Goal: Transaction & Acquisition: Purchase product/service

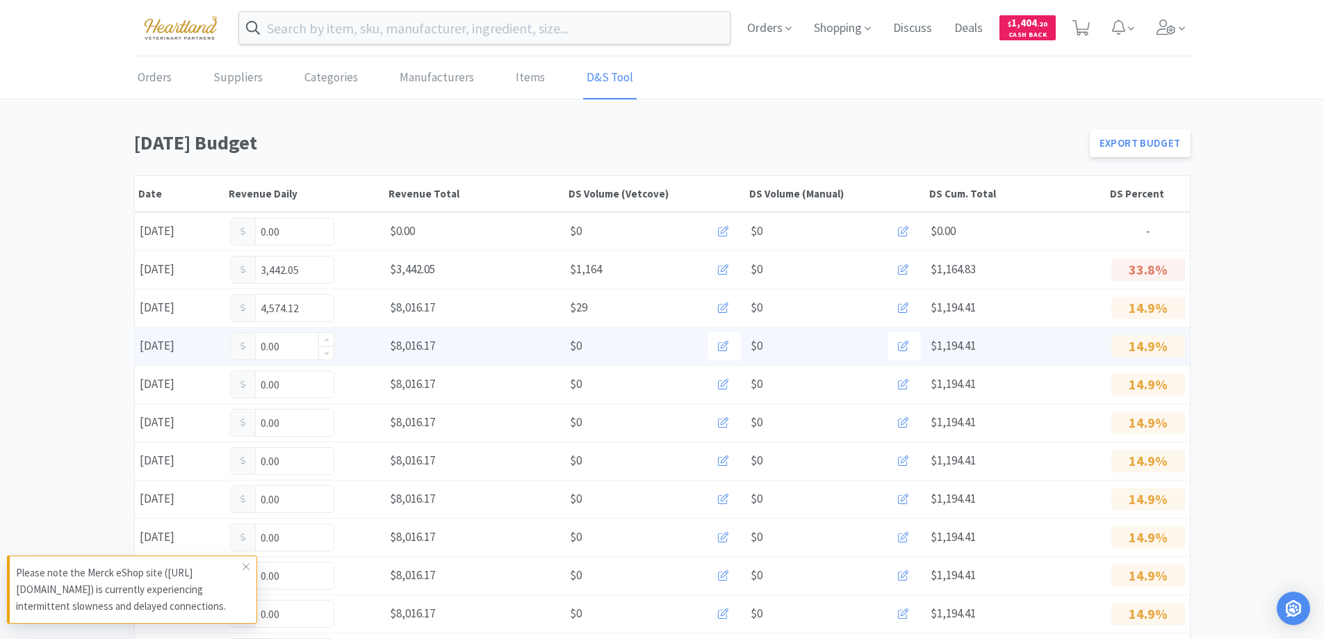
click at [295, 347] on input "0.00" at bounding box center [282, 346] width 103 height 26
type input "0"
type input "121.50"
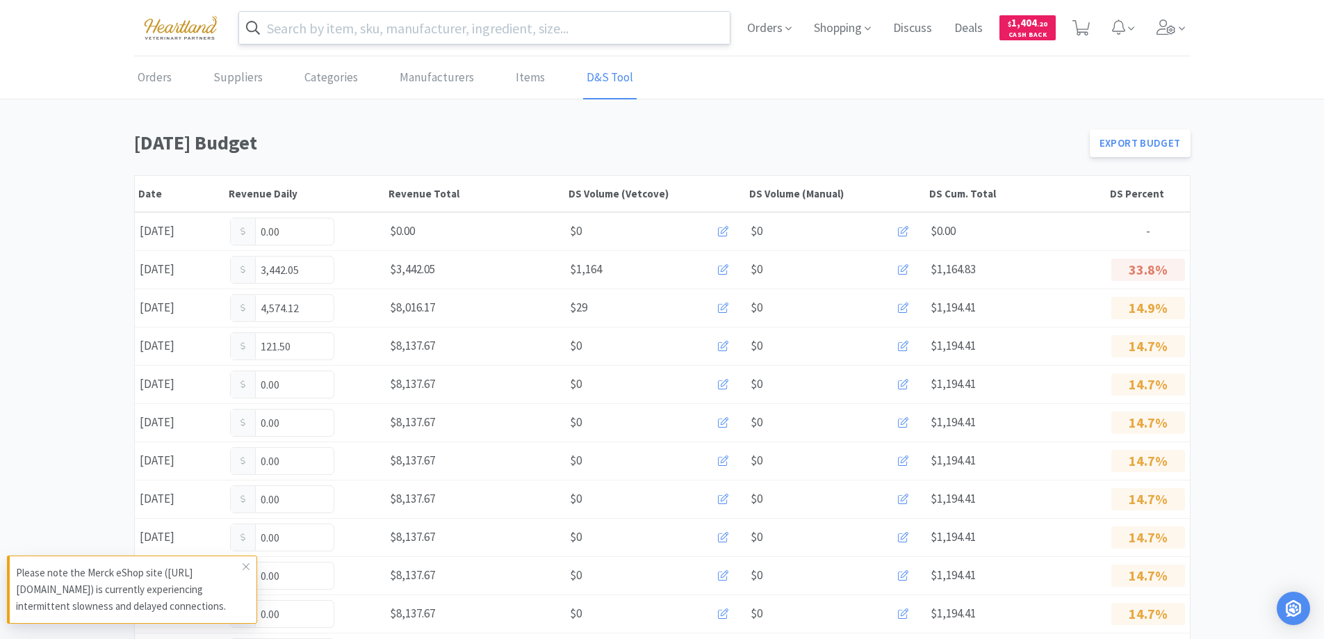
click at [419, 28] on input "text" at bounding box center [484, 28] width 491 height 32
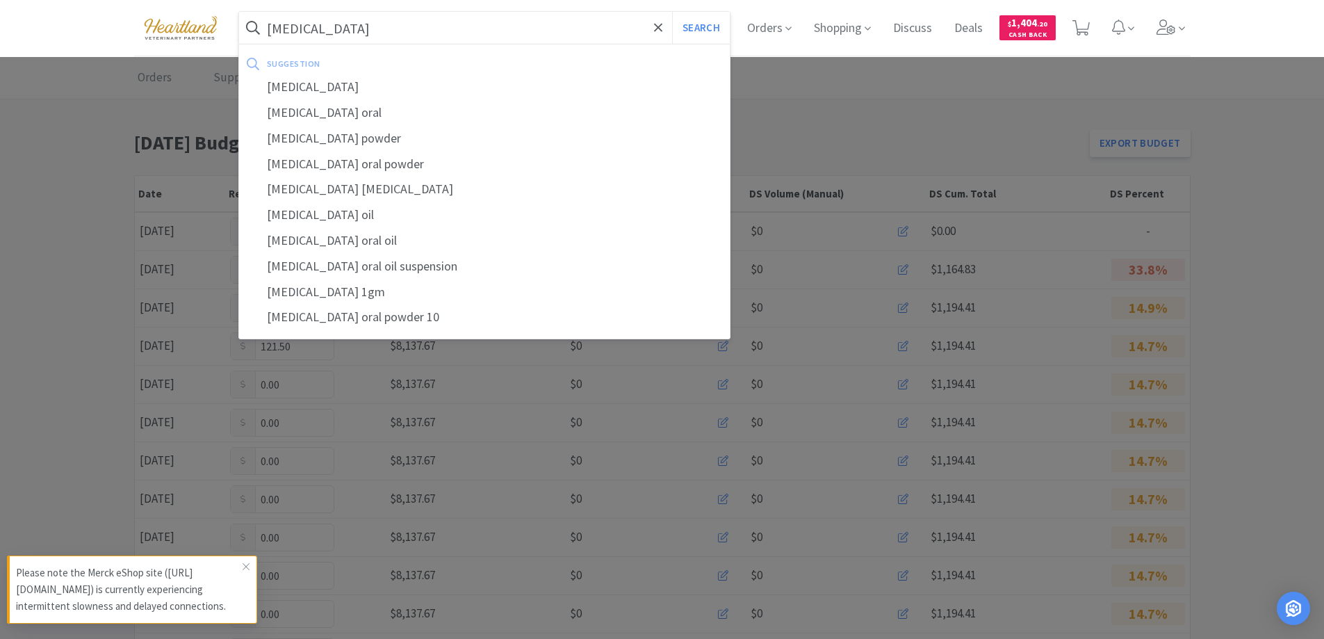
type input "[MEDICAL_DATA]"
click at [672, 12] on button "Search" at bounding box center [701, 28] width 58 height 32
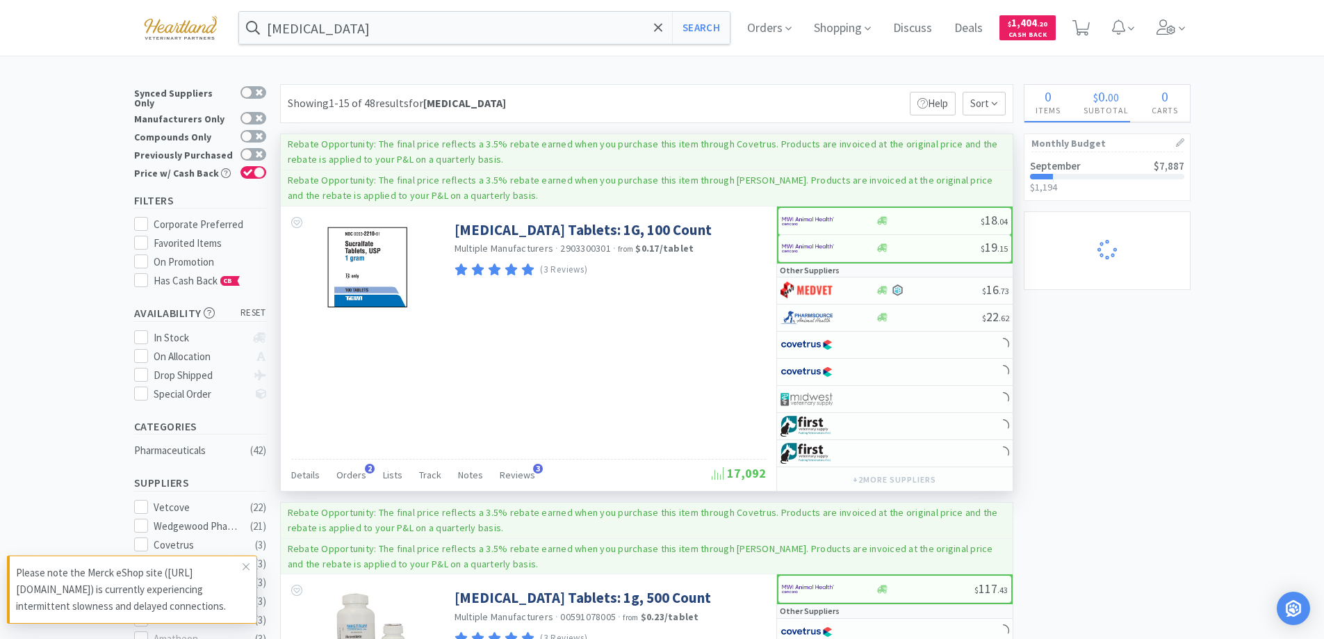
scroll to position [139, 0]
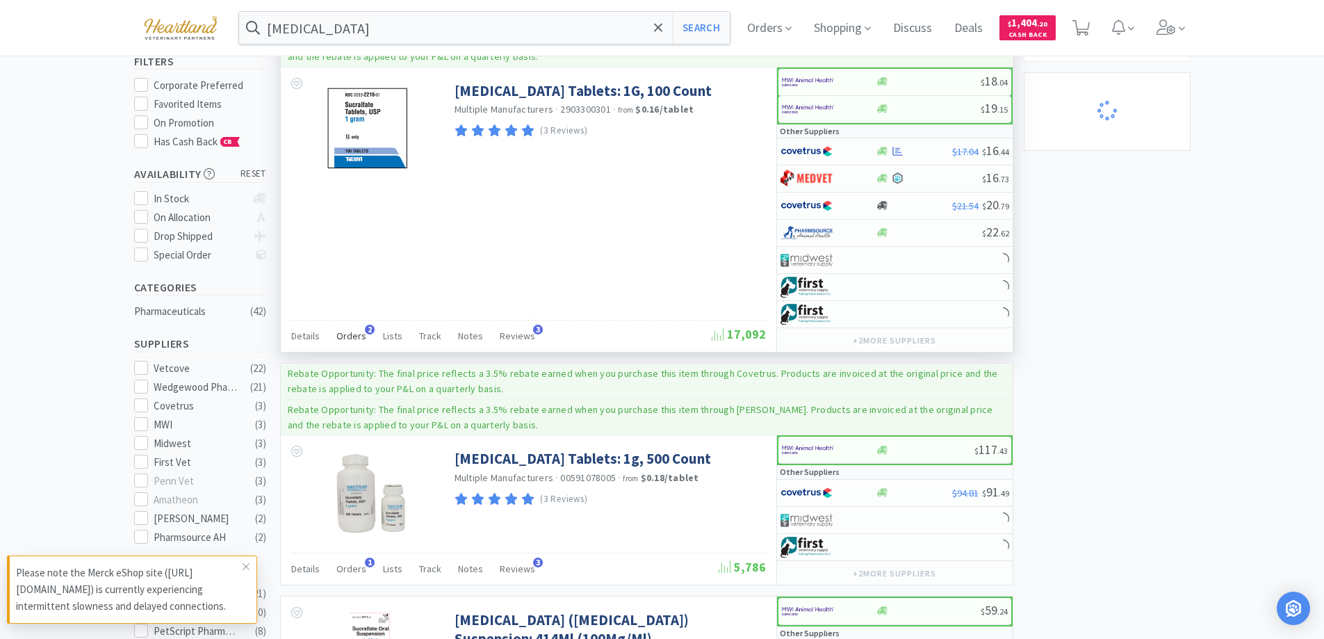
click at [350, 332] on span "Orders" at bounding box center [351, 335] width 30 height 13
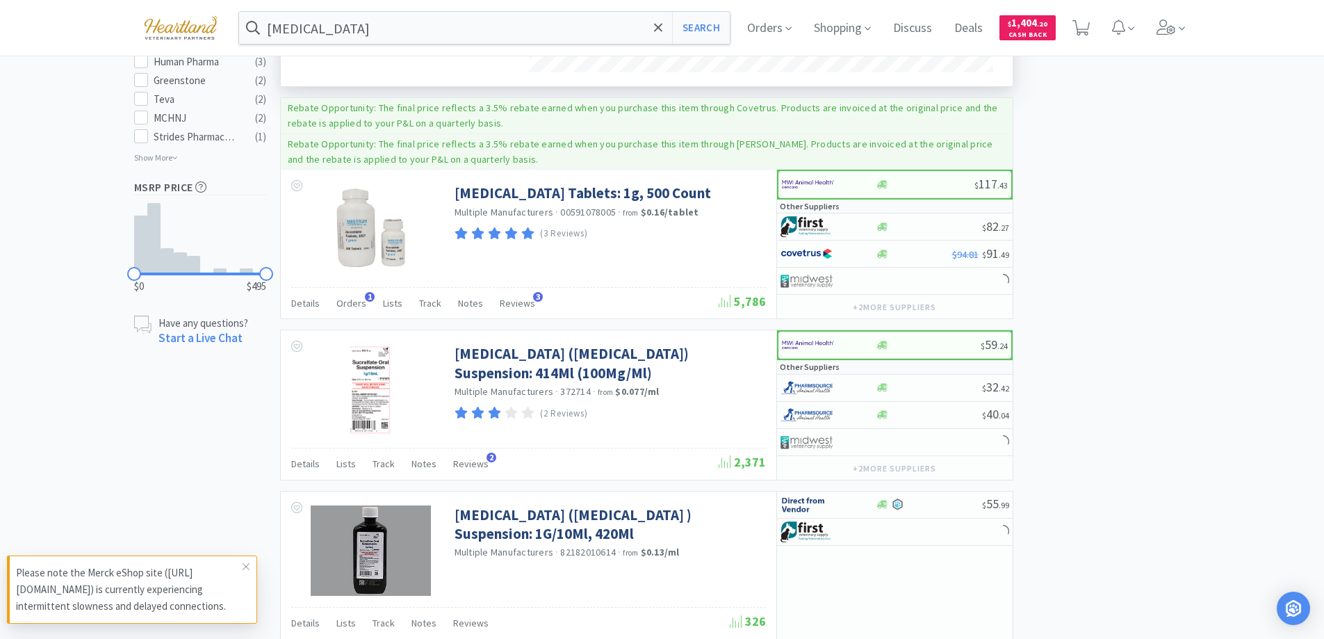
scroll to position [360, 732]
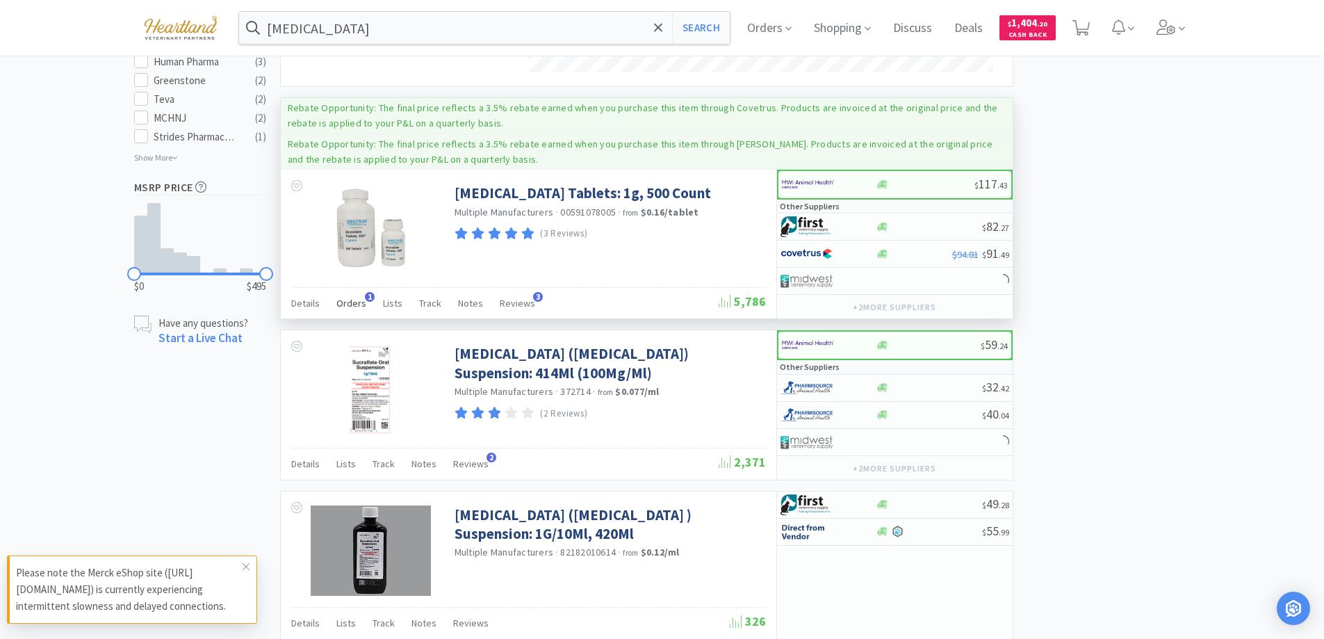
click at [349, 305] on span "Orders" at bounding box center [351, 303] width 30 height 13
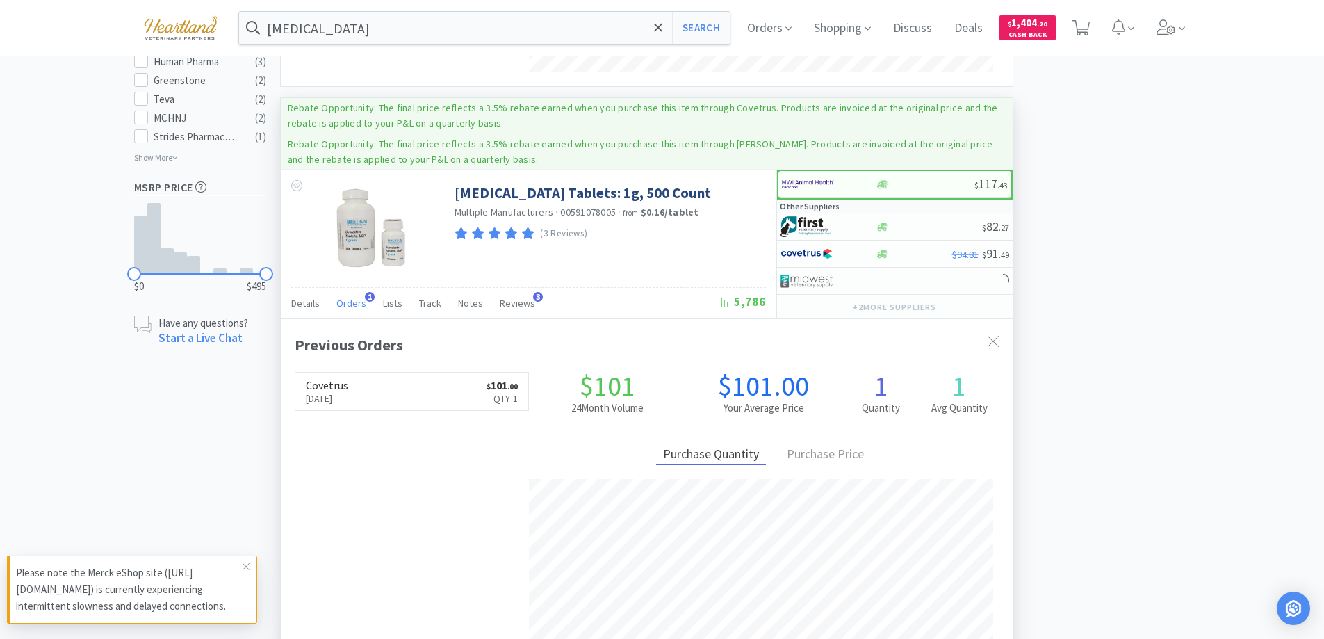
click at [349, 305] on span "Orders" at bounding box center [351, 303] width 30 height 13
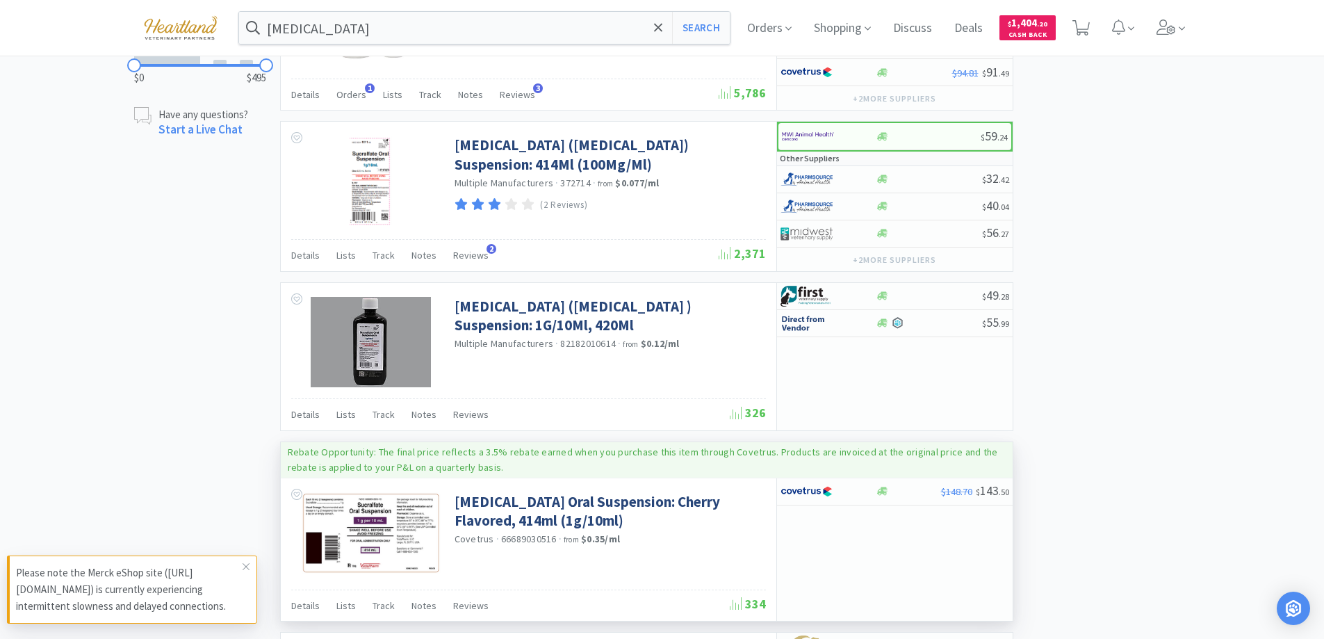
scroll to position [1321, 0]
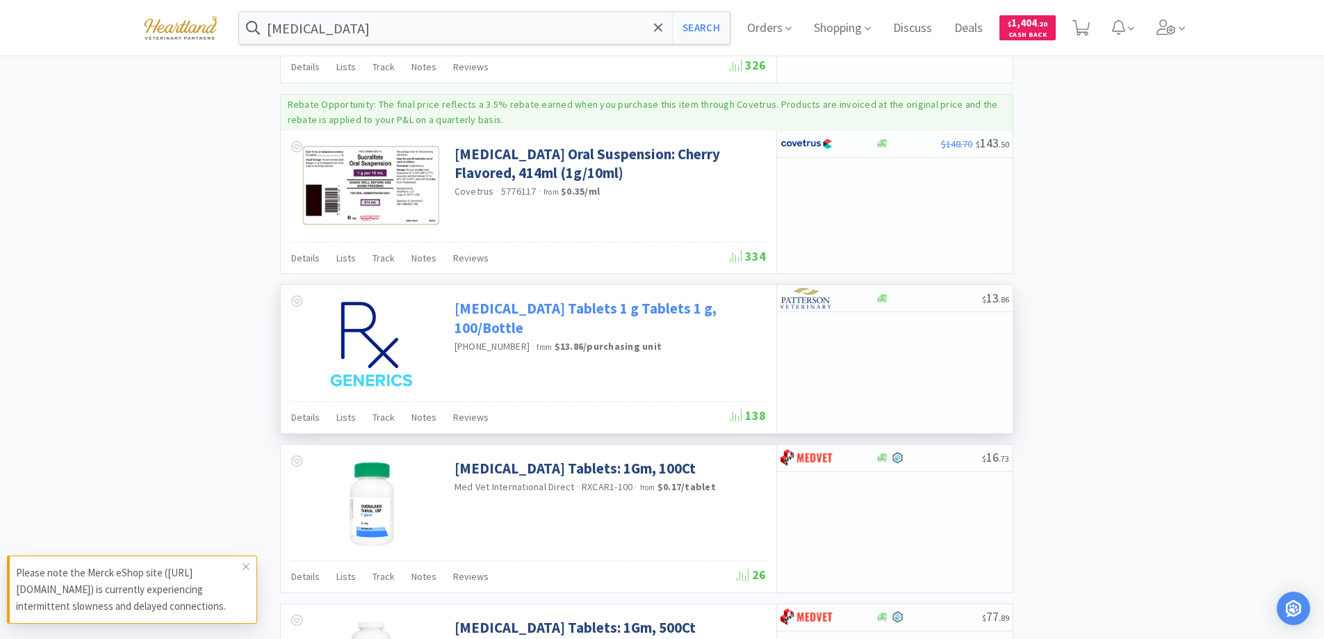
click at [501, 301] on link "[MEDICAL_DATA] Tablets 1 g Tablets 1 g, 100/Bottle" at bounding box center [609, 318] width 308 height 38
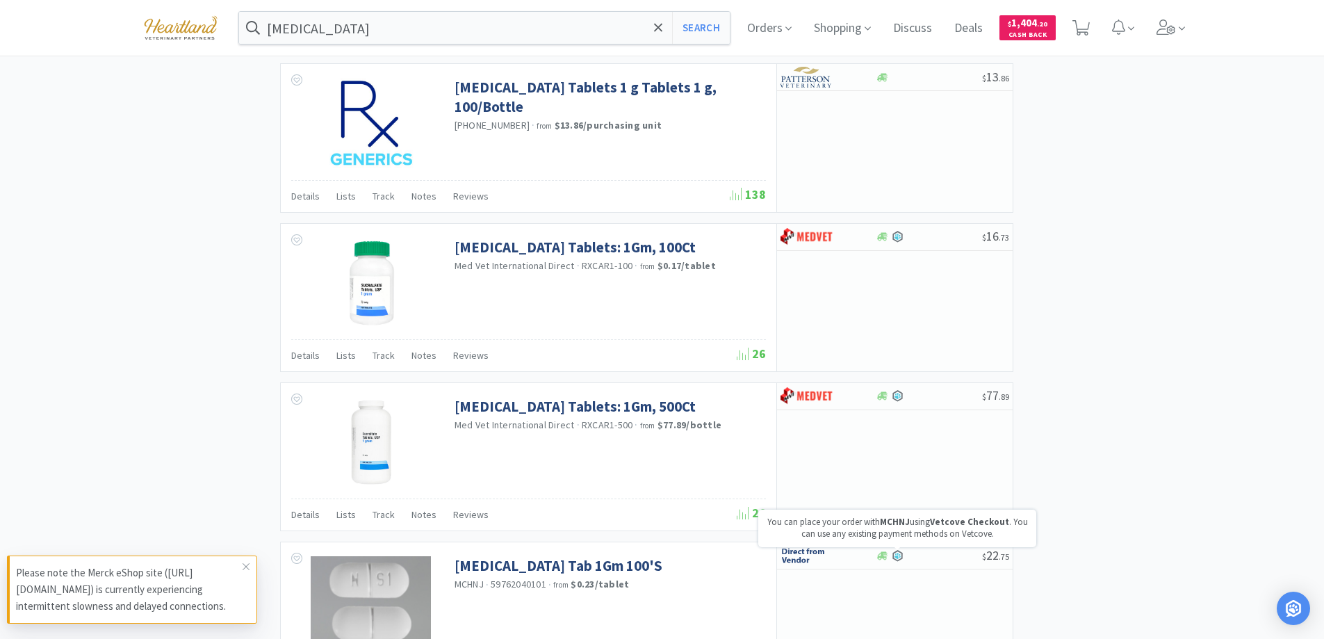
scroll to position [1043, 0]
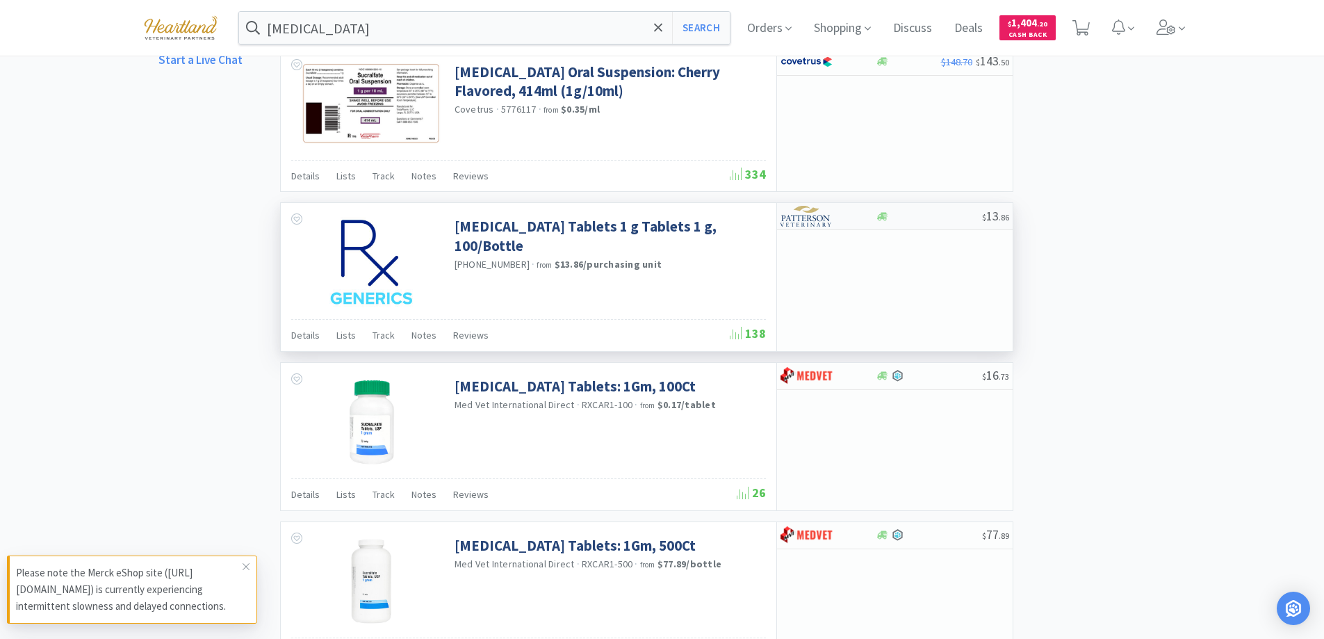
click at [847, 218] on div at bounding box center [819, 216] width 76 height 24
select select "1"
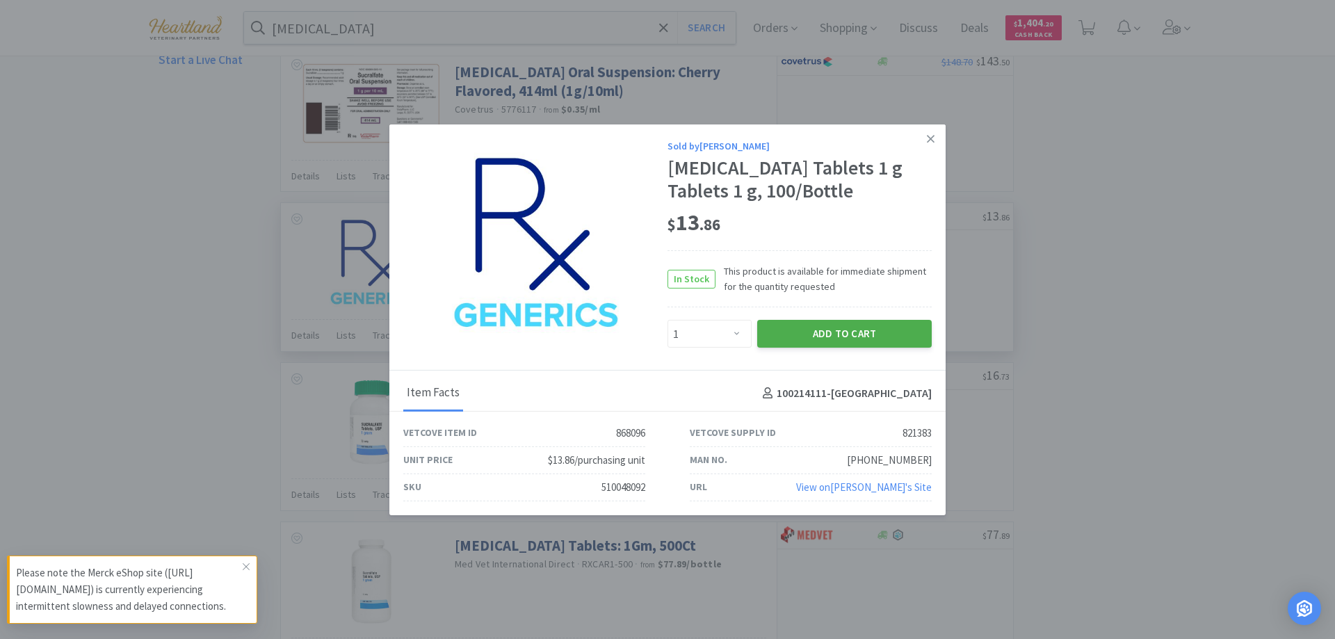
click at [847, 338] on button "Add to Cart" at bounding box center [844, 334] width 174 height 28
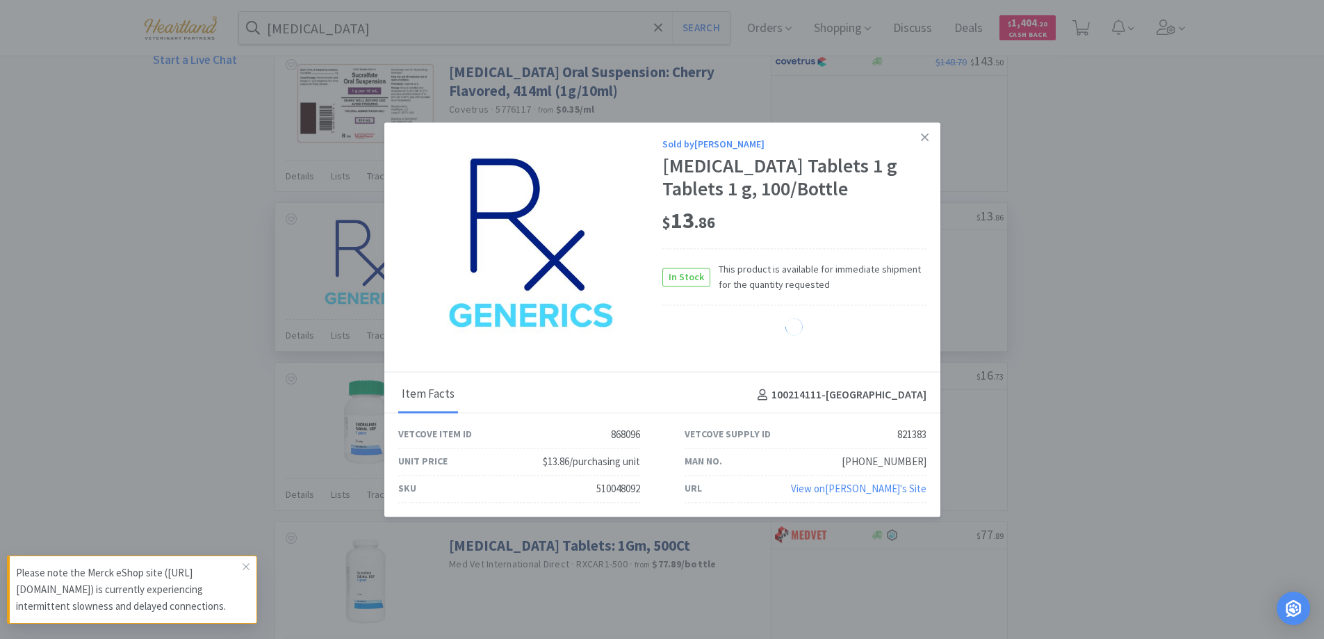
select select "1"
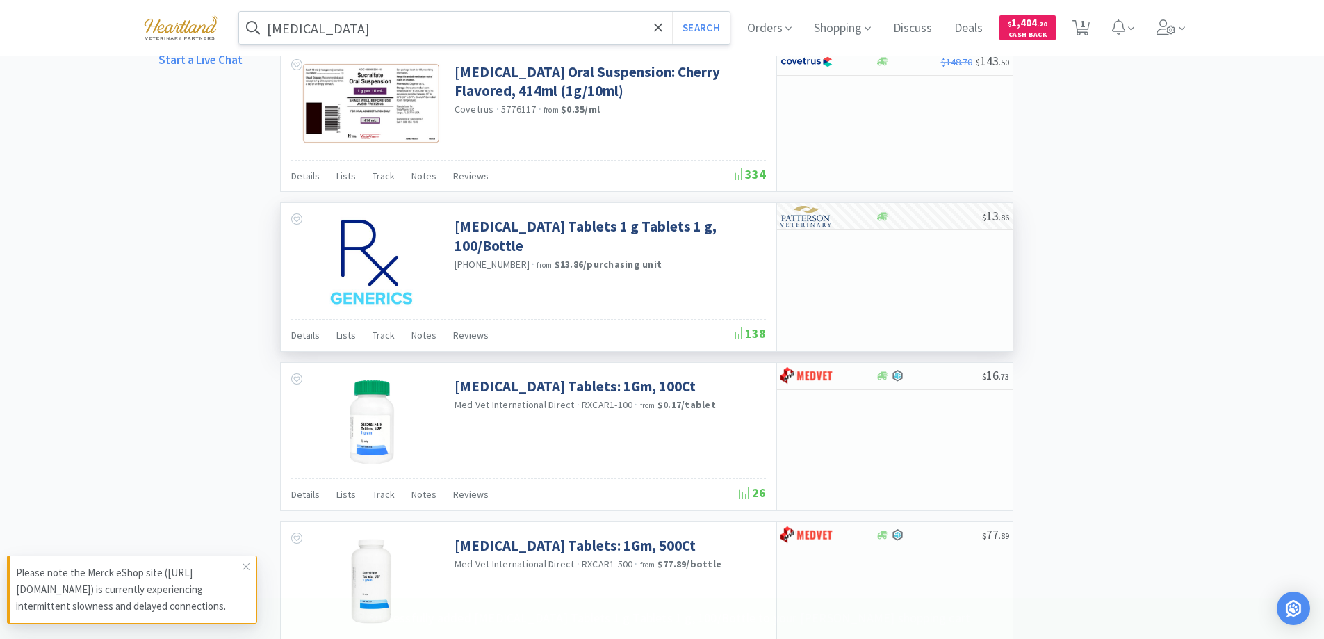
click at [414, 25] on input "[MEDICAL_DATA]" at bounding box center [484, 28] width 491 height 32
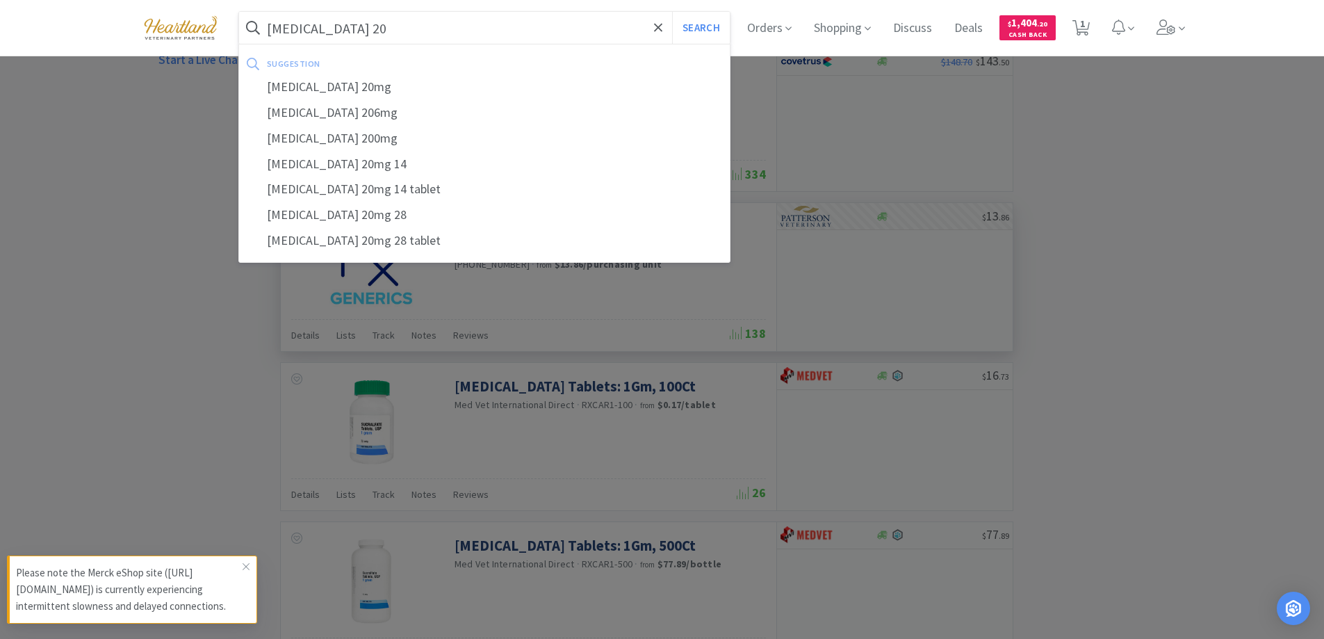
type input "[MEDICAL_DATA] 20"
click at [672, 12] on button "Search" at bounding box center [701, 28] width 58 height 32
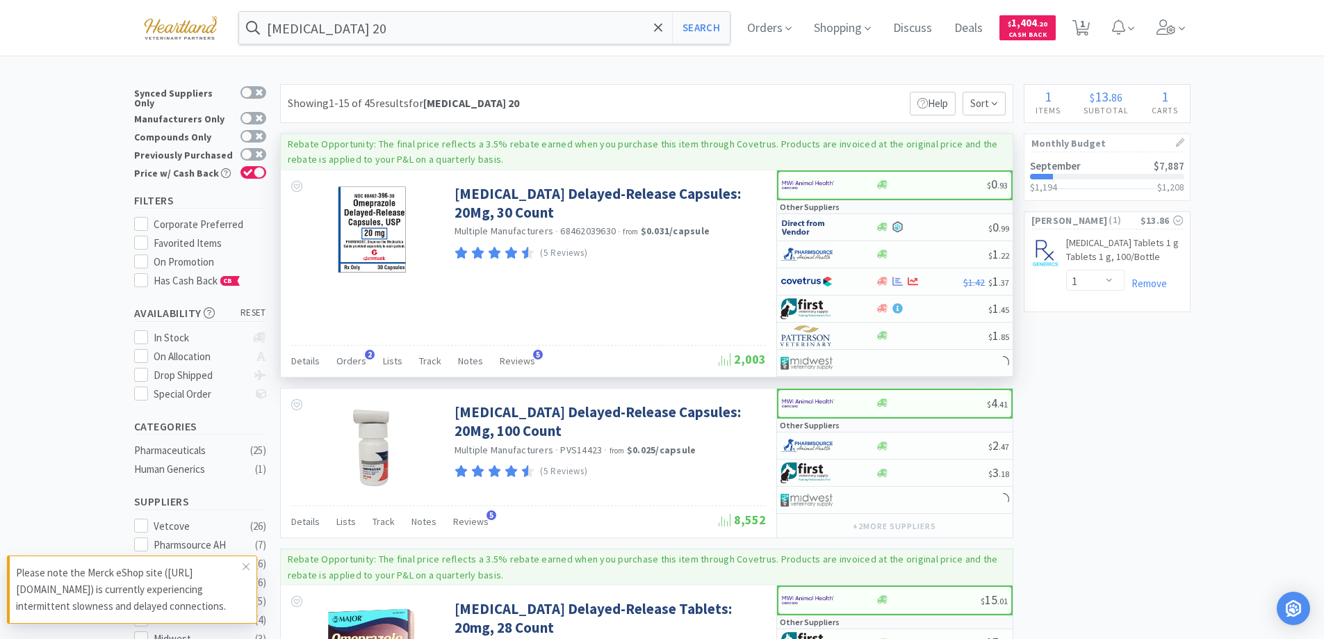
click at [350, 348] on div "Details Orders 2 Lists Track Notes Reviews 5 2,003" at bounding box center [528, 361] width 475 height 32
click at [346, 358] on span "Orders" at bounding box center [351, 360] width 30 height 13
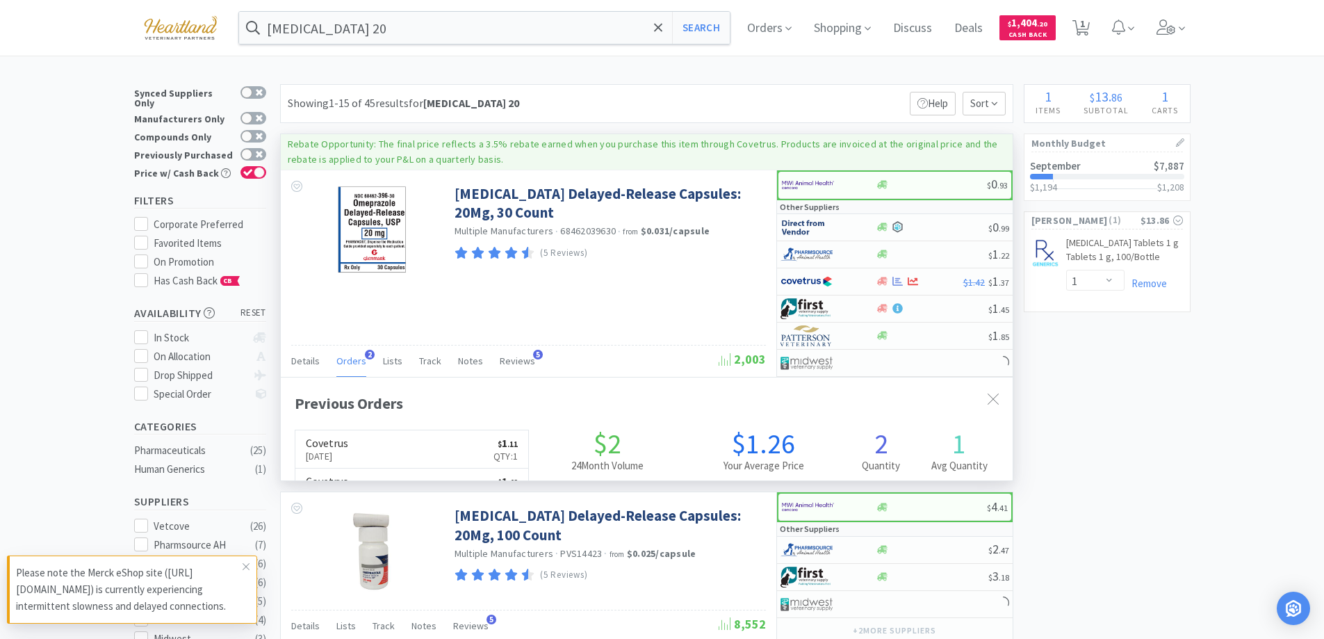
scroll to position [360, 732]
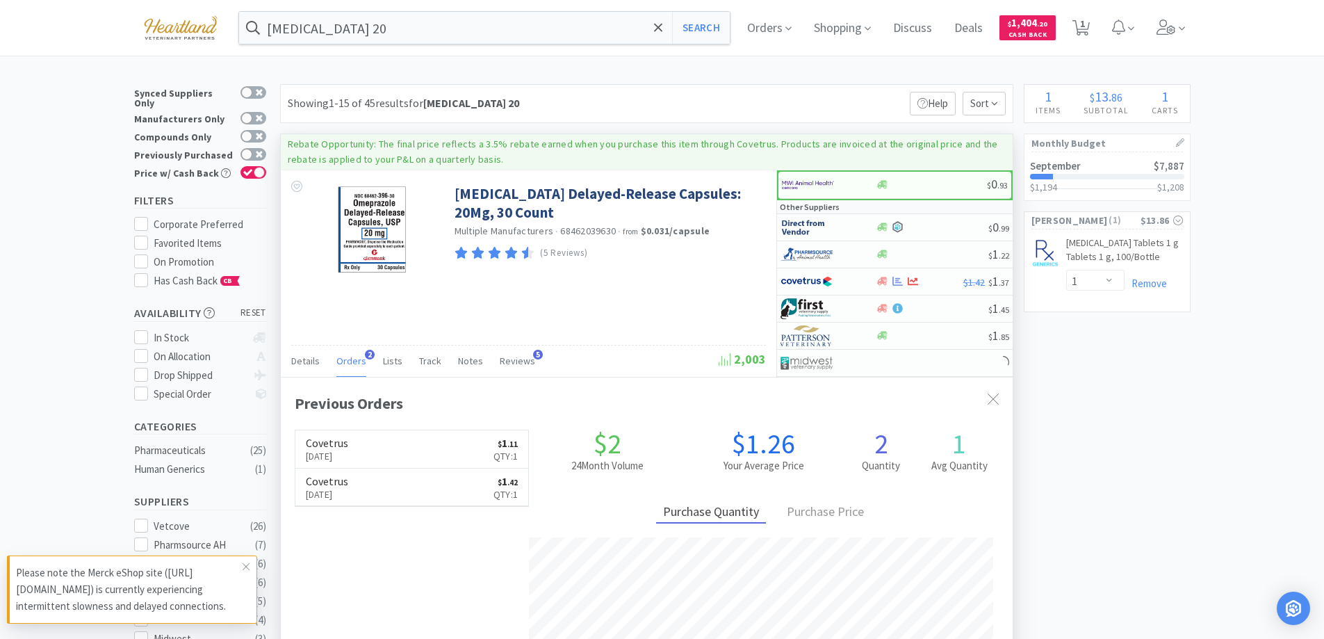
click at [346, 358] on span "Orders" at bounding box center [351, 360] width 30 height 13
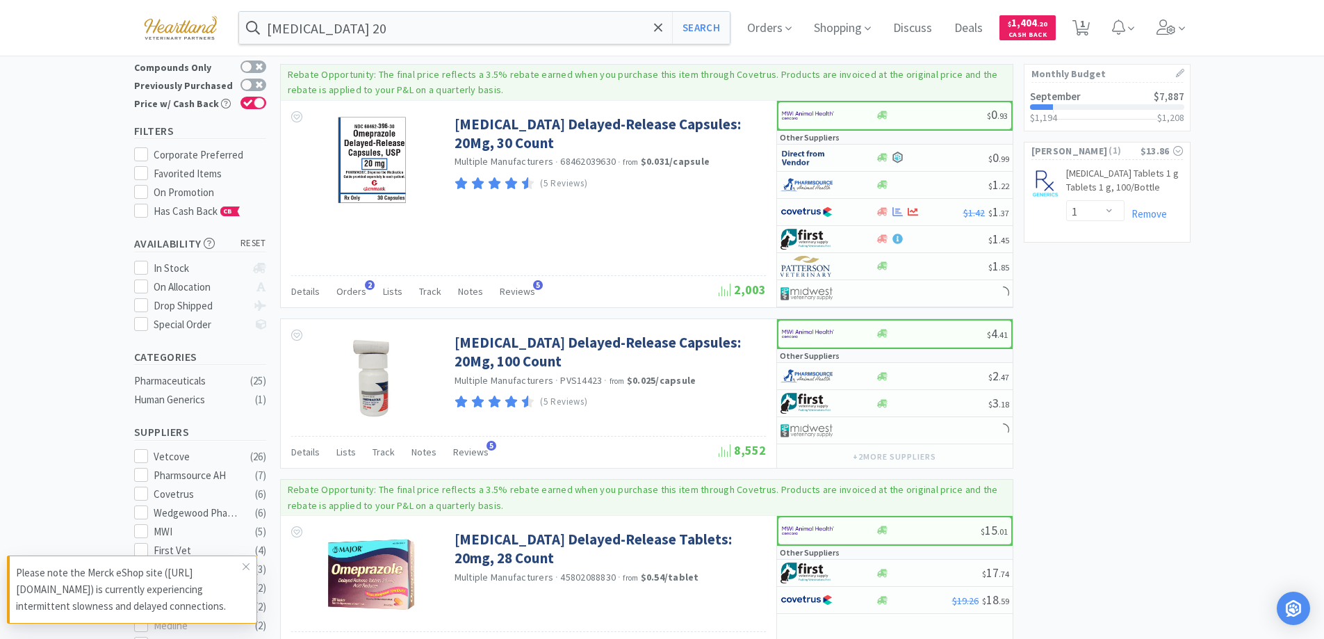
scroll to position [0, 0]
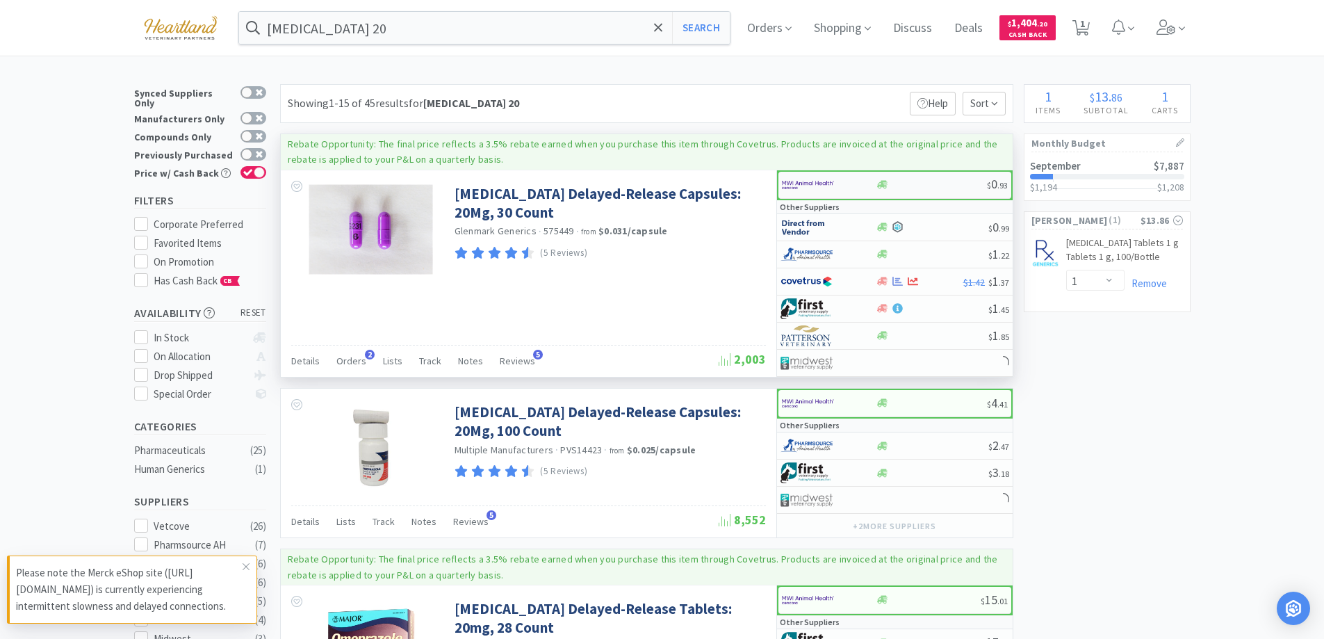
click at [865, 181] on div at bounding box center [829, 185] width 94 height 24
select select "1"
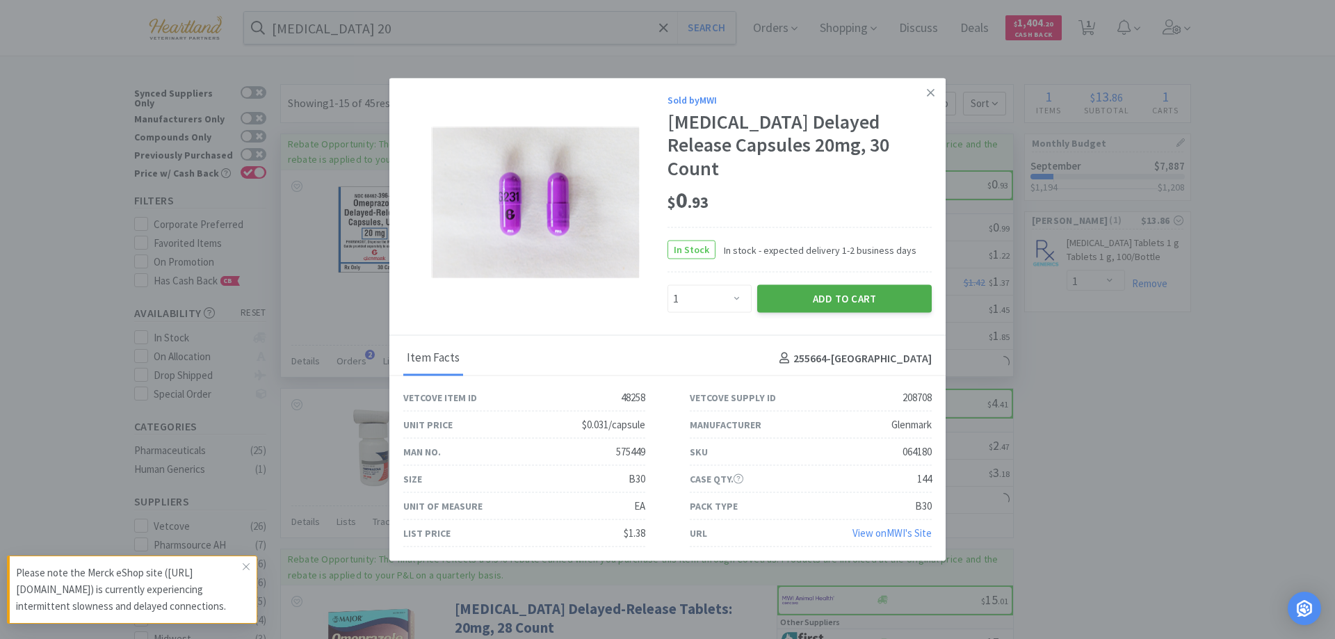
click at [867, 285] on button "Add to Cart" at bounding box center [844, 299] width 174 height 28
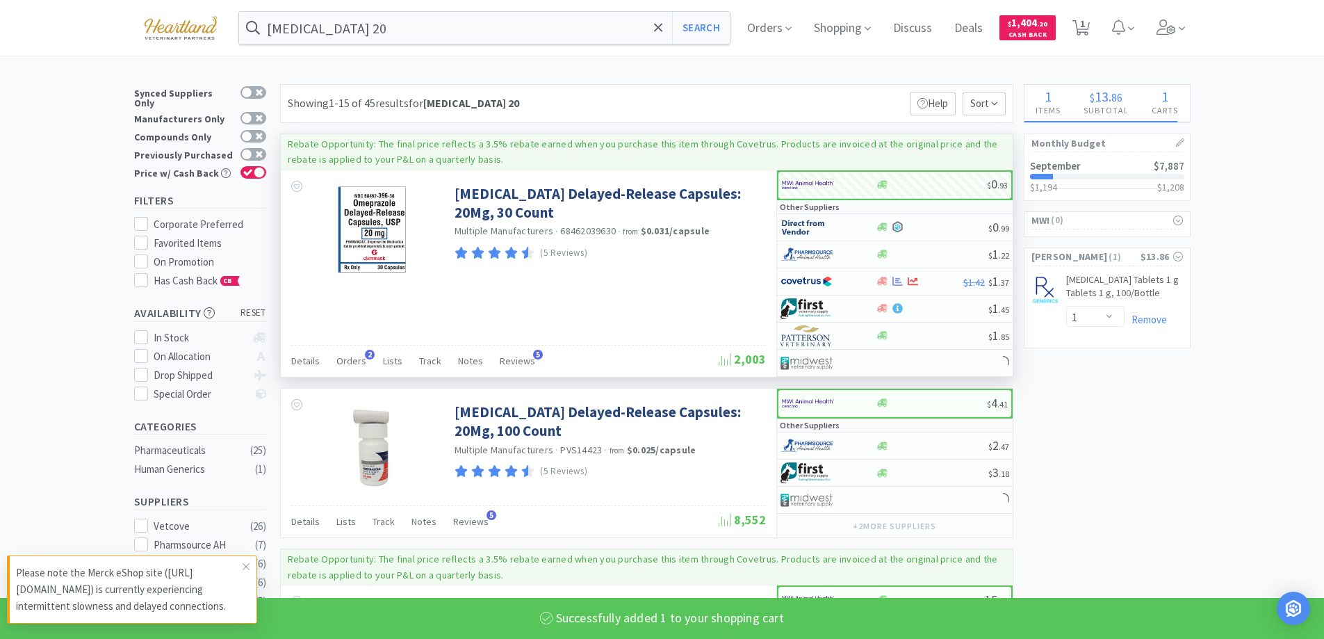
select select "1"
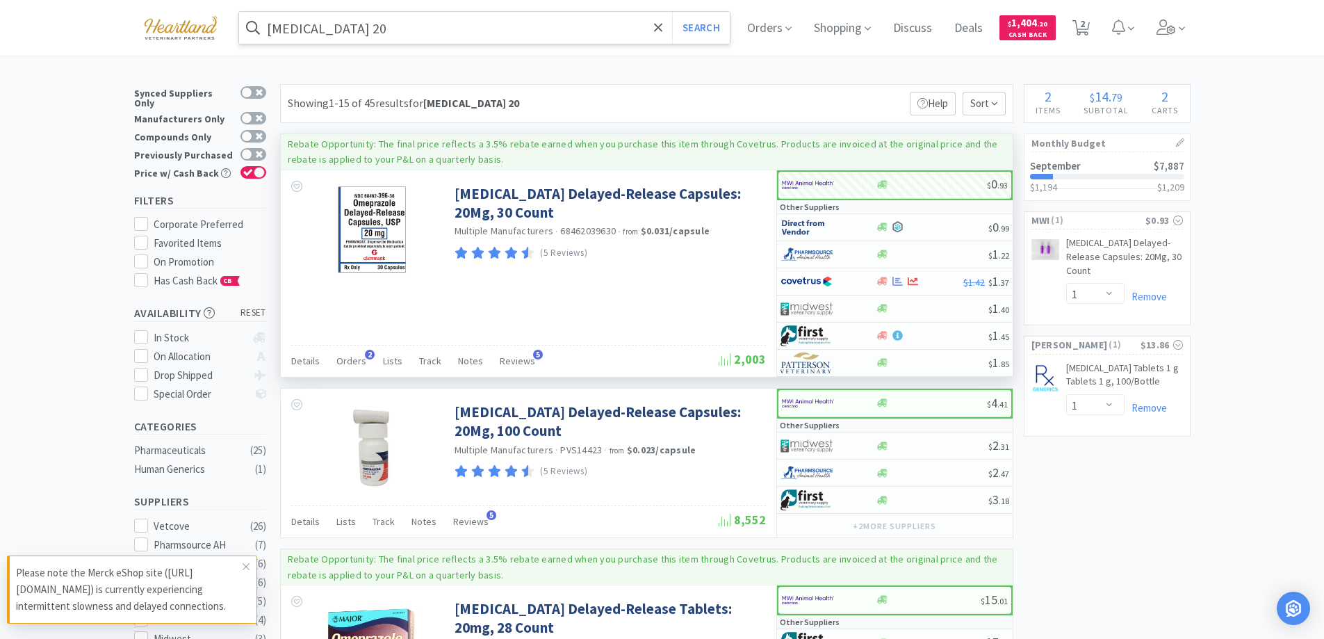
click at [389, 38] on input "[MEDICAL_DATA] 20" at bounding box center [484, 28] width 491 height 32
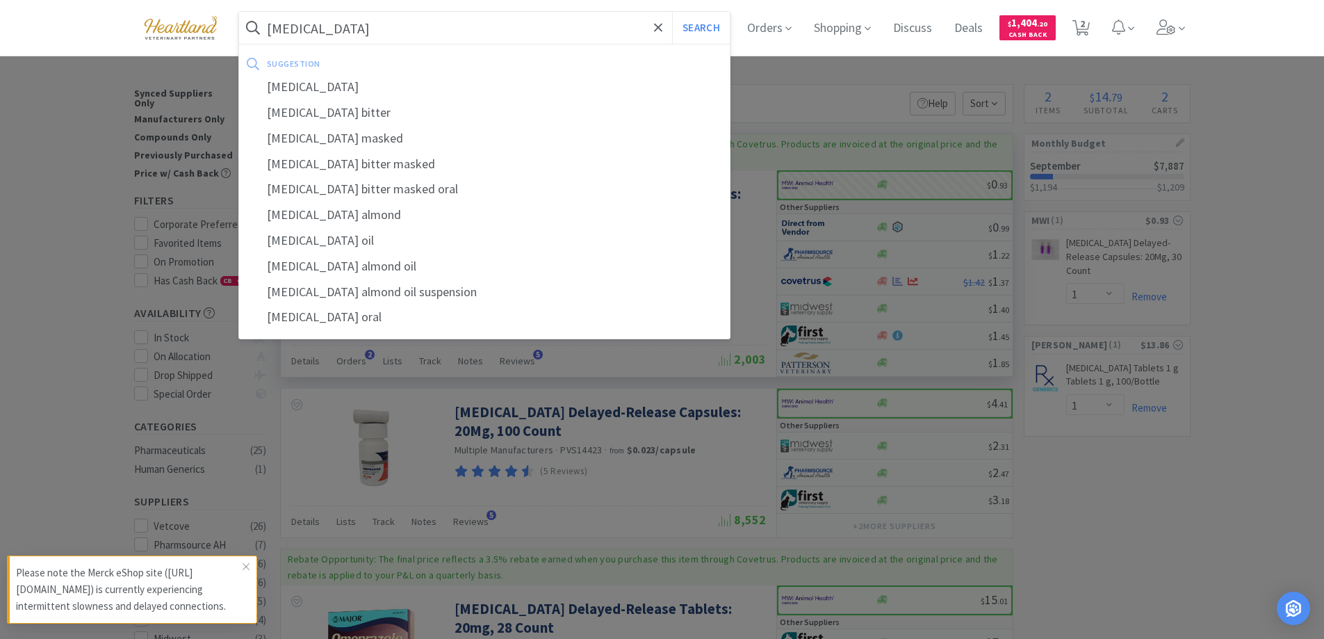
type input "[MEDICAL_DATA]"
click at [672, 12] on button "Search" at bounding box center [701, 28] width 58 height 32
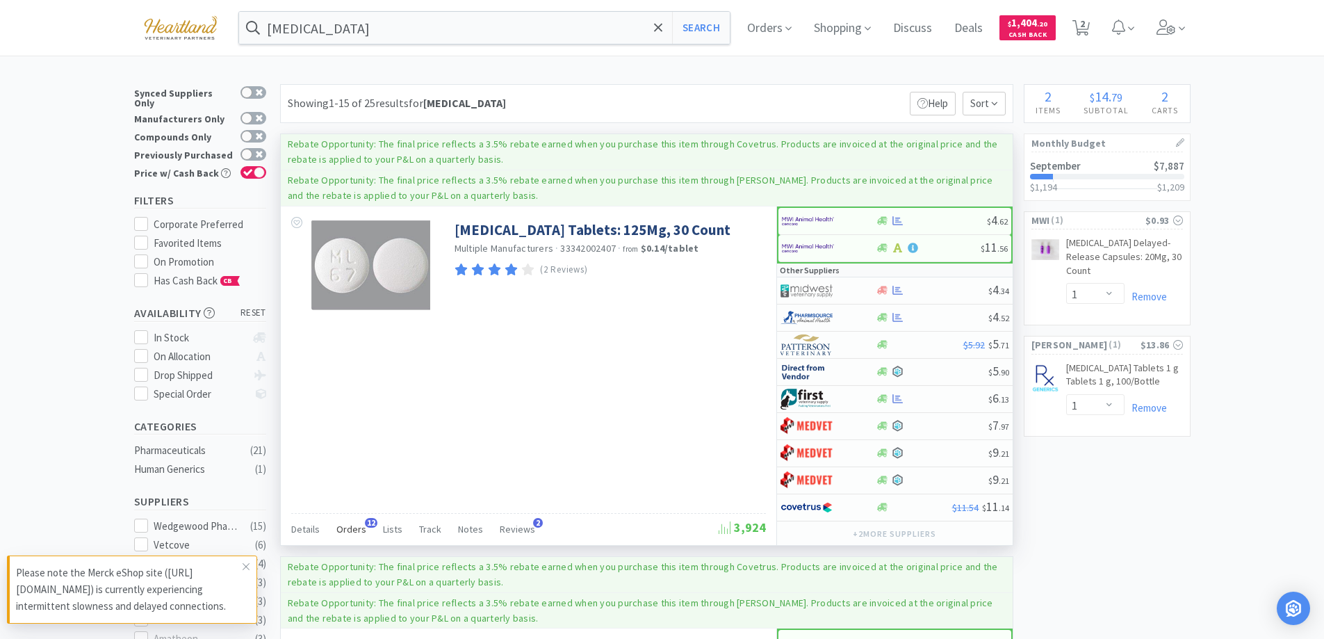
click at [354, 524] on span "Orders" at bounding box center [351, 529] width 30 height 13
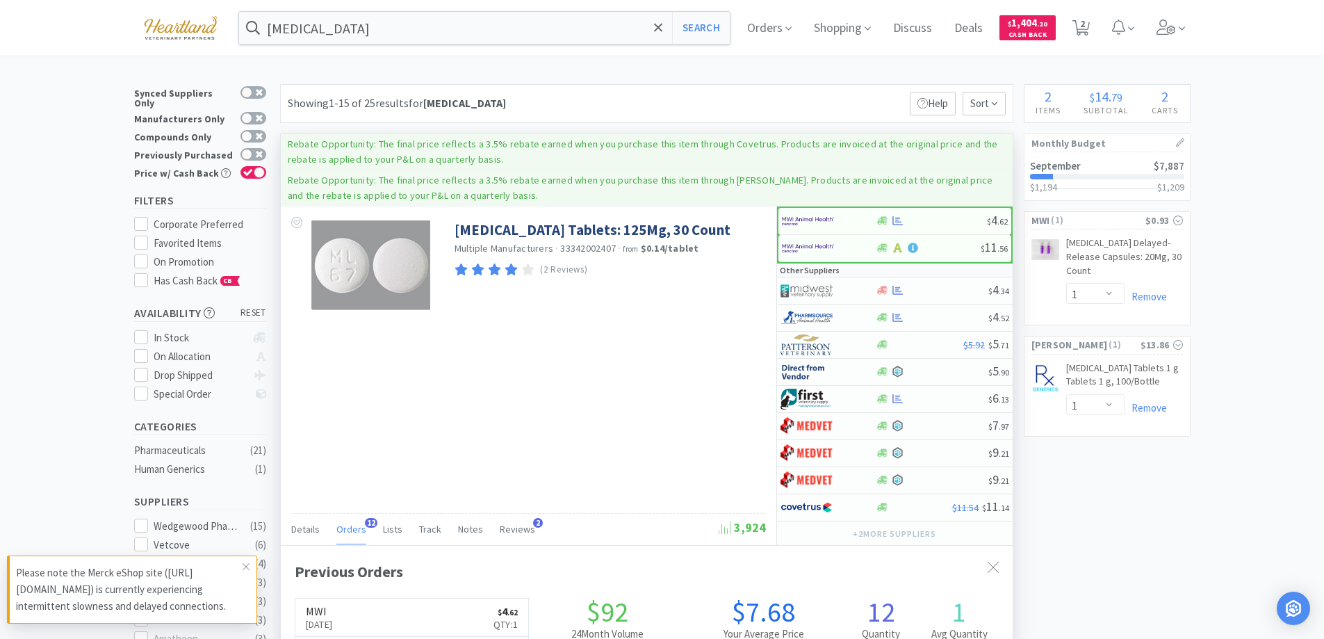
scroll to position [373, 732]
click at [354, 524] on span "Orders" at bounding box center [351, 529] width 30 height 13
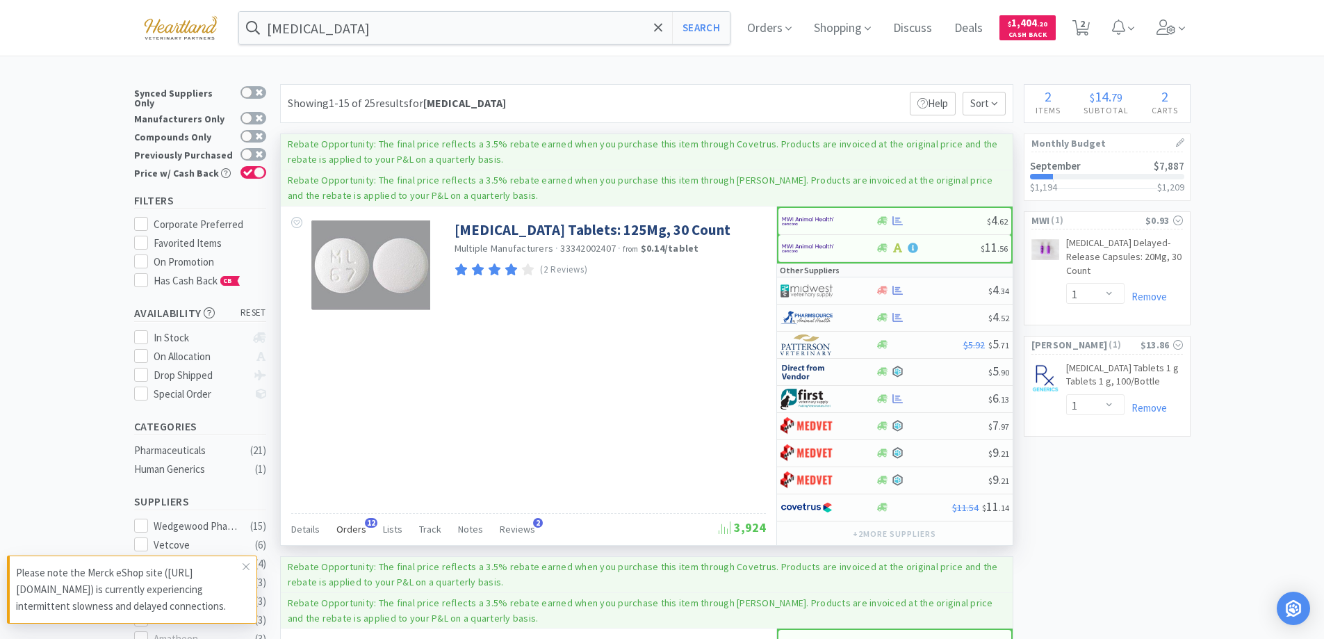
click at [350, 523] on span "Orders" at bounding box center [351, 529] width 30 height 13
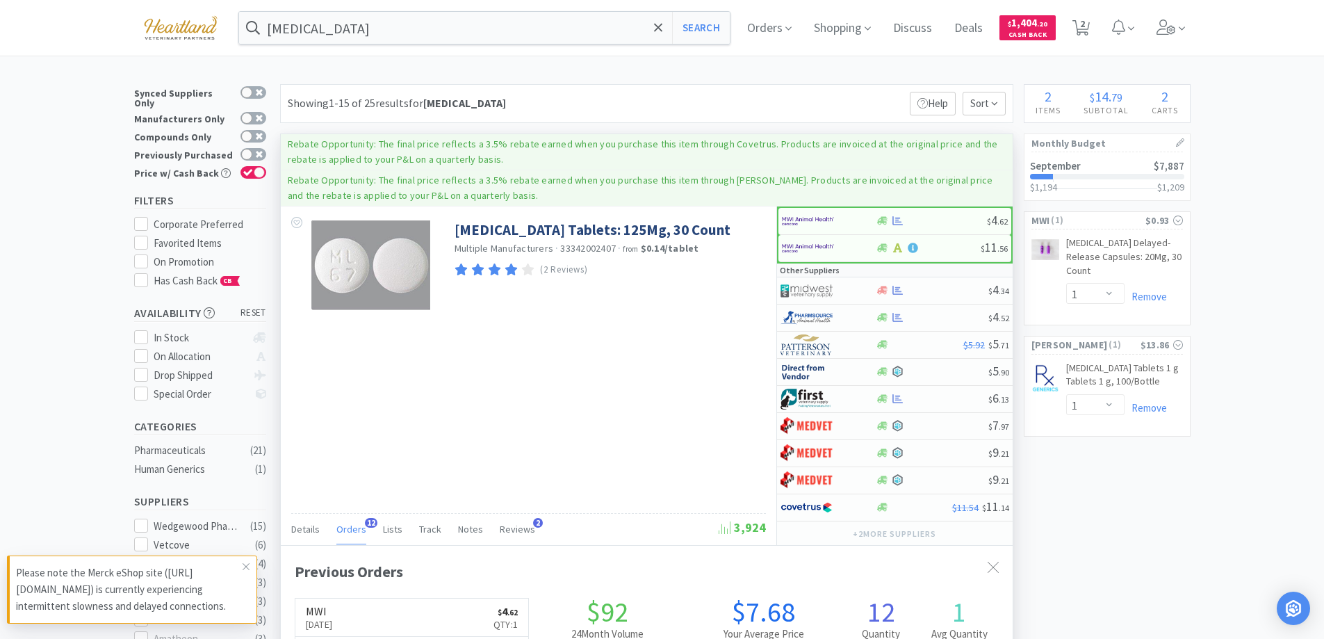
click at [350, 523] on span "Orders" at bounding box center [351, 529] width 30 height 13
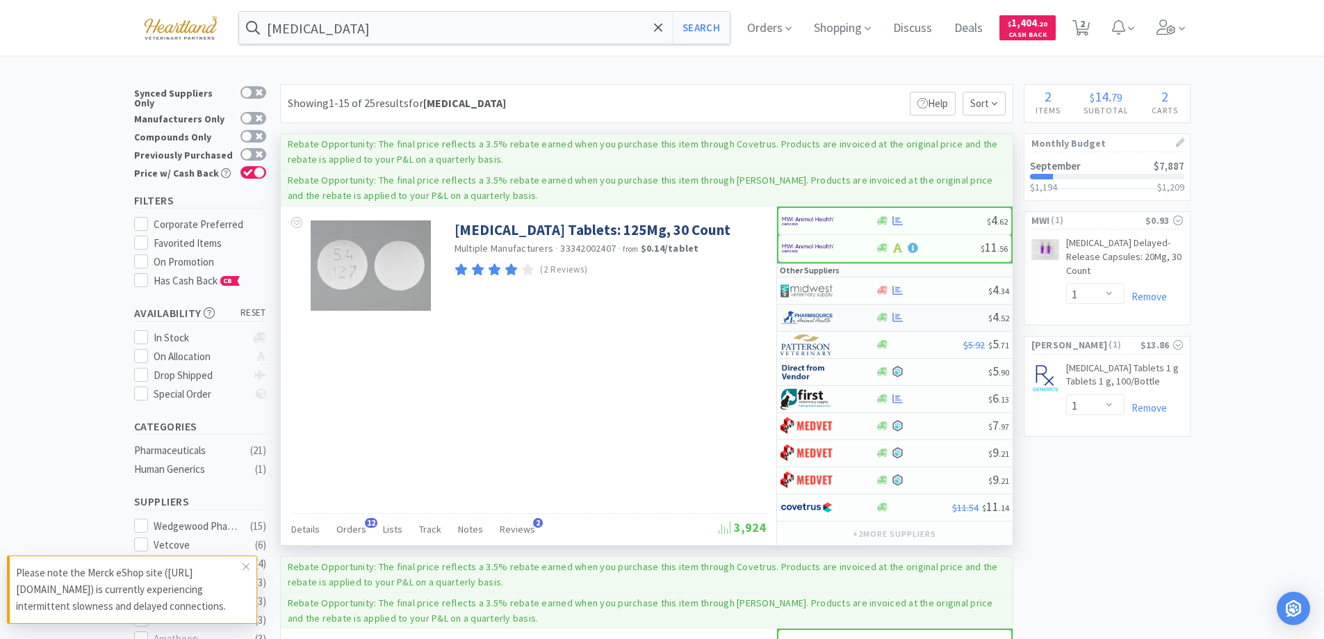
click at [863, 316] on div at bounding box center [828, 318] width 95 height 24
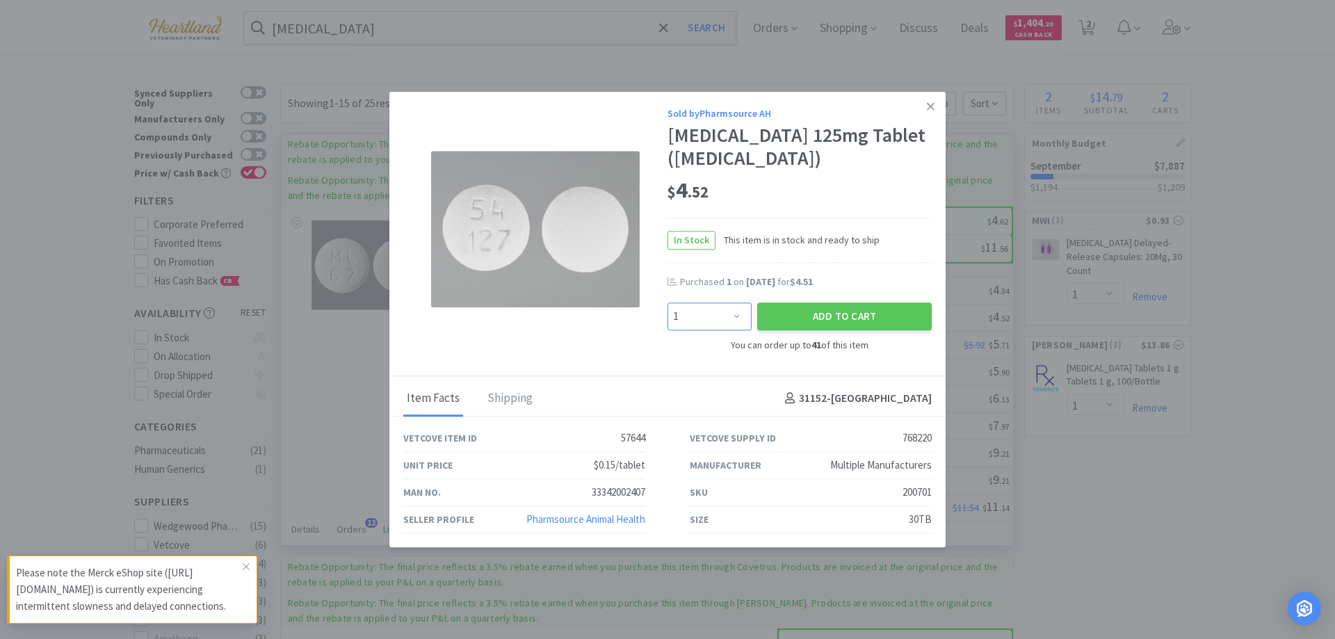
click at [739, 311] on select "Enter Quantity 1 2 3 4 5 6 7 8 9 10 11 12 13 14 15 16 17 18 19 20 Enter Quantity" at bounding box center [709, 317] width 84 height 28
select select "2"
click at [667, 303] on select "Enter Quantity 1 2 3 4 5 6 7 8 9 10 11 12 13 14 15 16 17 18 19 20 Enter Quantity" at bounding box center [709, 317] width 84 height 28
click at [823, 313] on button "Add to Cart" at bounding box center [844, 317] width 174 height 28
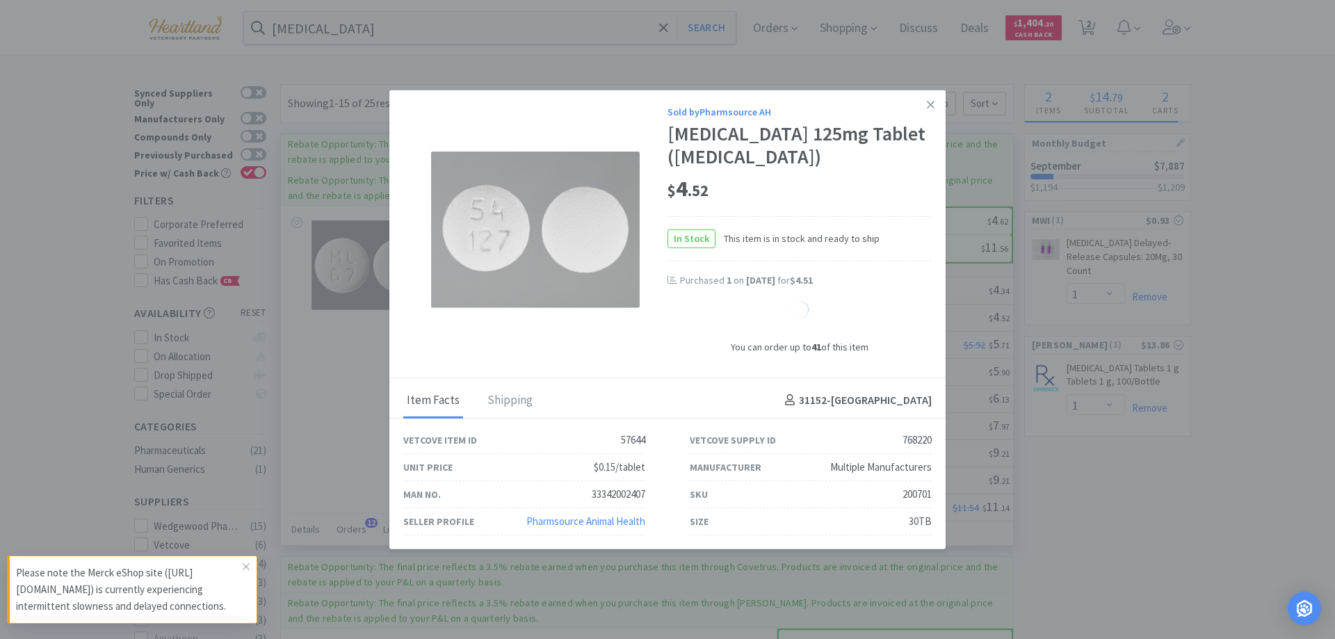
select select "2"
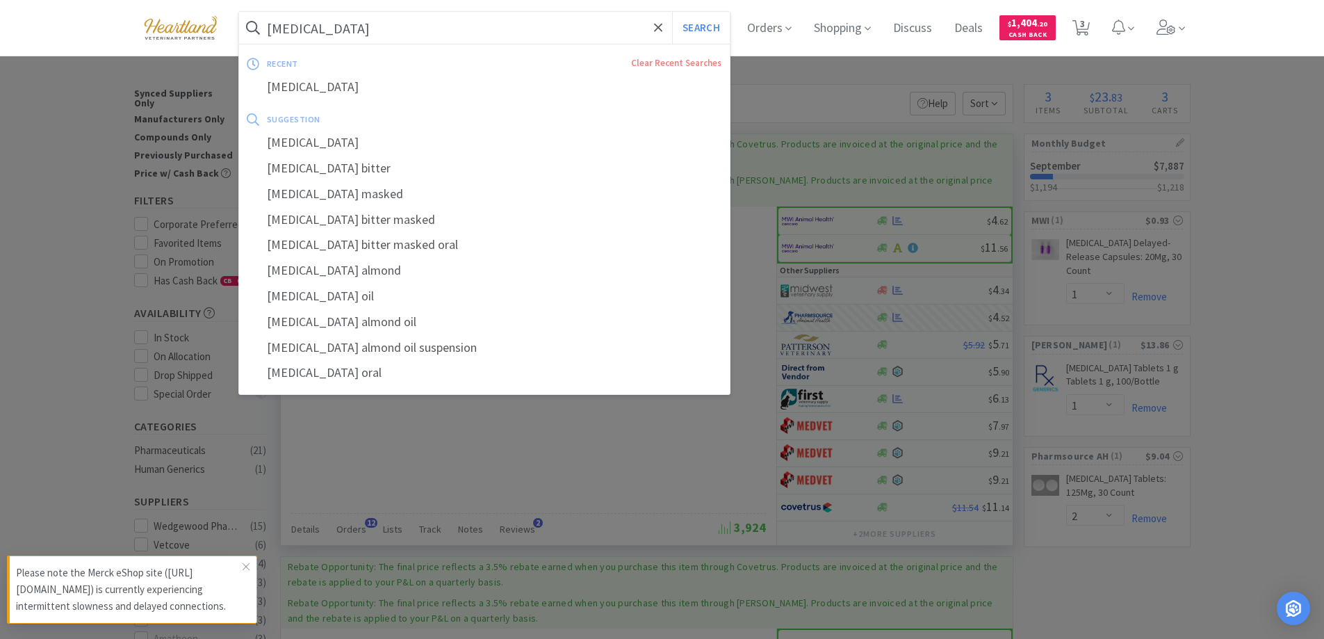
click at [461, 35] on input "[MEDICAL_DATA]" at bounding box center [484, 28] width 491 height 32
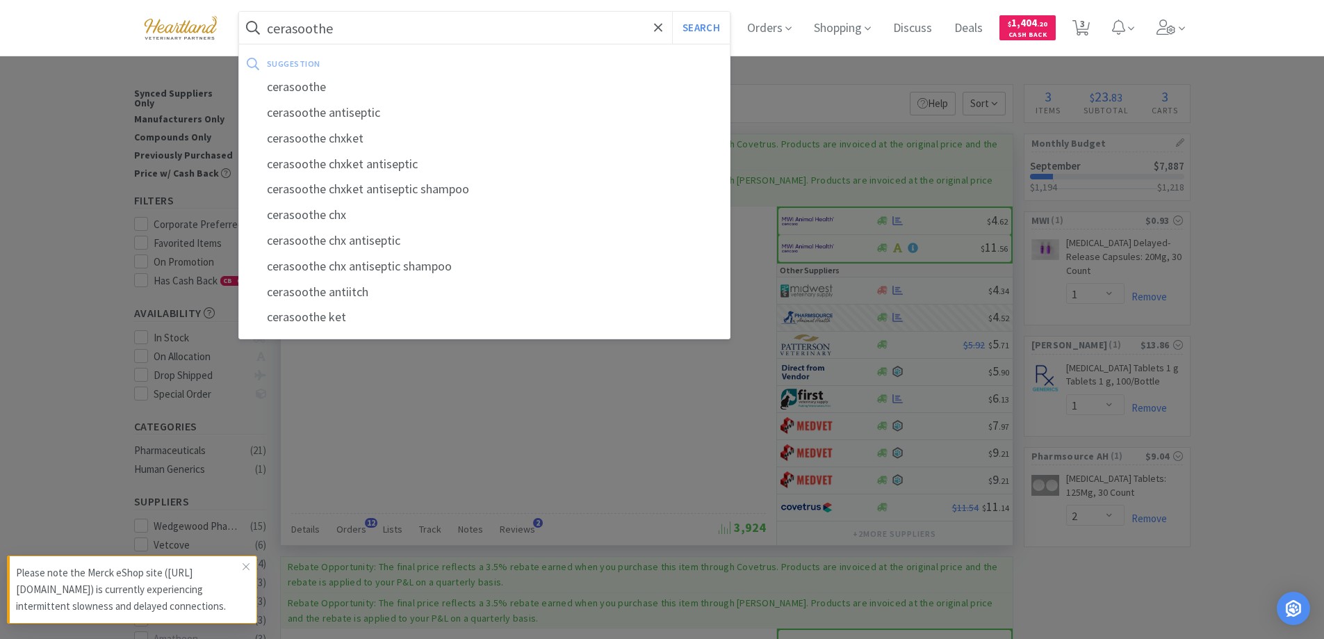
type input "cerasoothe"
click at [672, 12] on button "Search" at bounding box center [701, 28] width 58 height 32
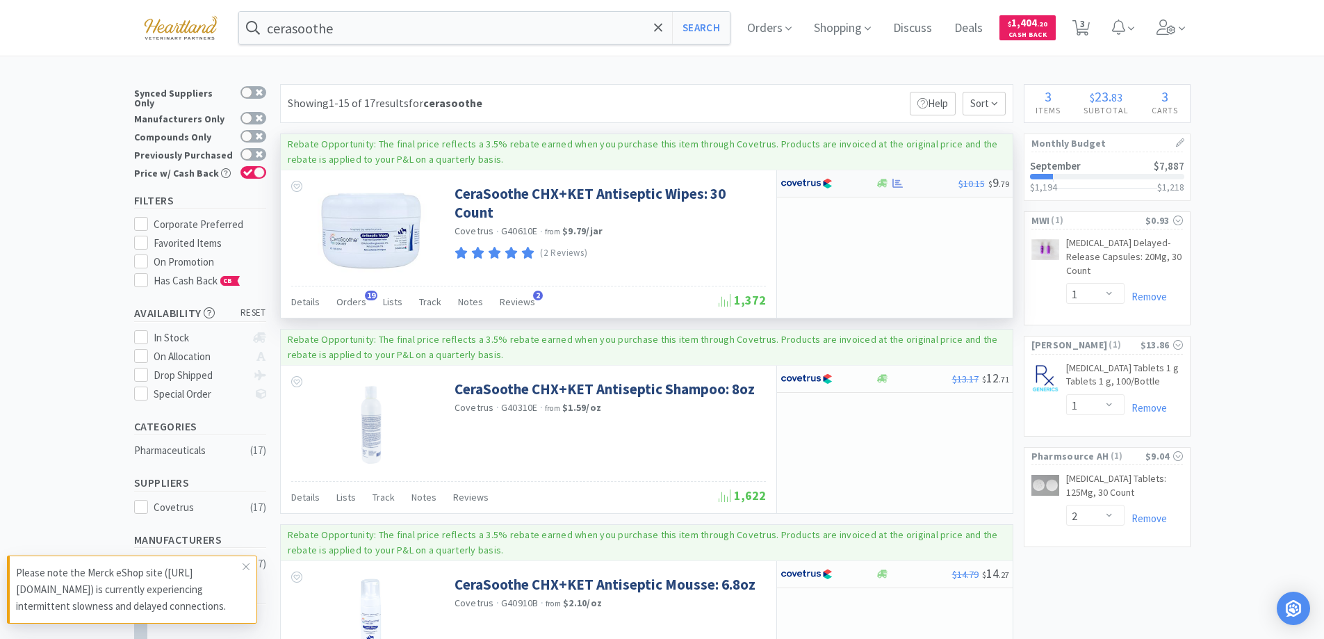
click at [855, 184] on div at bounding box center [819, 184] width 76 height 24
select select "1"
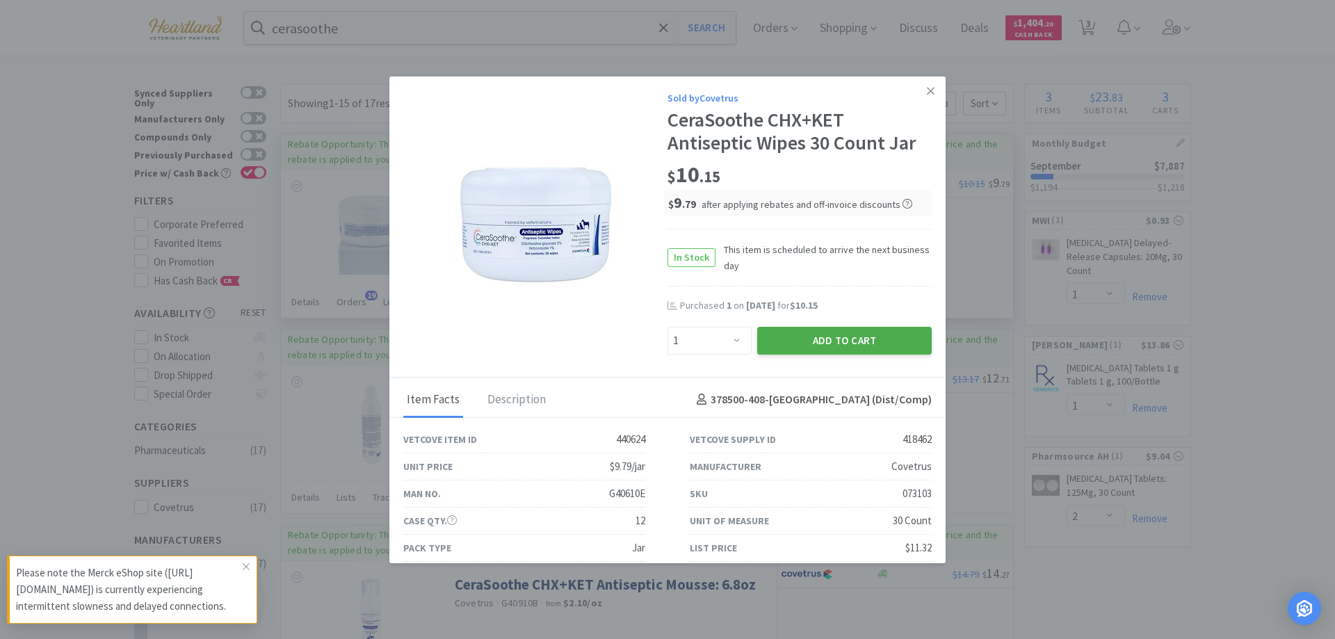
click at [819, 340] on button "Add to Cart" at bounding box center [844, 341] width 174 height 28
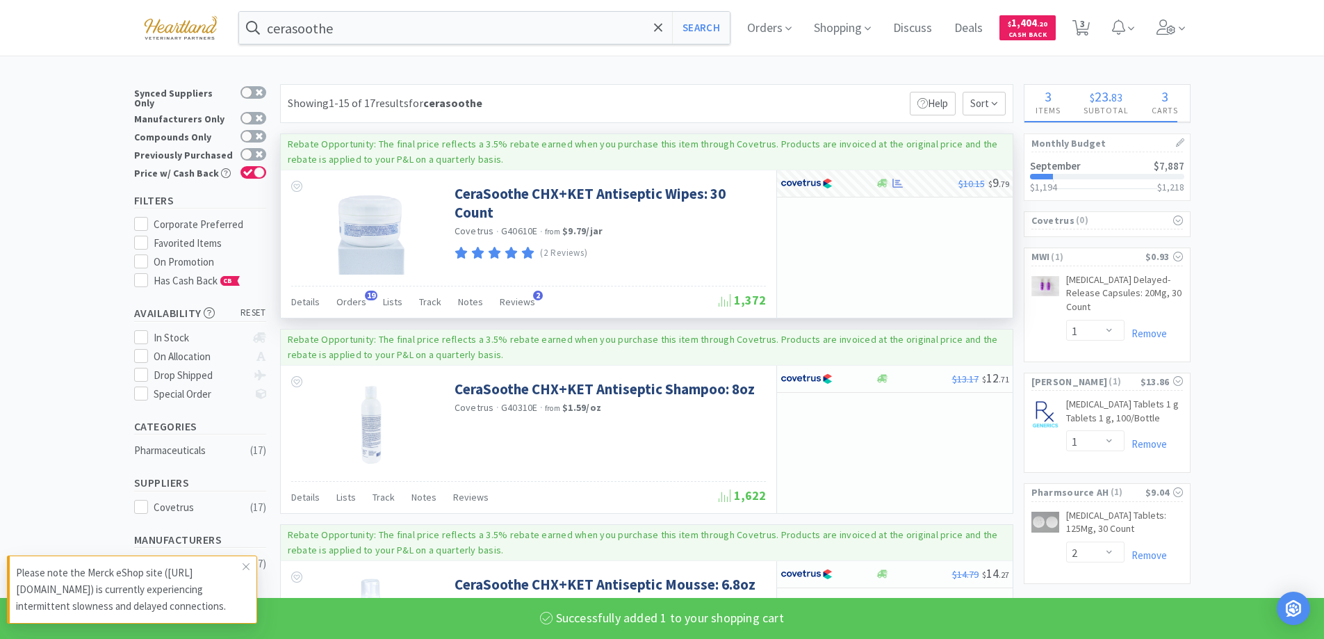
select select "1"
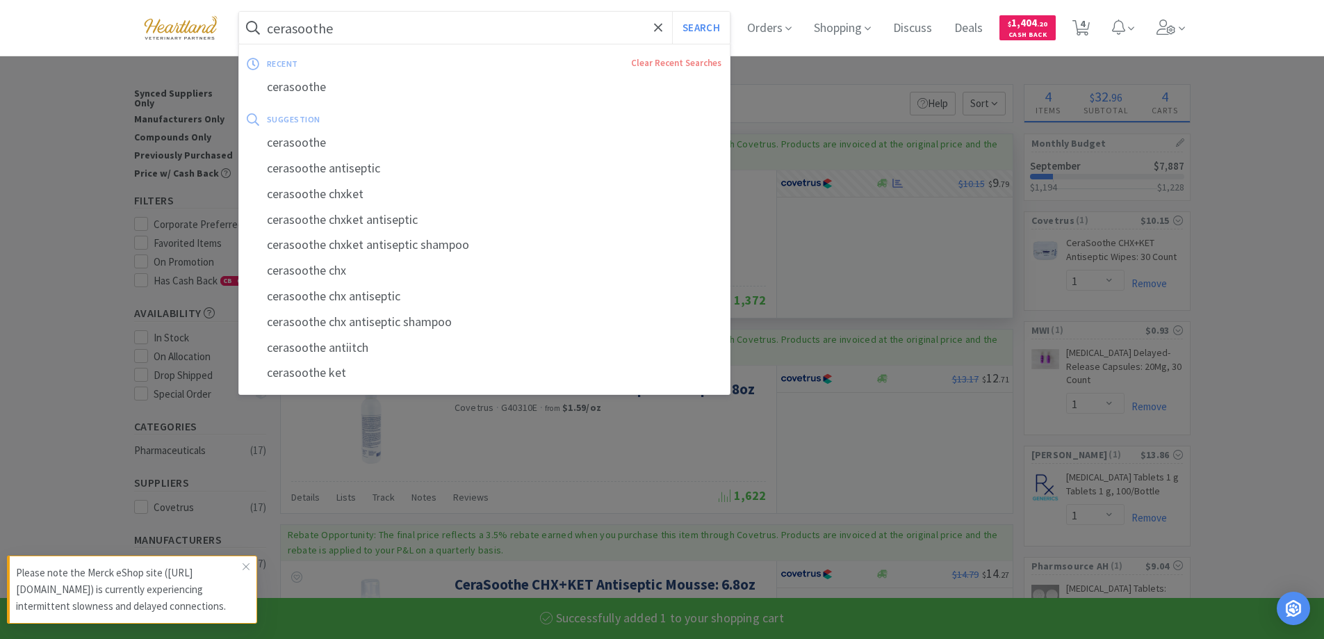
click at [443, 20] on input "cerasoothe" at bounding box center [484, 28] width 491 height 32
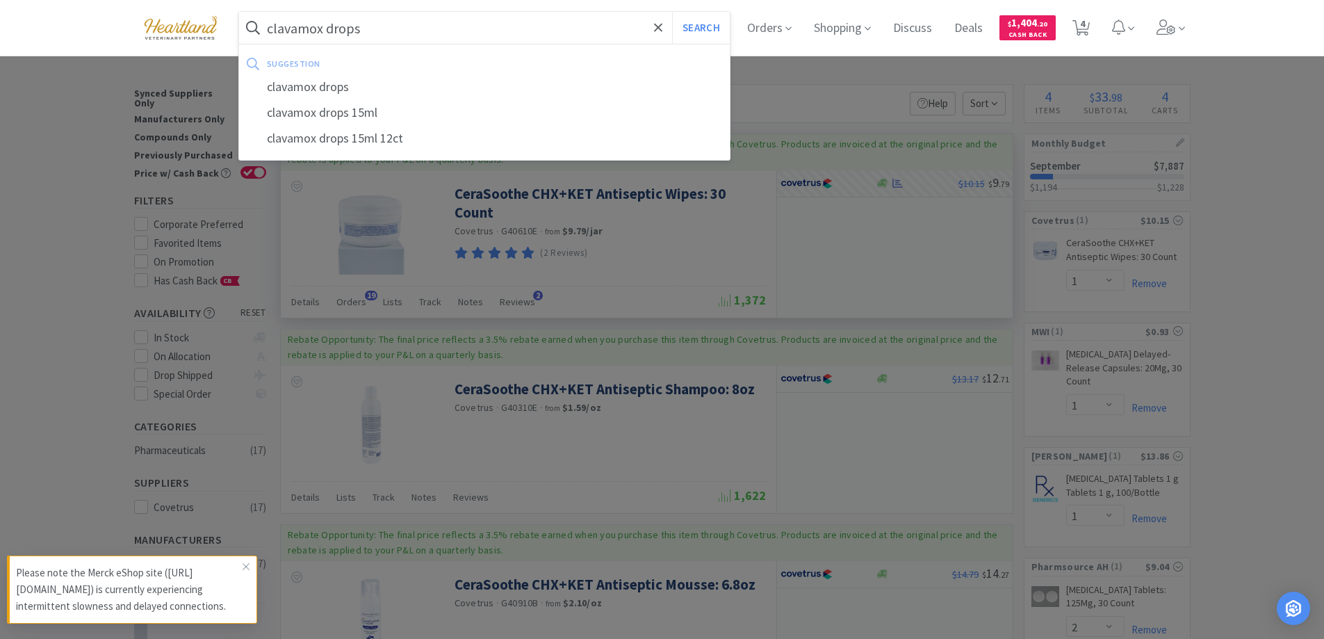
type input "clavamox drops"
click at [672, 12] on button "Search" at bounding box center [701, 28] width 58 height 32
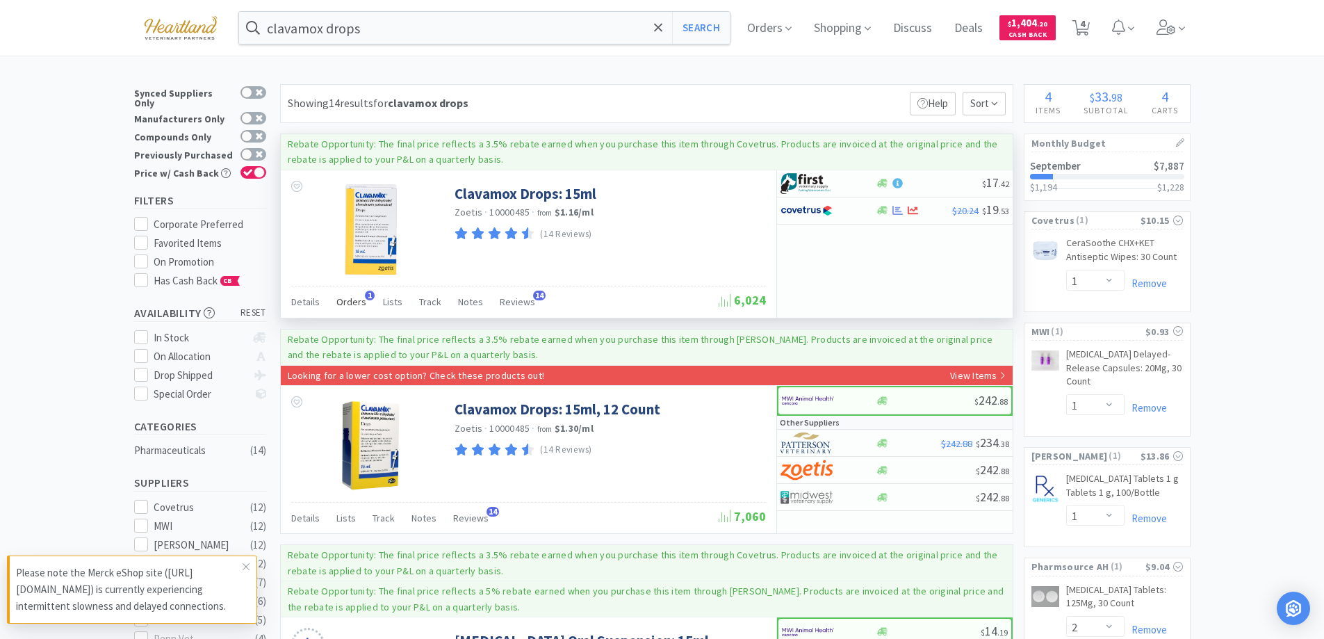
click at [341, 301] on span "Orders" at bounding box center [351, 301] width 30 height 13
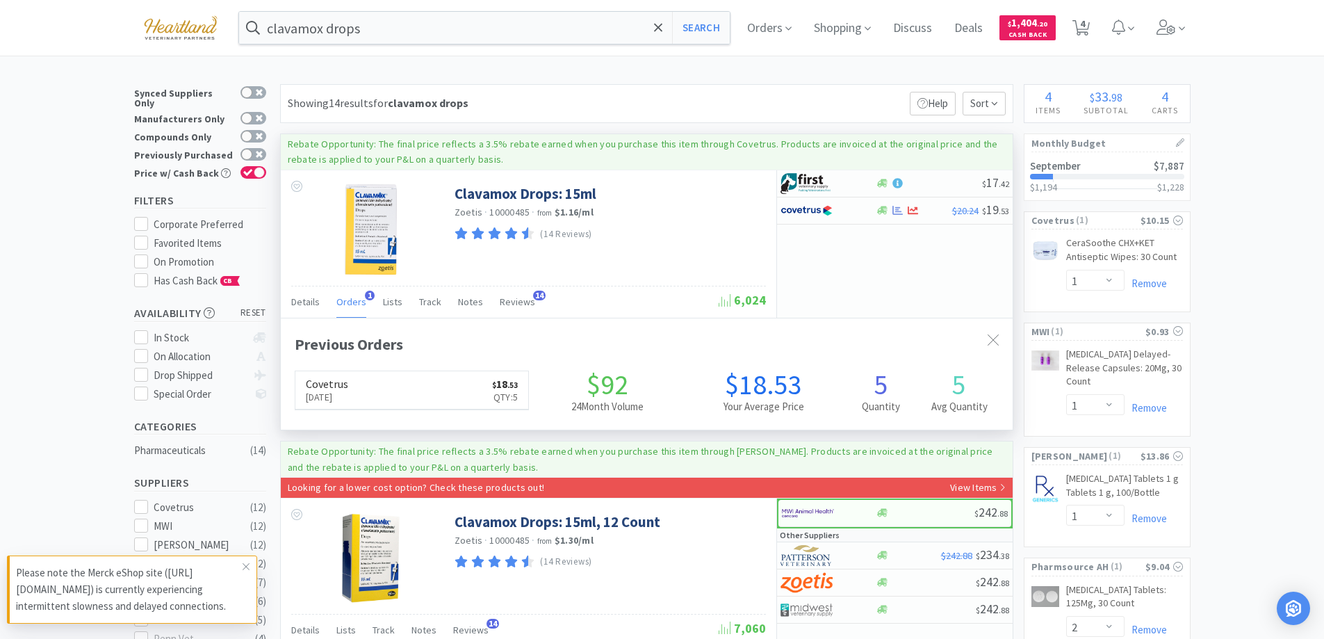
scroll to position [360, 732]
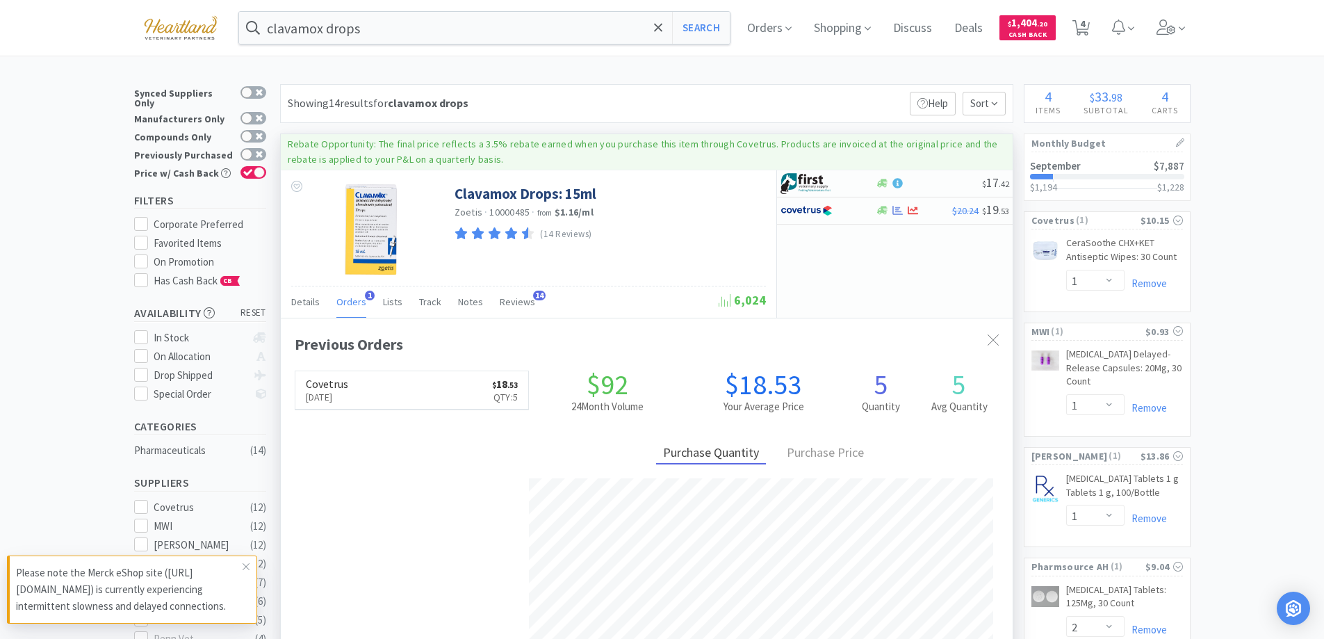
click at [341, 301] on span "Orders" at bounding box center [351, 301] width 30 height 13
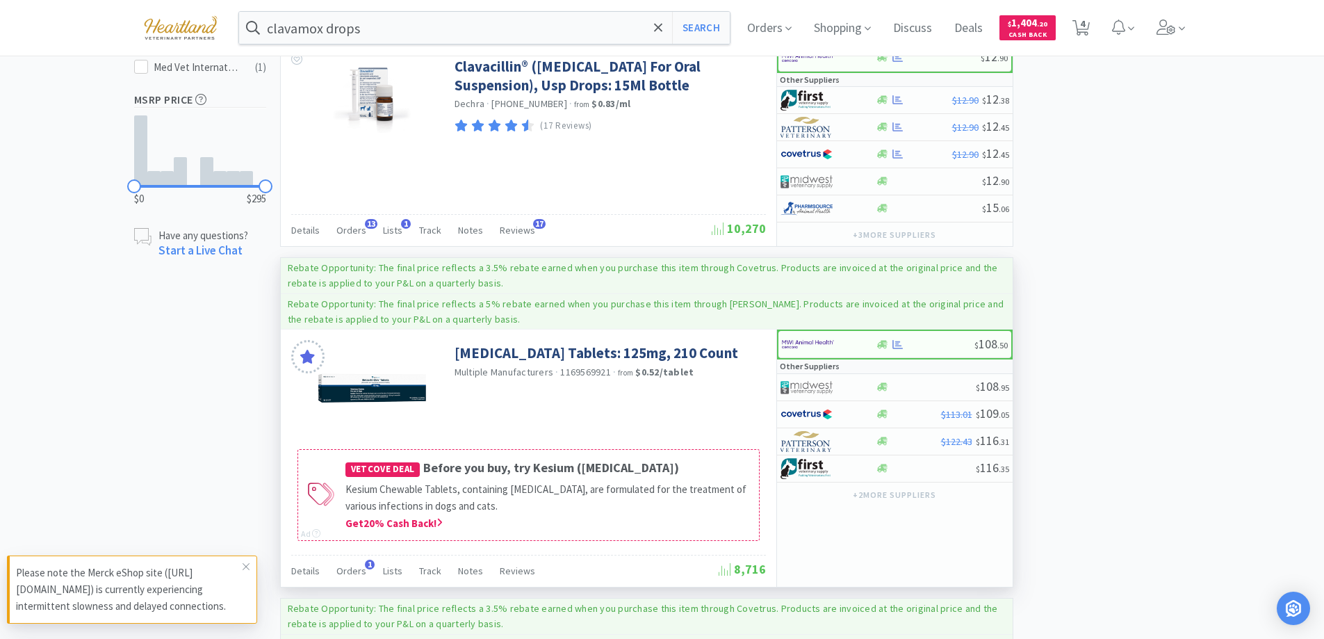
scroll to position [695, 0]
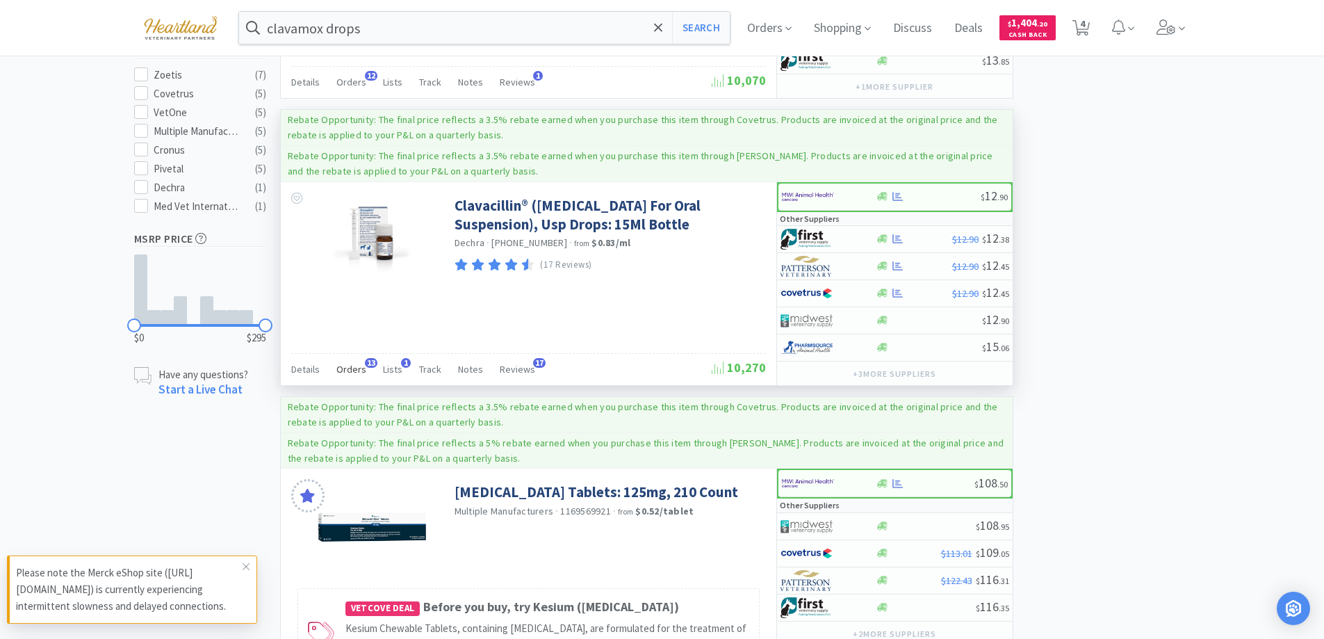
click at [353, 368] on span "Orders" at bounding box center [351, 369] width 30 height 13
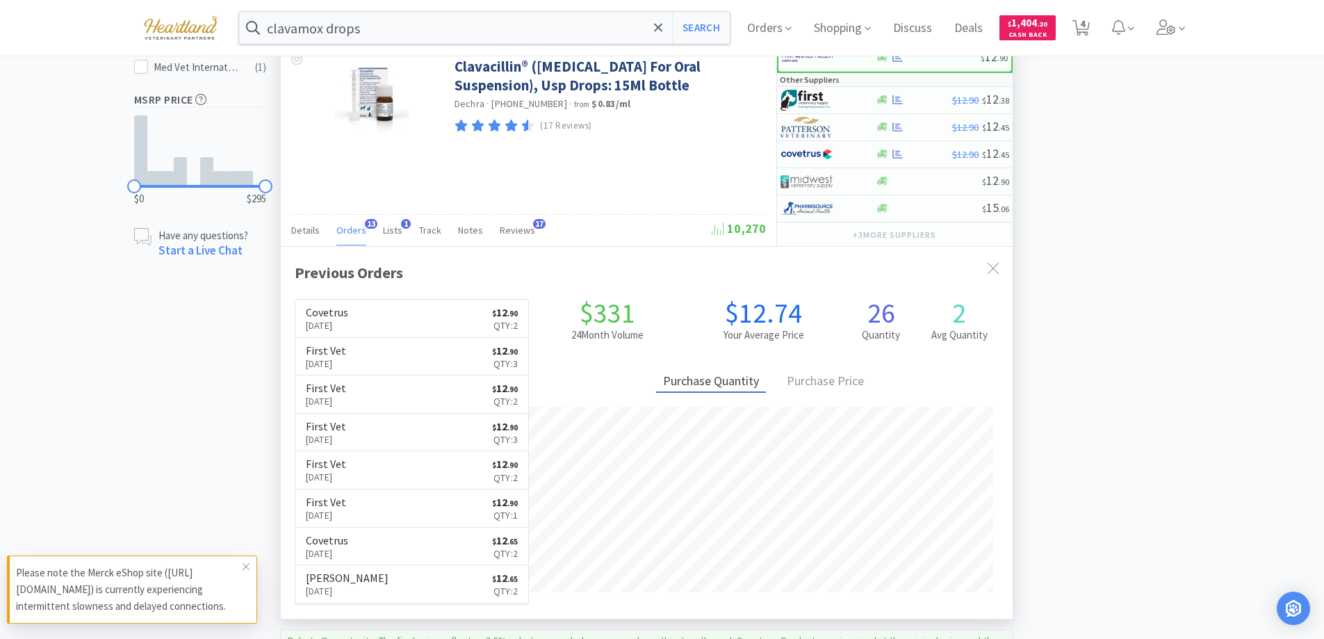
scroll to position [765, 0]
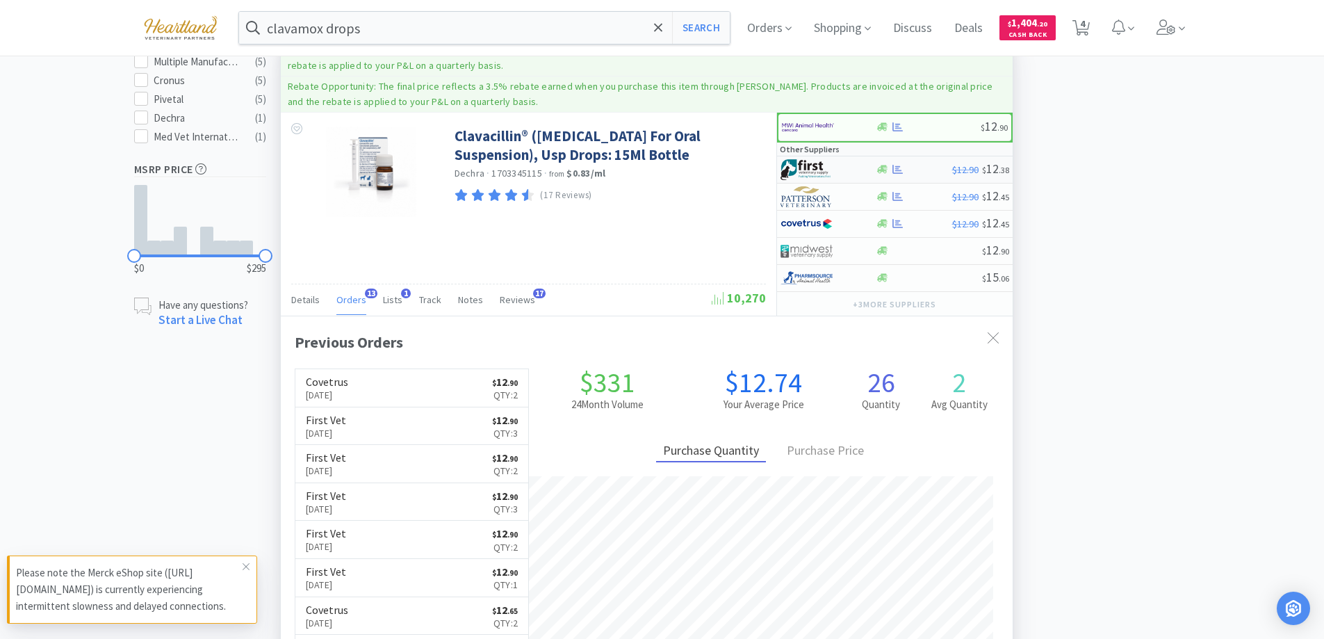
click at [844, 167] on div at bounding box center [819, 170] width 76 height 24
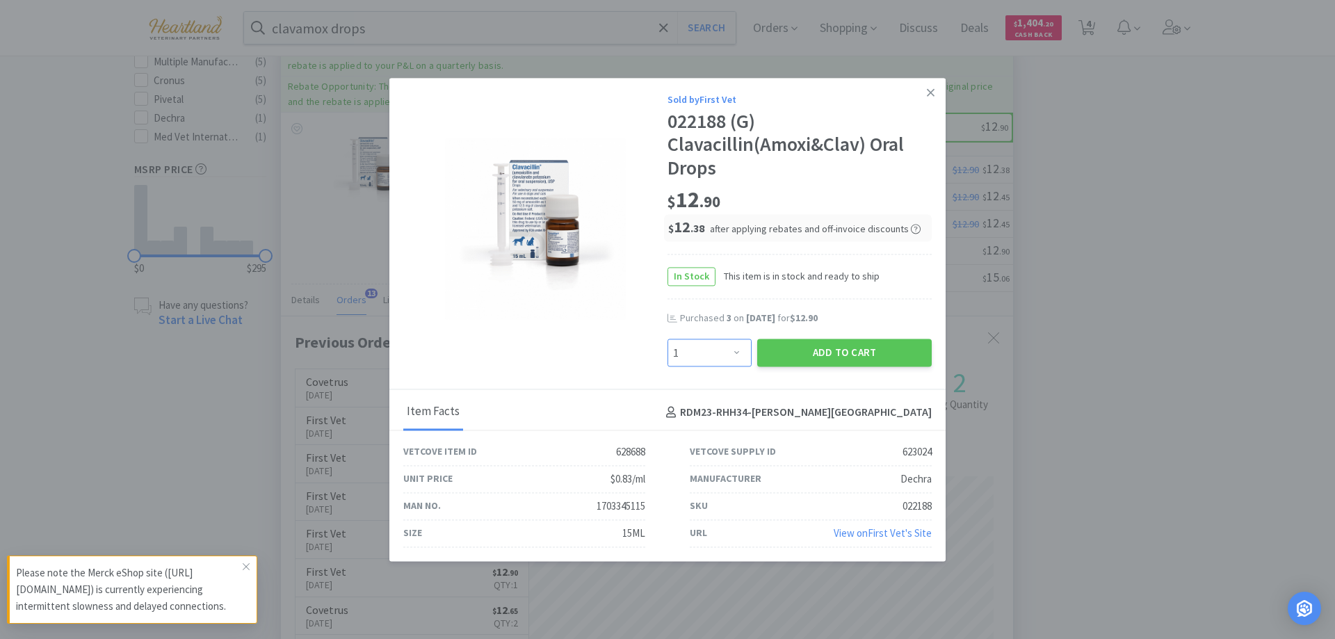
click at [733, 350] on select "Enter Quantity 1 2 3 4 5 6 7 8 9 10 11 12 13 14 15 16 17 18 19 20 Enter Quantity" at bounding box center [709, 353] width 84 height 28
select select "2"
click at [667, 339] on select "Enter Quantity 1 2 3 4 5 6 7 8 9 10 11 12 13 14 15 16 17 18 19 20 Enter Quantity" at bounding box center [709, 353] width 84 height 28
click at [831, 344] on button "Add to Cart" at bounding box center [844, 353] width 174 height 28
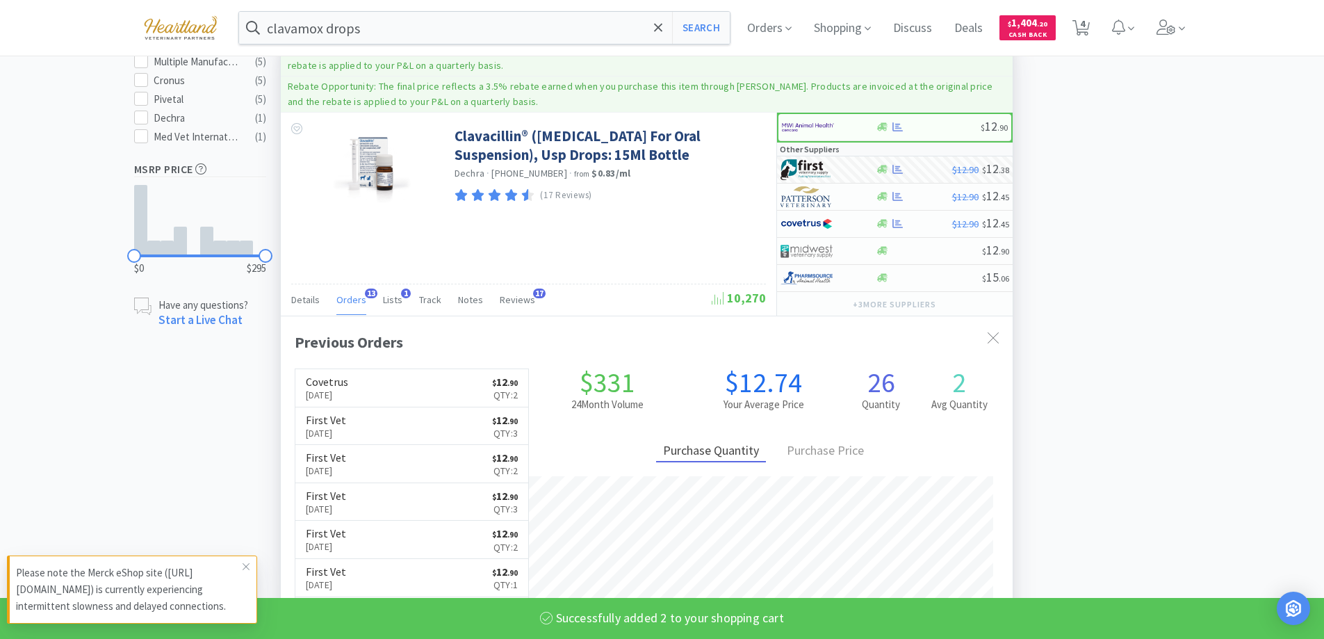
select select "2"
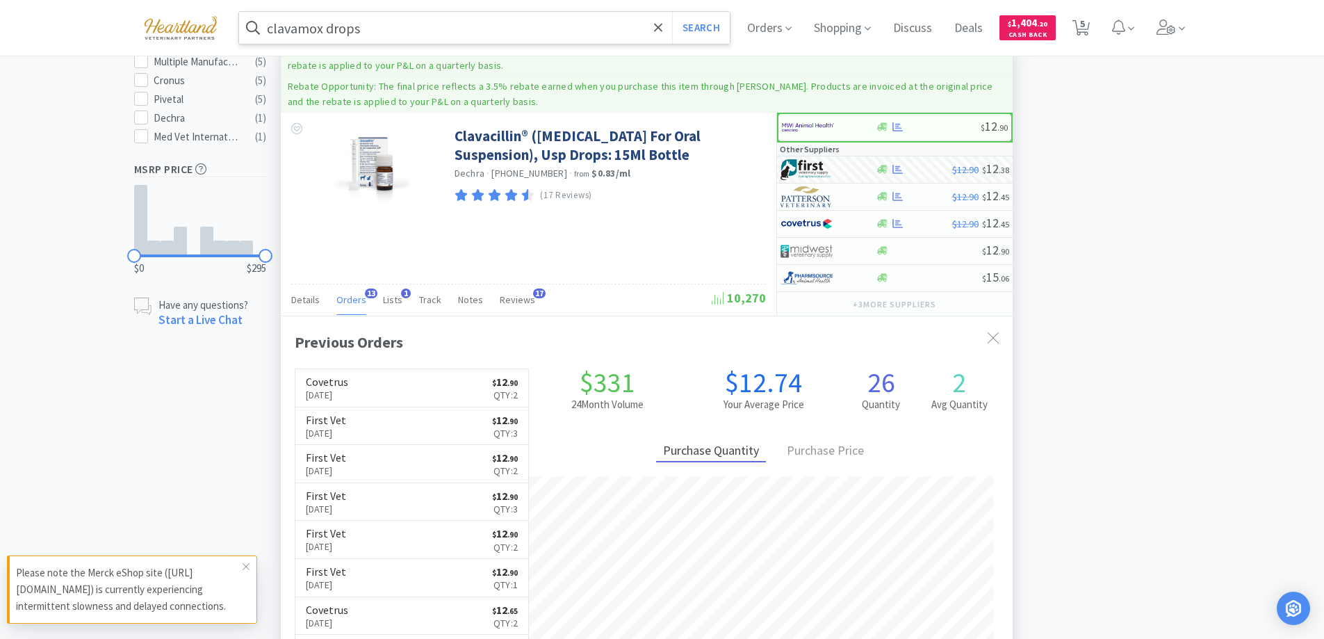
click at [405, 22] on input "clavamox drops" at bounding box center [484, 28] width 491 height 32
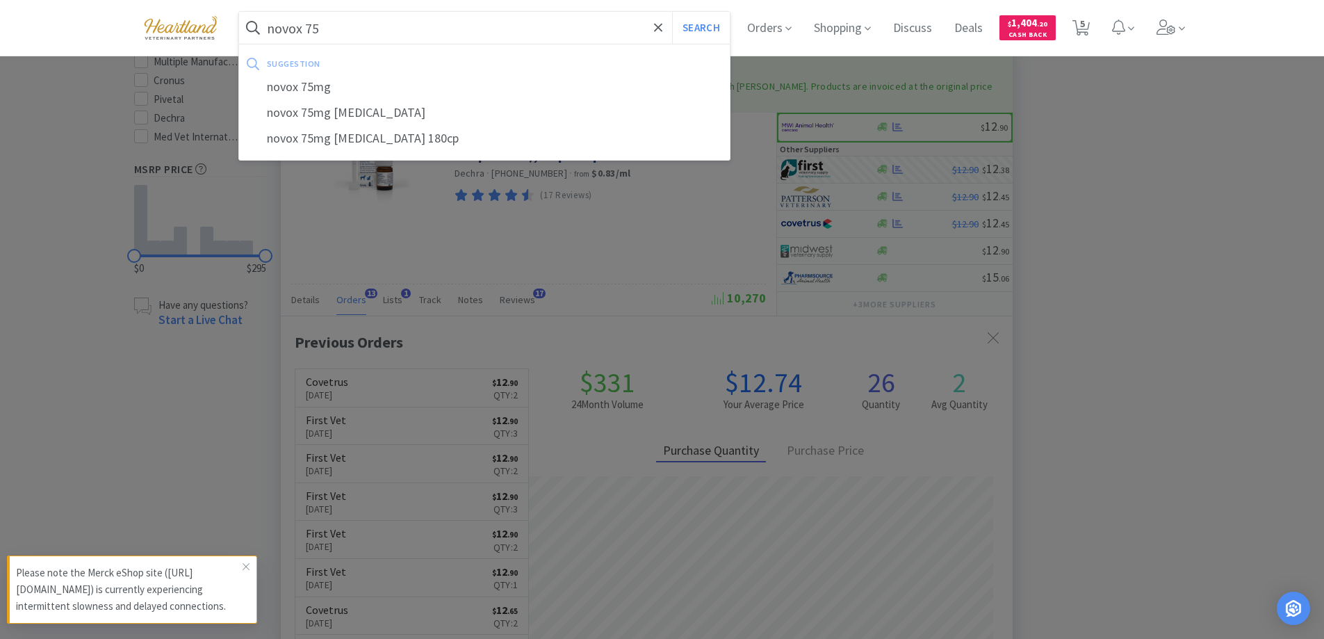
type input "novox 75"
click at [672, 12] on button "Search" at bounding box center [701, 28] width 58 height 32
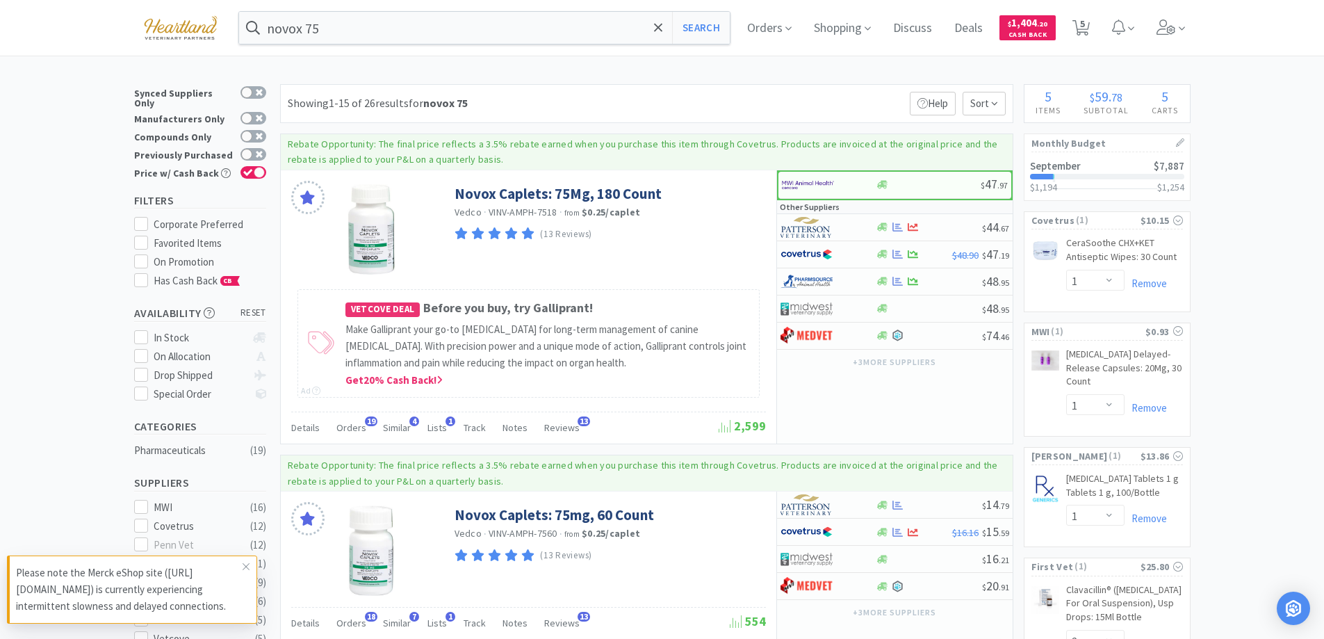
scroll to position [278, 0]
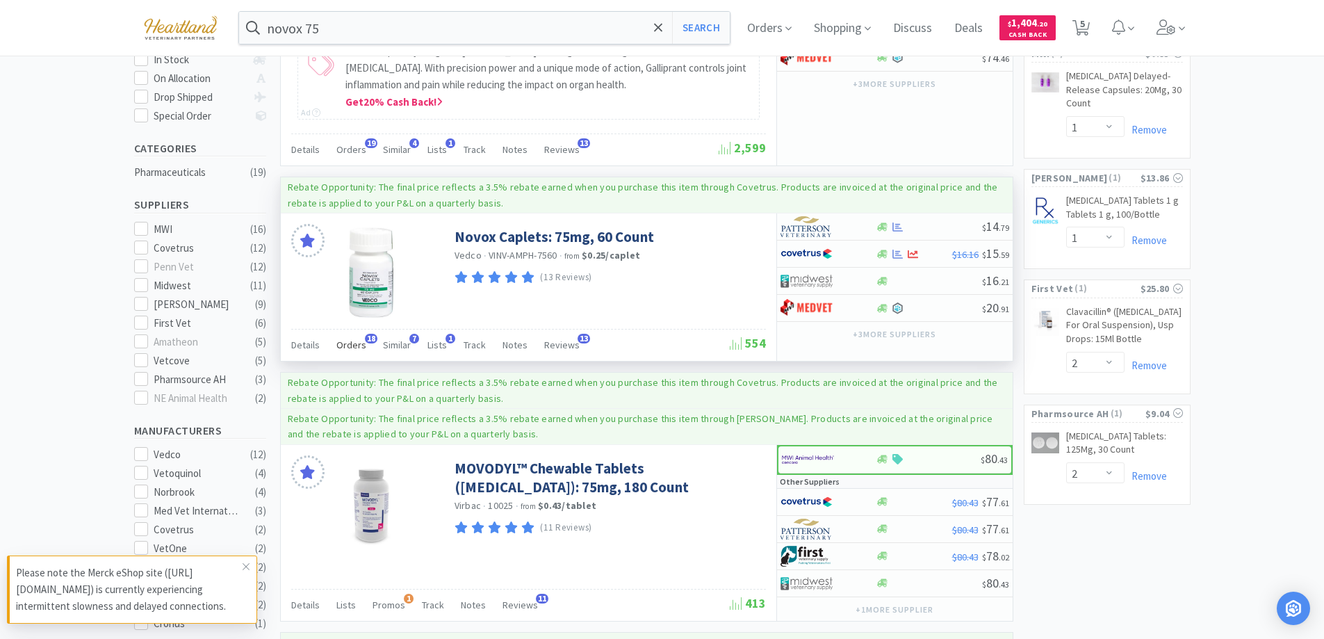
click at [345, 345] on span "Orders" at bounding box center [351, 345] width 30 height 13
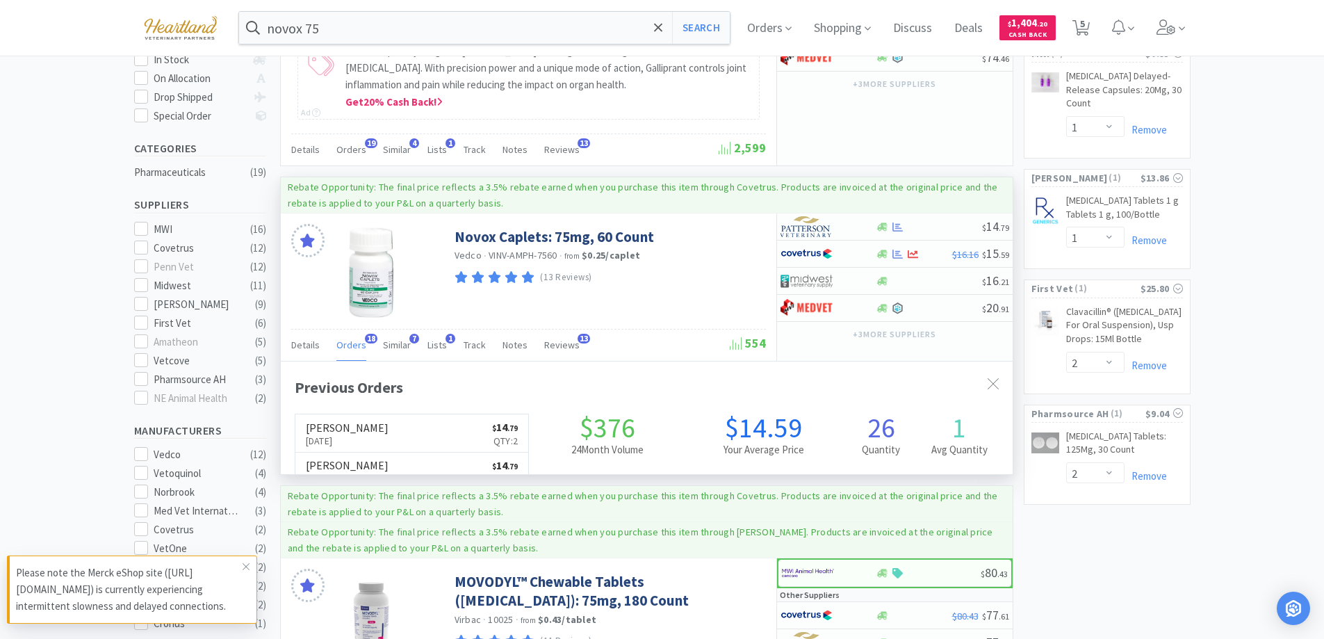
scroll to position [373, 732]
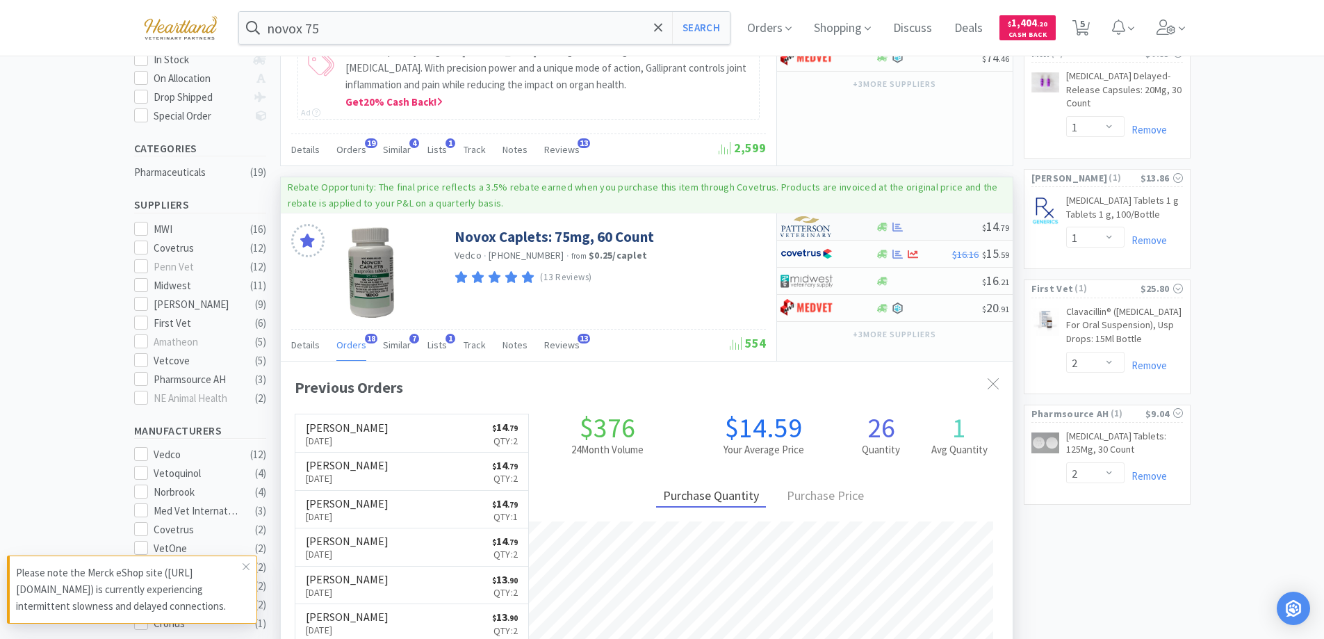
click at [838, 225] on div at bounding box center [819, 227] width 76 height 24
select select "1"
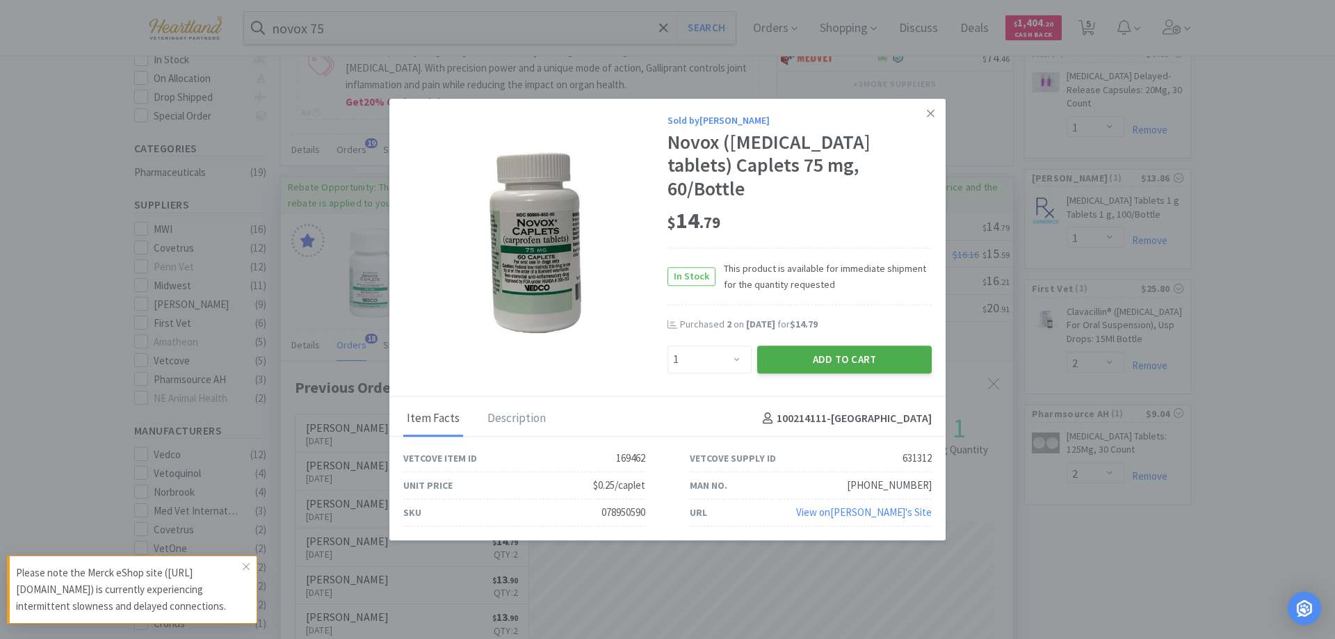
click at [831, 345] on button "Add to Cart" at bounding box center [844, 359] width 174 height 28
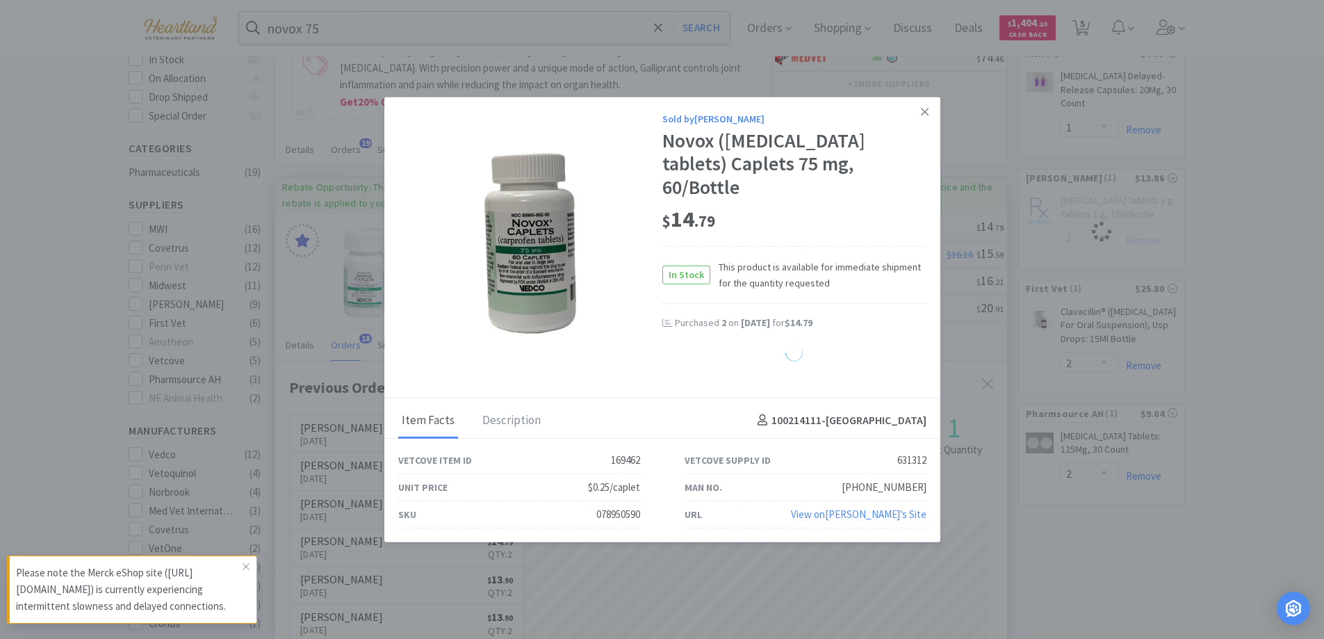
select select "1"
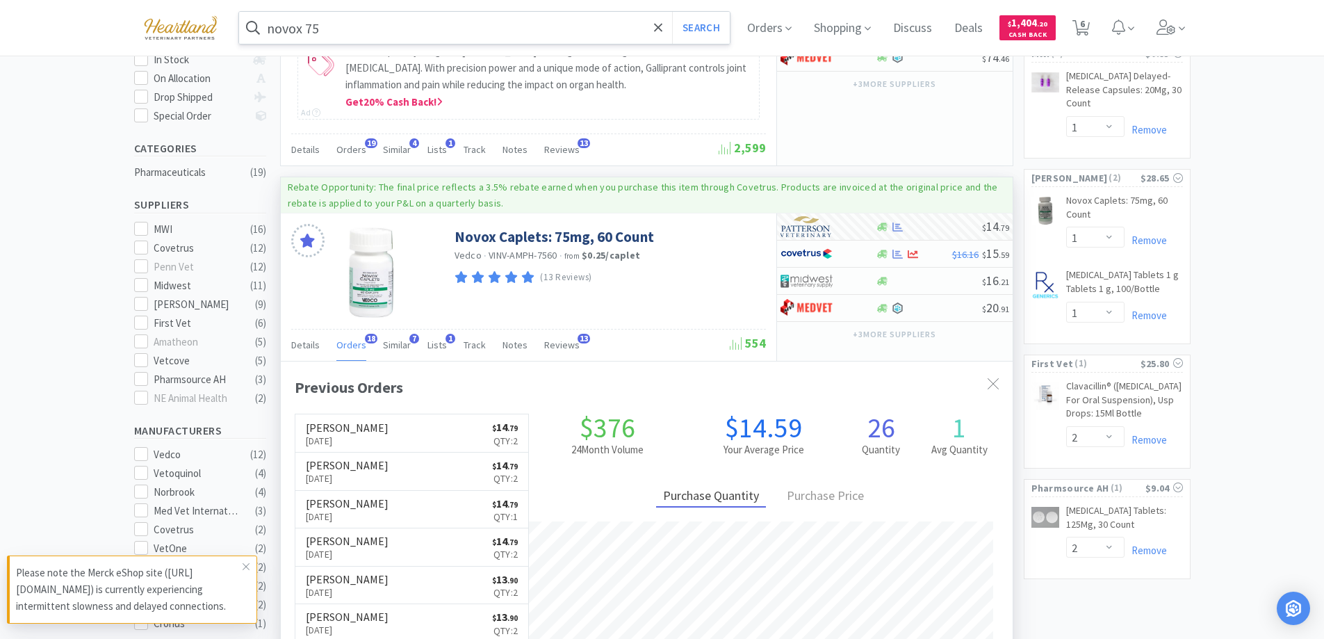
click at [533, 33] on input "novox 75" at bounding box center [484, 28] width 491 height 32
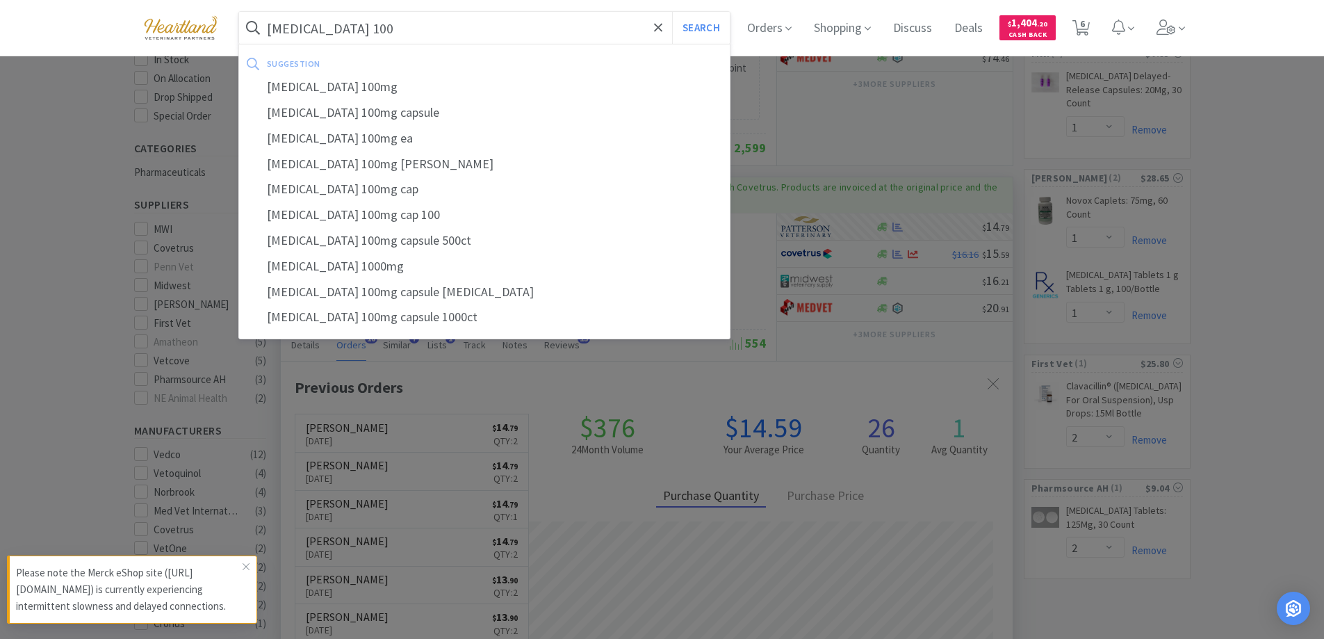
type input "[MEDICAL_DATA] 100"
click at [672, 12] on button "Search" at bounding box center [701, 28] width 58 height 32
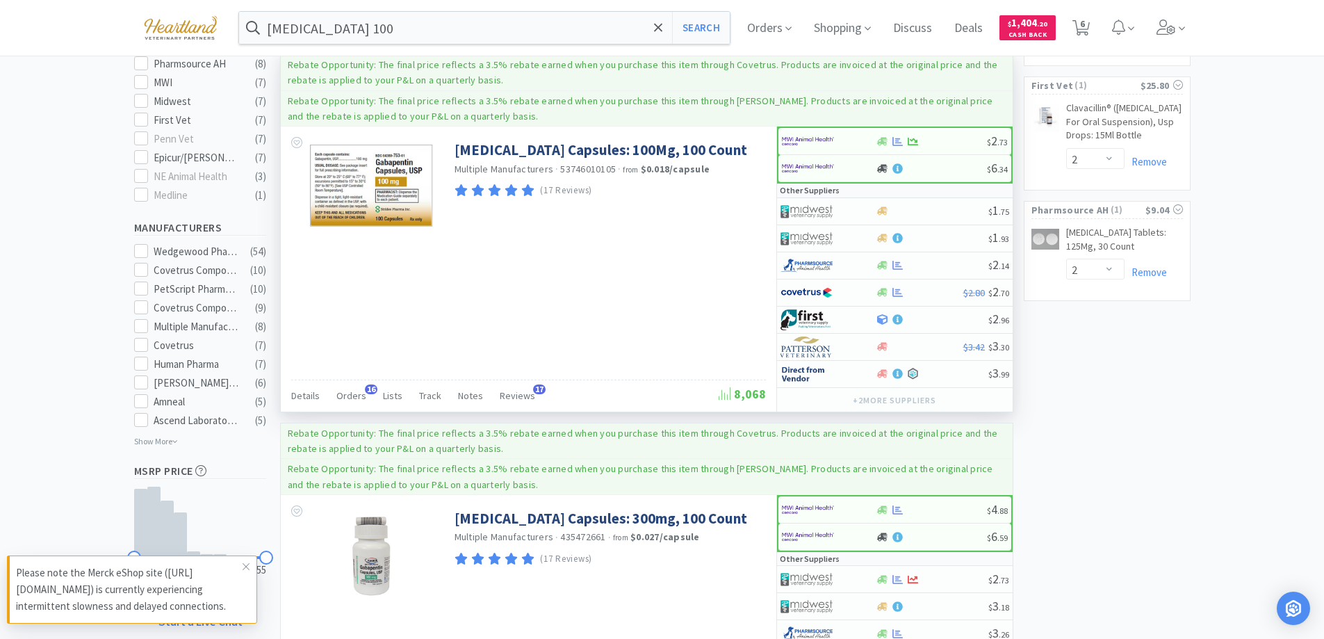
scroll to position [487, 0]
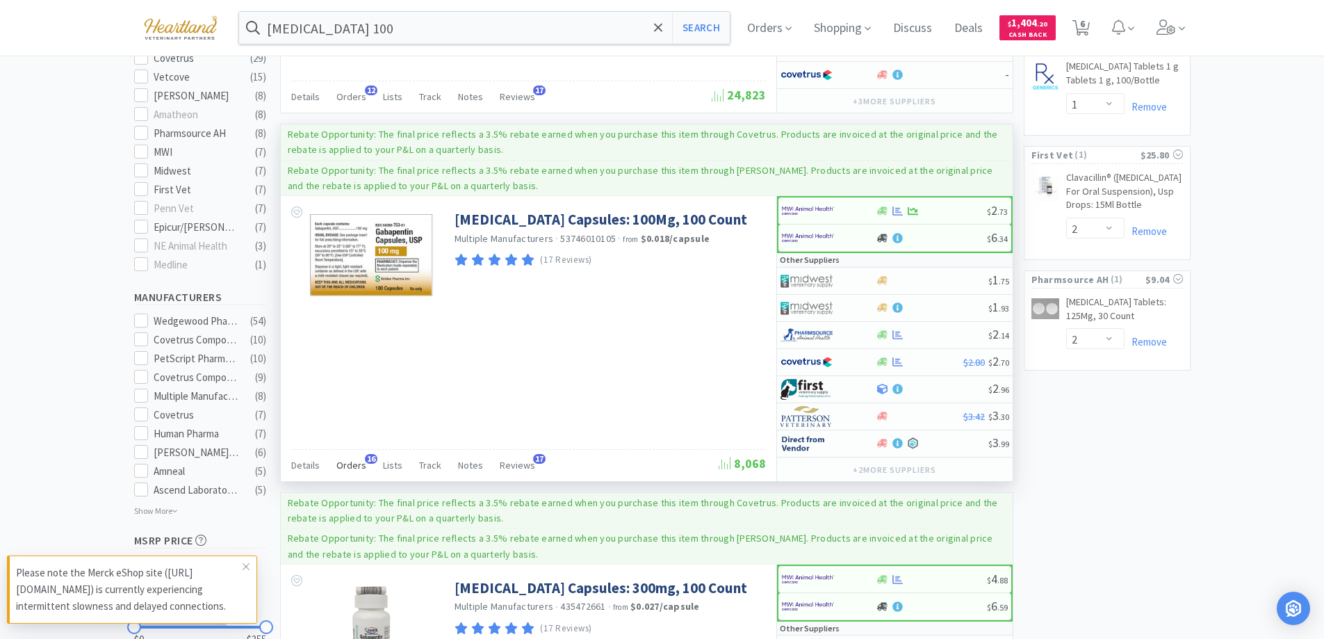
click at [349, 466] on span "Orders" at bounding box center [351, 465] width 30 height 13
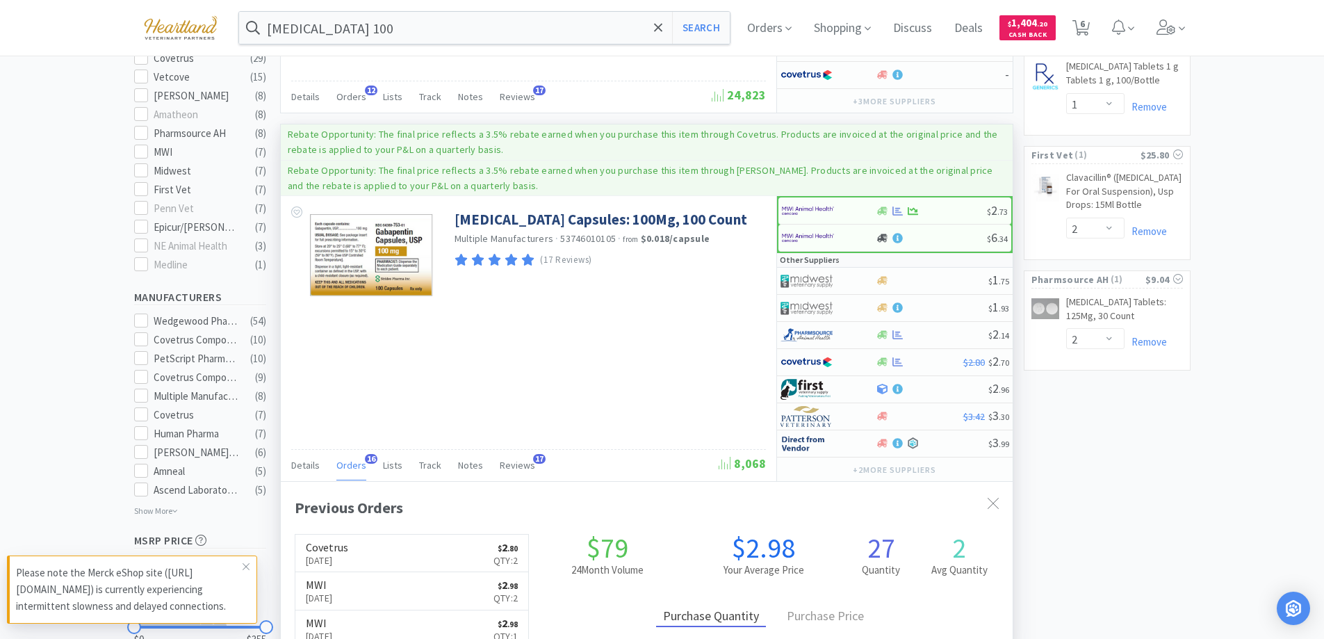
scroll to position [373, 732]
click at [858, 333] on div at bounding box center [828, 335] width 95 height 24
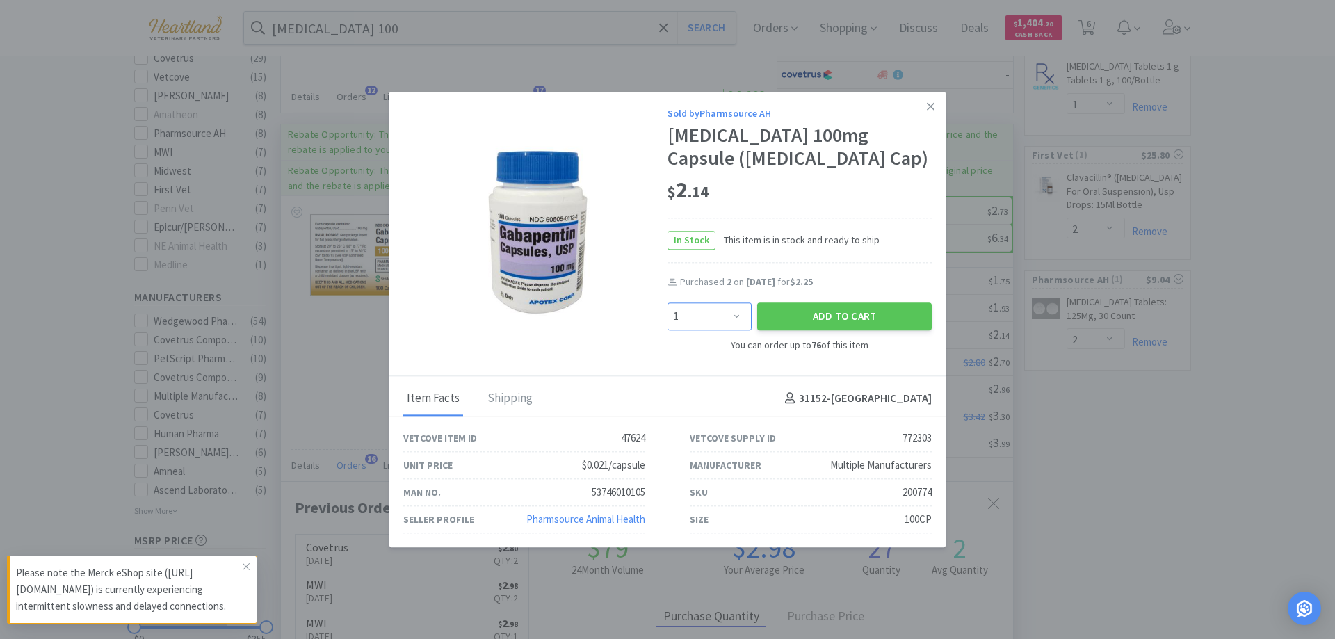
click at [735, 316] on select "Enter Quantity 1 2 3 4 5 6 7 8 9 10 11 12 13 14 15 16 17 18 19 20 Enter Quantity" at bounding box center [709, 317] width 84 height 28
select select "2"
click at [667, 303] on select "Enter Quantity 1 2 3 4 5 6 7 8 9 10 11 12 13 14 15 16 17 18 19 20 Enter Quantity" at bounding box center [709, 317] width 84 height 28
click at [877, 311] on button "Add to Cart" at bounding box center [844, 317] width 174 height 28
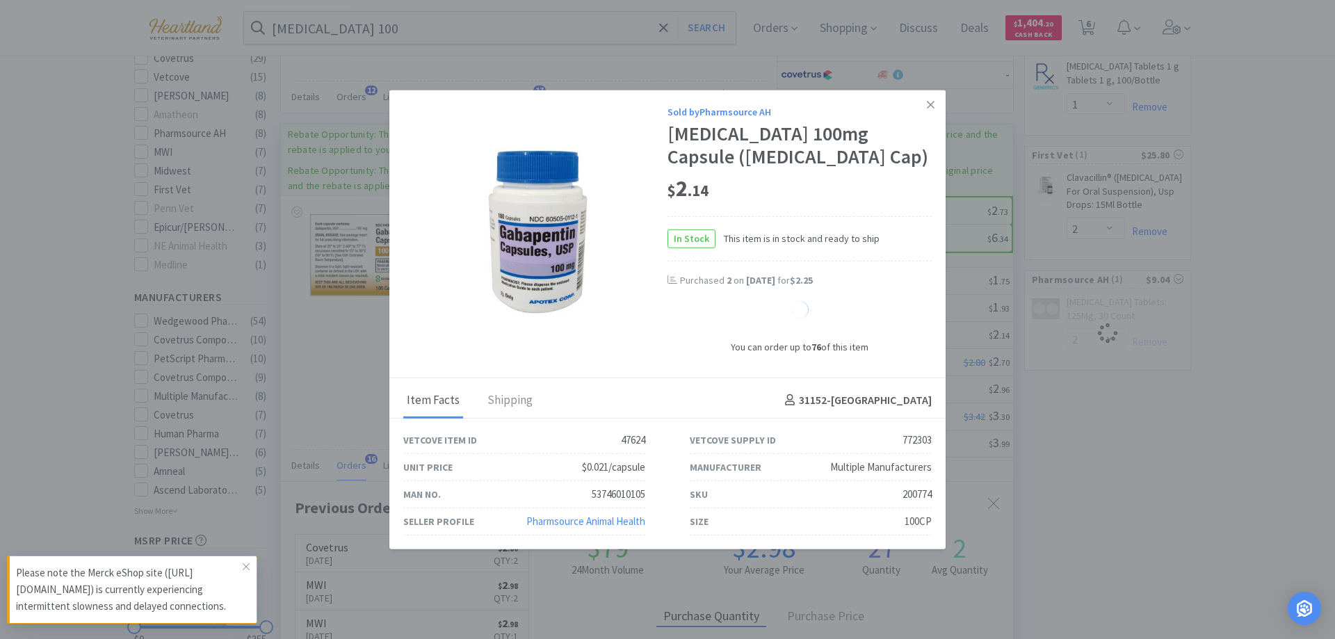
select select "2"
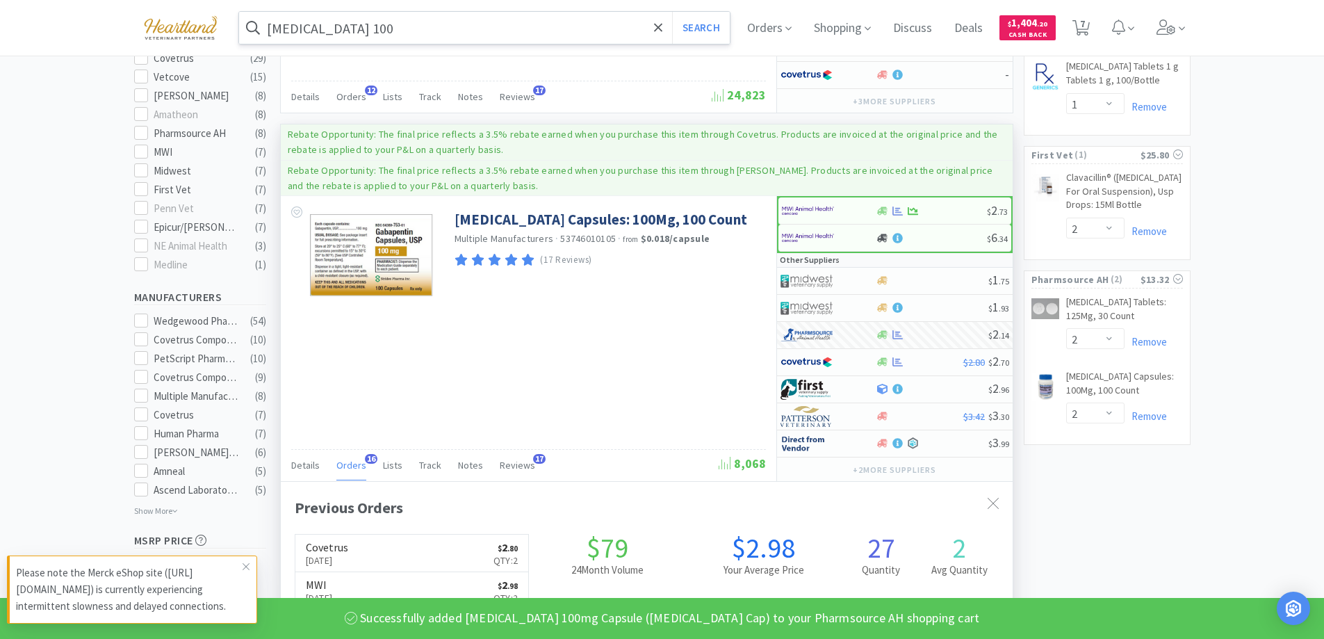
click at [515, 19] on input "[MEDICAL_DATA] 100" at bounding box center [484, 28] width 491 height 32
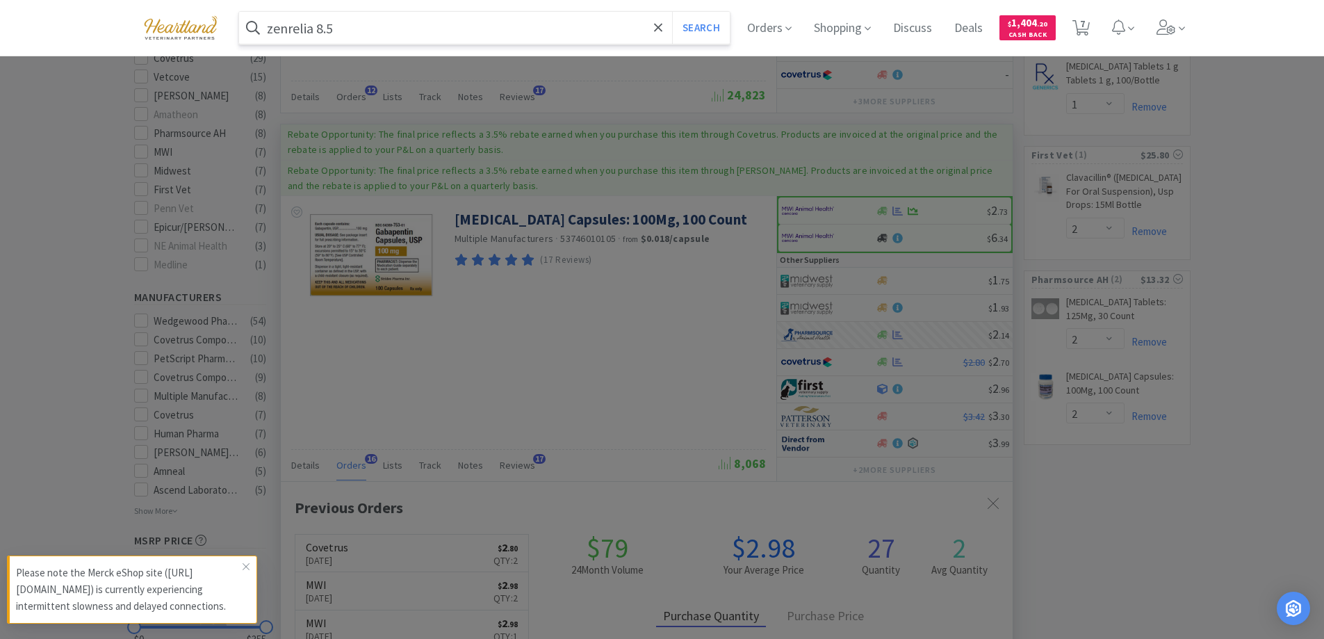
type input "zenrelia 8.5"
click at [672, 12] on button "Search" at bounding box center [701, 28] width 58 height 32
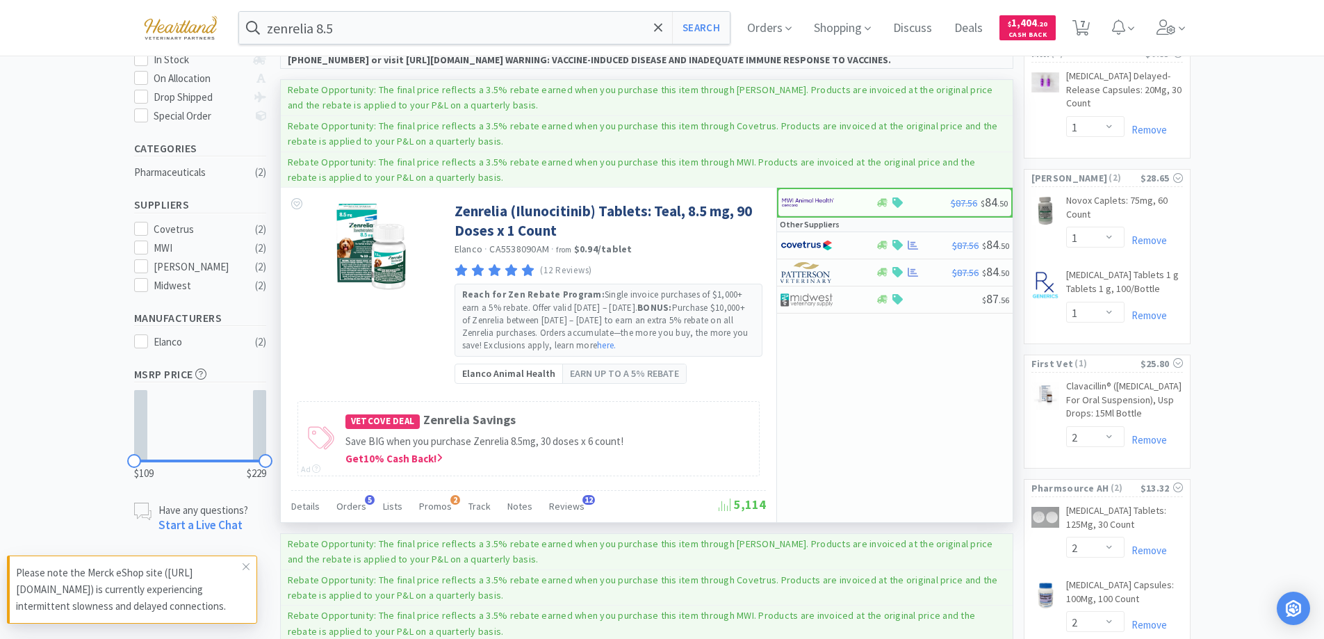
scroll to position [209, 0]
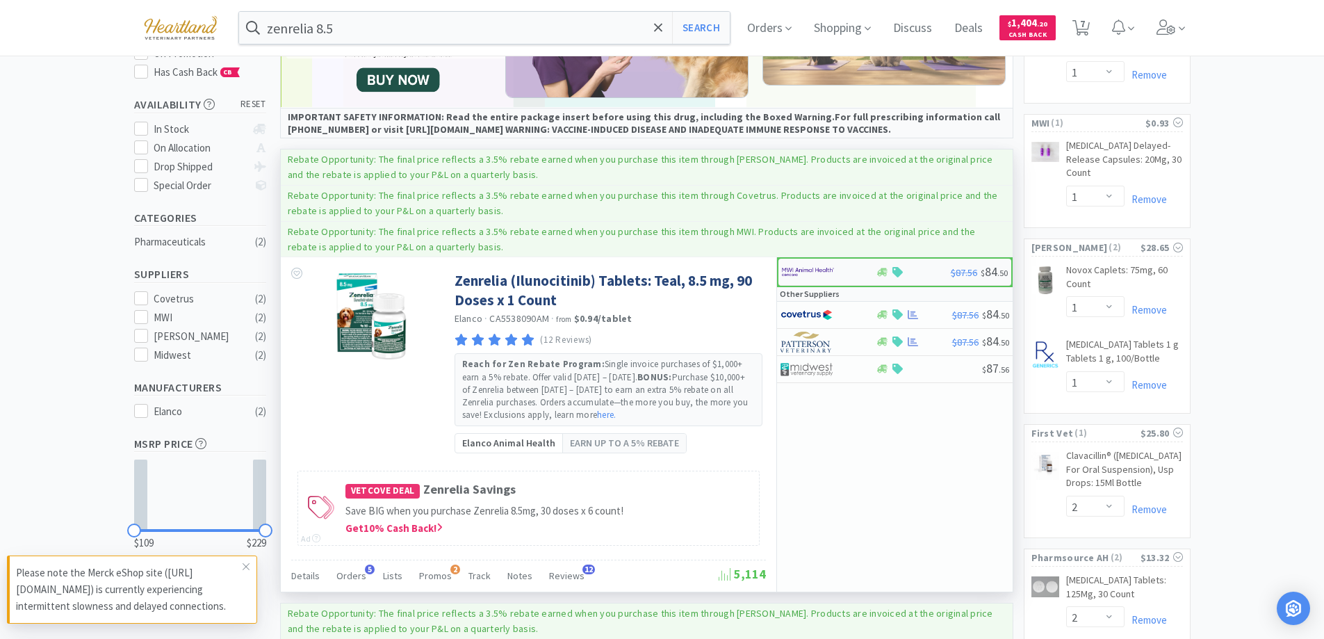
click at [852, 266] on div at bounding box center [820, 272] width 76 height 24
select select "1"
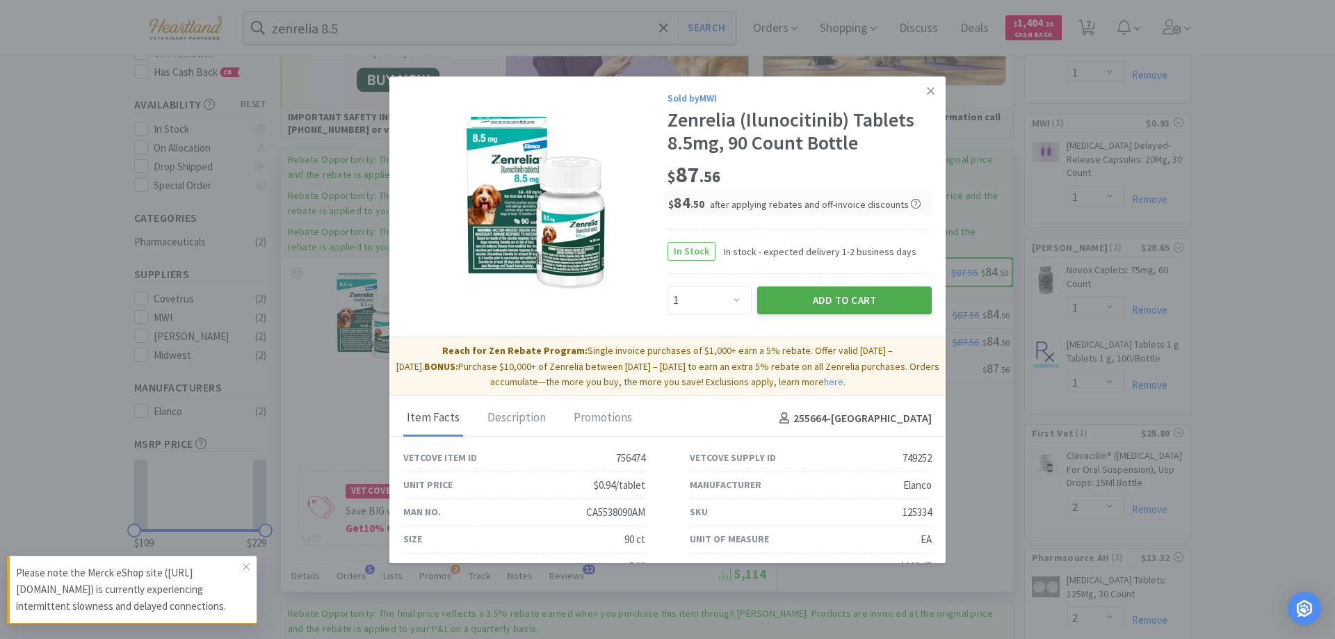
click at [844, 295] on button "Add to Cart" at bounding box center [844, 300] width 174 height 28
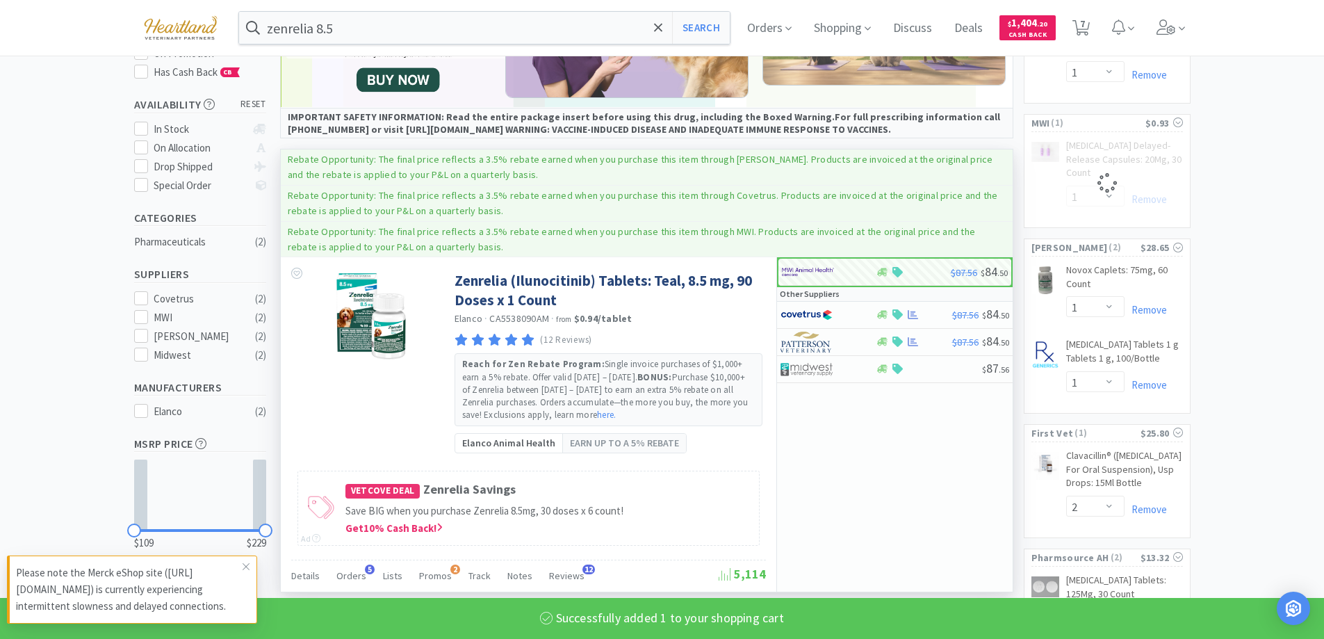
select select "1"
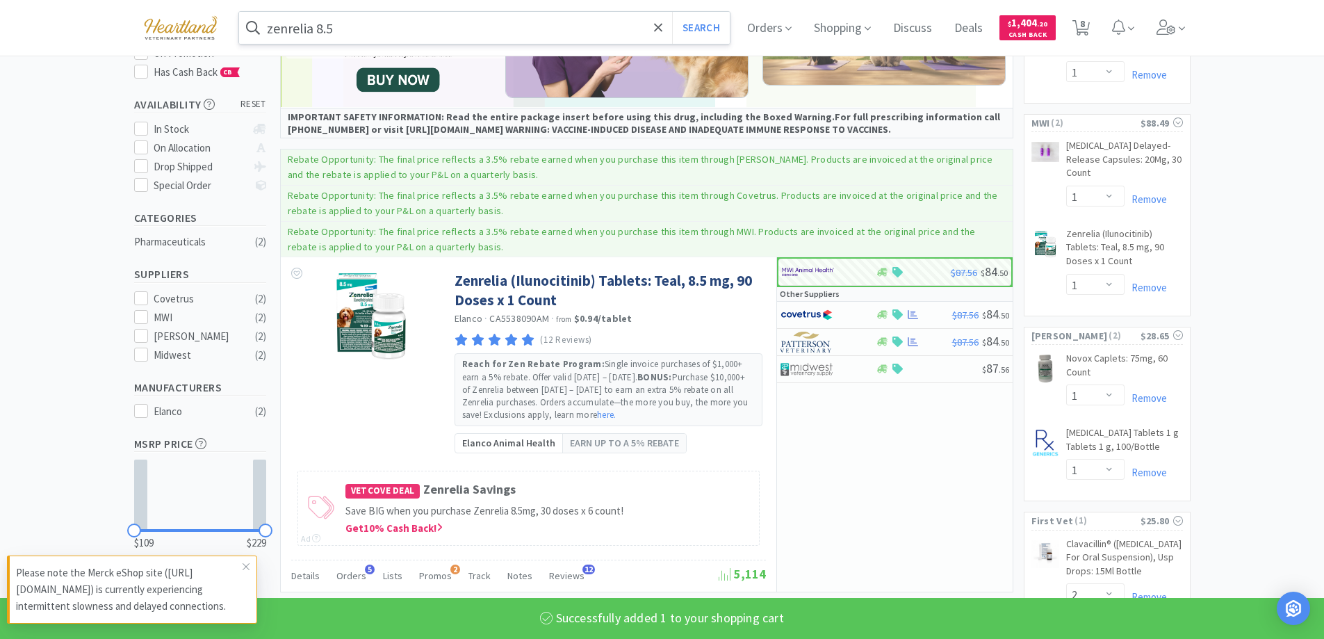
click at [393, 31] on input "zenrelia 8.5" at bounding box center [484, 28] width 491 height 32
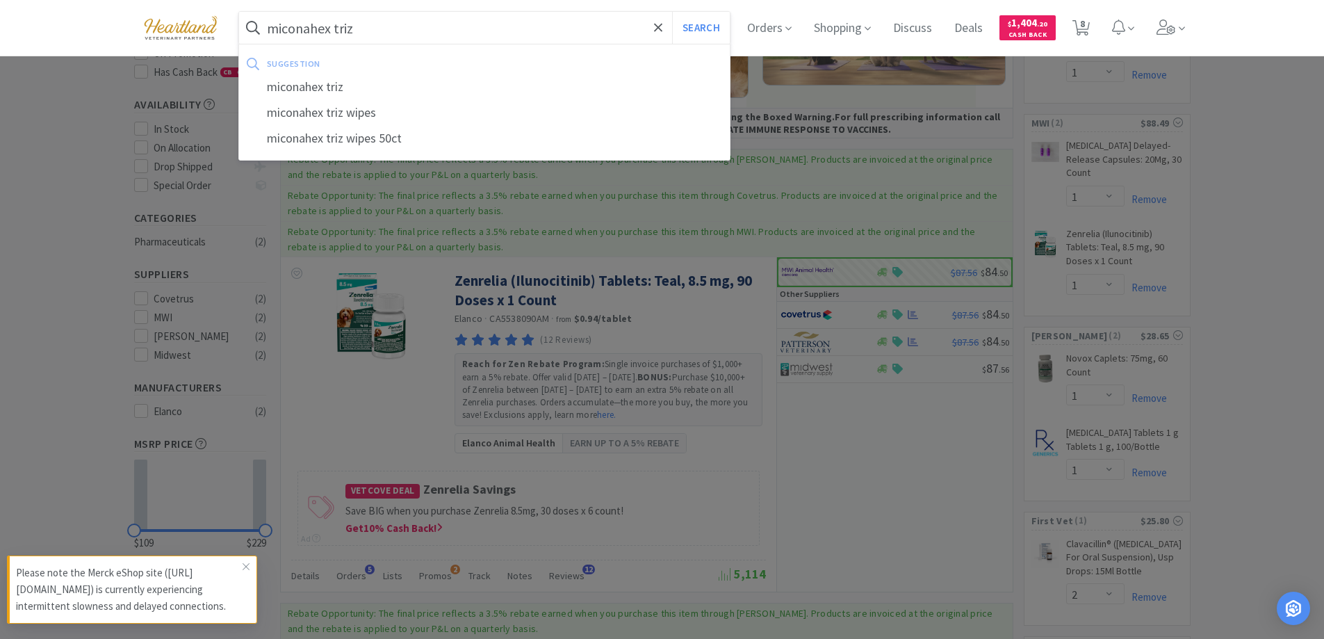
type input "miconahex triz"
click at [672, 12] on button "Search" at bounding box center [701, 28] width 58 height 32
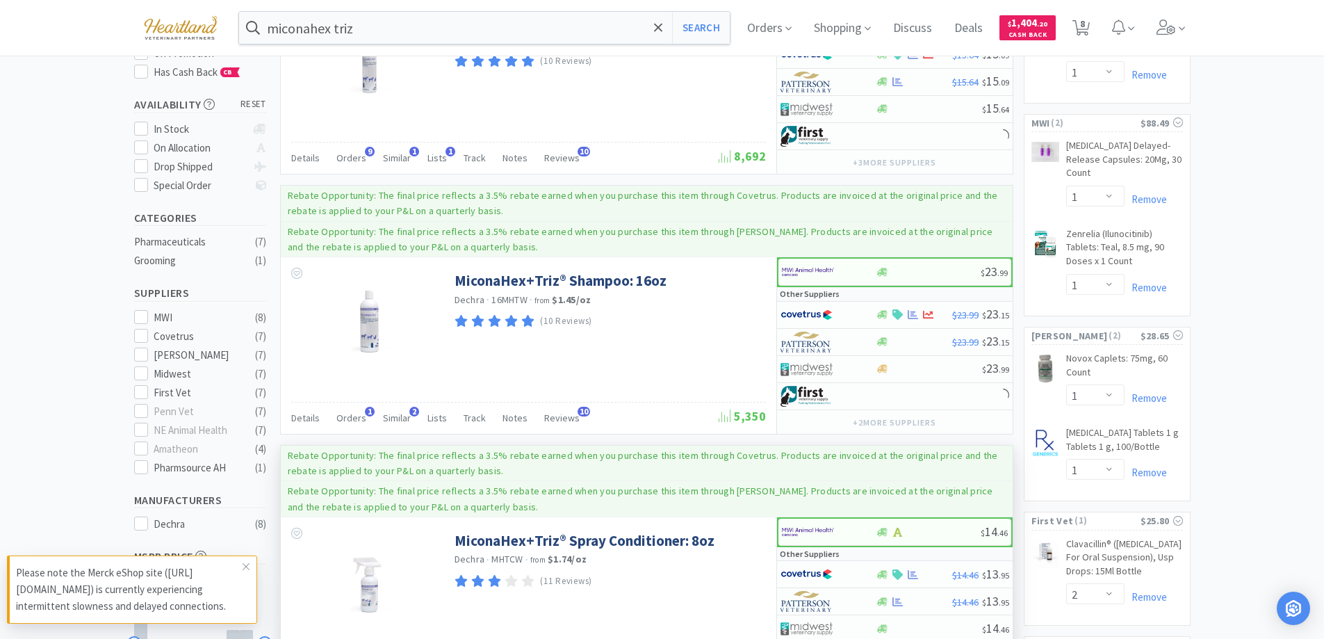
scroll to position [417, 0]
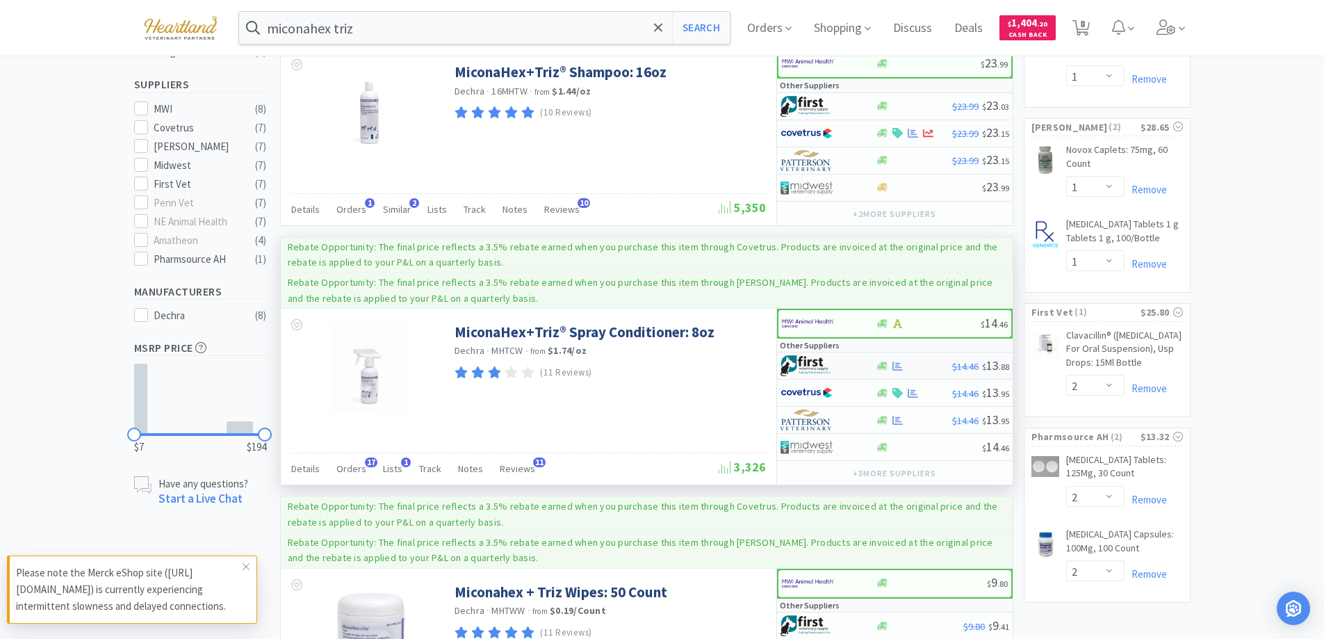
click at [845, 371] on div at bounding box center [819, 366] width 76 height 24
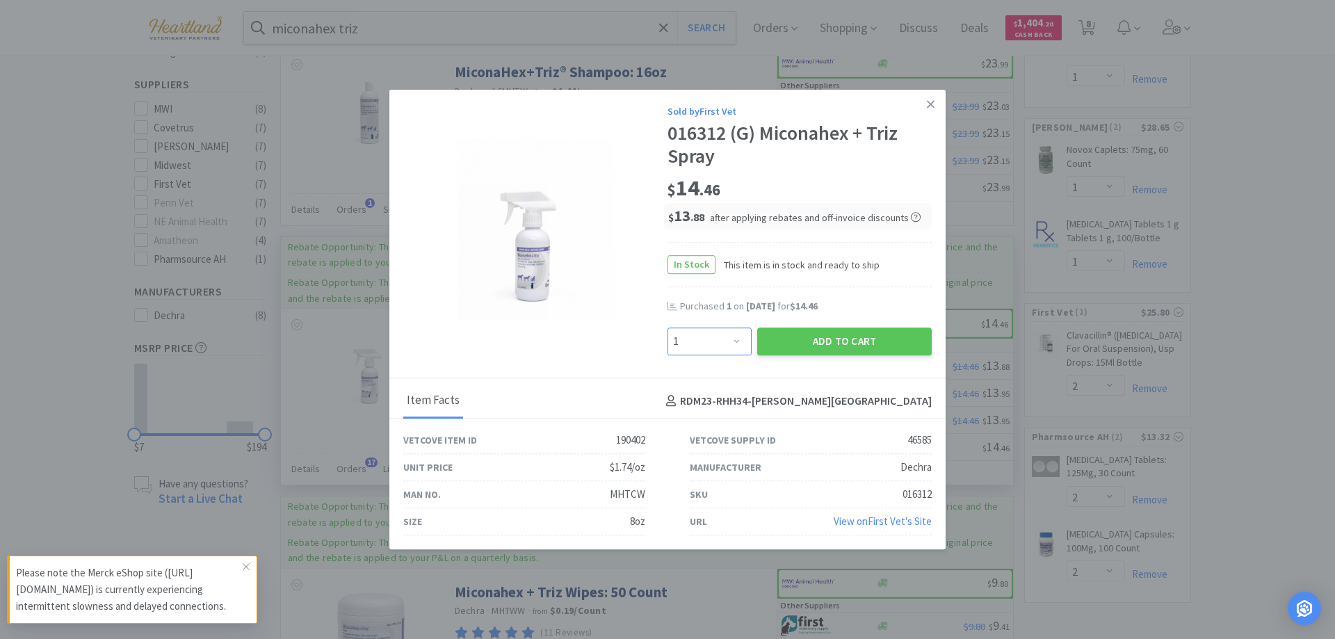
click at [739, 337] on select "Enter Quantity 1 2 3 4 5 6 7 8 9 10 11 12 13 14 15 16 17 18 19 20 Enter Quantity" at bounding box center [709, 341] width 84 height 28
select select "2"
click at [667, 327] on select "Enter Quantity 1 2 3 4 5 6 7 8 9 10 11 12 13 14 15 16 17 18 19 20 Enter Quantity" at bounding box center [709, 341] width 84 height 28
click at [852, 339] on button "Add to Cart" at bounding box center [844, 341] width 174 height 28
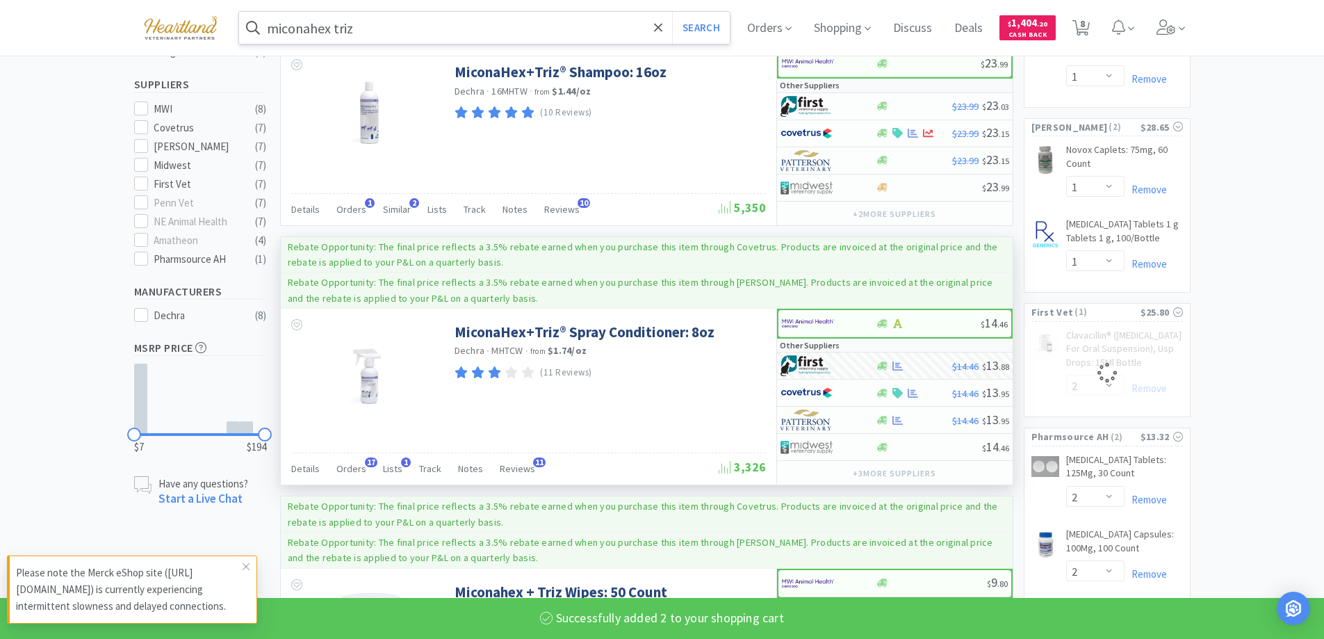
select select "2"
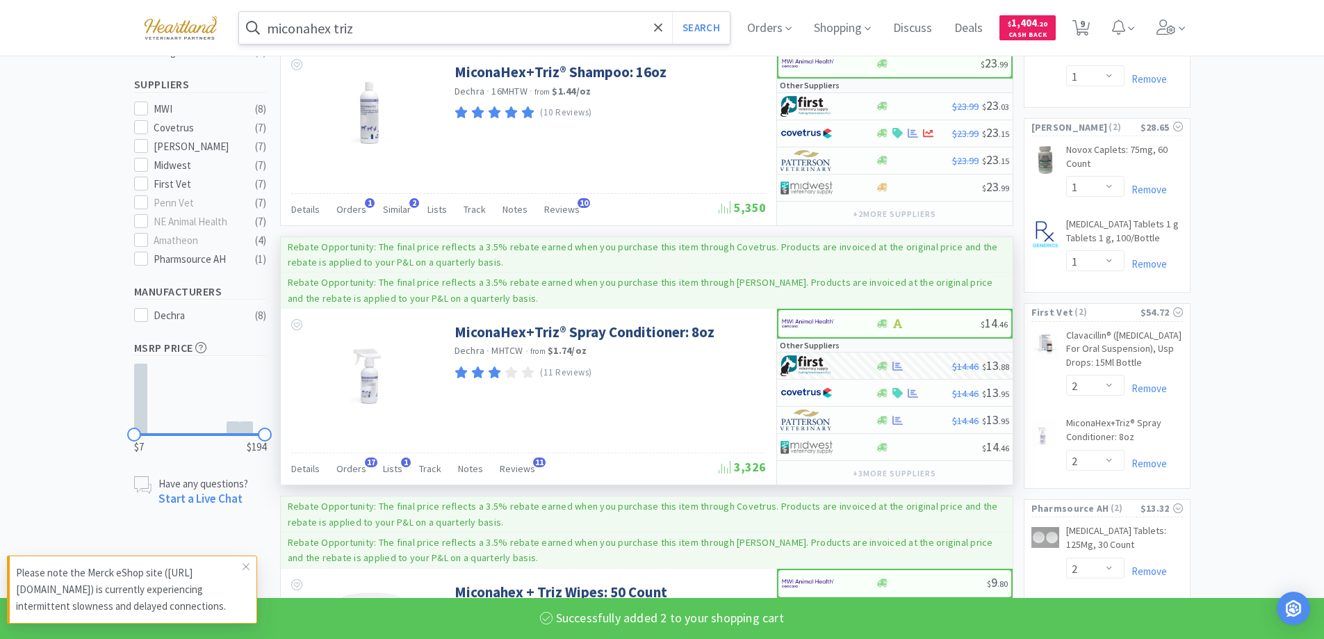
click at [564, 28] on input "miconahex triz" at bounding box center [484, 28] width 491 height 32
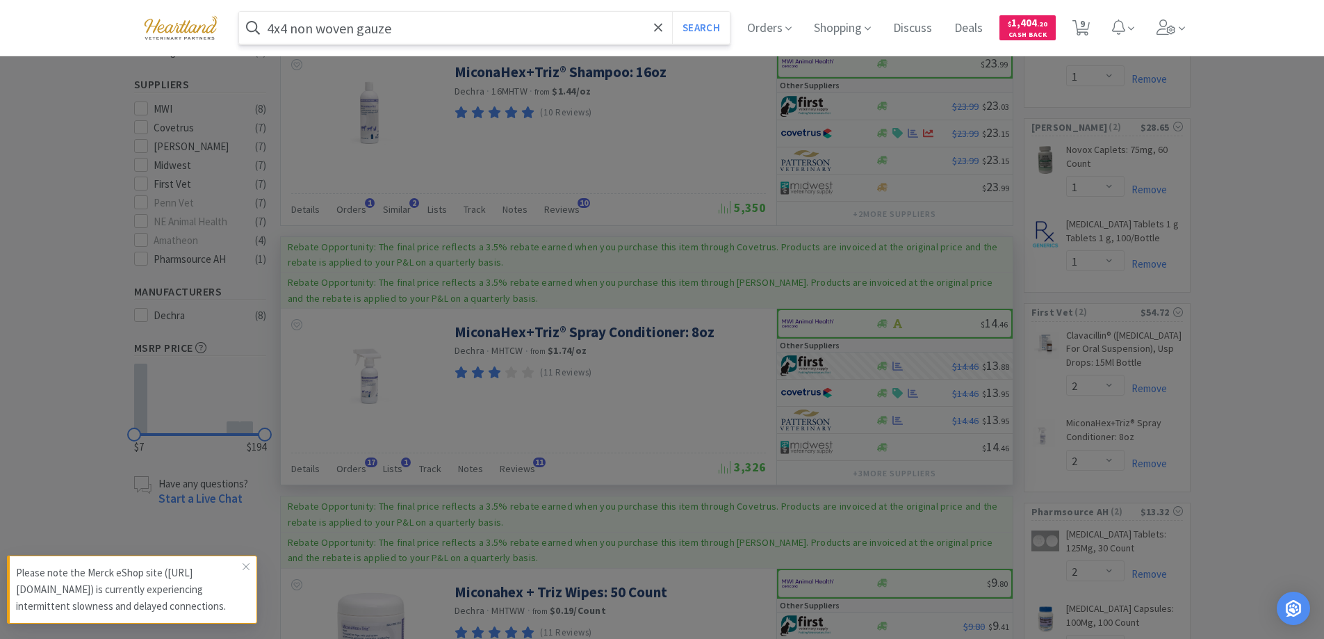
type input "4x4 non woven gauze"
click at [672, 12] on button "Search" at bounding box center [701, 28] width 58 height 32
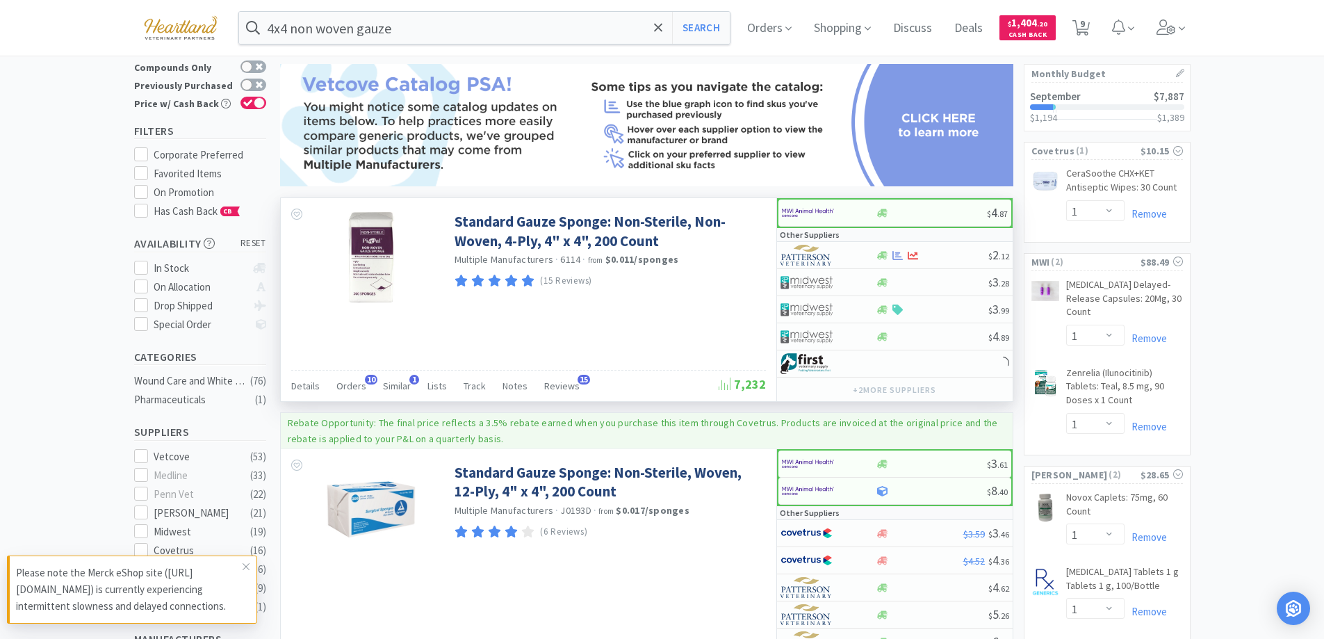
scroll to position [139, 0]
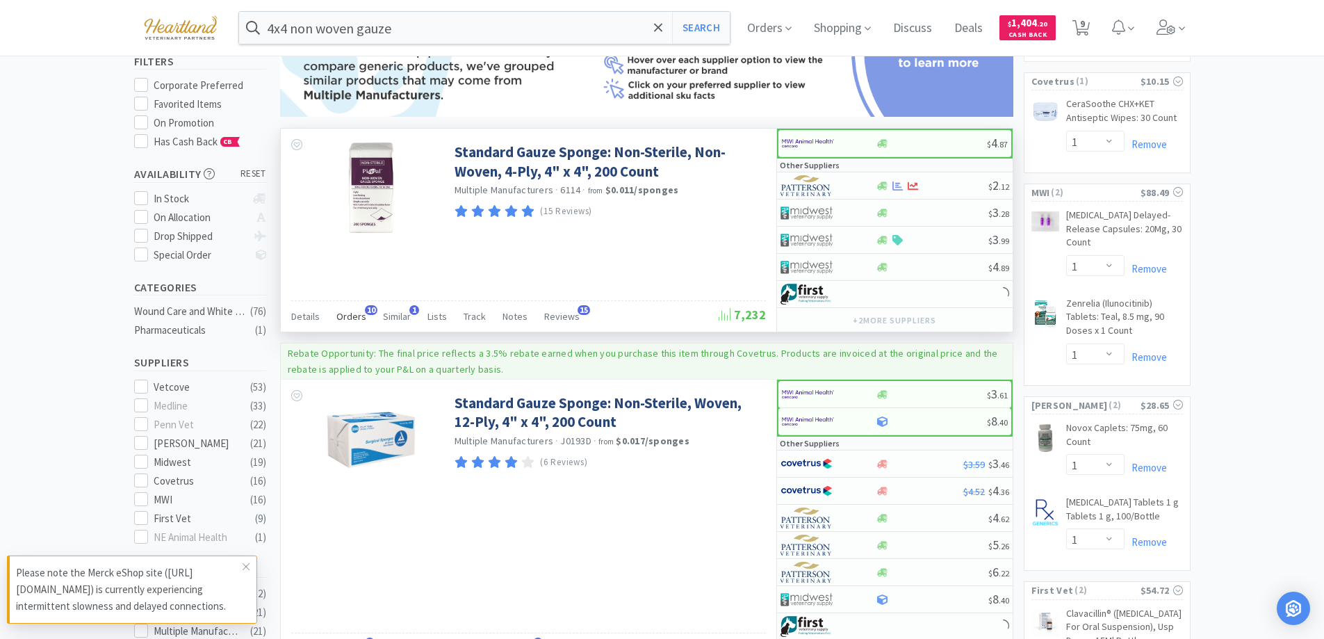
click at [347, 316] on span "Orders" at bounding box center [351, 316] width 30 height 13
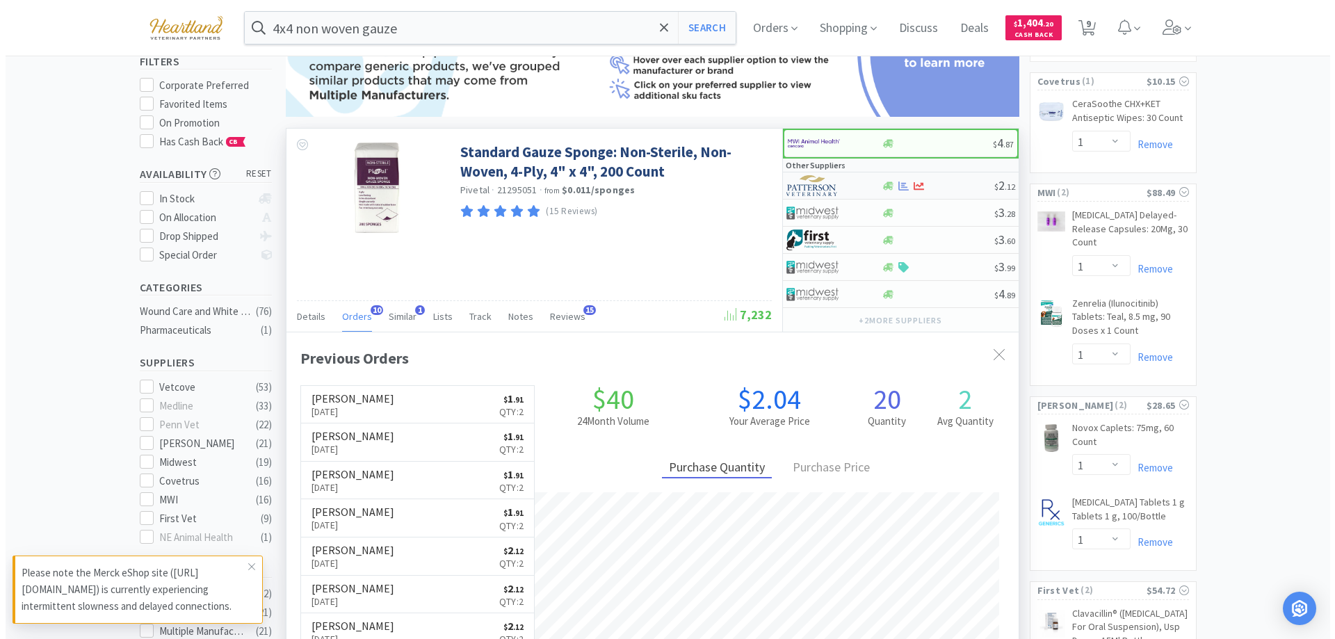
scroll to position [373, 732]
click at [852, 181] on div at bounding box center [819, 186] width 76 height 24
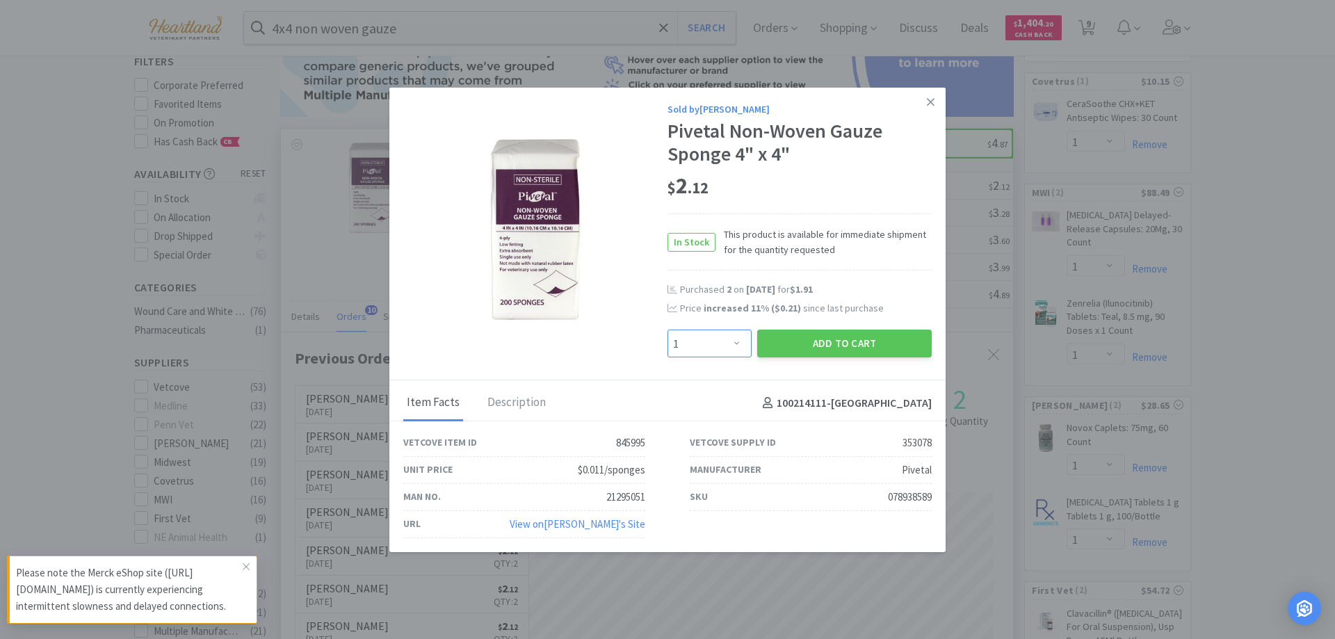
click at [740, 345] on select "Enter Quantity 1 2 3 4 5 6 7 8 9 10 11 12 13 14 15 16 17 18 19 20 Enter Quantity" at bounding box center [709, 343] width 84 height 28
select select "2"
click at [667, 329] on select "Enter Quantity 1 2 3 4 5 6 7 8 9 10 11 12 13 14 15 16 17 18 19 20 Enter Quantity" at bounding box center [709, 343] width 84 height 28
click at [833, 340] on button "Add to Cart" at bounding box center [844, 343] width 174 height 28
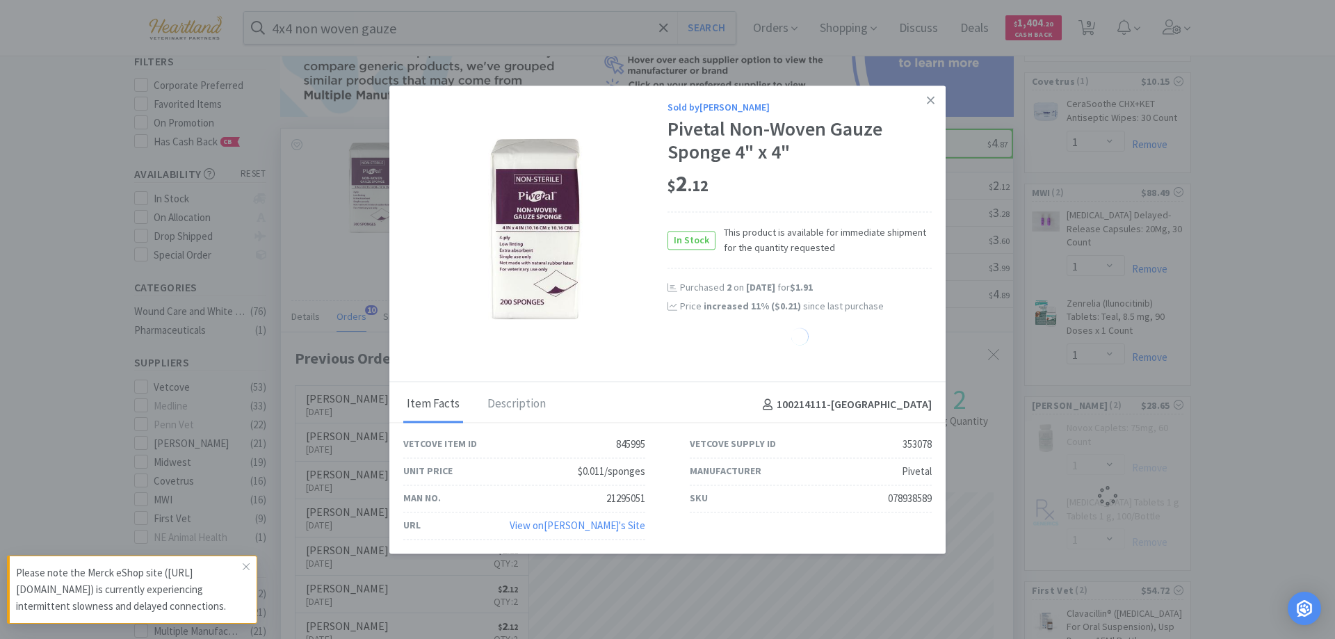
select select "2"
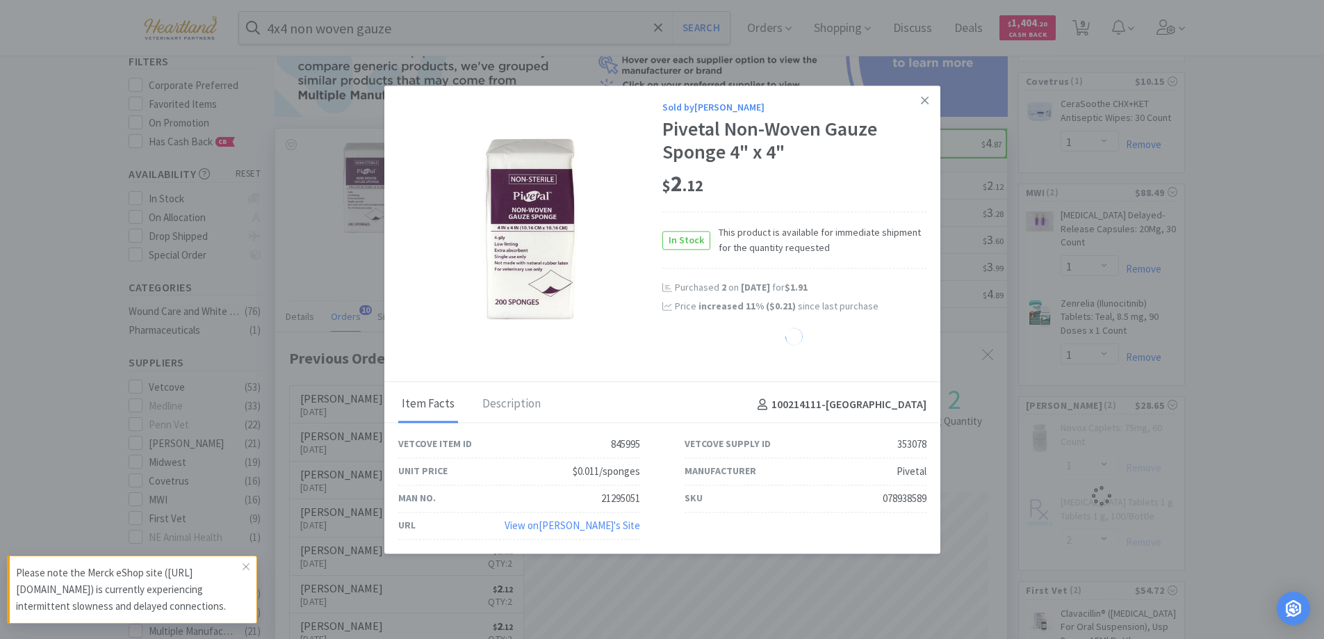
select select "1"
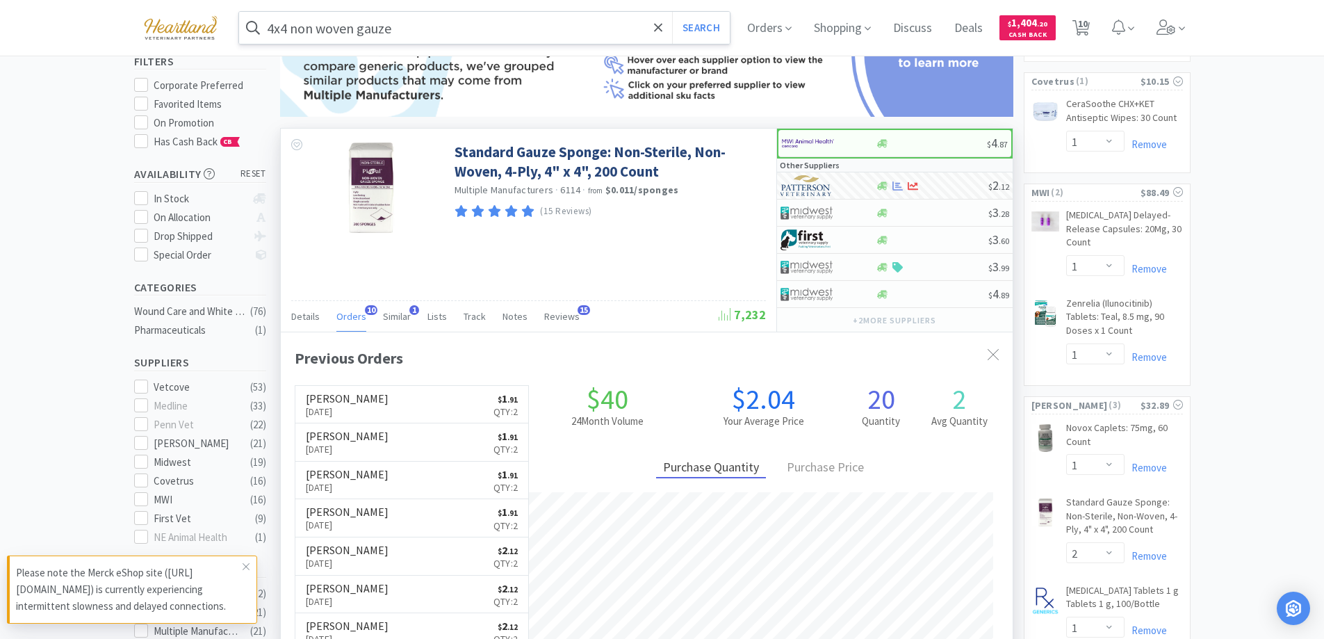
click at [457, 33] on input "4x4 non woven gauze" at bounding box center [484, 28] width 491 height 32
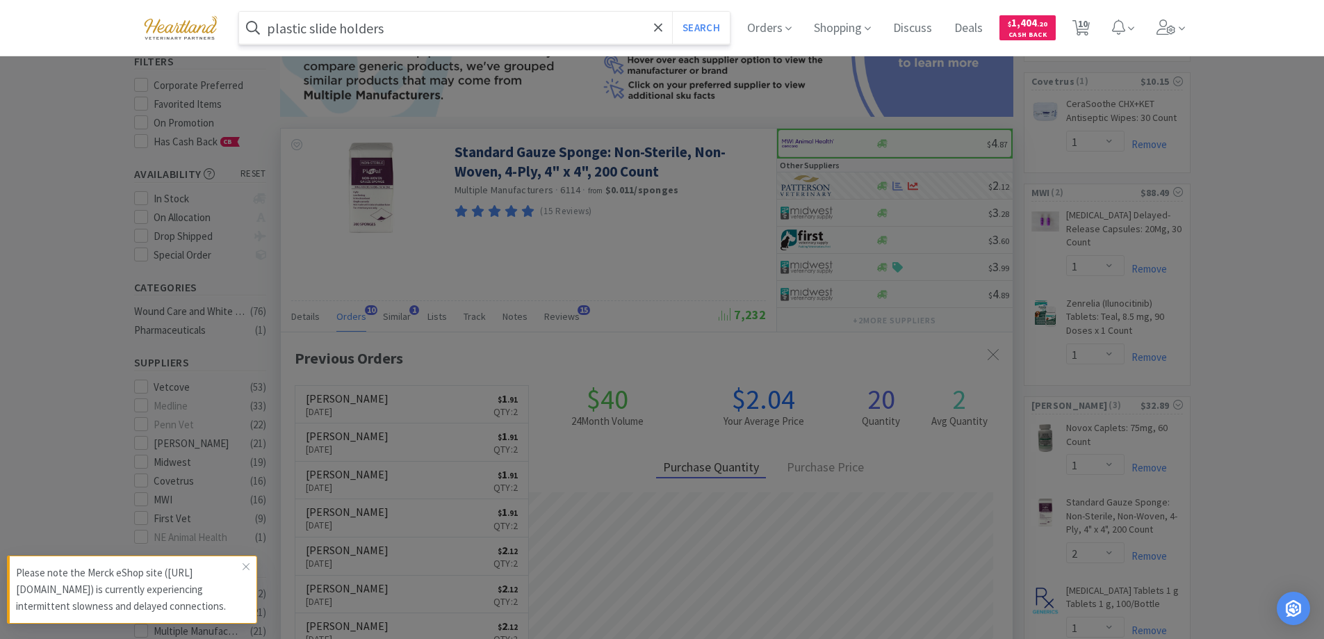
type input "plastic slide holders"
click at [672, 12] on button "Search" at bounding box center [701, 28] width 58 height 32
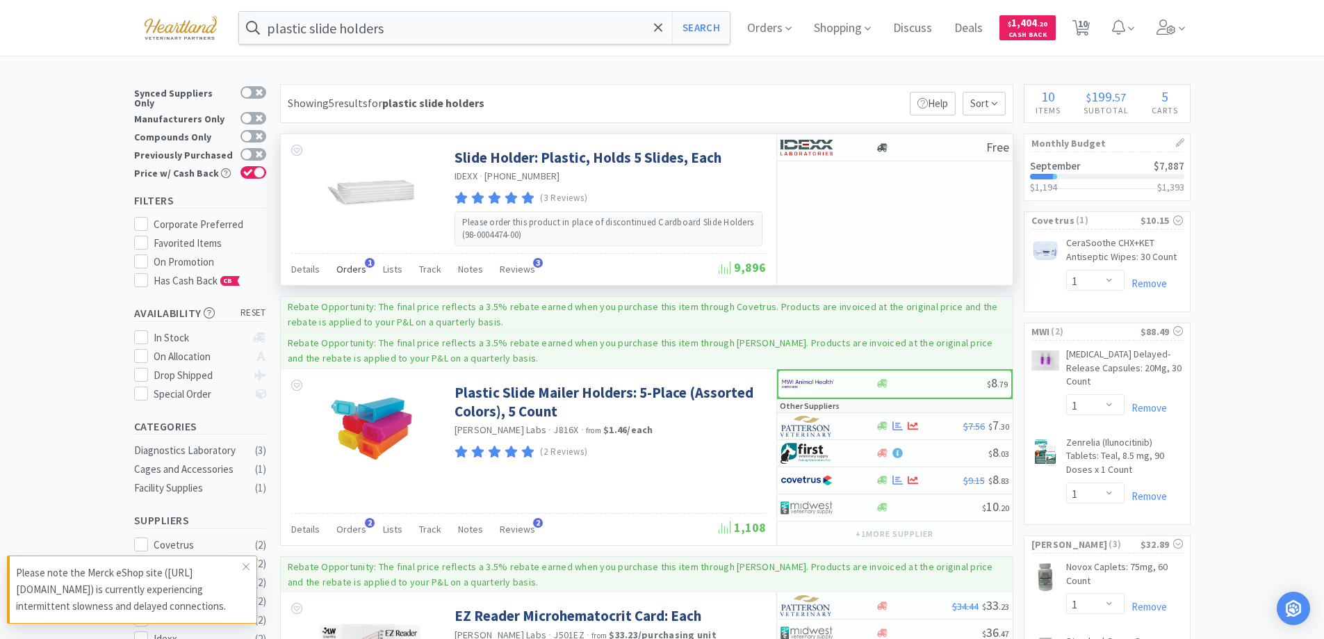
click at [343, 267] on span "Orders" at bounding box center [351, 269] width 30 height 13
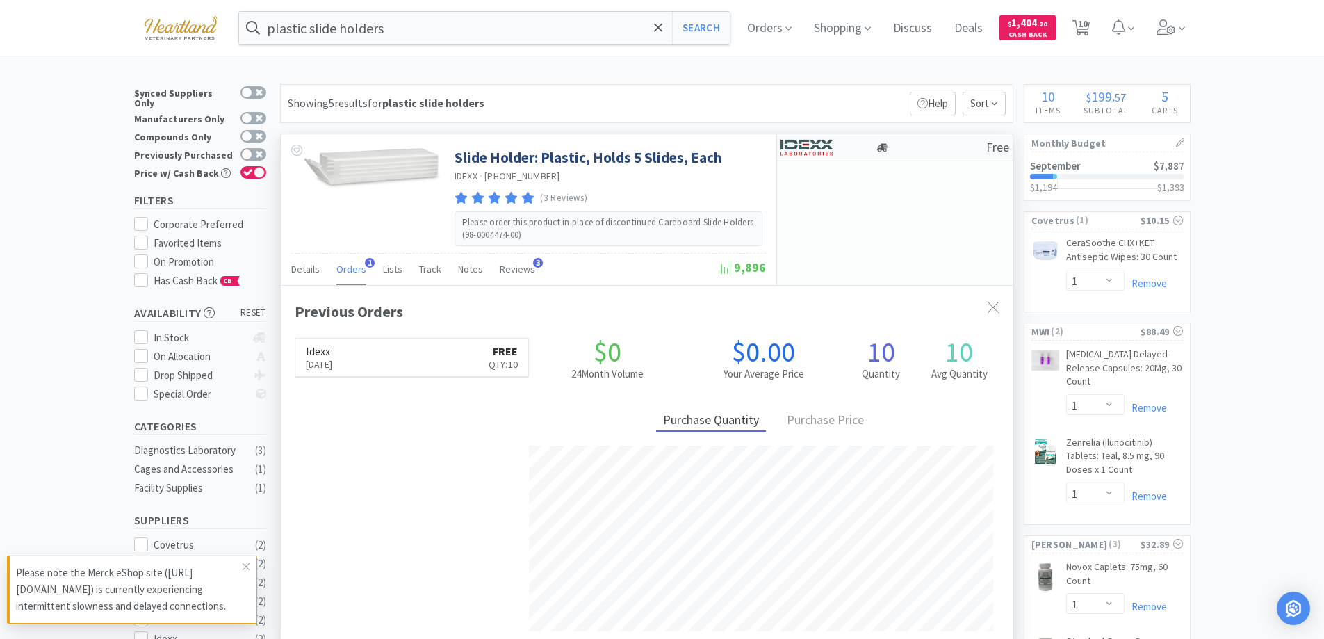
scroll to position [360, 732]
click at [860, 142] on div at bounding box center [828, 148] width 95 height 24
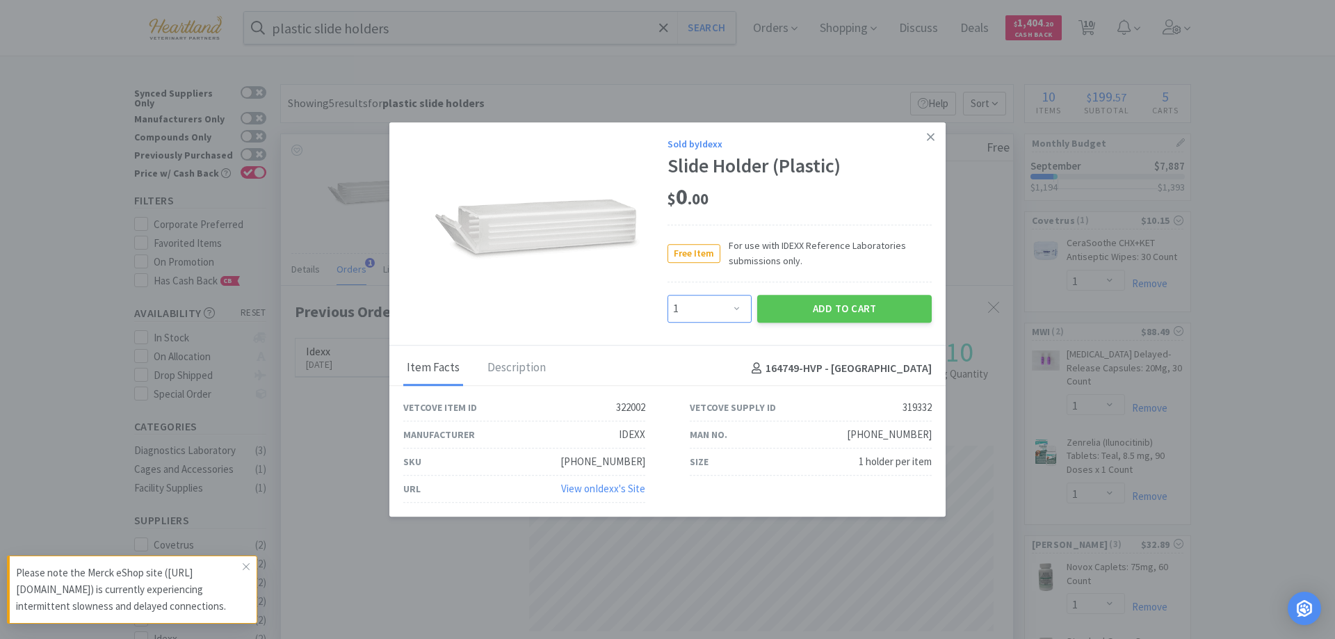
click at [738, 309] on select "Enter Quantity 1 2 3 4 5 6 7 8 9 10 11 12 13 14 15 16 17 18 19 20 Enter Quantity" at bounding box center [709, 309] width 84 height 28
select select "20"
click at [667, 295] on select "Enter Quantity 1 2 3 4 5 6 7 8 9 10 11 12 13 14 15 16 17 18 19 20 Enter Quantity" at bounding box center [709, 309] width 84 height 28
click at [836, 304] on button "Add to Cart" at bounding box center [844, 309] width 174 height 28
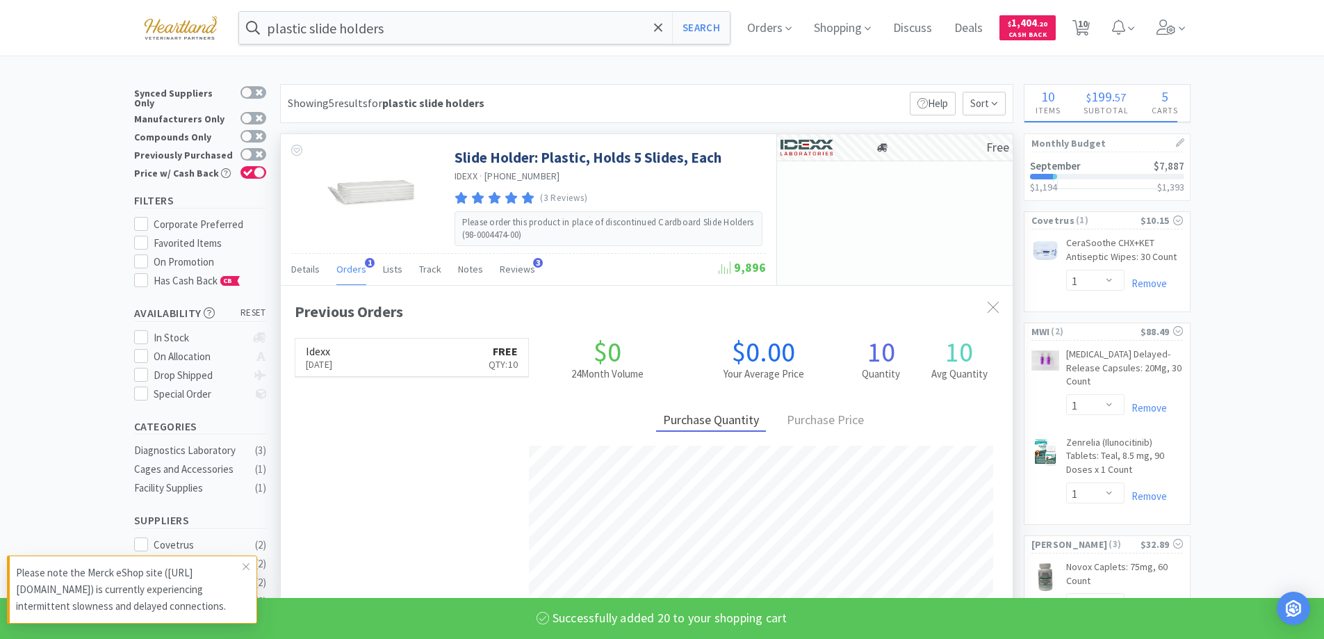
select select "20"
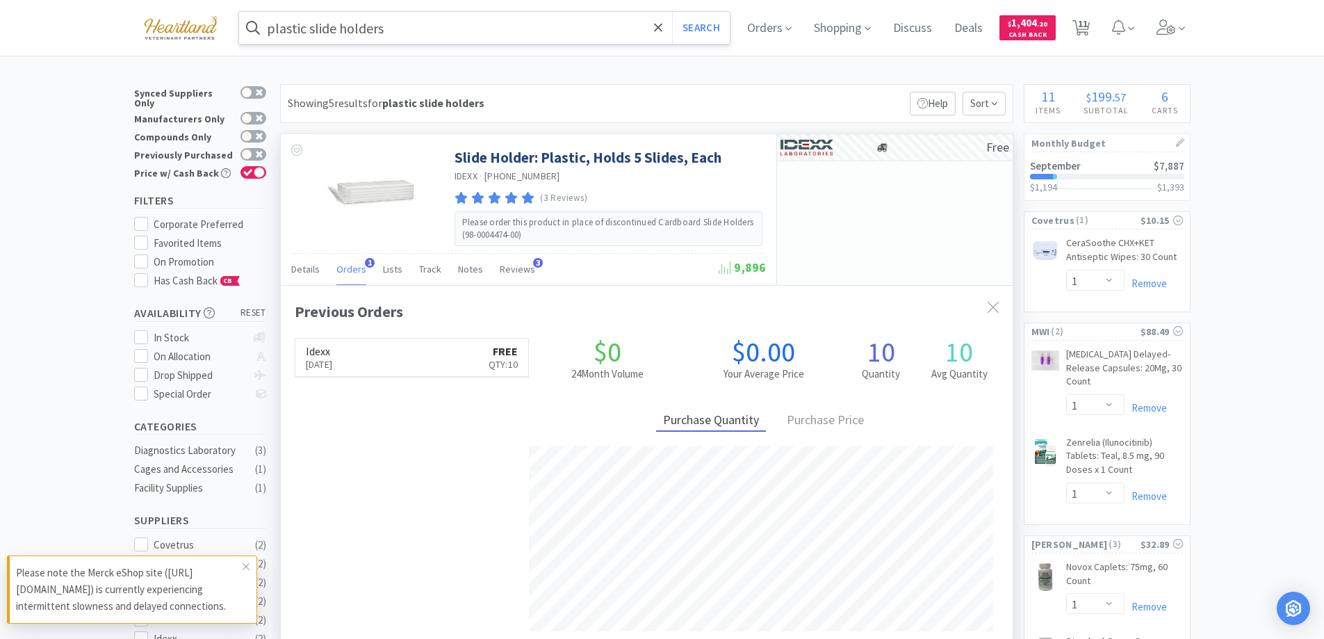
click at [479, 37] on input "plastic slide holders" at bounding box center [484, 28] width 491 height 32
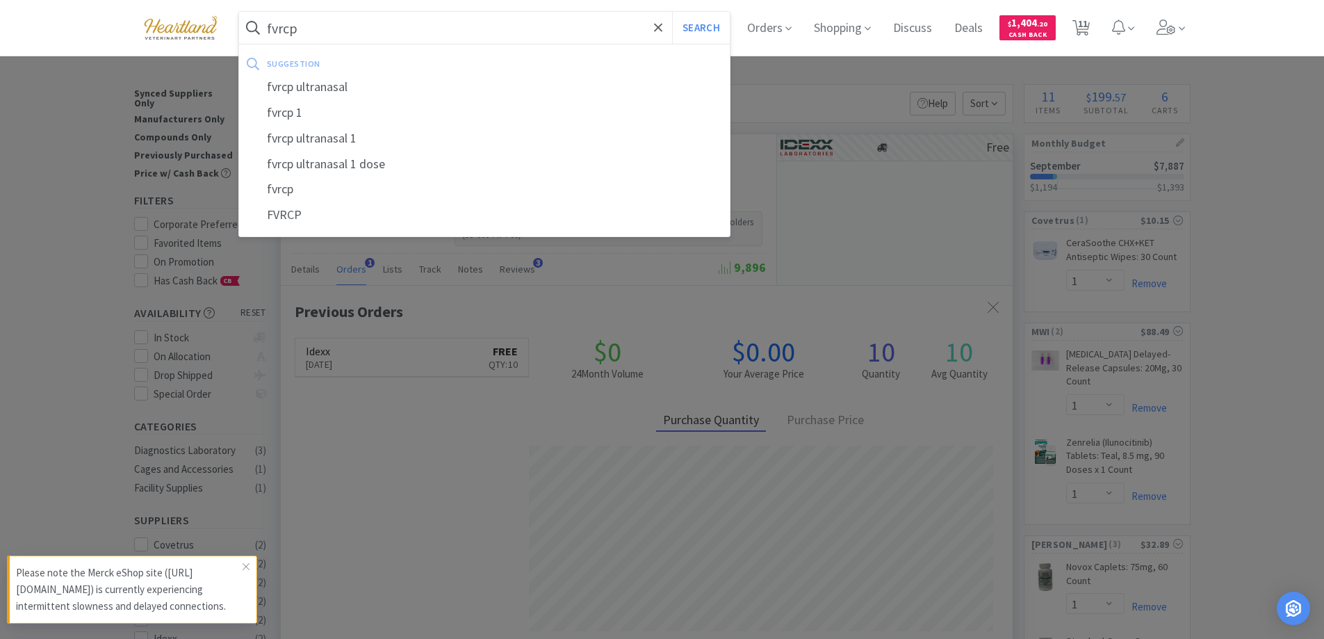
click at [672, 12] on button "Search" at bounding box center [701, 28] width 58 height 32
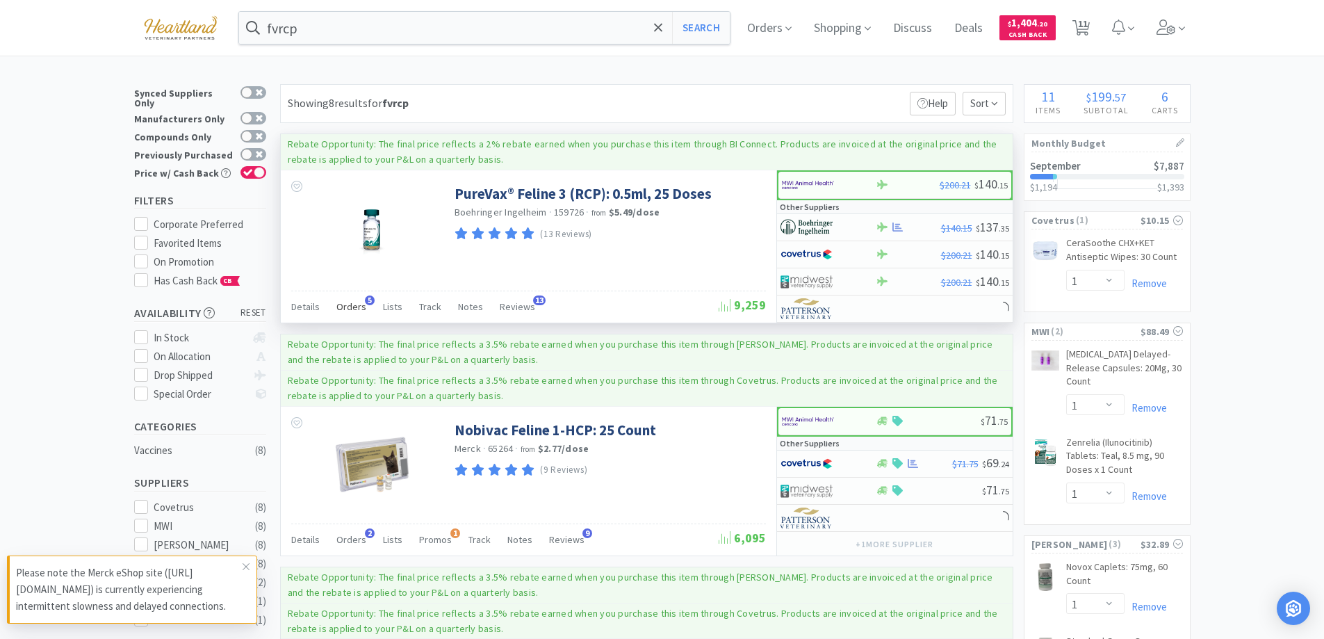
click at [343, 303] on span "Orders" at bounding box center [351, 306] width 30 height 13
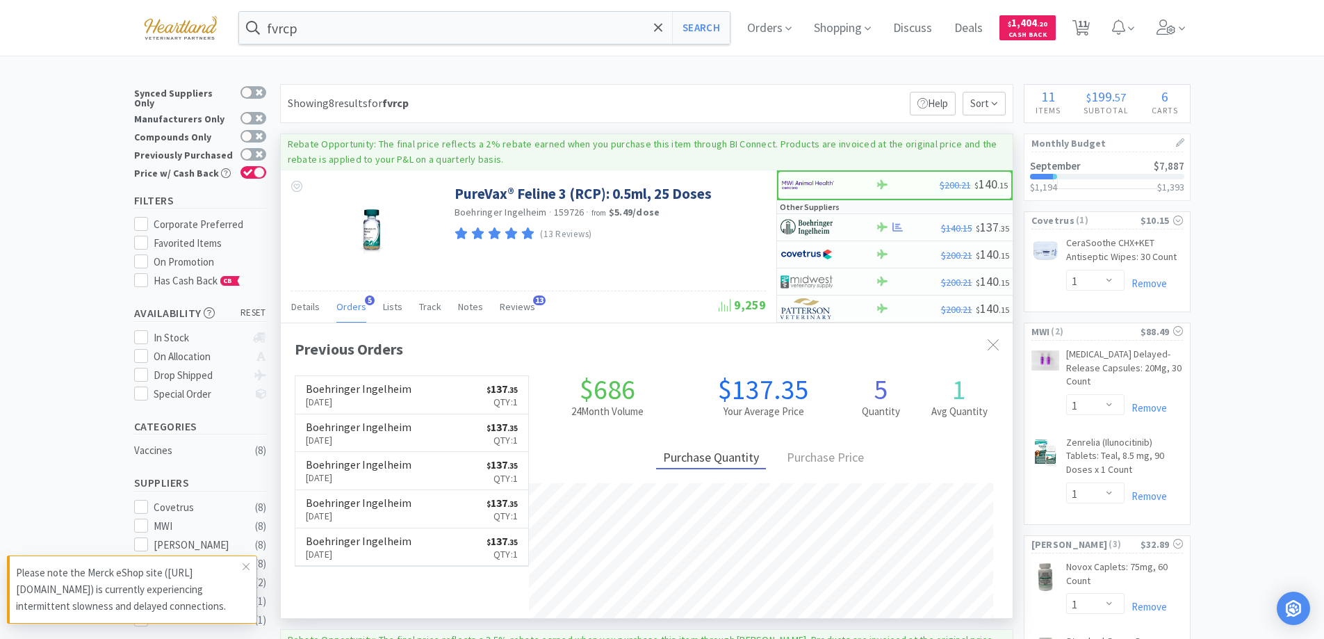
scroll to position [360, 732]
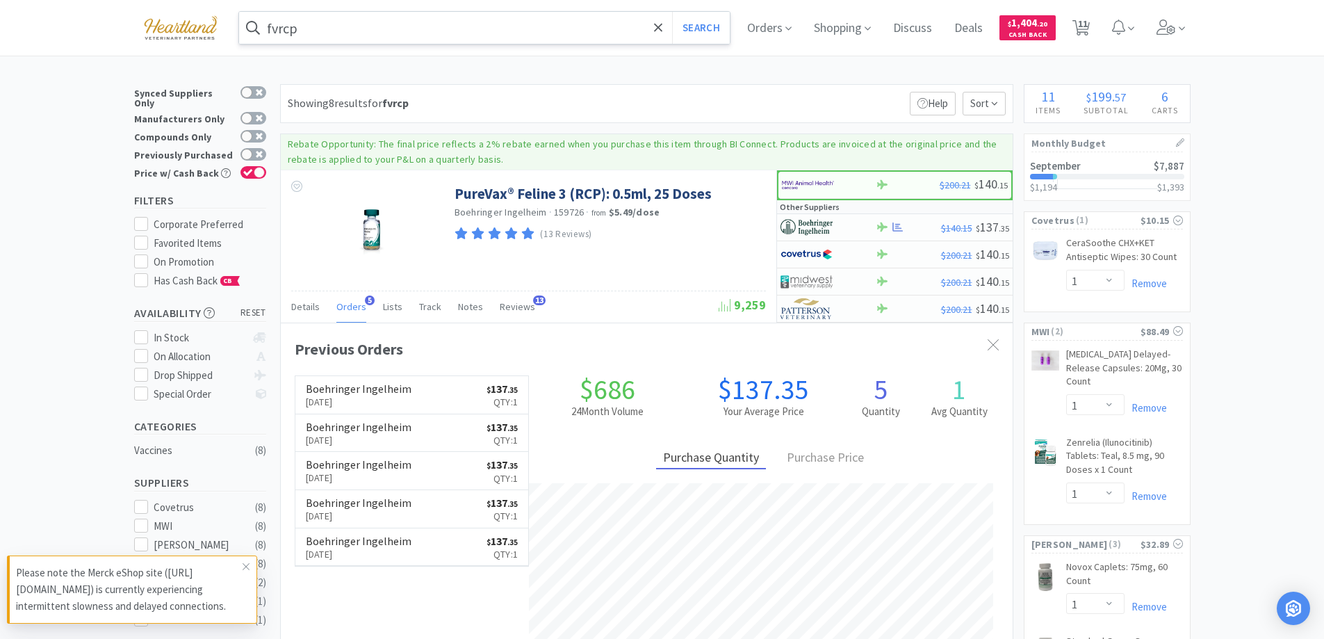
click at [361, 25] on input "fvrcp" at bounding box center [484, 28] width 491 height 32
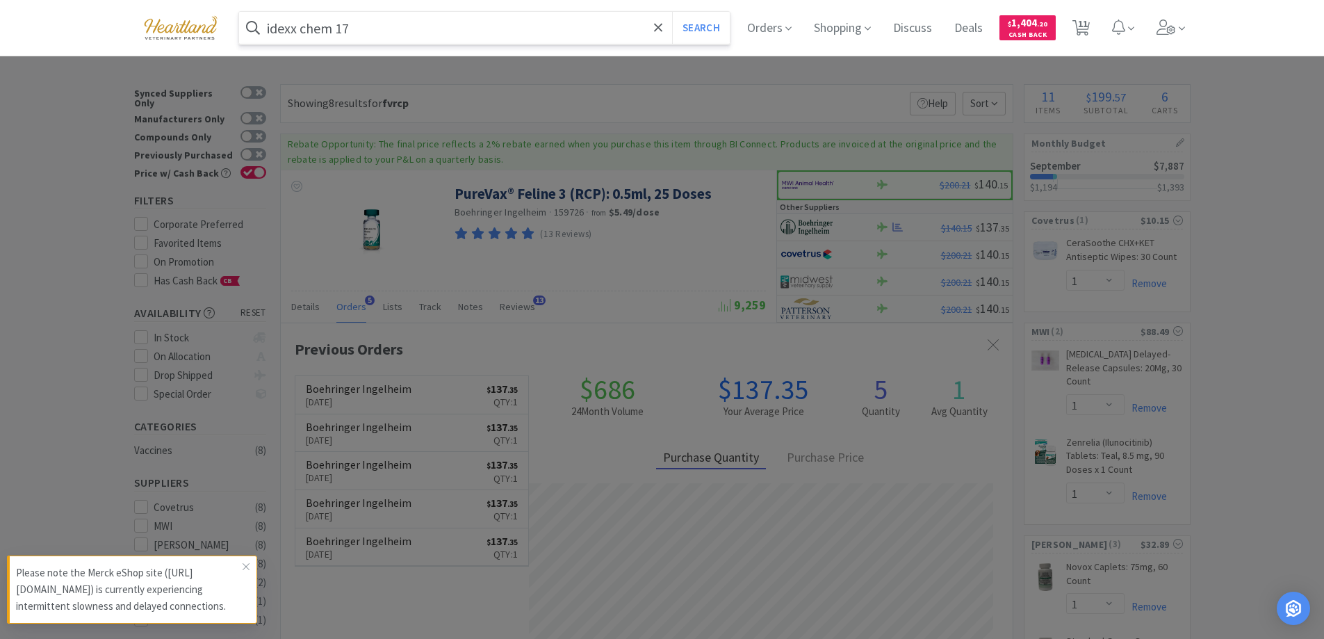
type input "idexx chem 17"
click at [672, 12] on button "Search" at bounding box center [701, 28] width 58 height 32
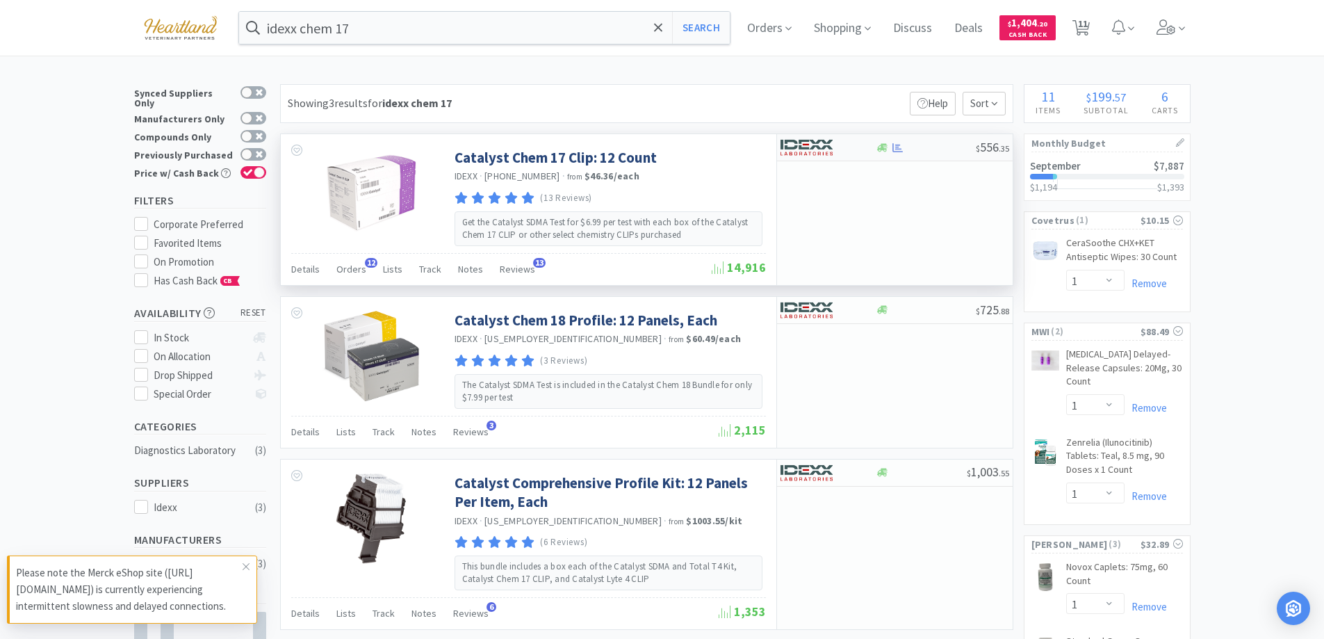
click at [849, 152] on div at bounding box center [819, 148] width 76 height 24
select select "1"
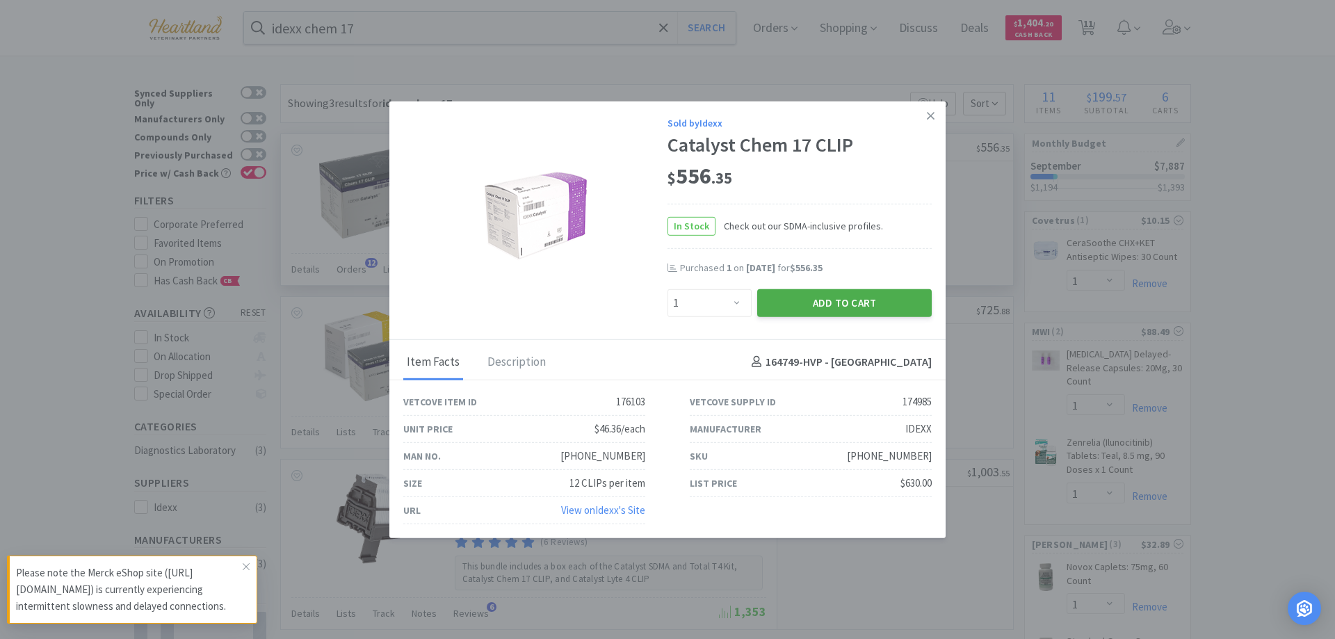
click at [866, 299] on button "Add to Cart" at bounding box center [844, 302] width 174 height 28
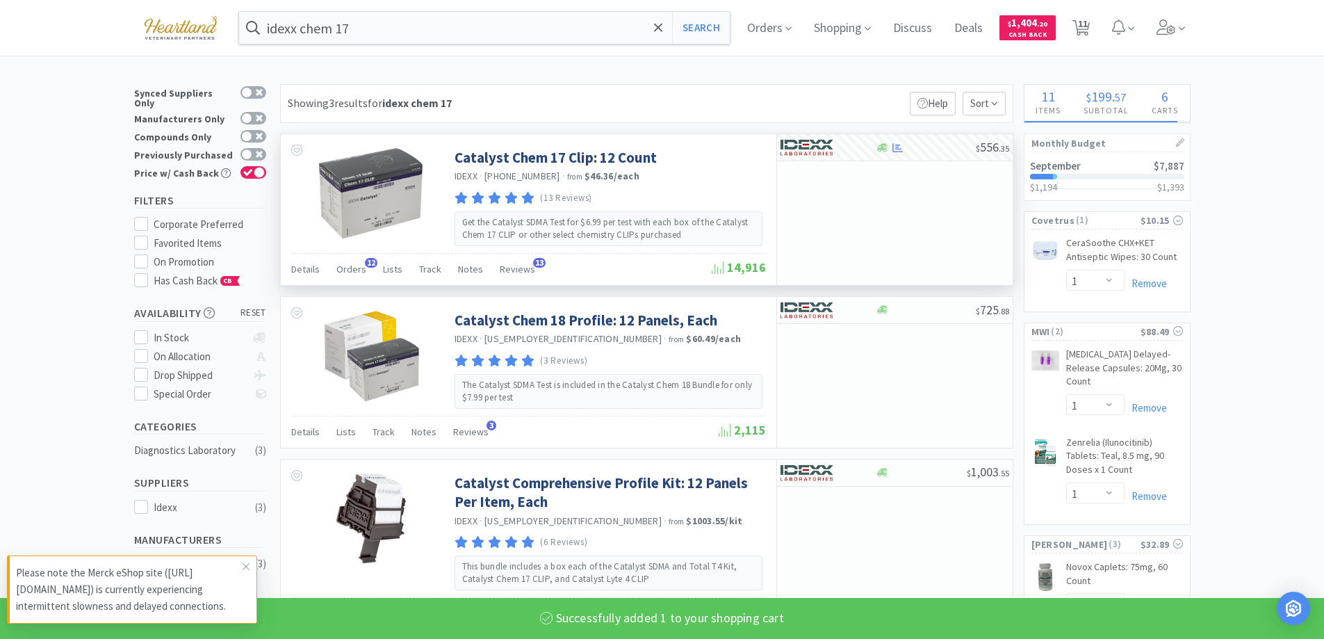
select select "1"
select select "20"
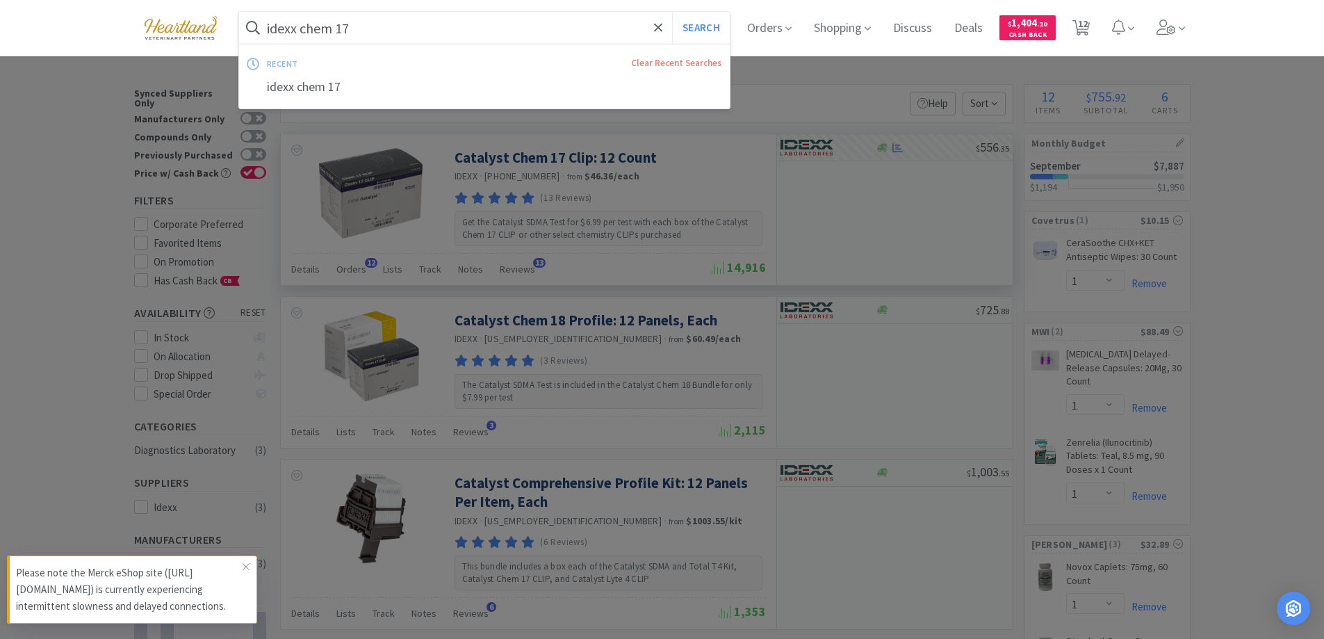
click at [387, 33] on input "idexx chem 17" at bounding box center [484, 28] width 491 height 32
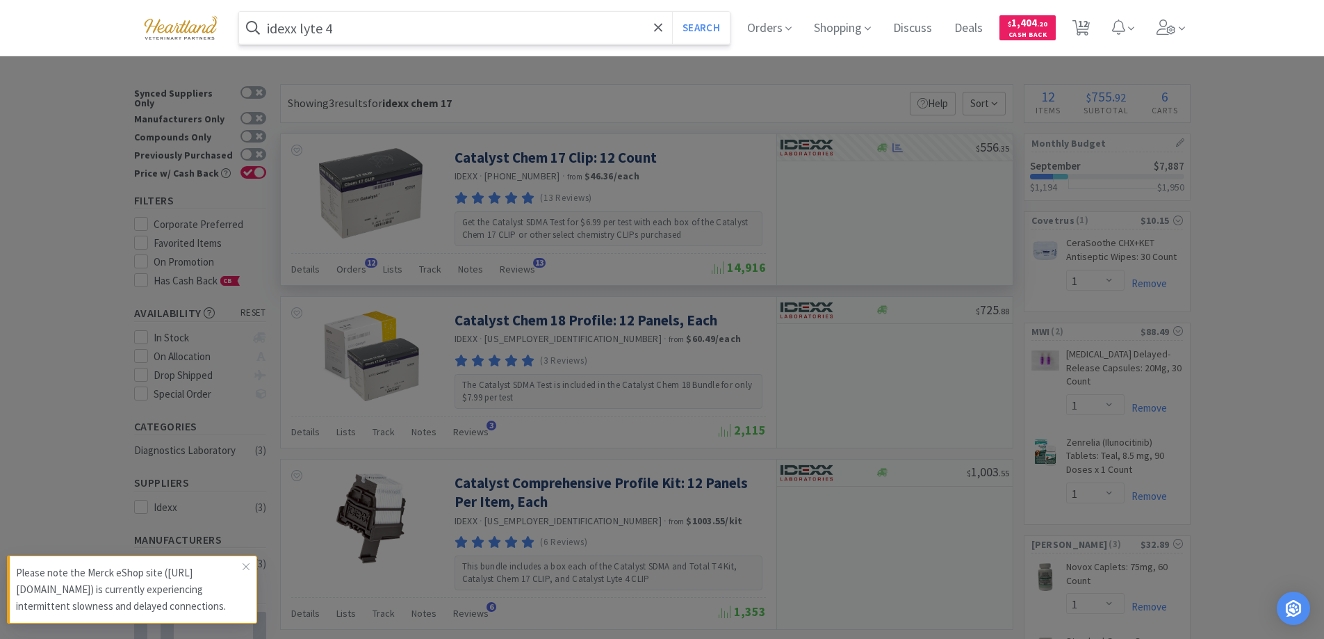
type input "idexx lyte 4"
click at [672, 12] on button "Search" at bounding box center [701, 28] width 58 height 32
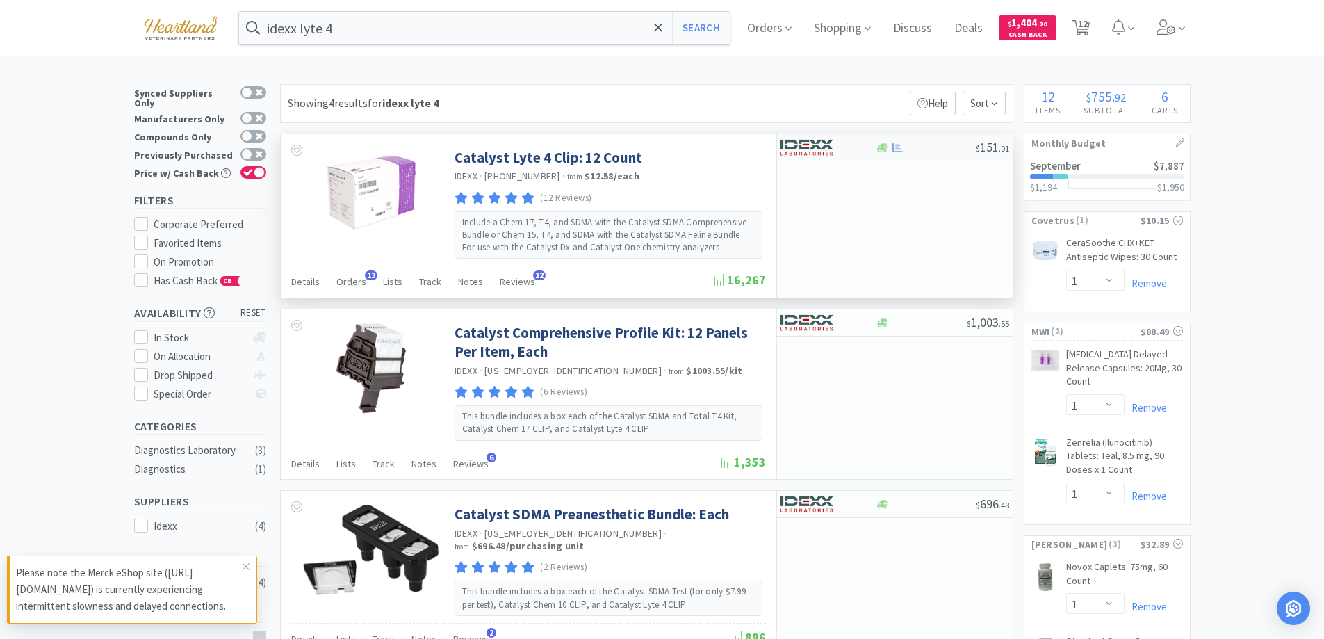
click at [855, 145] on div at bounding box center [819, 148] width 76 height 24
select select "1"
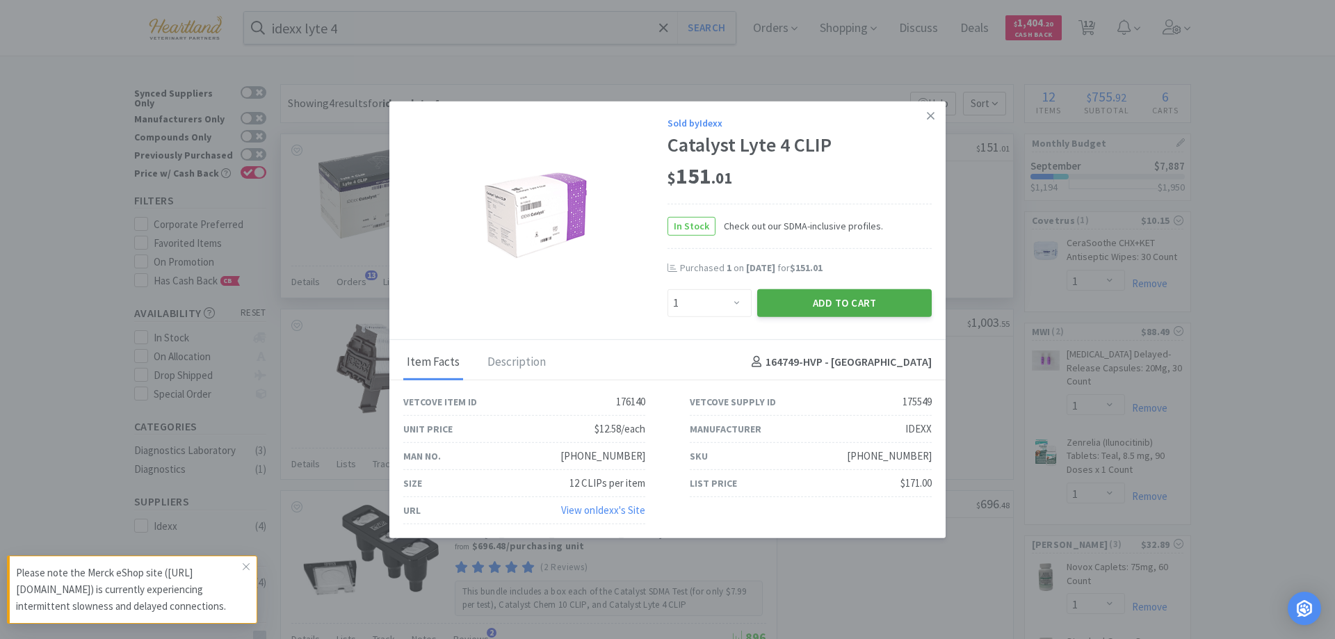
click at [837, 309] on button "Add to Cart" at bounding box center [844, 302] width 174 height 28
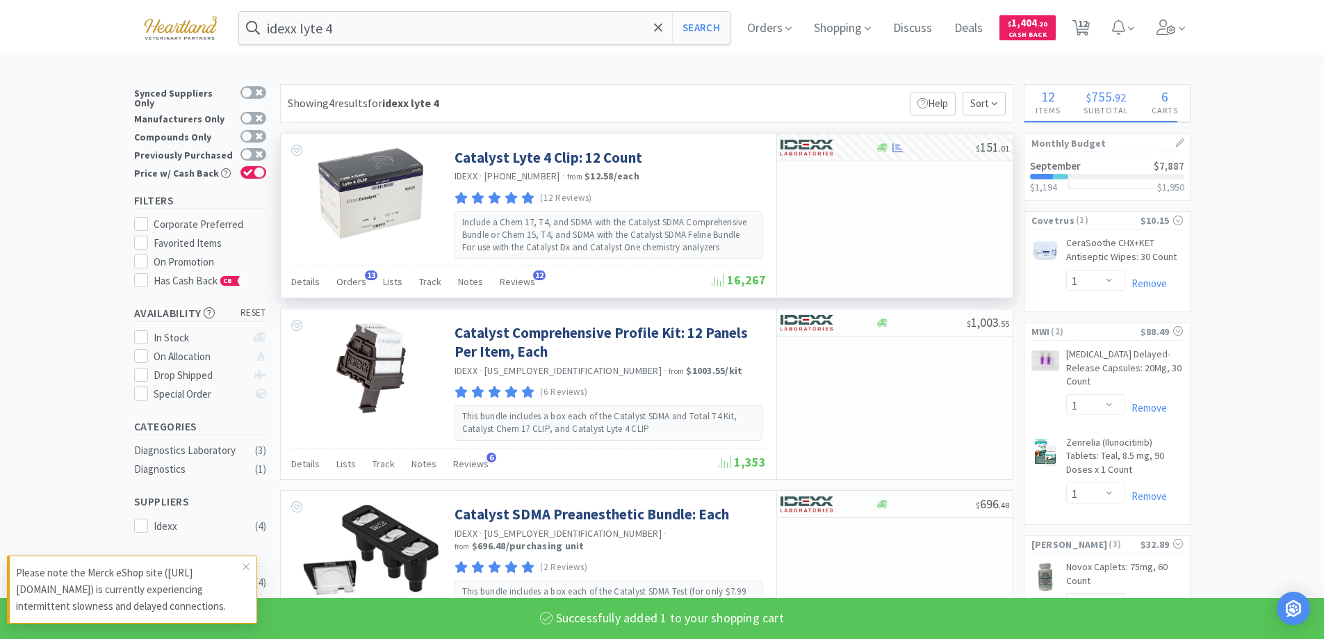
select select "1"
select select "20"
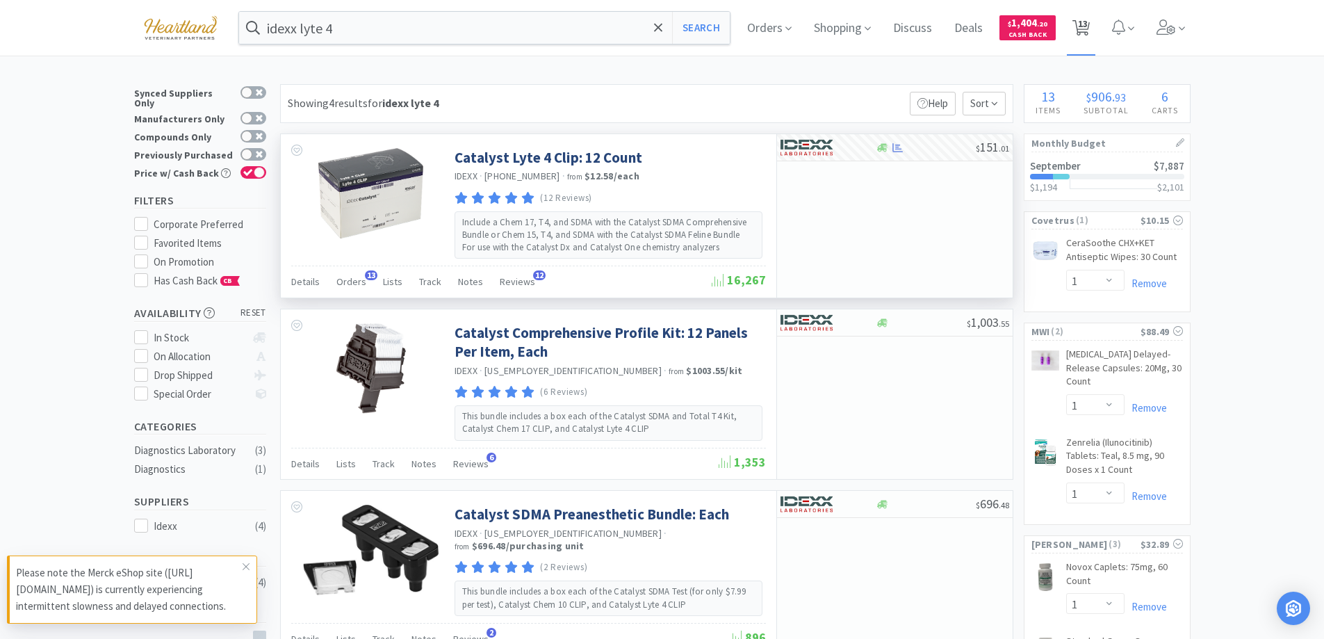
click at [1085, 31] on span "13" at bounding box center [1083, 24] width 10 height 56
select select "1"
select select "20"
select select "1"
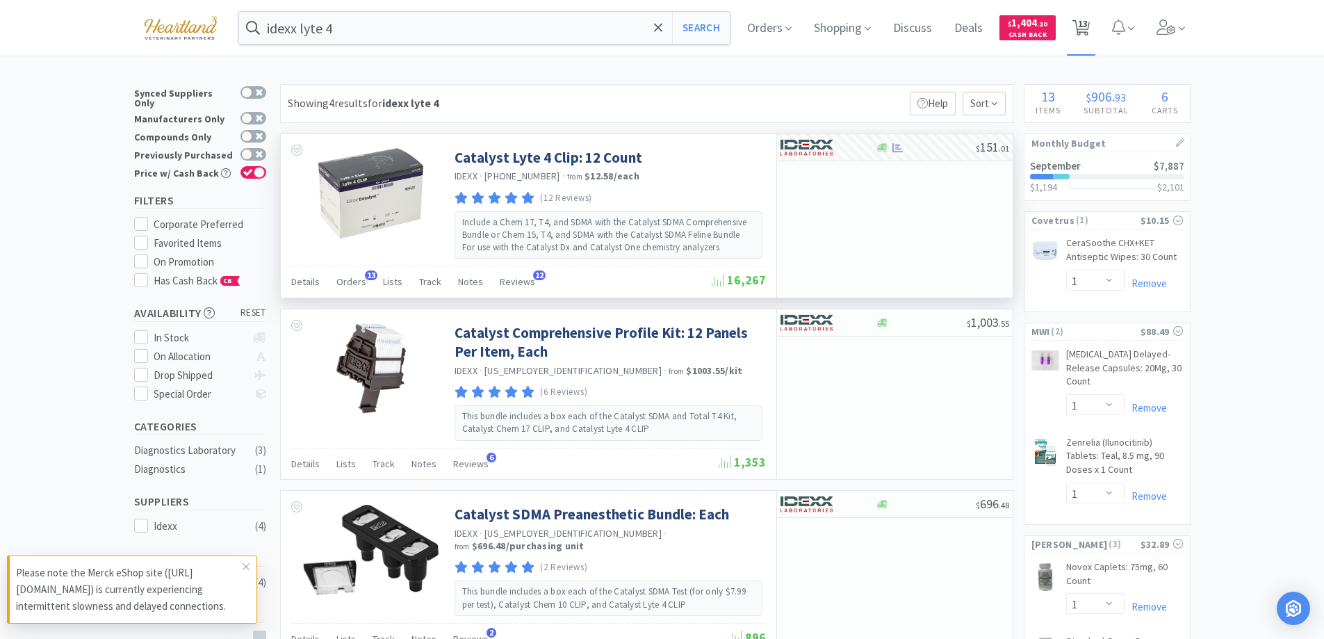
select select "1"
select select "2"
select select "1"
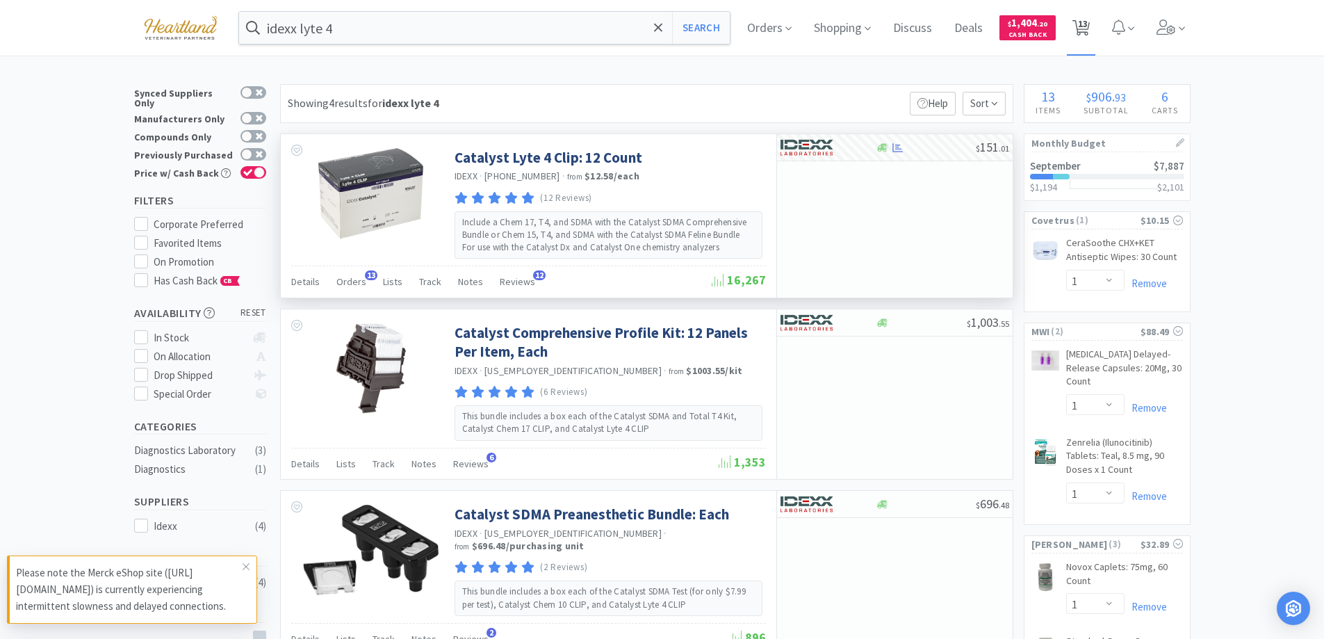
select select "2"
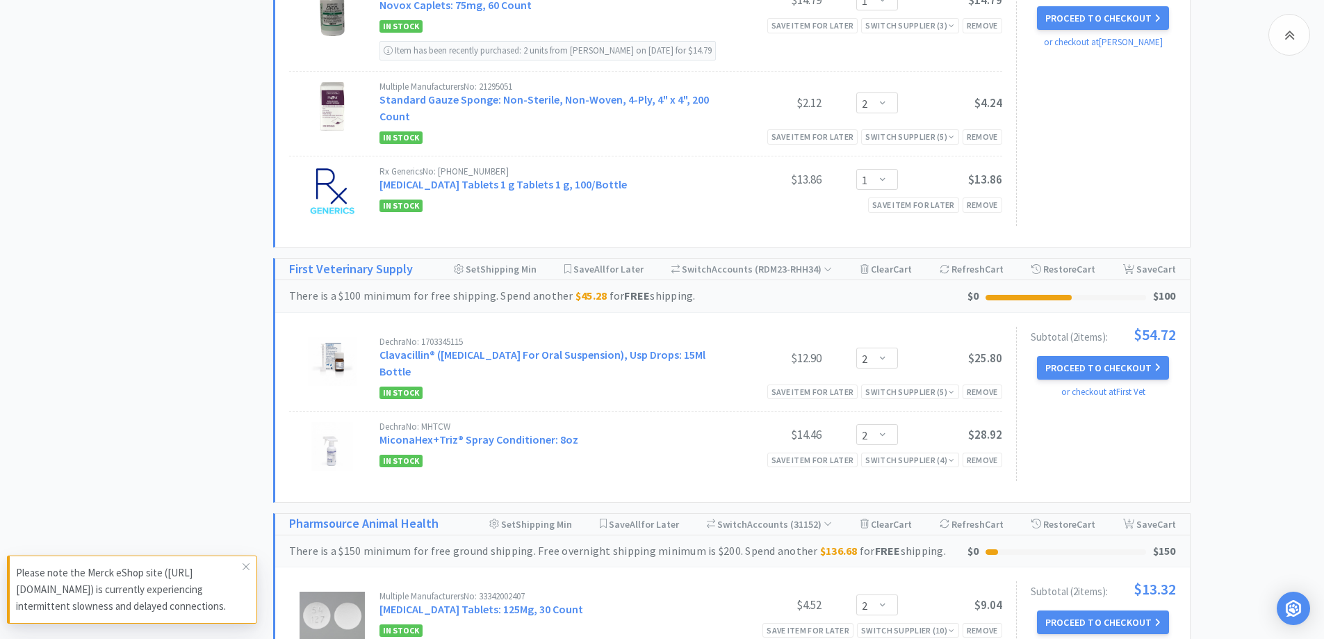
scroll to position [1219, 0]
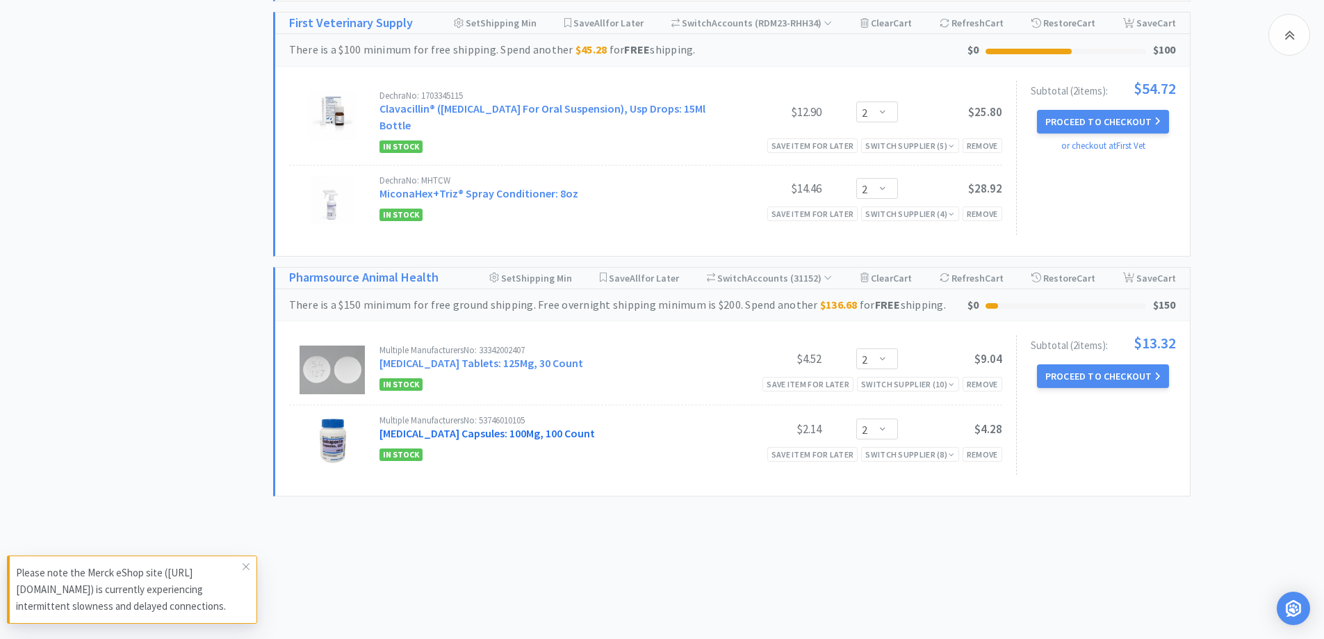
click at [443, 437] on link "[MEDICAL_DATA] Capsules: 100Mg, 100 Count" at bounding box center [487, 433] width 215 height 14
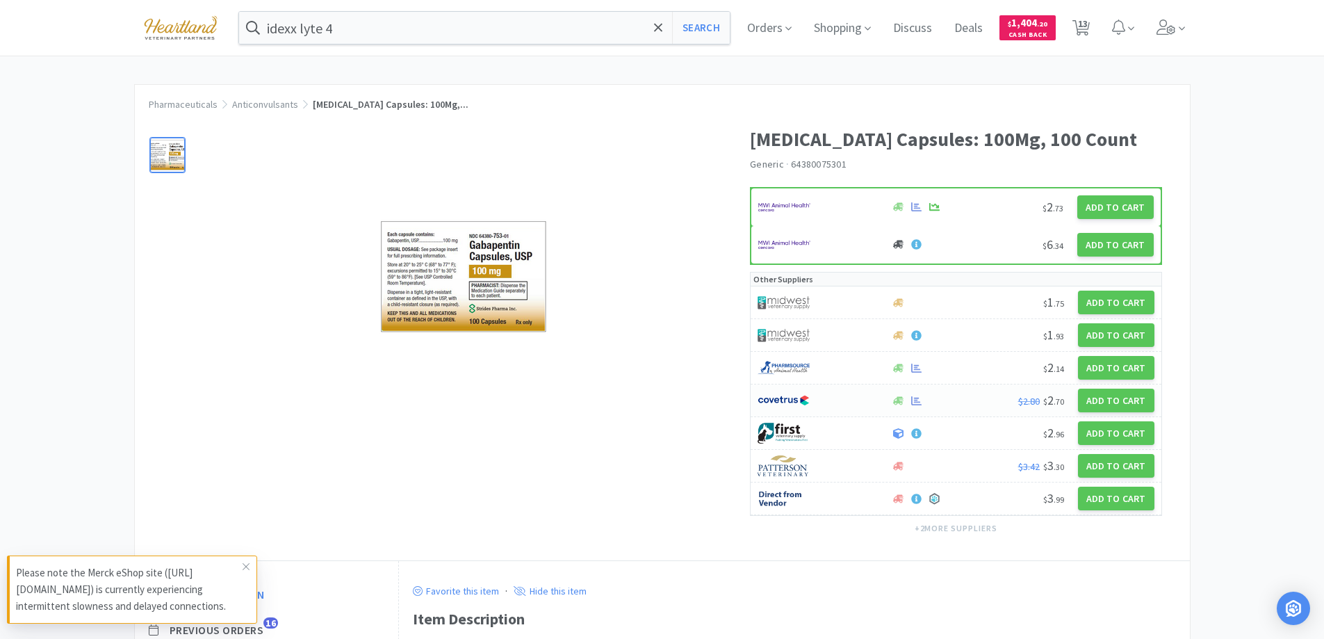
click at [840, 398] on div at bounding box center [817, 401] width 118 height 24
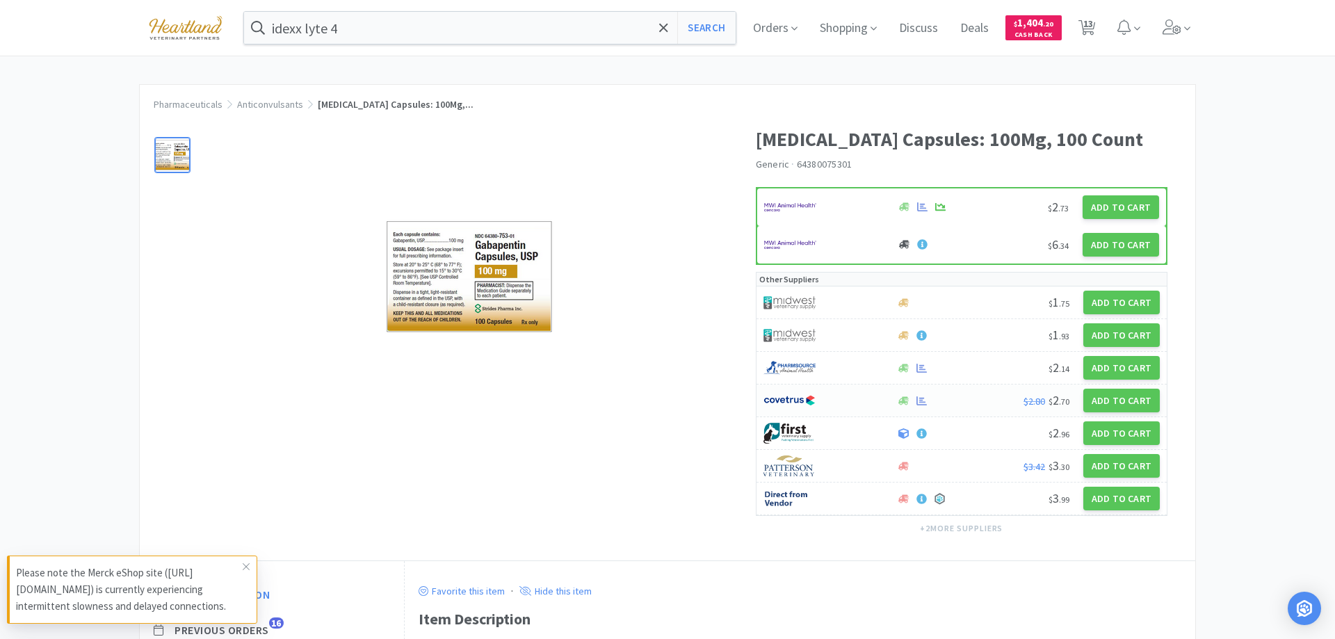
select select "1"
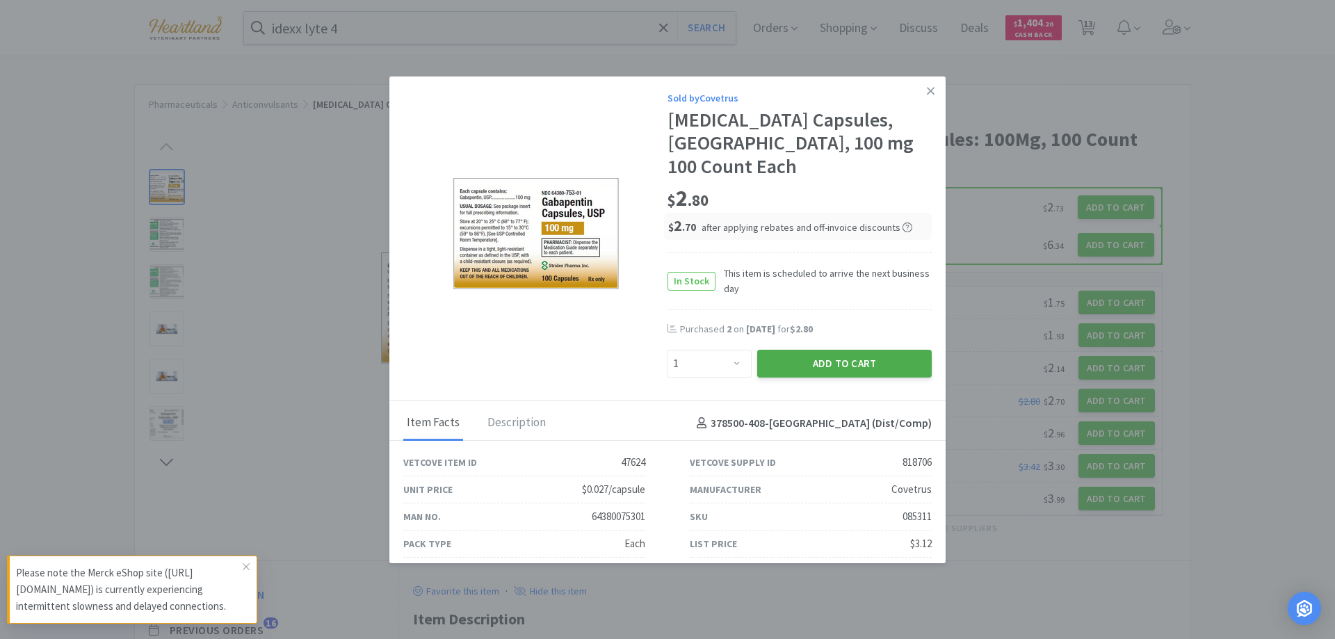
click at [832, 350] on button "Add to Cart" at bounding box center [844, 364] width 174 height 28
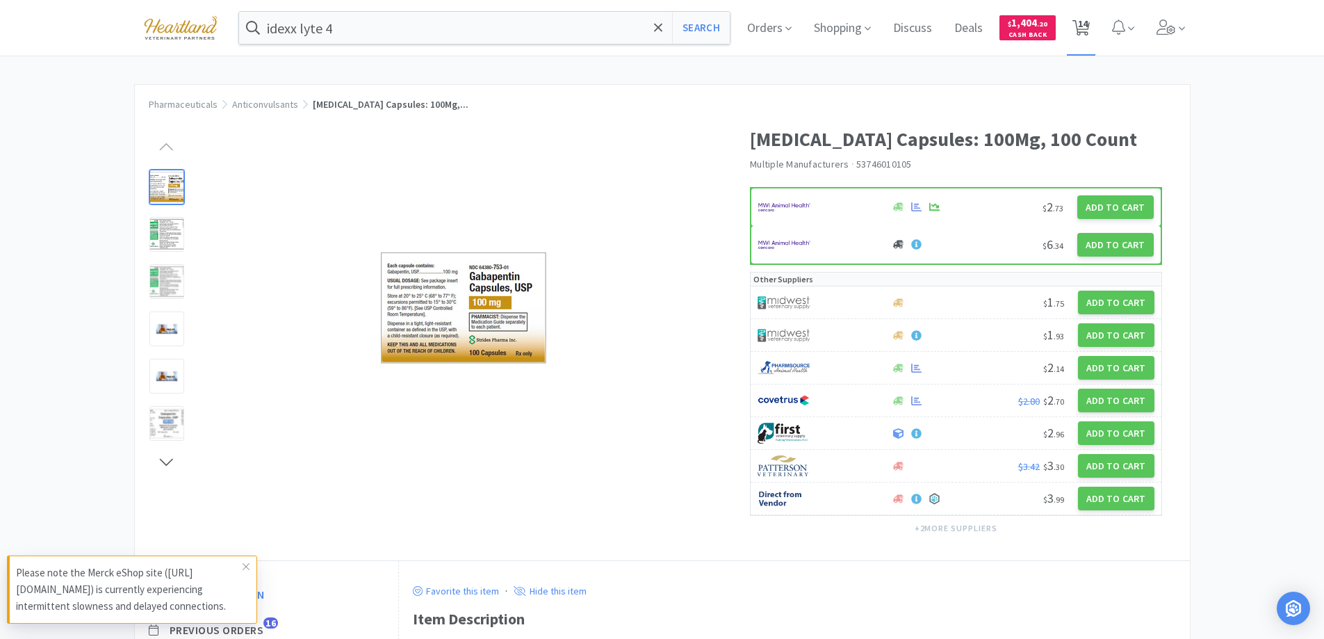
click at [1080, 29] on icon at bounding box center [1081, 27] width 17 height 15
select select "1"
select select "20"
select select "1"
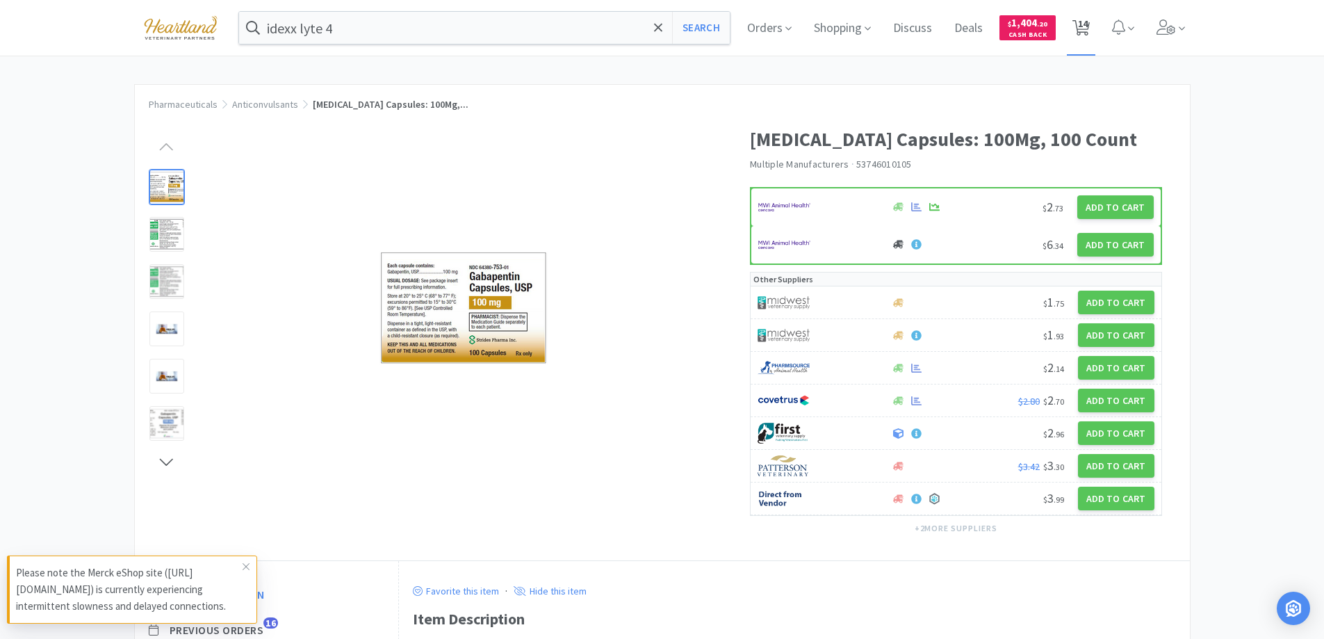
select select "1"
select select "2"
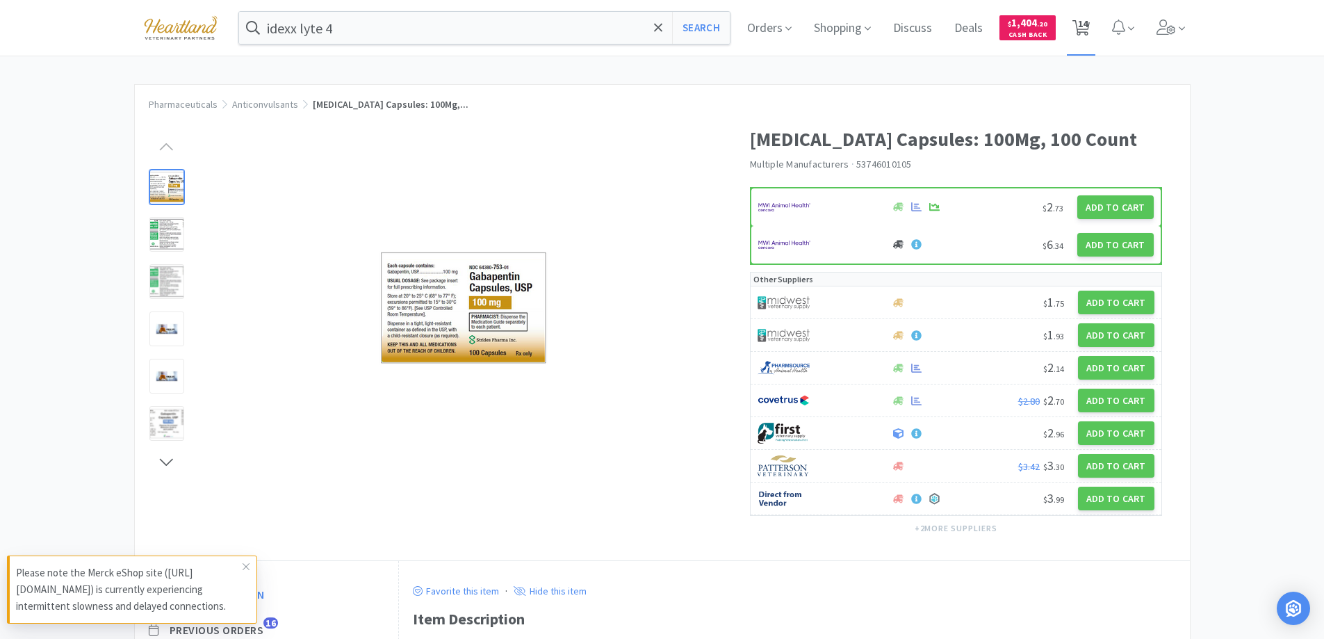
select select "1"
select select "2"
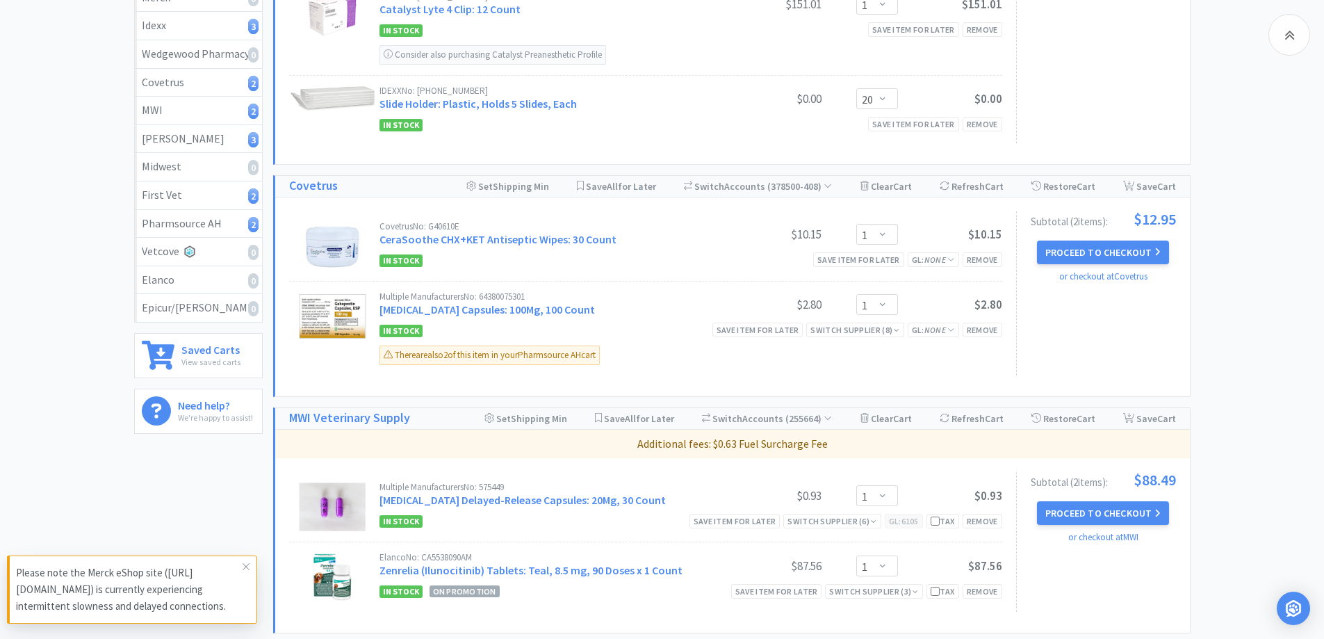
scroll to position [292, 0]
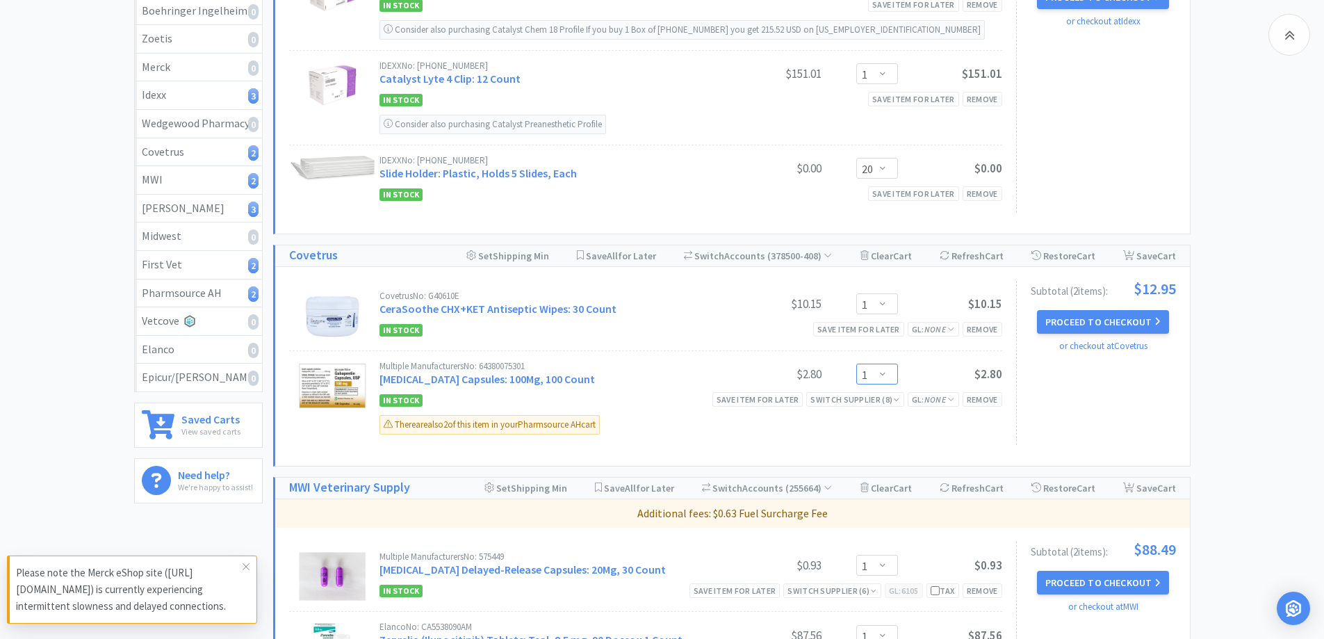
click at [882, 368] on select "Enter Quantity 1 2 3 4 5 6 7 8 9 10 11 12 13 14 15 16 17 18 19 20 Enter Quantity" at bounding box center [877, 374] width 42 height 21
click at [856, 364] on select "Enter Quantity 1 2 3 4 5 6 7 8 9 10 11 12 13 14 15 16 17 18 19 20 Enter Quantity" at bounding box center [877, 374] width 42 height 21
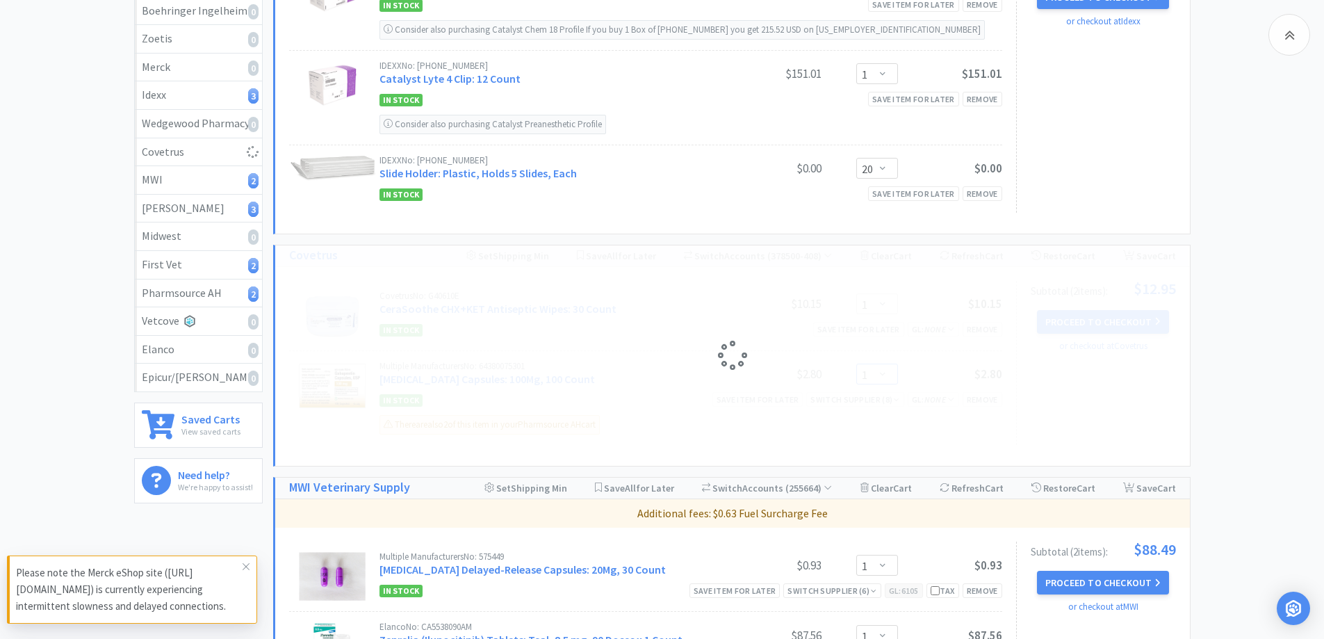
select select "2"
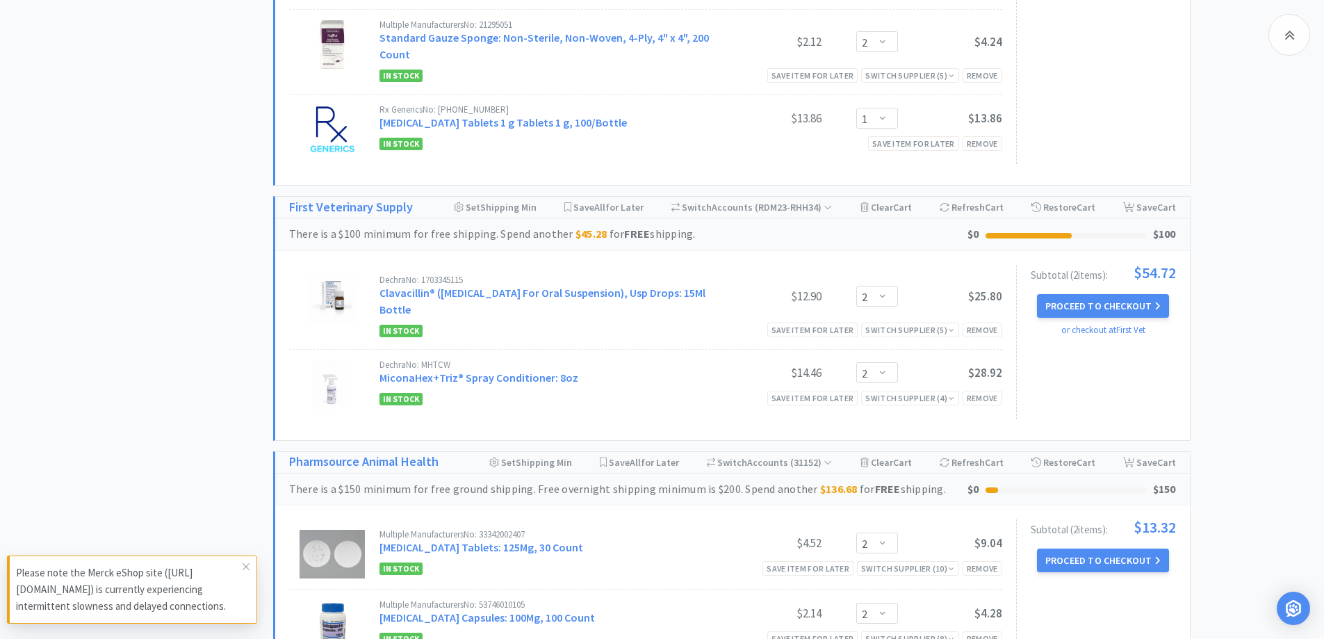
scroll to position [1335, 0]
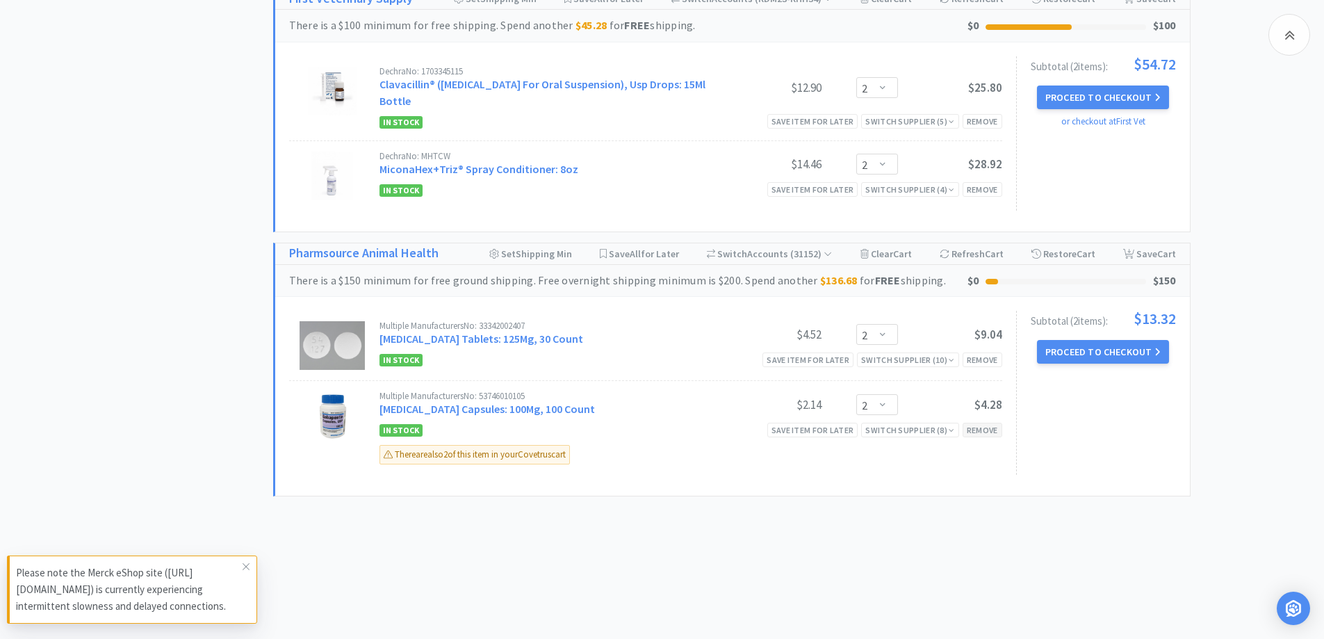
click at [982, 427] on div "Remove" at bounding box center [983, 430] width 40 height 15
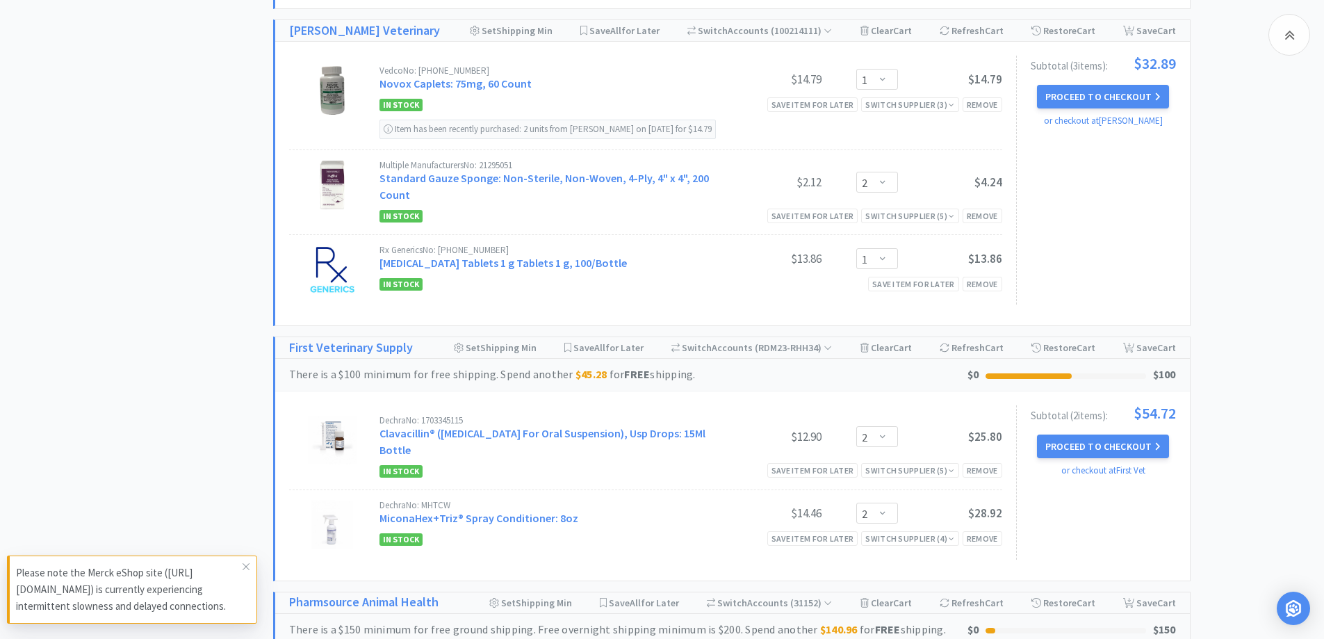
scroll to position [1239, 0]
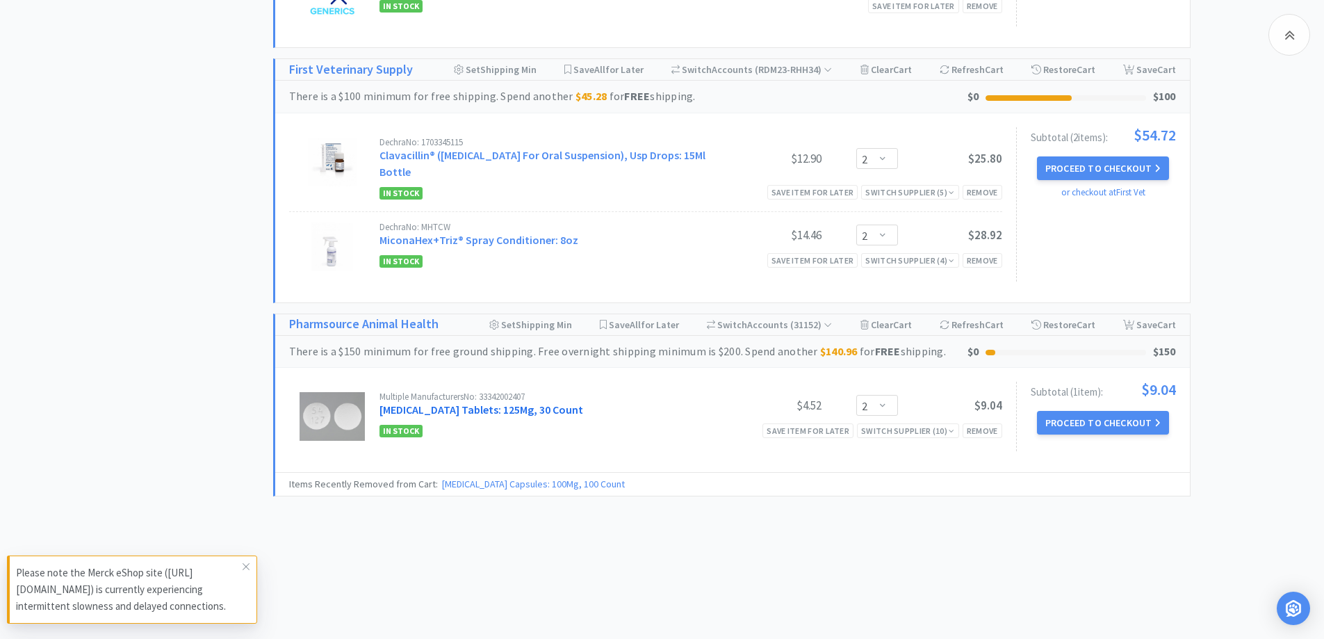
click at [459, 411] on link "[MEDICAL_DATA] Tablets: 125Mg, 30 Count" at bounding box center [482, 409] width 204 height 14
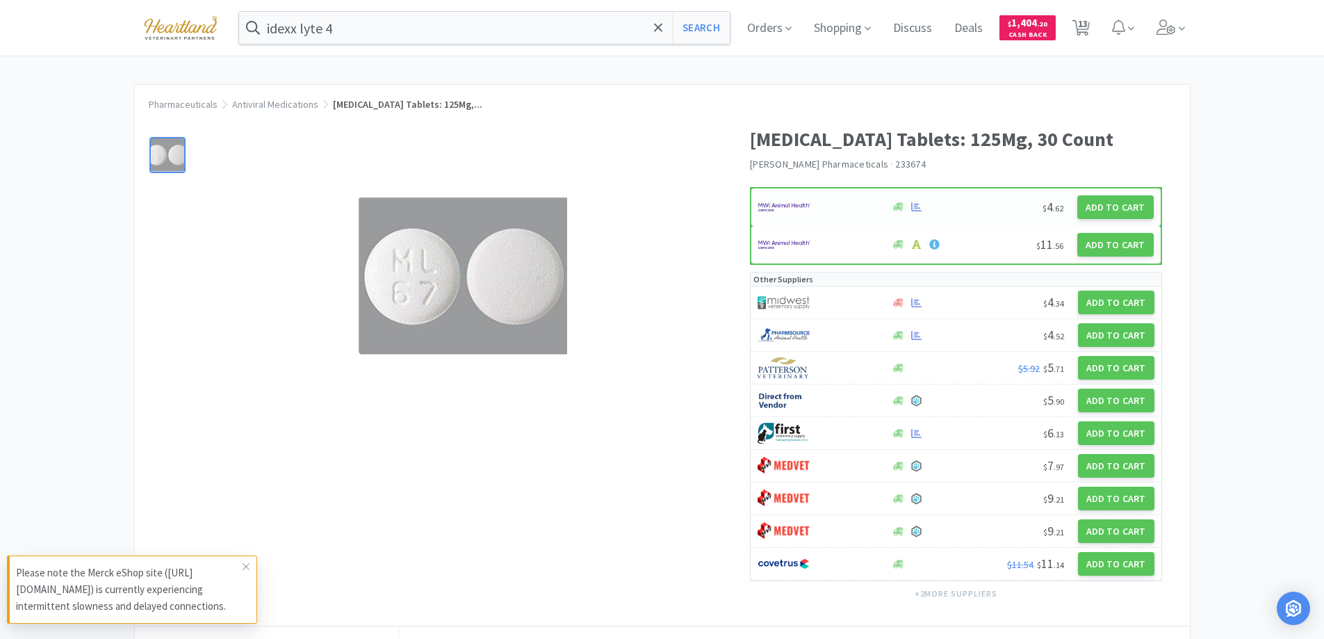
click at [840, 205] on div at bounding box center [817, 207] width 118 height 24
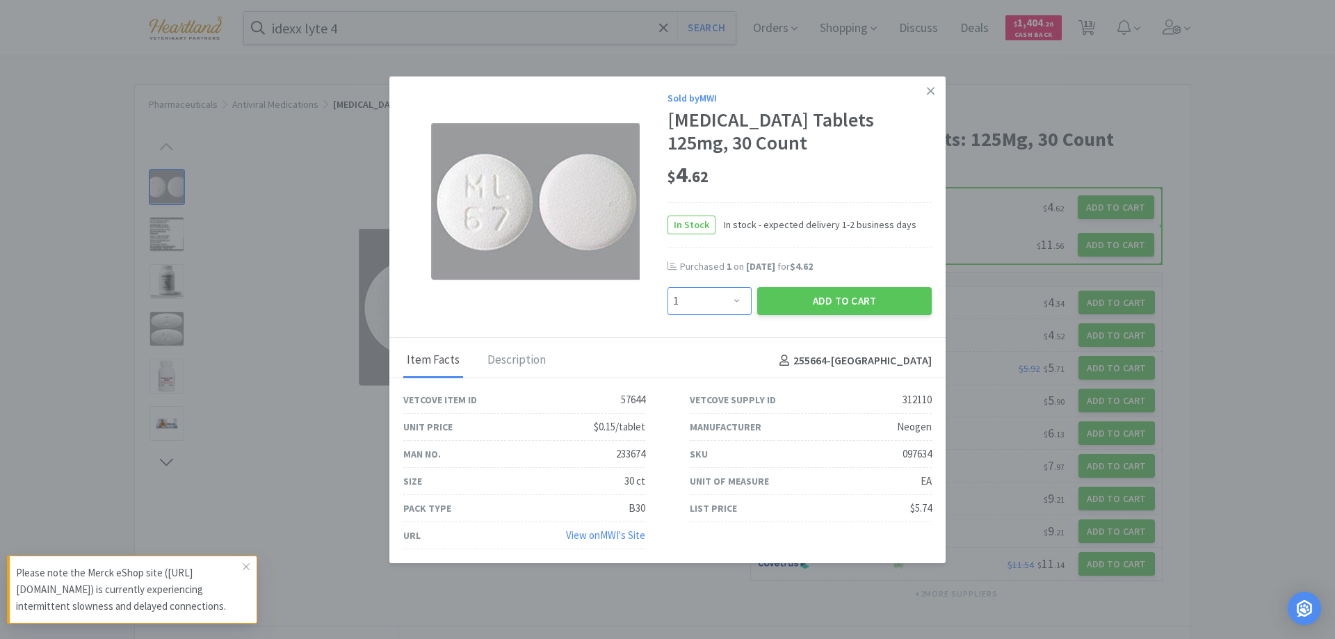
click at [721, 304] on select "Enter Quantity 1 2 3 4 5 6 7 8 9 10 11 12 13 14 15 16 17 18 19 20 Enter Quantity" at bounding box center [709, 301] width 84 height 28
select select "2"
click at [667, 287] on select "Enter Quantity 1 2 3 4 5 6 7 8 9 10 11 12 13 14 15 16 17 18 19 20 Enter Quantity" at bounding box center [709, 301] width 84 height 28
click at [833, 295] on button "Add to Cart" at bounding box center [844, 301] width 174 height 28
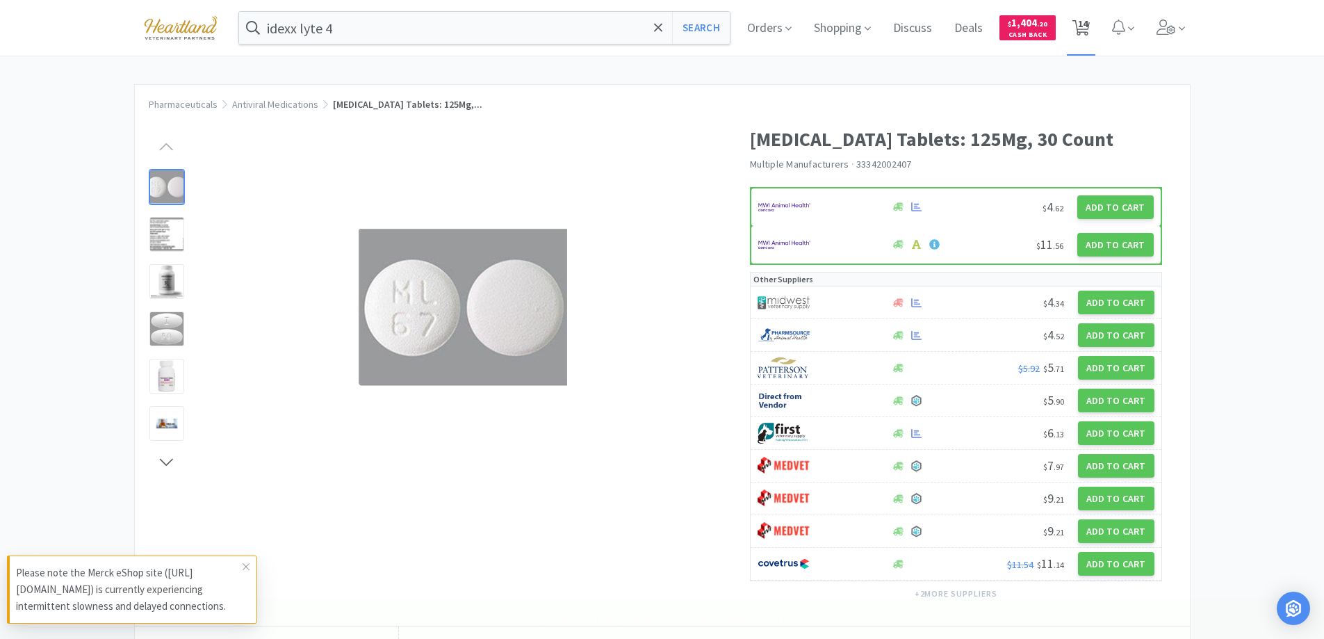
click at [1088, 18] on span "14" at bounding box center [1083, 24] width 10 height 56
select select "1"
select select "20"
select select "1"
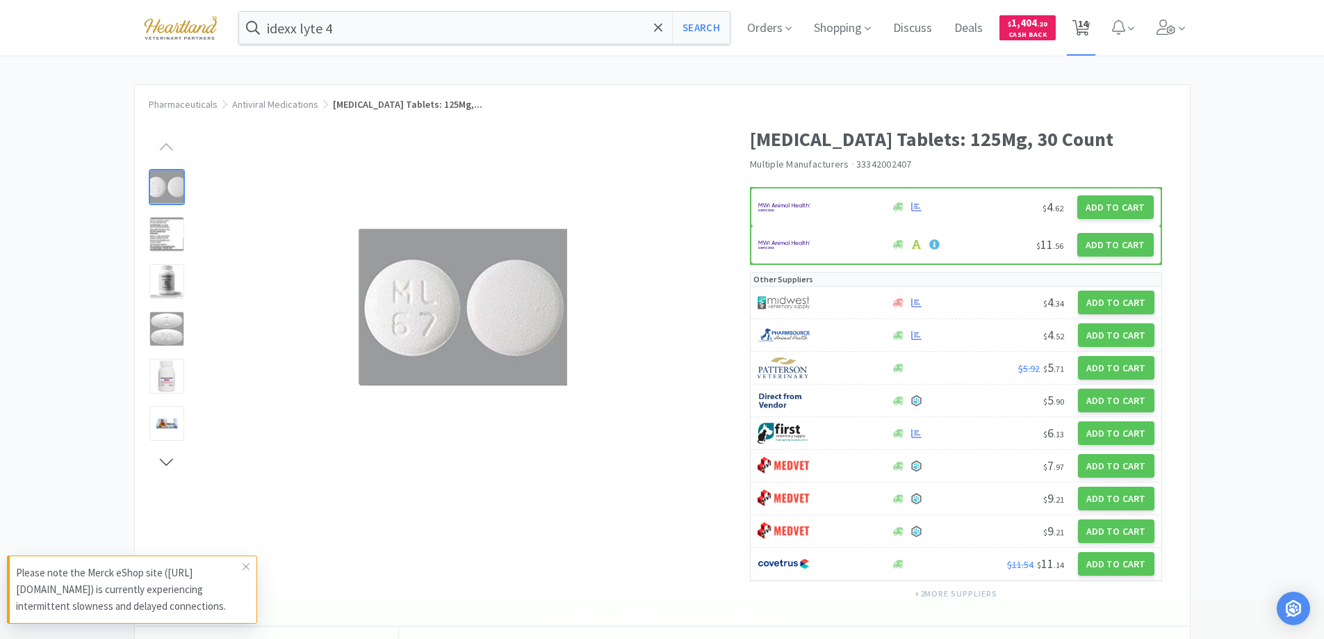
select select "2"
select select "1"
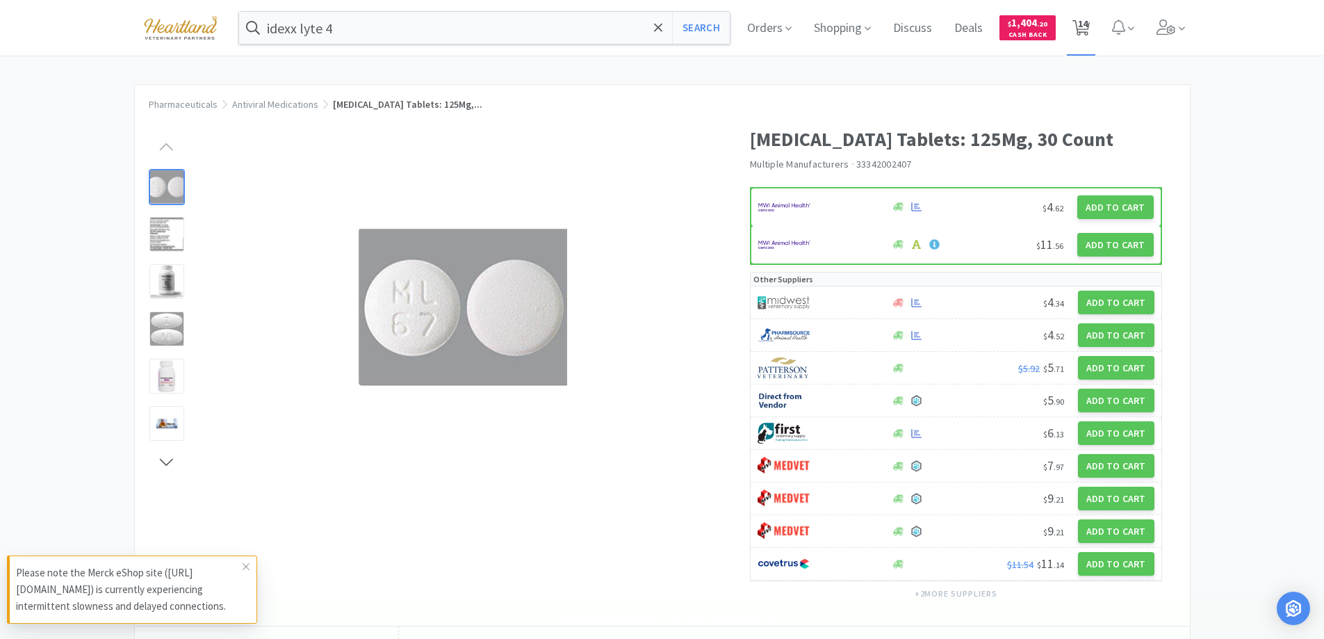
select select "2"
select select "1"
select select "2"
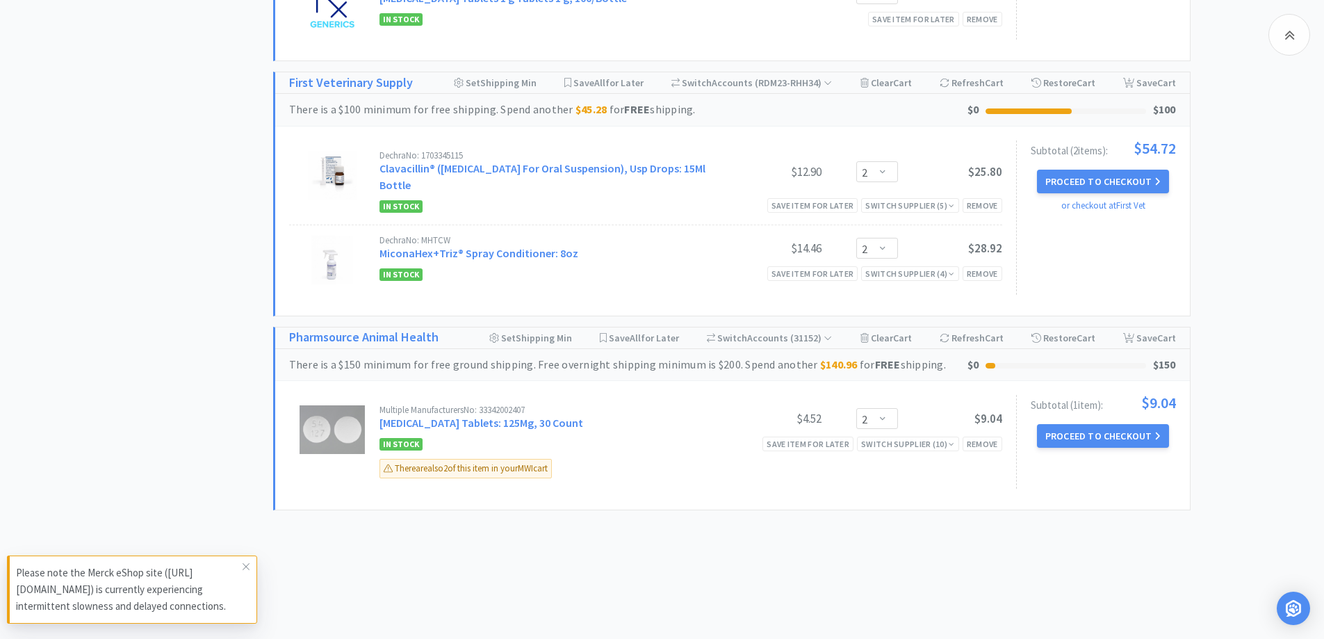
scroll to position [1335, 0]
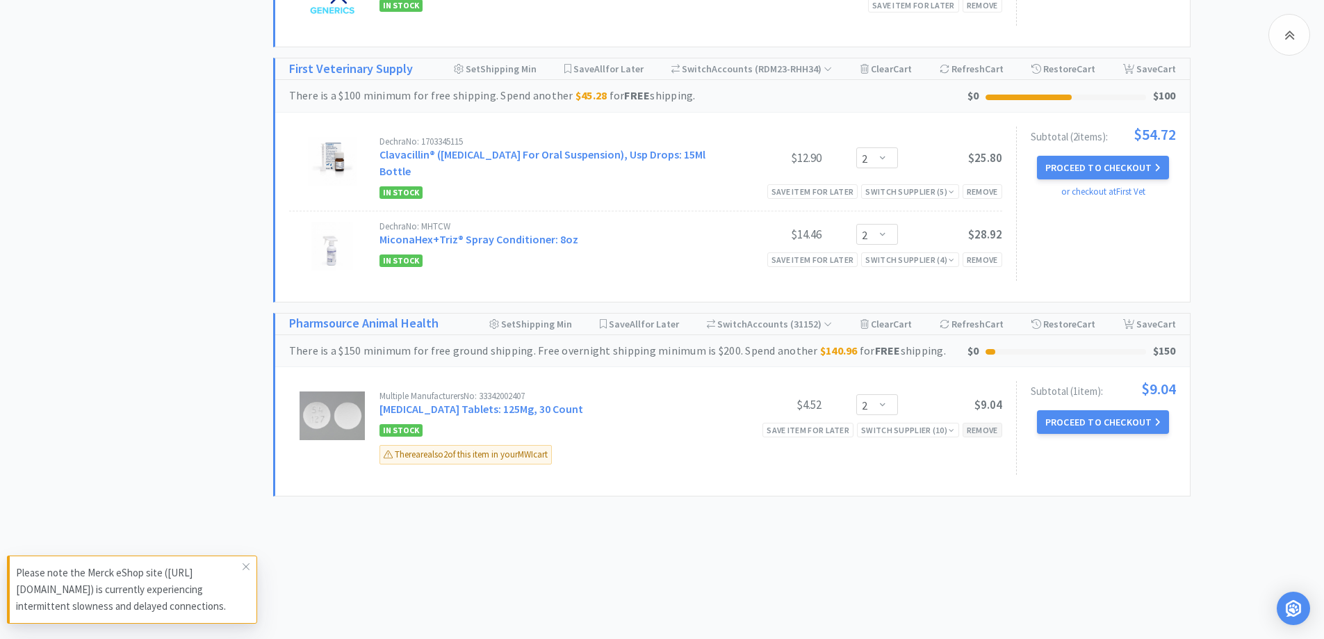
click at [979, 430] on div "Remove" at bounding box center [983, 430] width 40 height 15
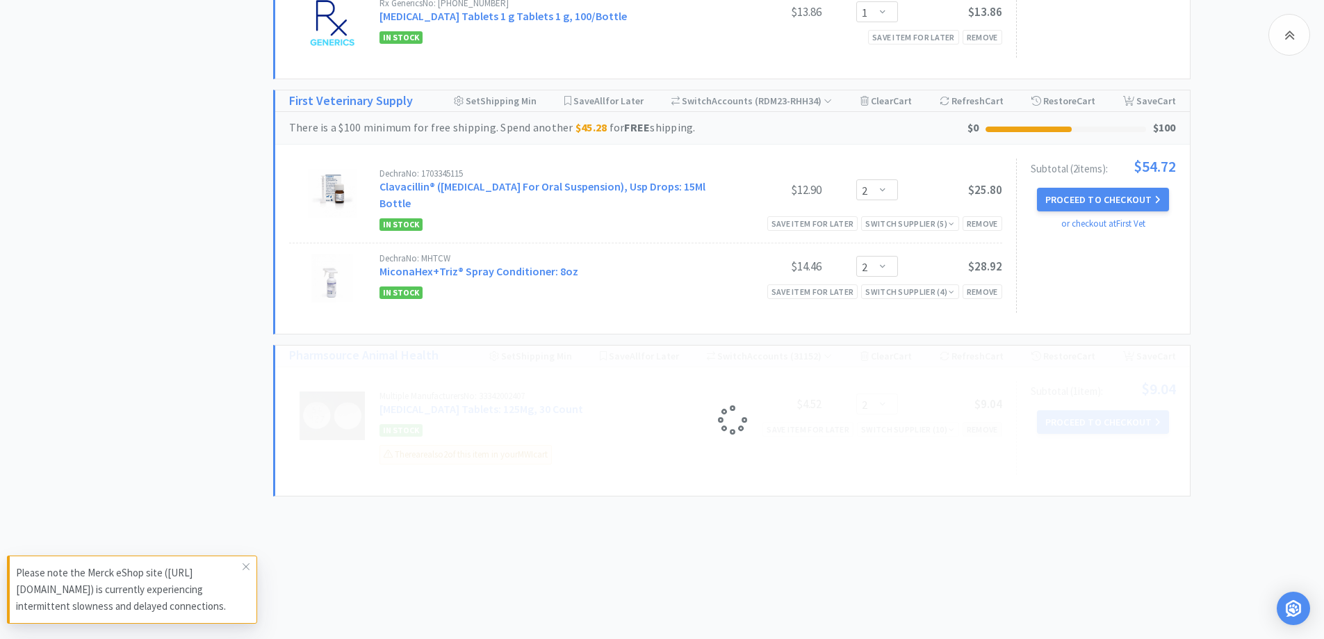
scroll to position [1116, 0]
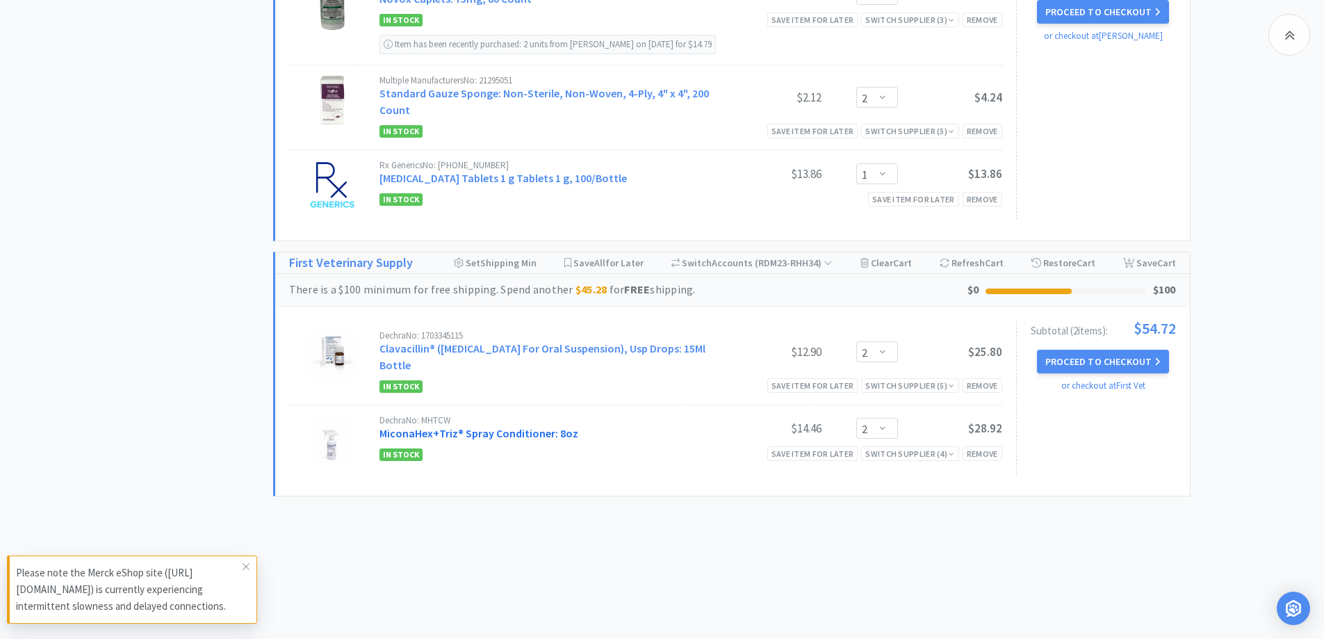
click at [510, 439] on link "MiconaHex+Triz® Spray Conditioner: 8oz" at bounding box center [479, 433] width 199 height 14
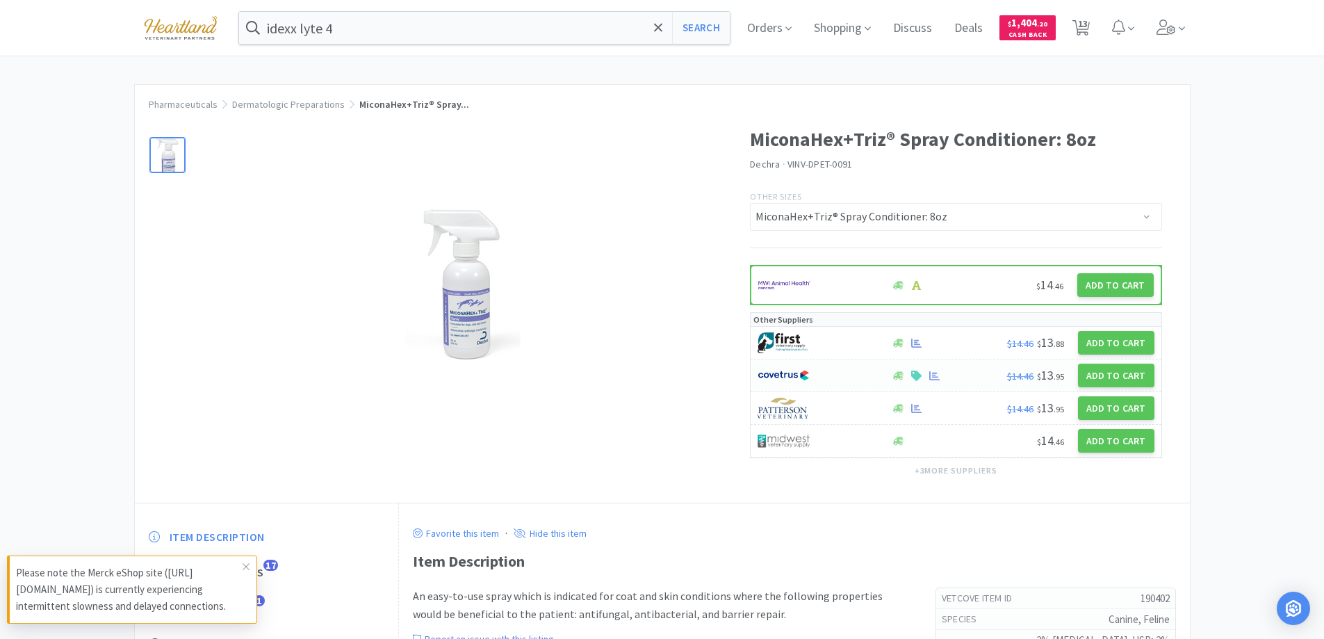
click at [854, 372] on div at bounding box center [817, 376] width 118 height 24
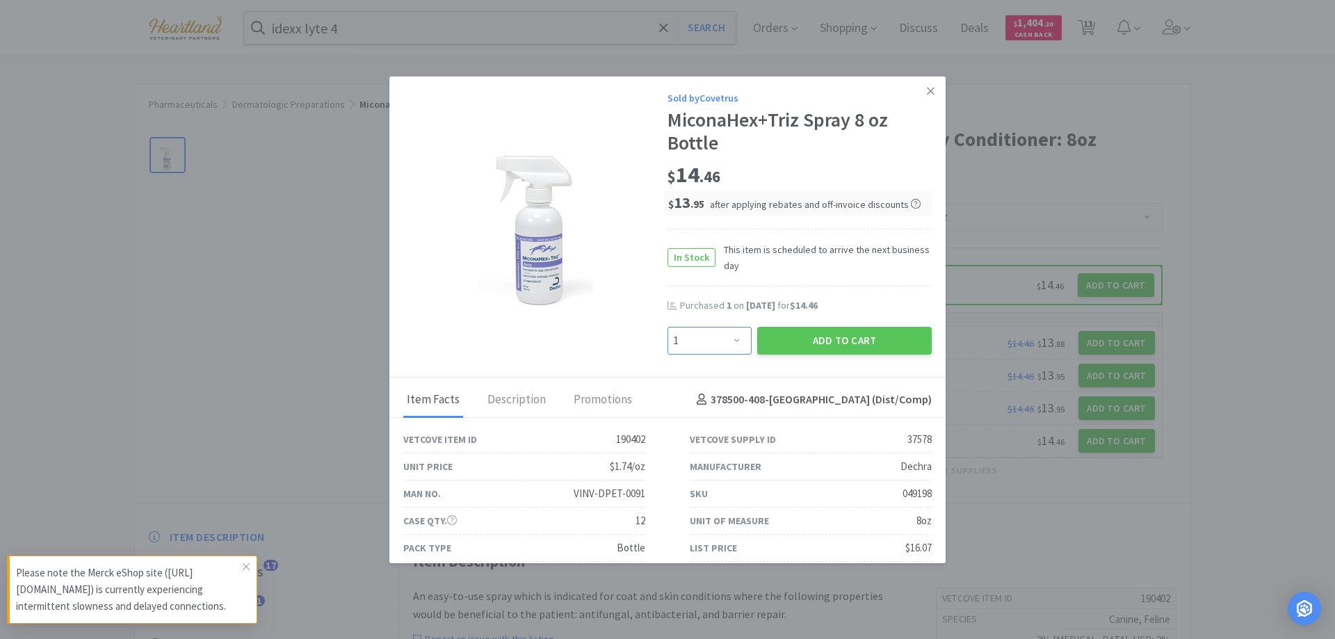
click at [727, 331] on select "Enter Quantity 1 2 3 4 5 6 7 8 9 10 11 12 13 14 15 16 17 18 19 20 Enter Quantity" at bounding box center [709, 341] width 84 height 28
select select "2"
click at [667, 327] on select "Enter Quantity 1 2 3 4 5 6 7 8 9 10 11 12 13 14 15 16 17 18 19 20 Enter Quantity" at bounding box center [709, 341] width 84 height 28
click at [839, 341] on button "Add to Cart" at bounding box center [844, 341] width 174 height 28
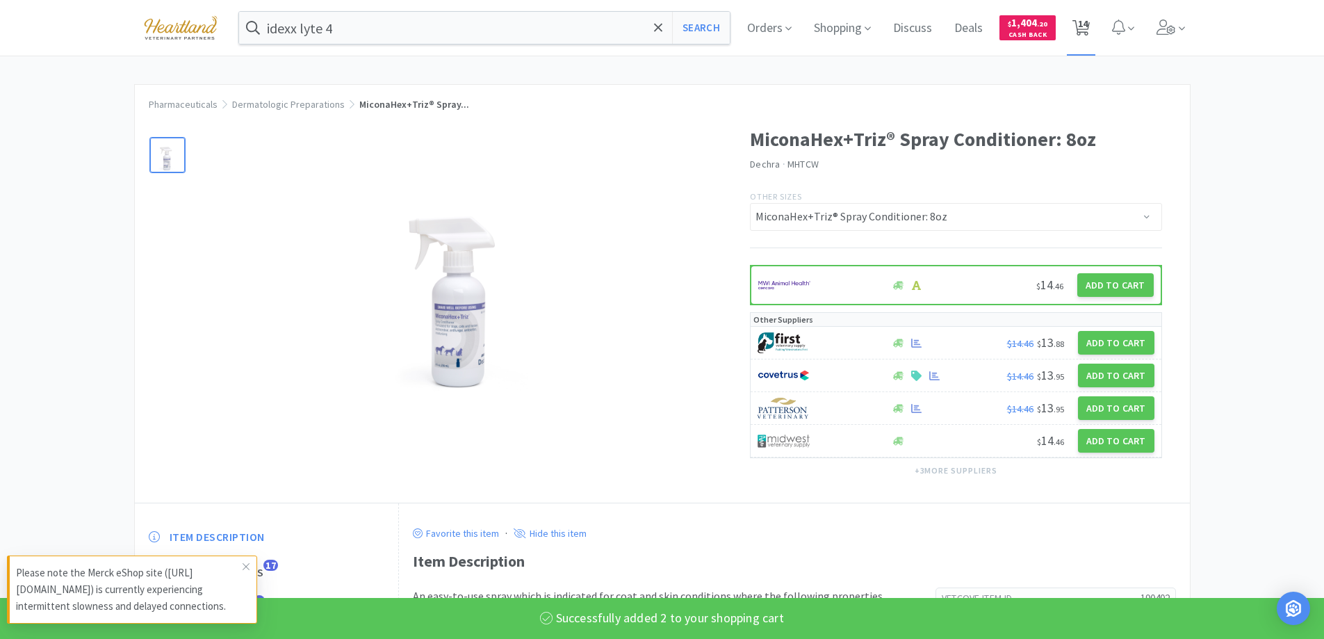
click at [1090, 26] on span "14" at bounding box center [1081, 27] width 17 height 19
select select "1"
select select "20"
select select "1"
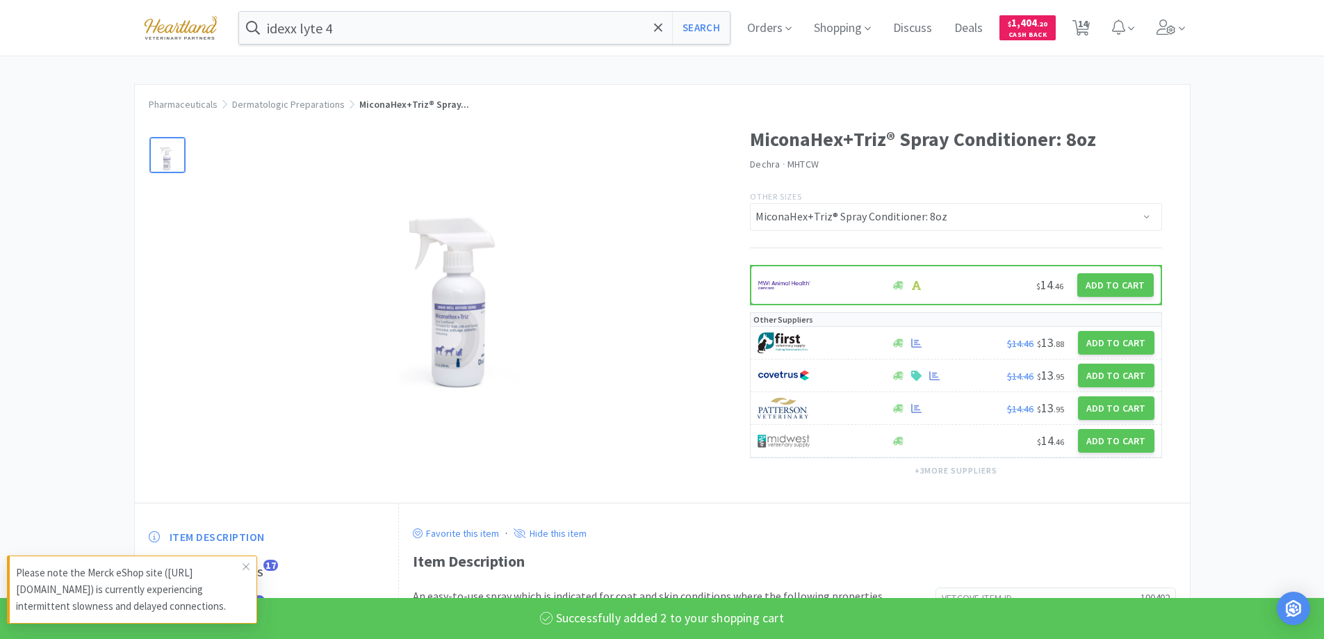
select select "2"
select select "1"
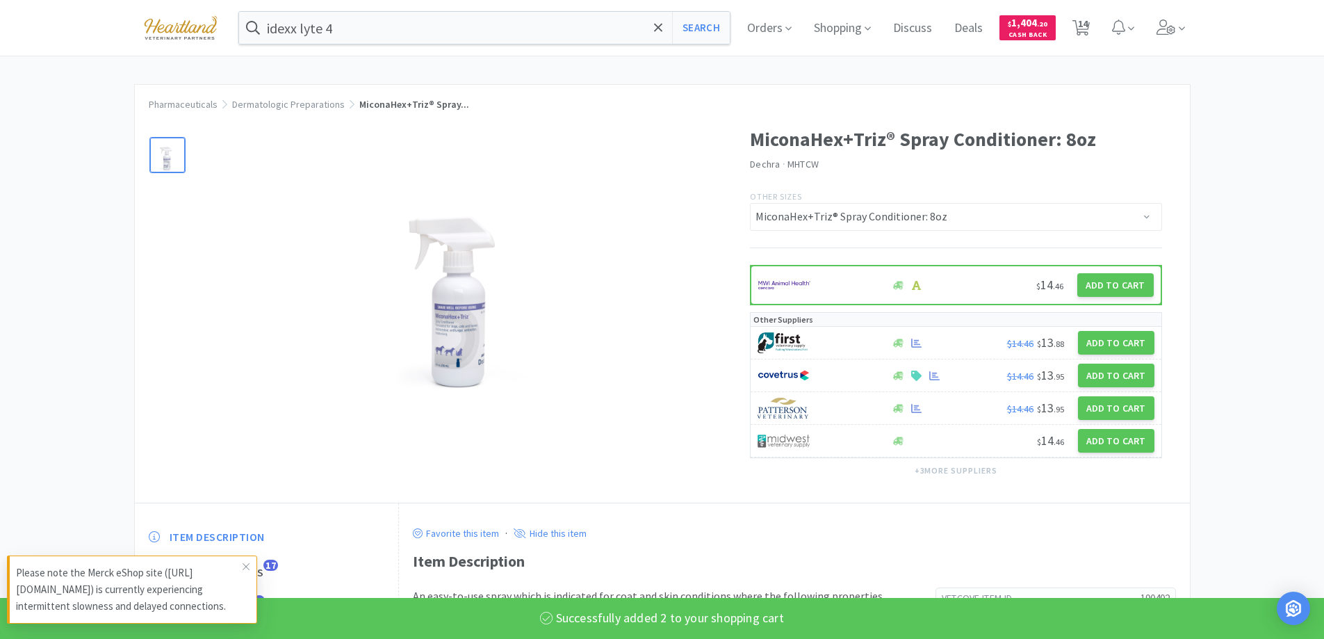
select select "1"
select select "2"
select select "1"
select select "2"
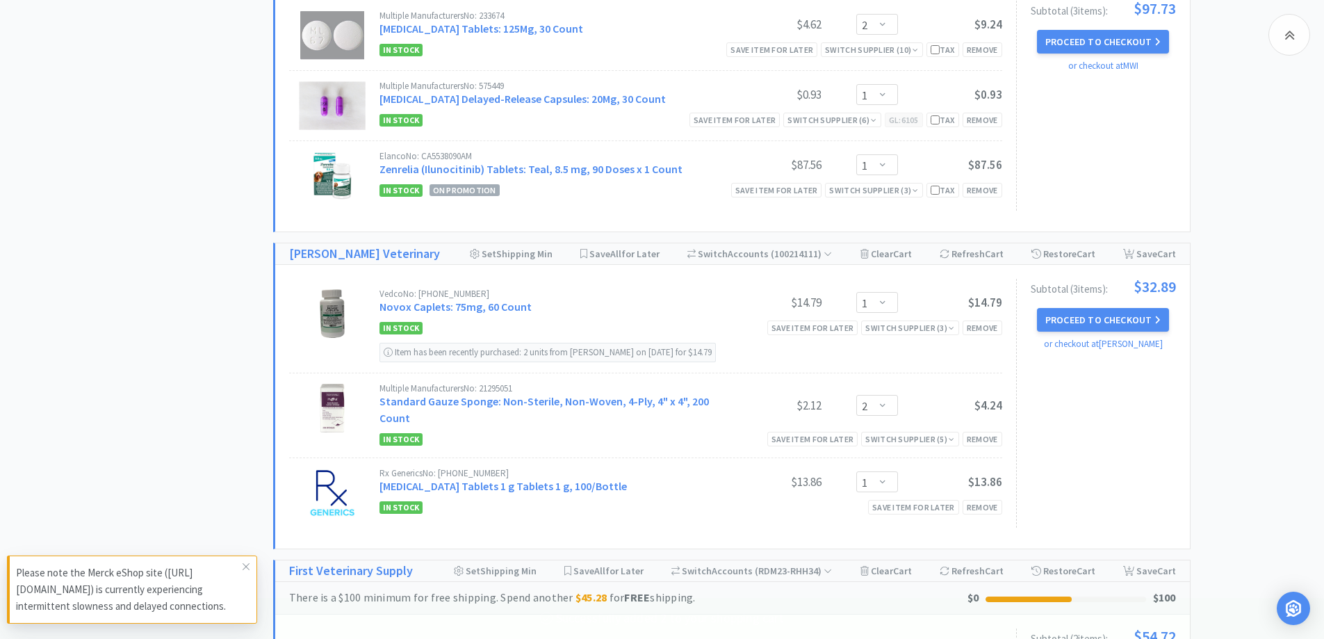
scroll to position [1236, 0]
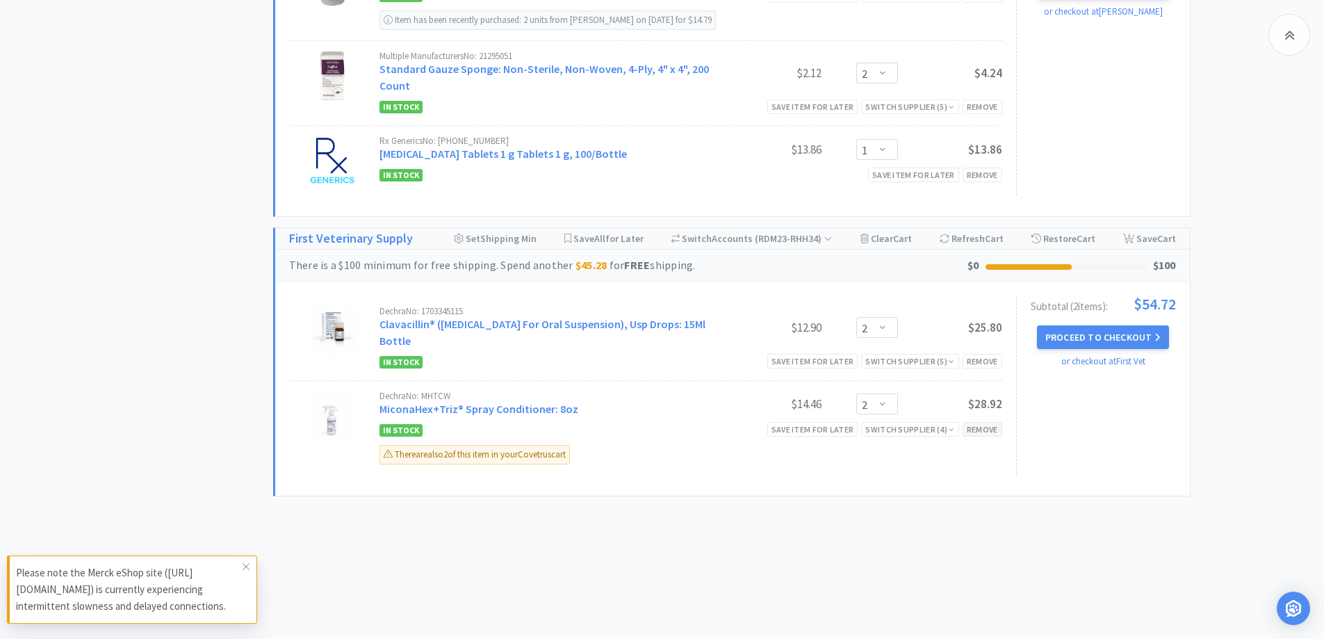
click at [986, 427] on div "Remove" at bounding box center [983, 429] width 40 height 15
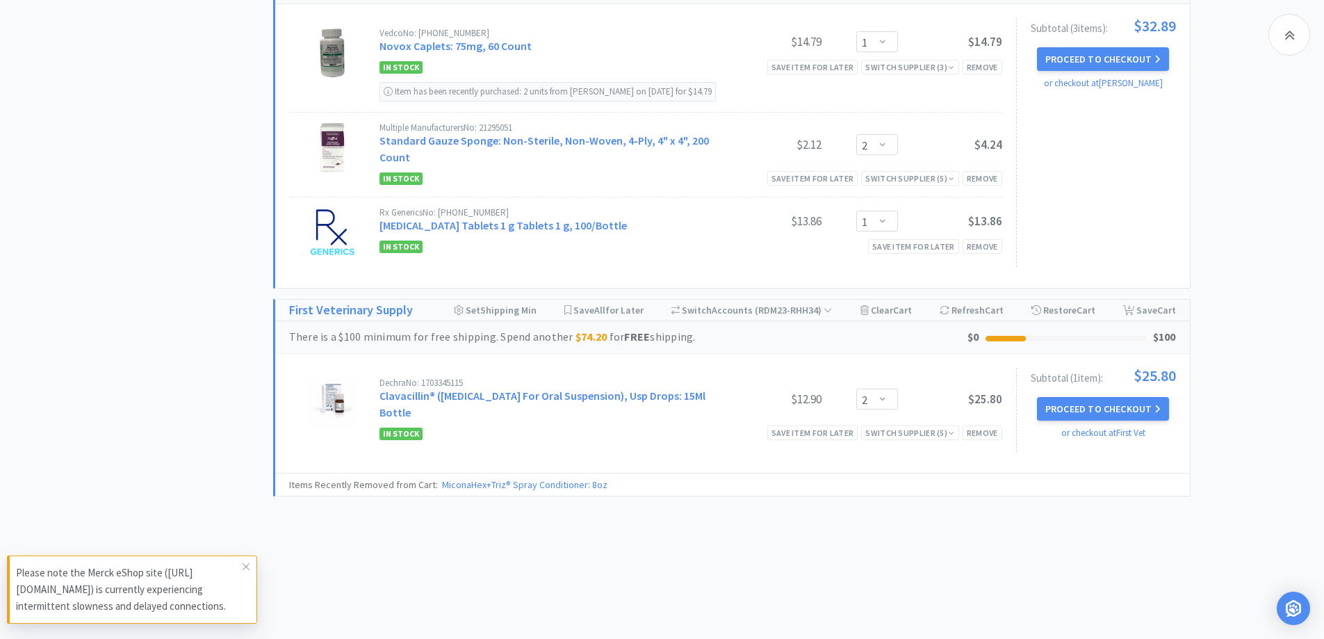
scroll to position [1139, 0]
click at [538, 399] on link "Clavacillin® ([MEDICAL_DATA] For Oral Suspension), Usp Drops: 15Ml Bottle" at bounding box center [543, 404] width 326 height 31
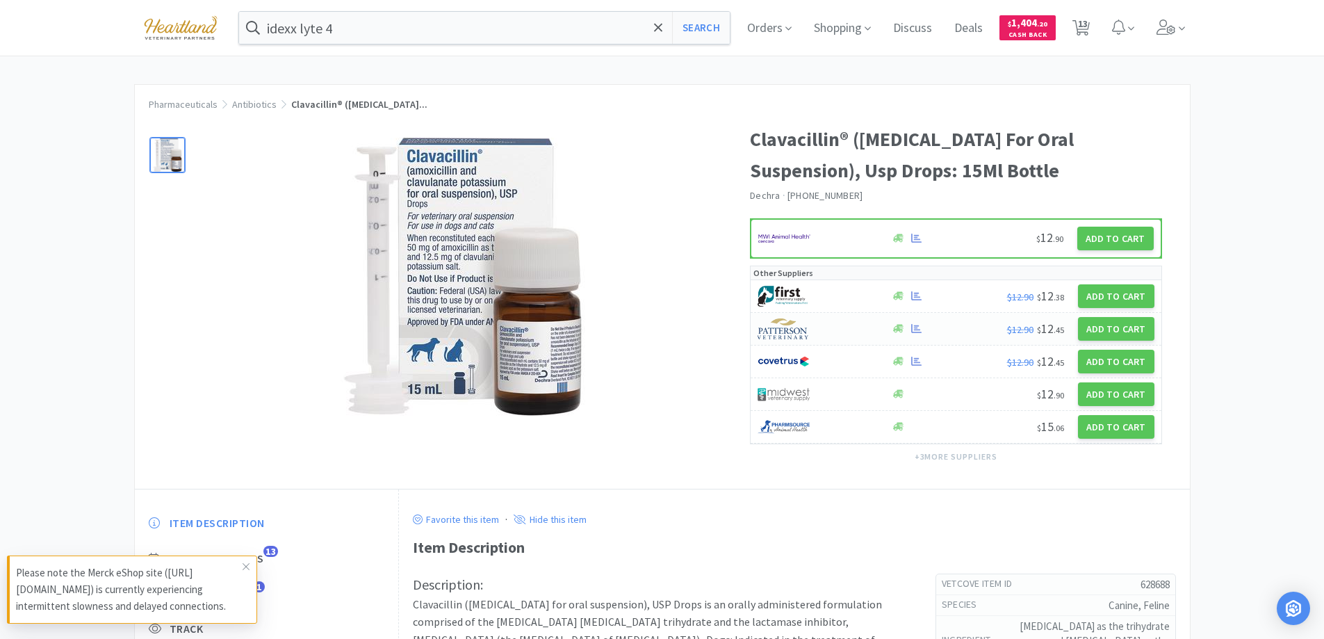
click at [834, 341] on div at bounding box center [817, 329] width 118 height 24
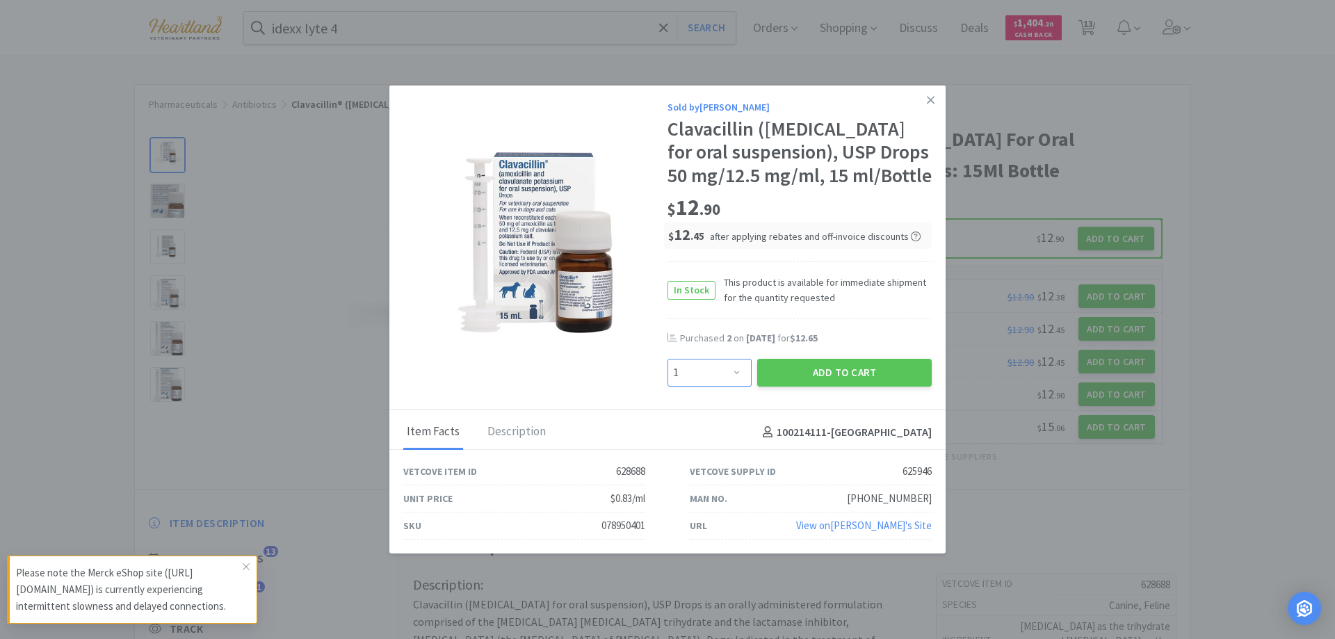
click at [728, 385] on select "Enter Quantity 1 2 3 4 5 6 7 8 9 10 11 12 13 14 15 16 17 18 19 20 Enter Quantity" at bounding box center [709, 373] width 84 height 28
select select "2"
click at [667, 373] on select "Enter Quantity 1 2 3 4 5 6 7 8 9 10 11 12 13 14 15 16 17 18 19 20 Enter Quantity" at bounding box center [709, 373] width 84 height 28
click at [863, 383] on button "Add to Cart" at bounding box center [844, 373] width 174 height 28
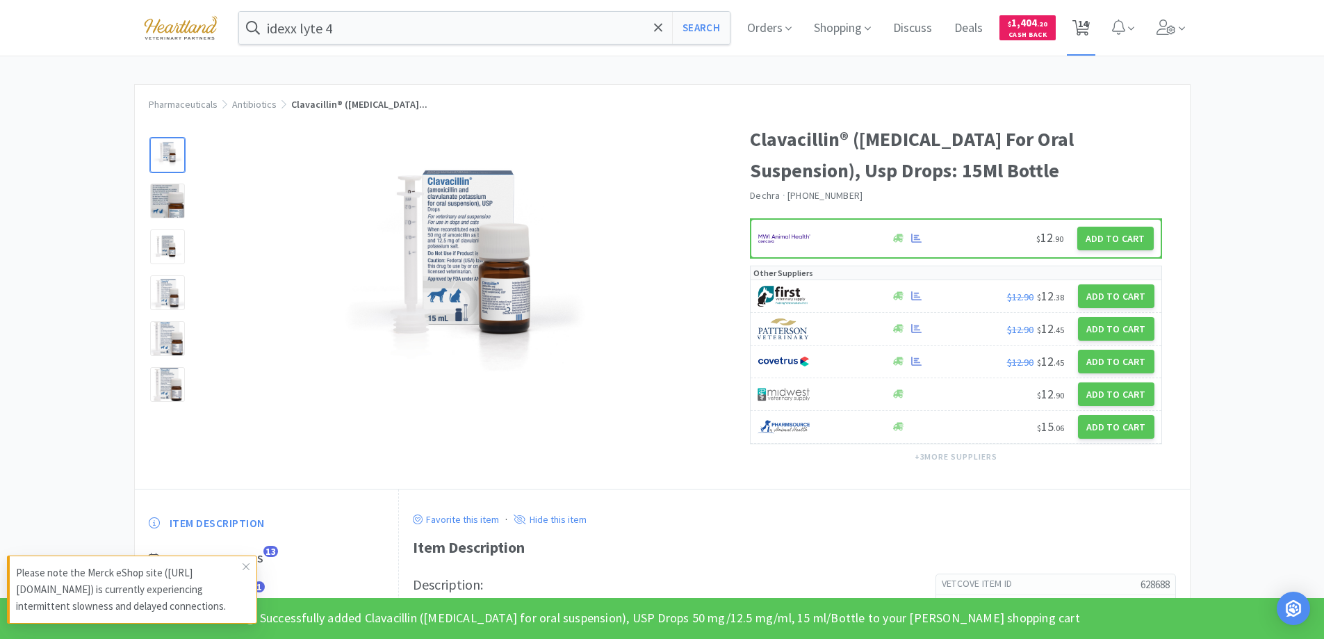
click at [1087, 24] on span "14" at bounding box center [1083, 24] width 10 height 56
select select "1"
select select "20"
select select "1"
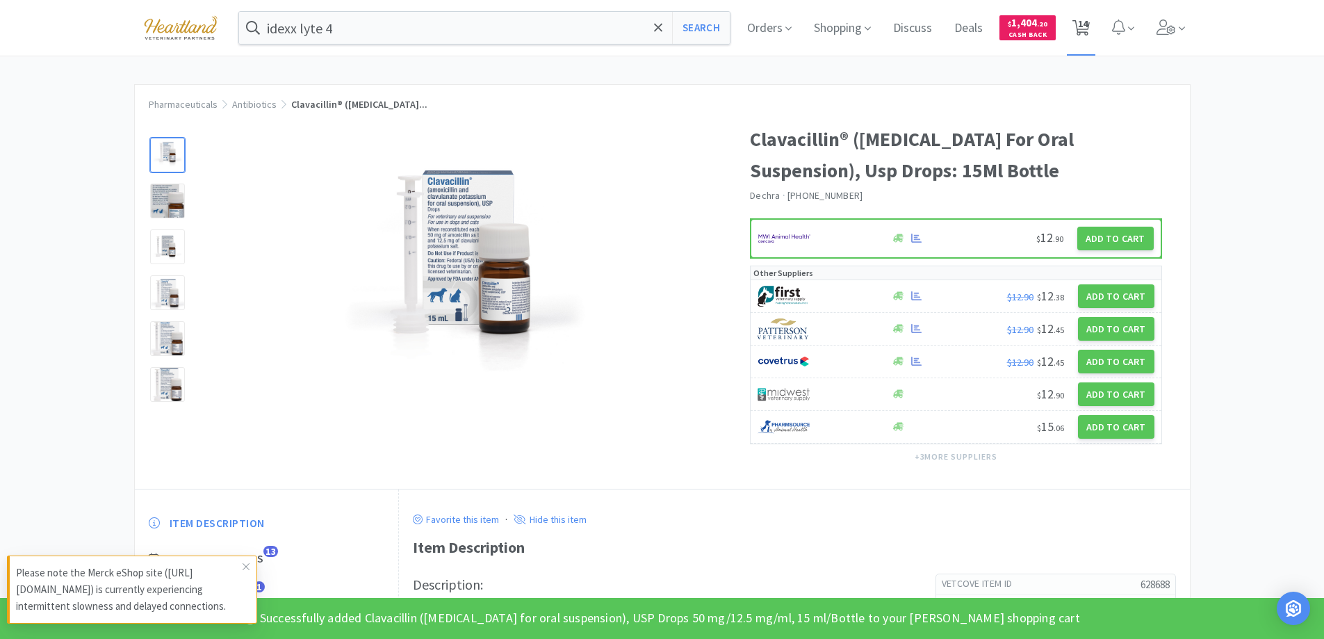
select select "2"
select select "1"
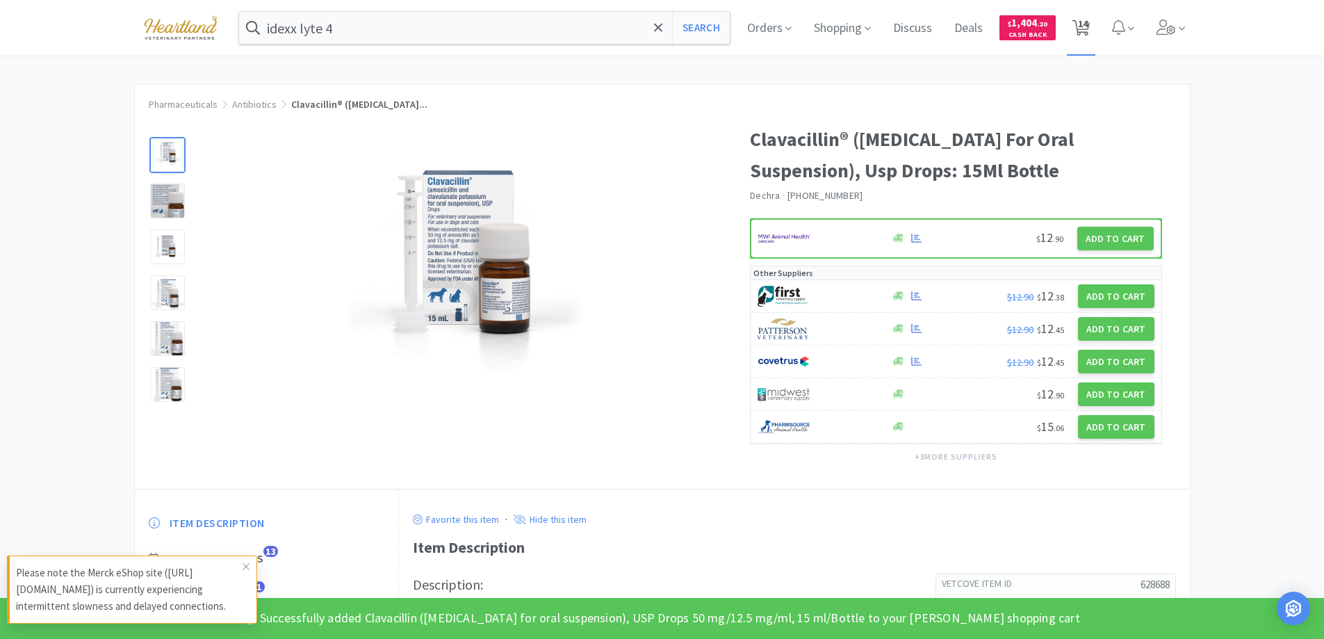
select select "2"
select select "1"
select select "2"
select select "1"
select select "2"
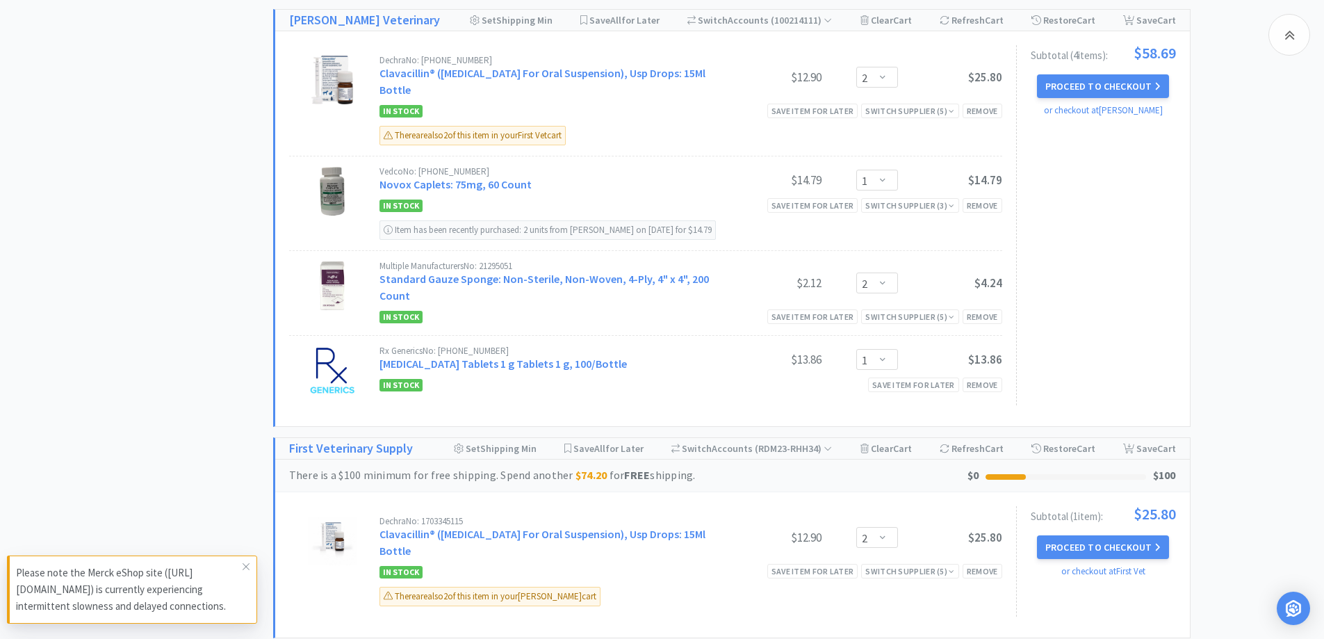
scroll to position [1254, 0]
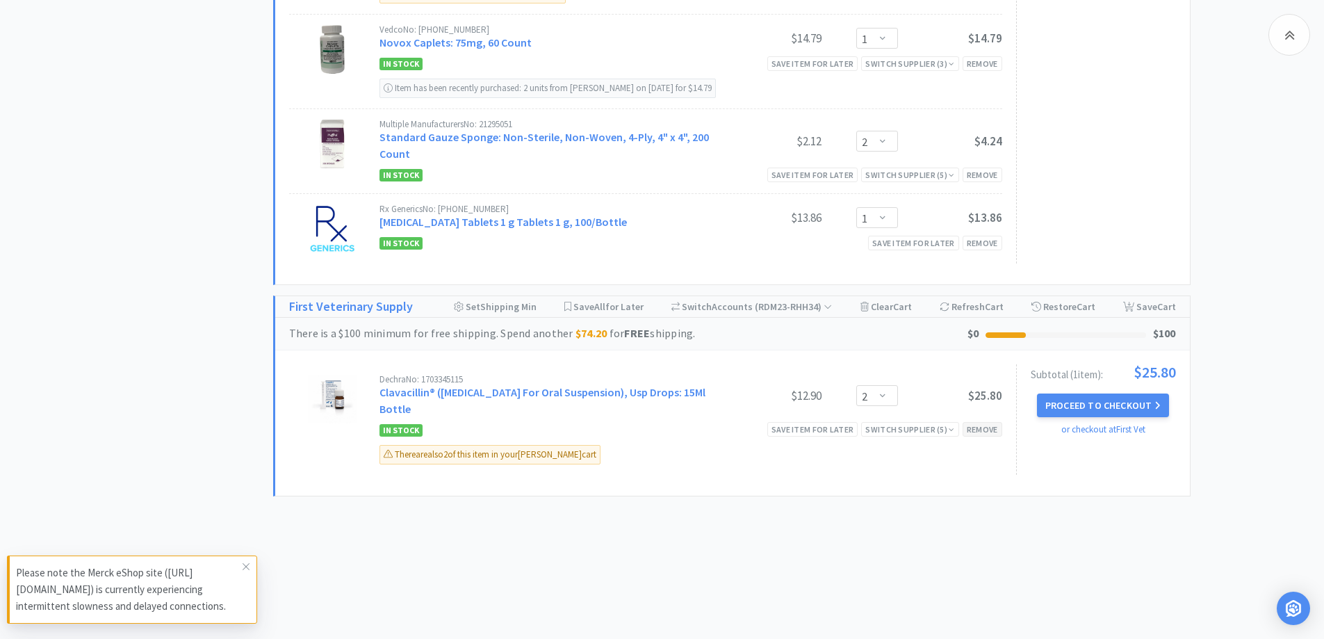
click at [979, 426] on div "Remove" at bounding box center [983, 429] width 40 height 15
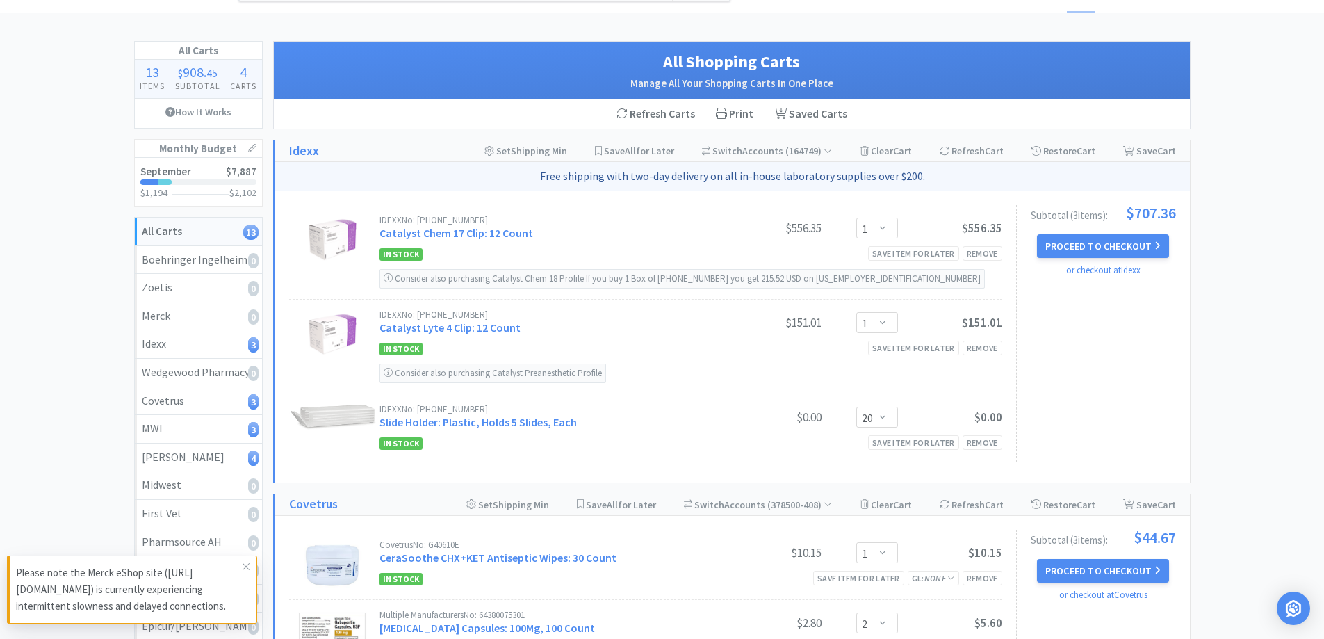
scroll to position [0, 0]
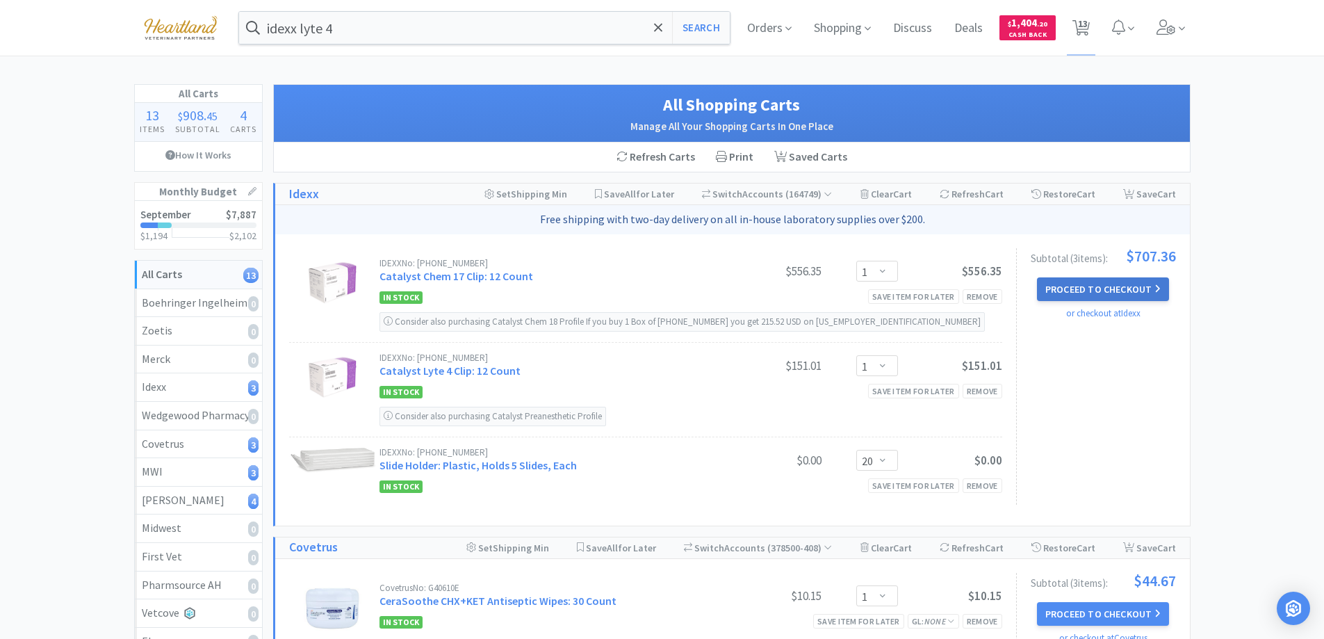
click at [1102, 287] on button "Proceed to Checkout" at bounding box center [1103, 289] width 132 height 24
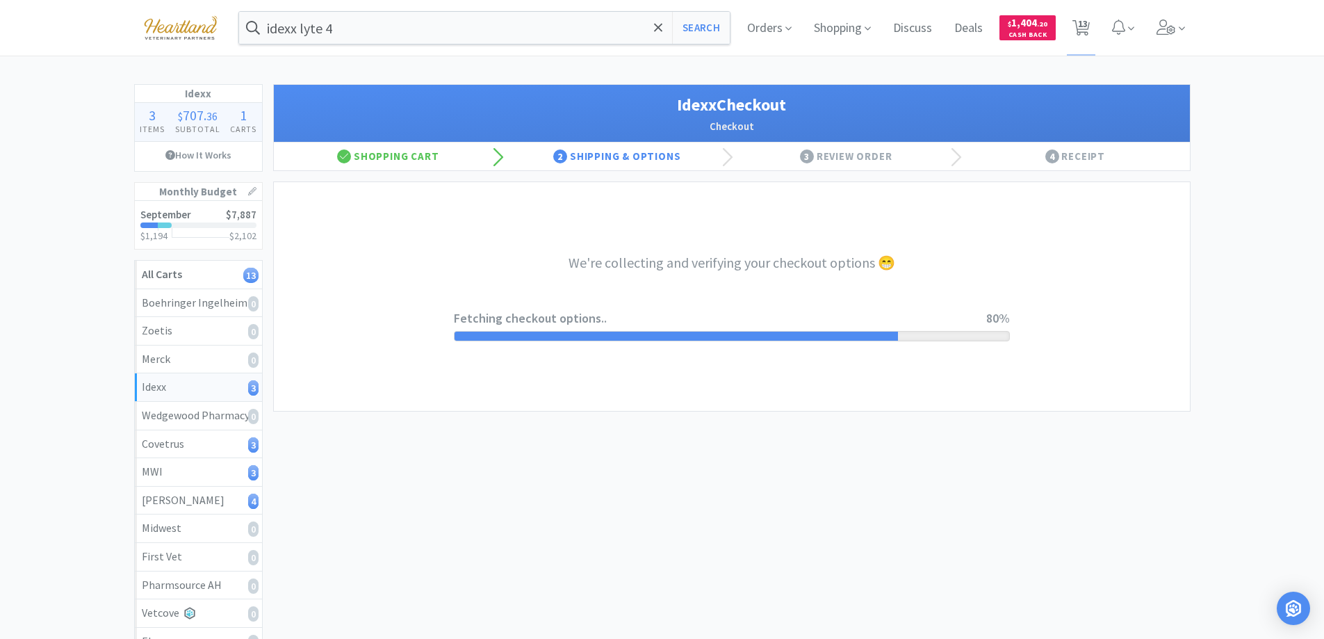
select select "904"
select select "003"
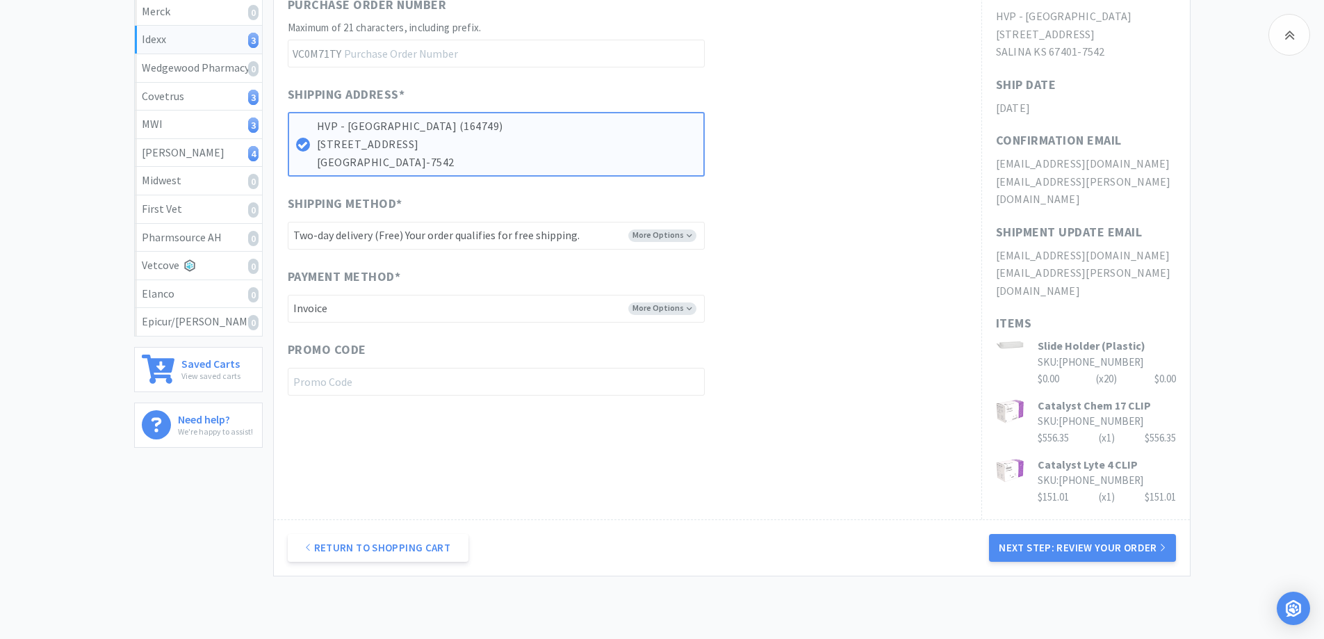
scroll to position [392, 0]
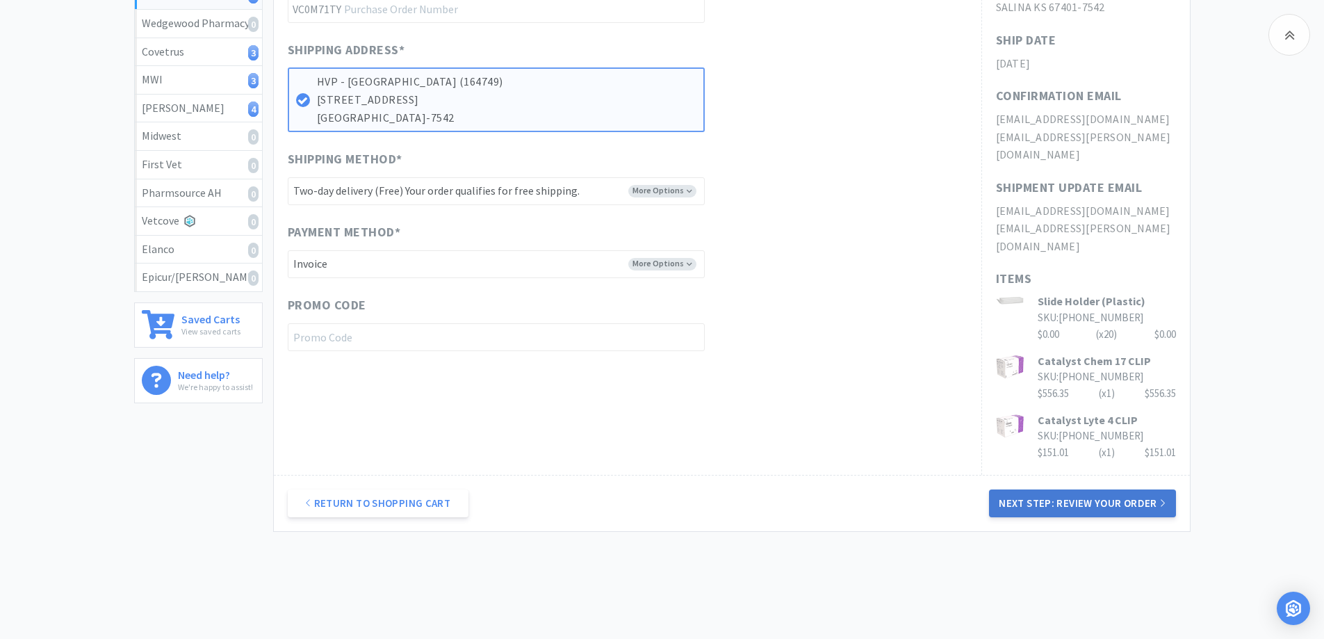
click at [1090, 489] on button "Next Step: Review Your Order" at bounding box center [1082, 503] width 186 height 28
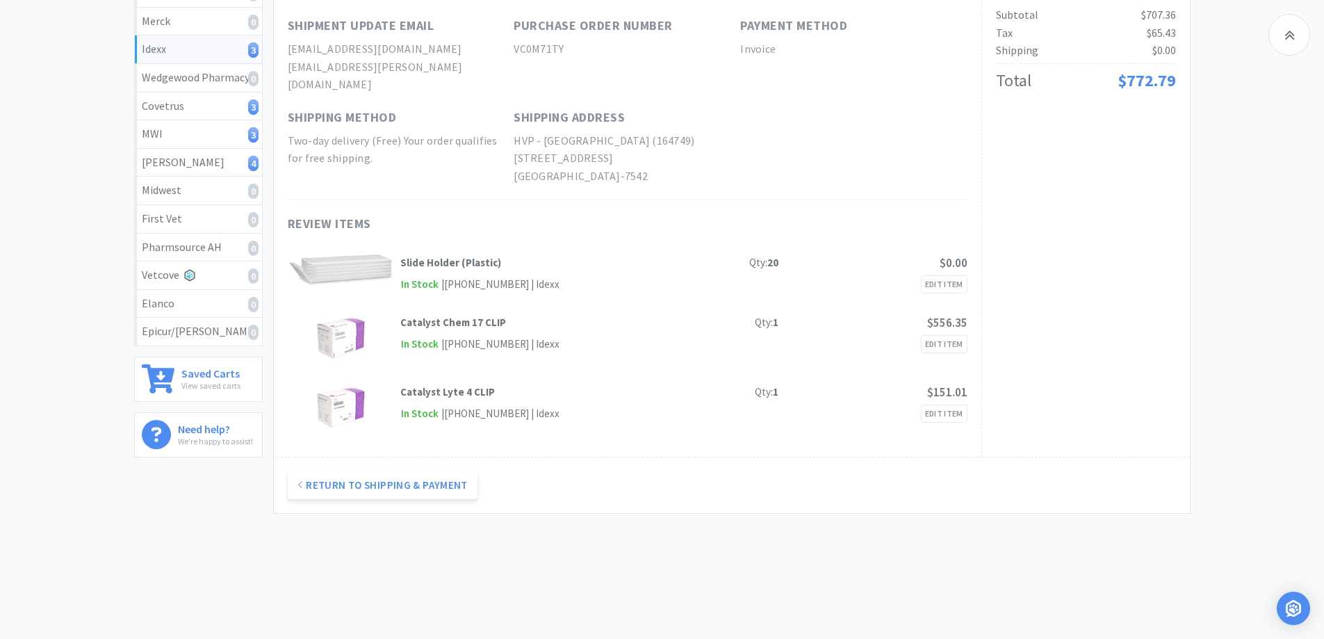
scroll to position [0, 0]
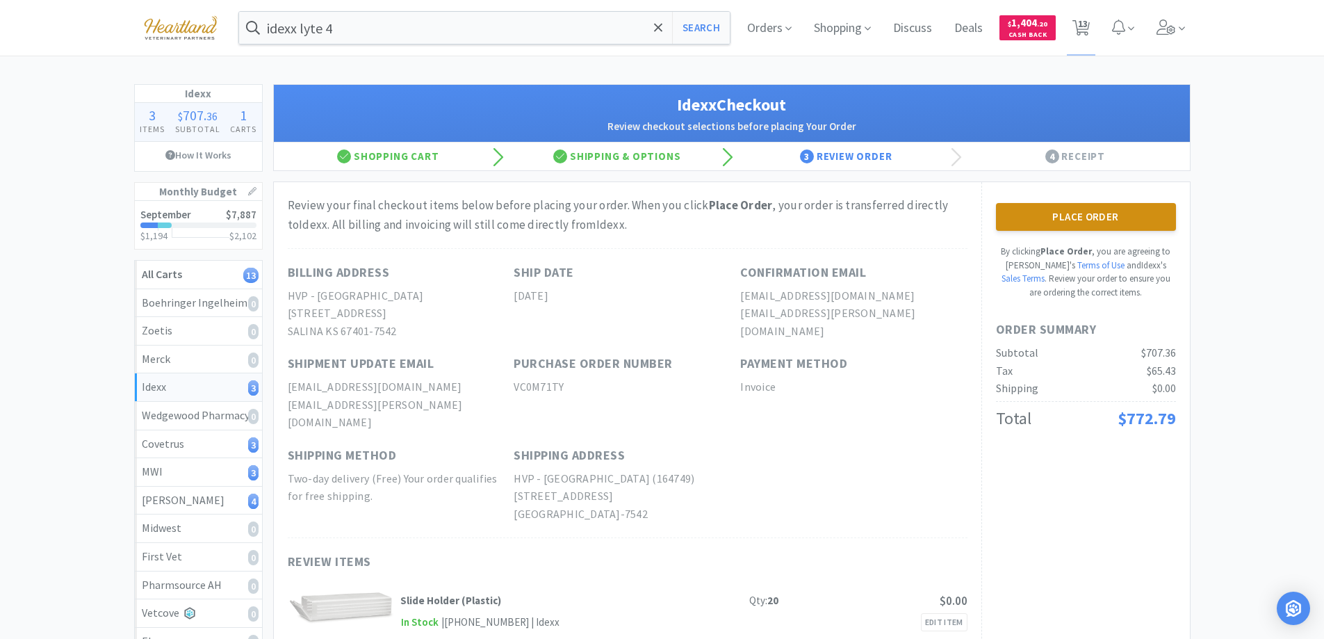
click at [1075, 218] on button "Place Order" at bounding box center [1086, 217] width 180 height 28
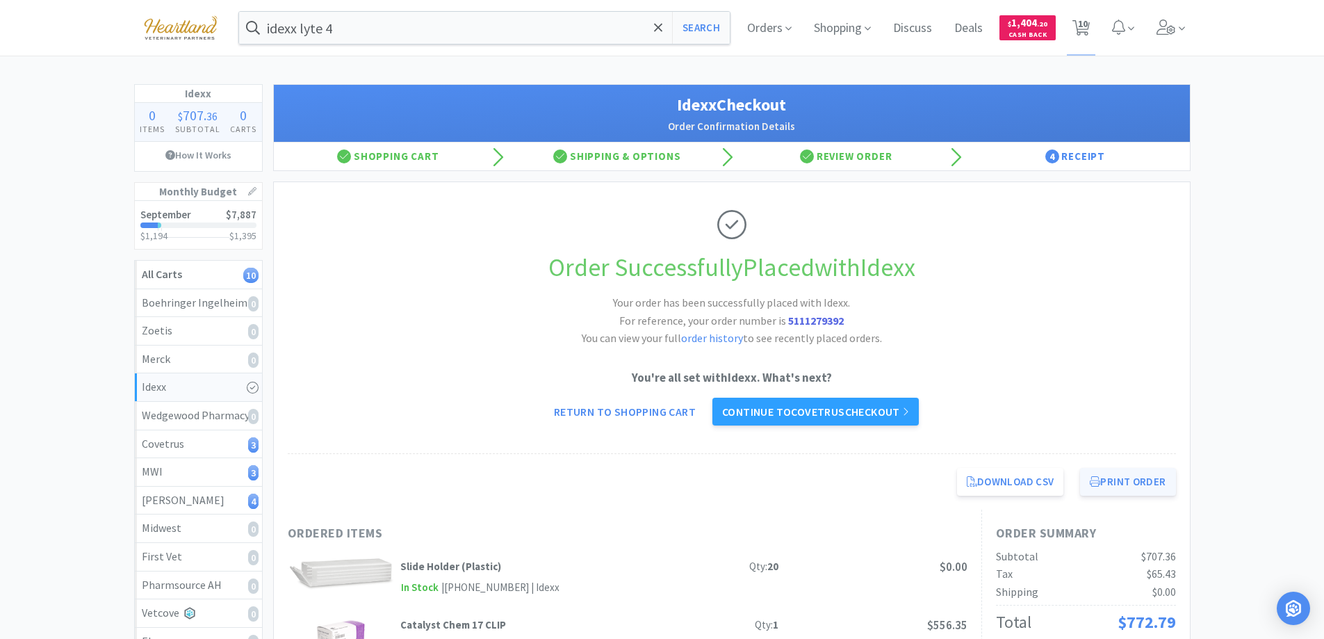
click at [1140, 478] on button "Print Order" at bounding box center [1127, 482] width 95 height 28
click at [829, 408] on link "Continue to Covetrus checkout" at bounding box center [815, 412] width 206 height 28
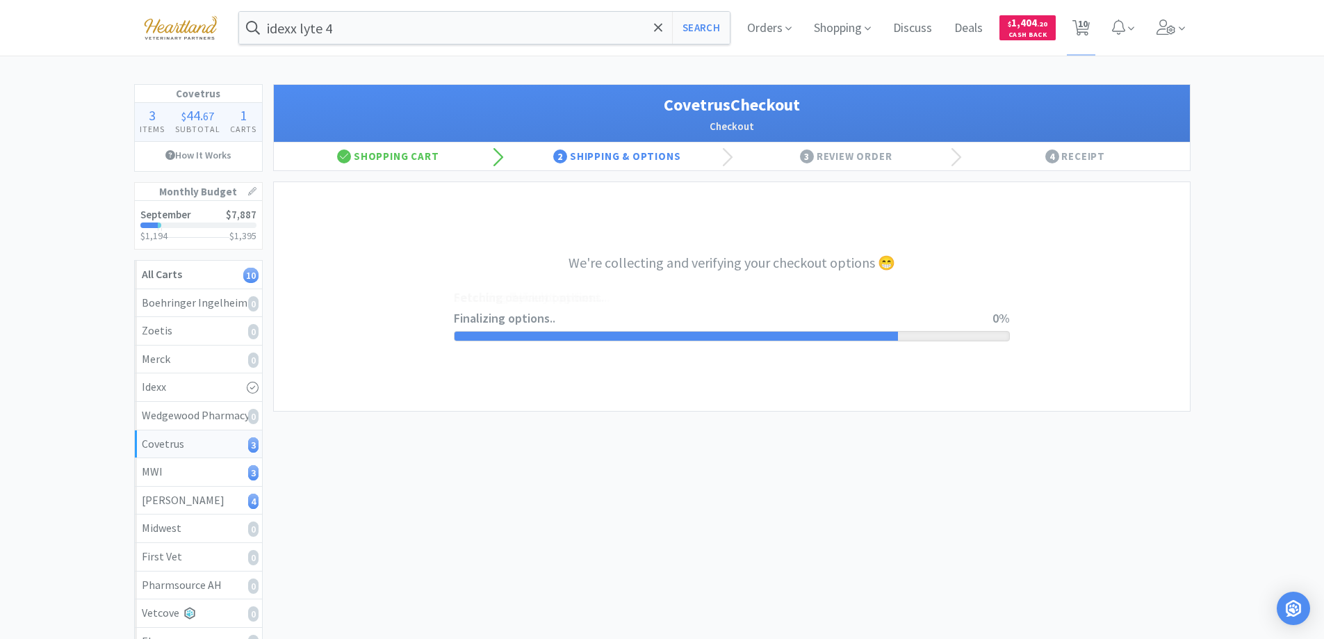
select select "ACCOUNT"
select select "cvt-standard-net"
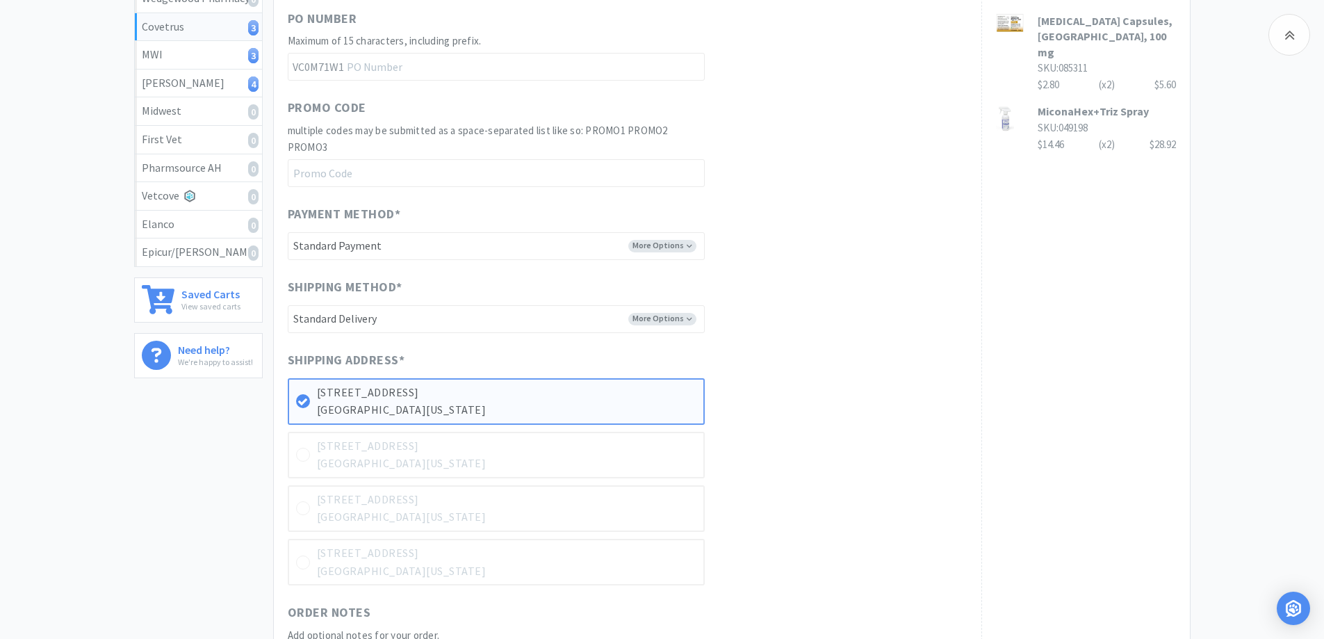
scroll to position [684, 0]
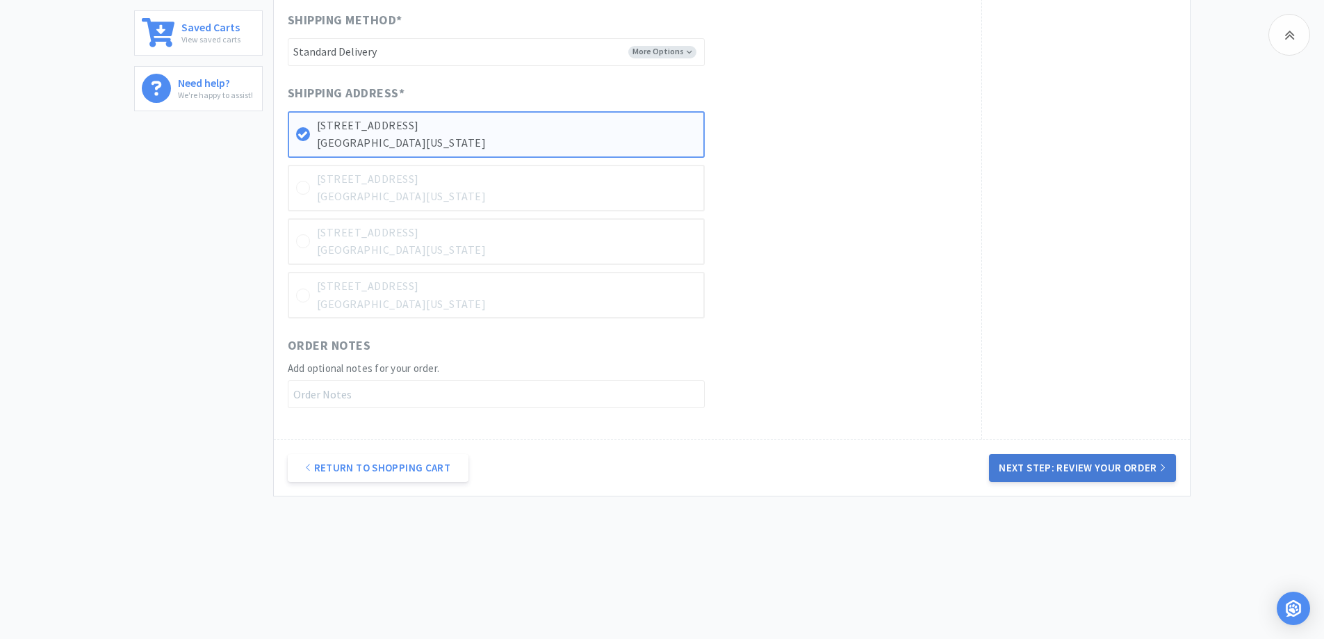
click at [1082, 464] on button "Next Step: Review Your Order" at bounding box center [1082, 468] width 186 height 28
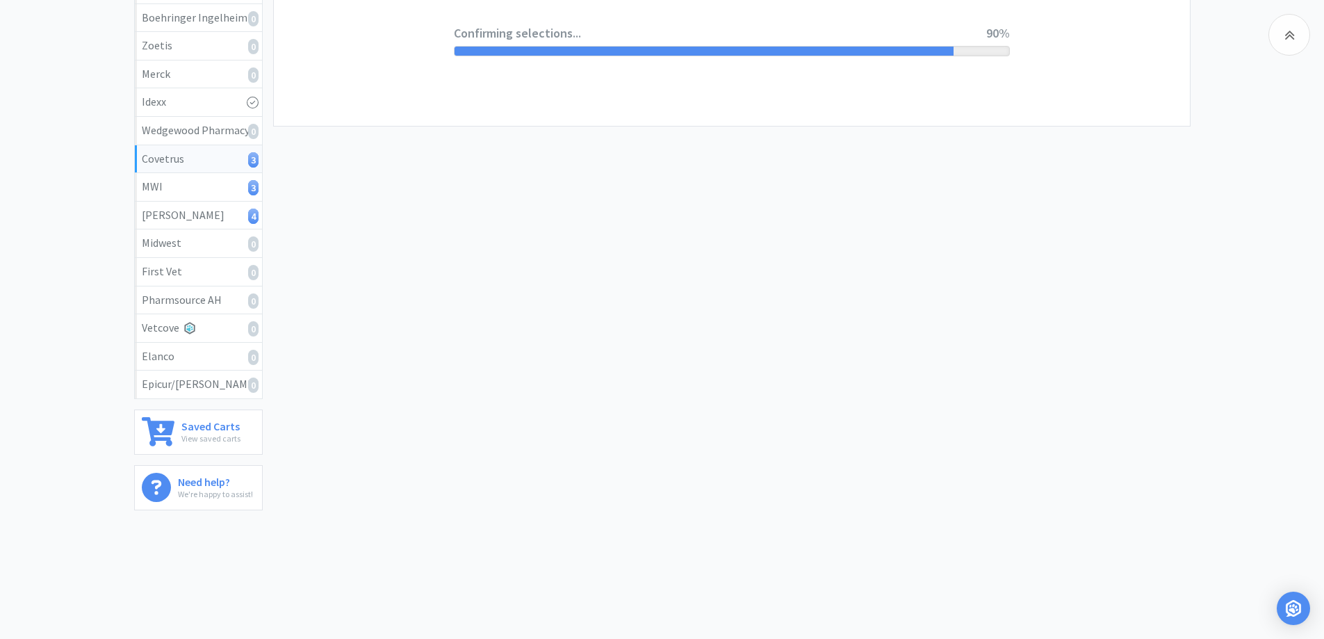
scroll to position [0, 0]
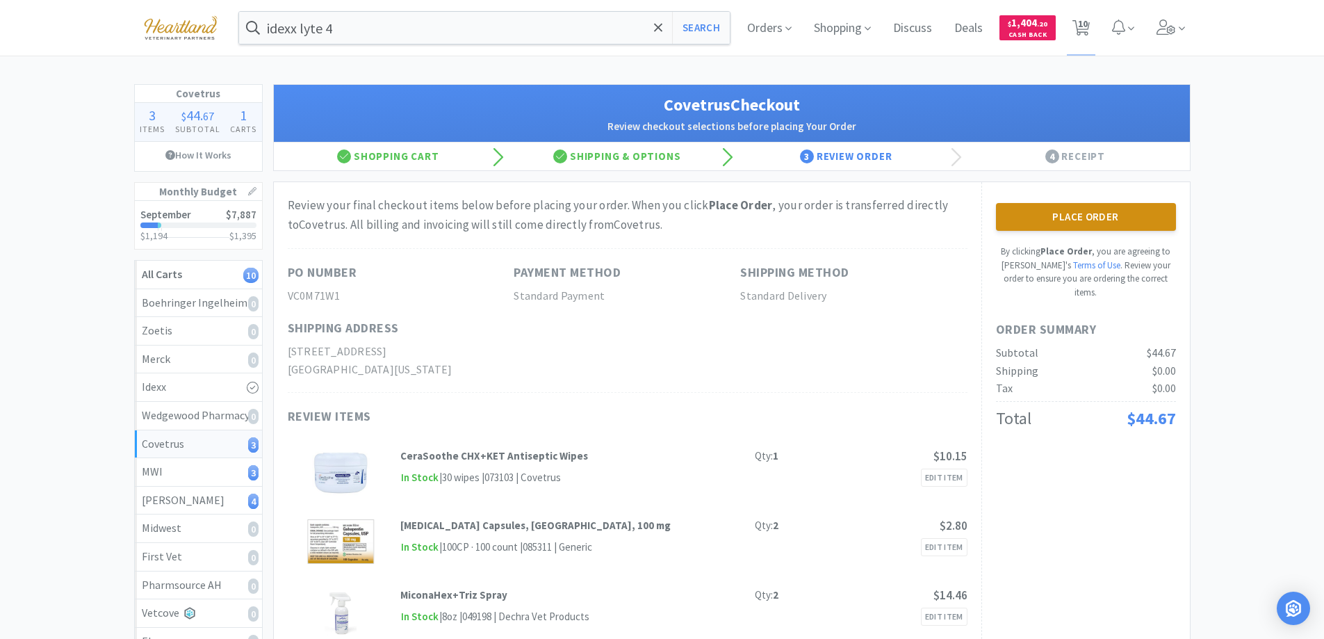
click at [1090, 215] on button "Place Order" at bounding box center [1086, 217] width 180 height 28
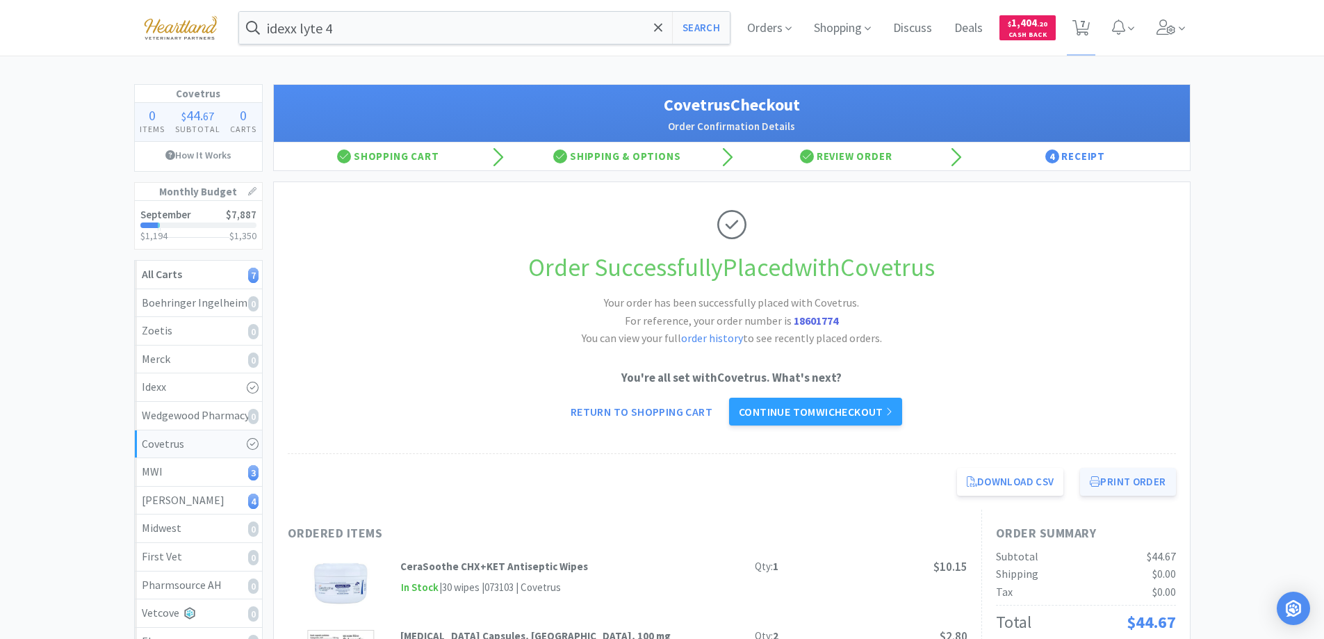
click at [1120, 489] on button "Print Order" at bounding box center [1127, 482] width 95 height 28
click at [807, 407] on link "Continue to MWI checkout" at bounding box center [815, 412] width 173 height 28
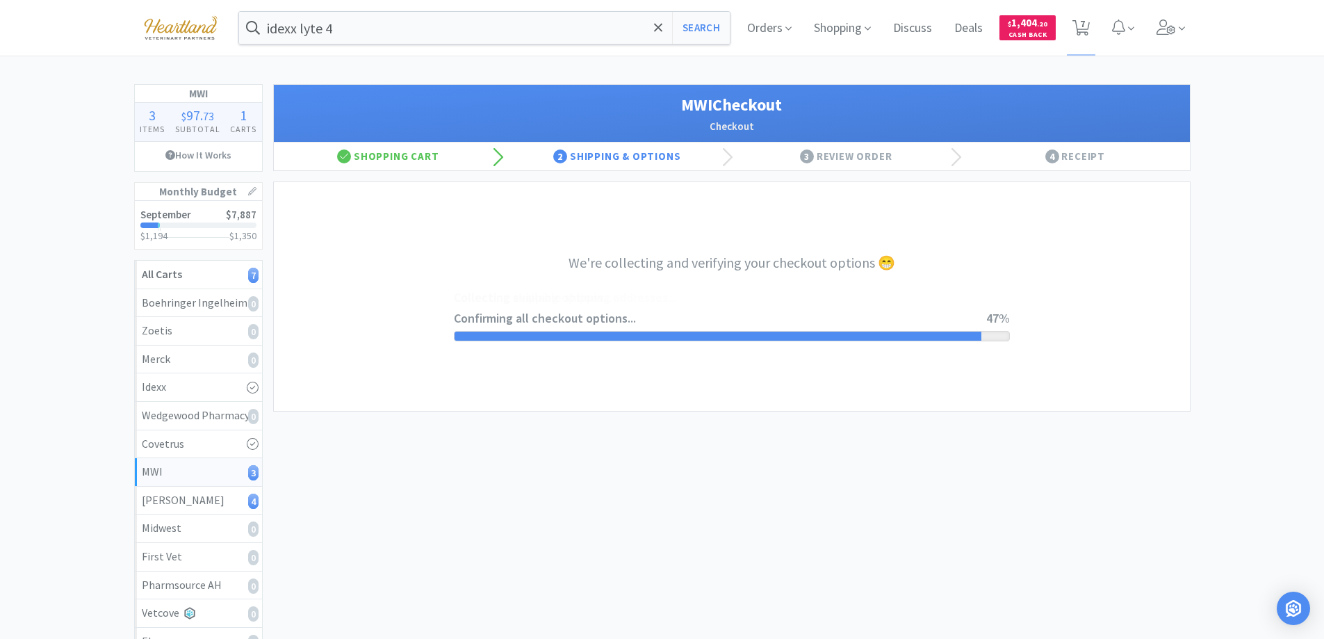
select select "STD_"
select select "FX9"
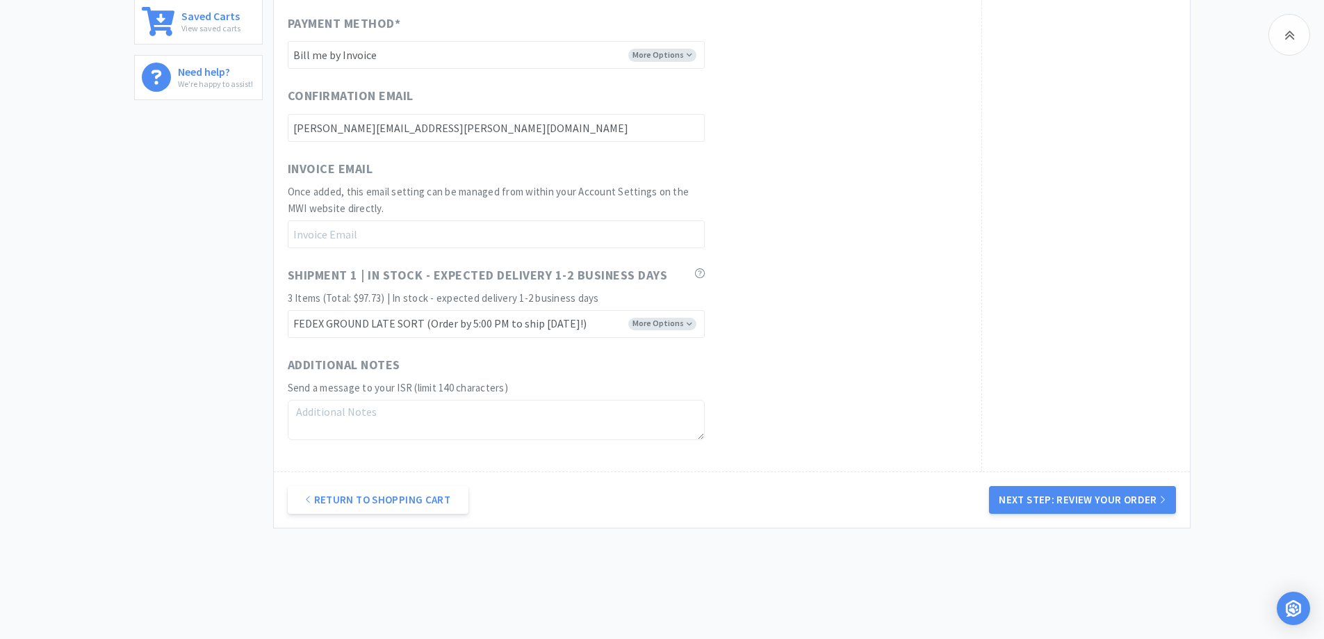
scroll to position [727, 0]
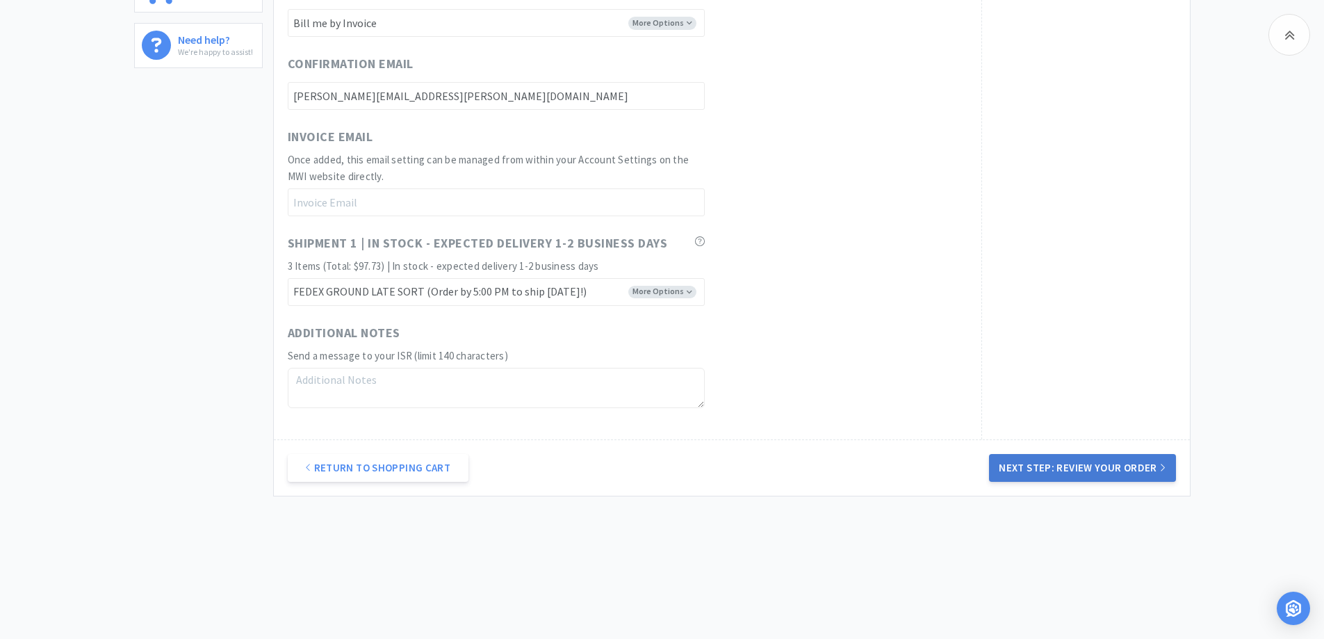
click at [1077, 470] on button "Next Step: Review Your Order" at bounding box center [1082, 468] width 186 height 28
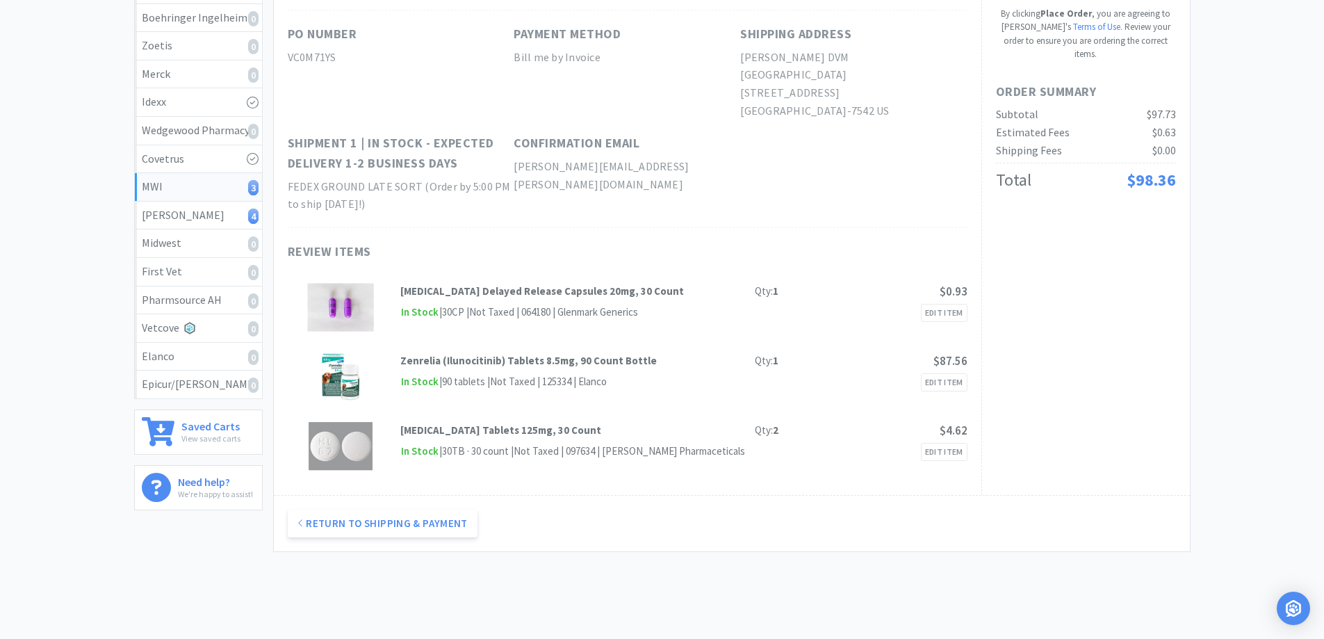
scroll to position [0, 0]
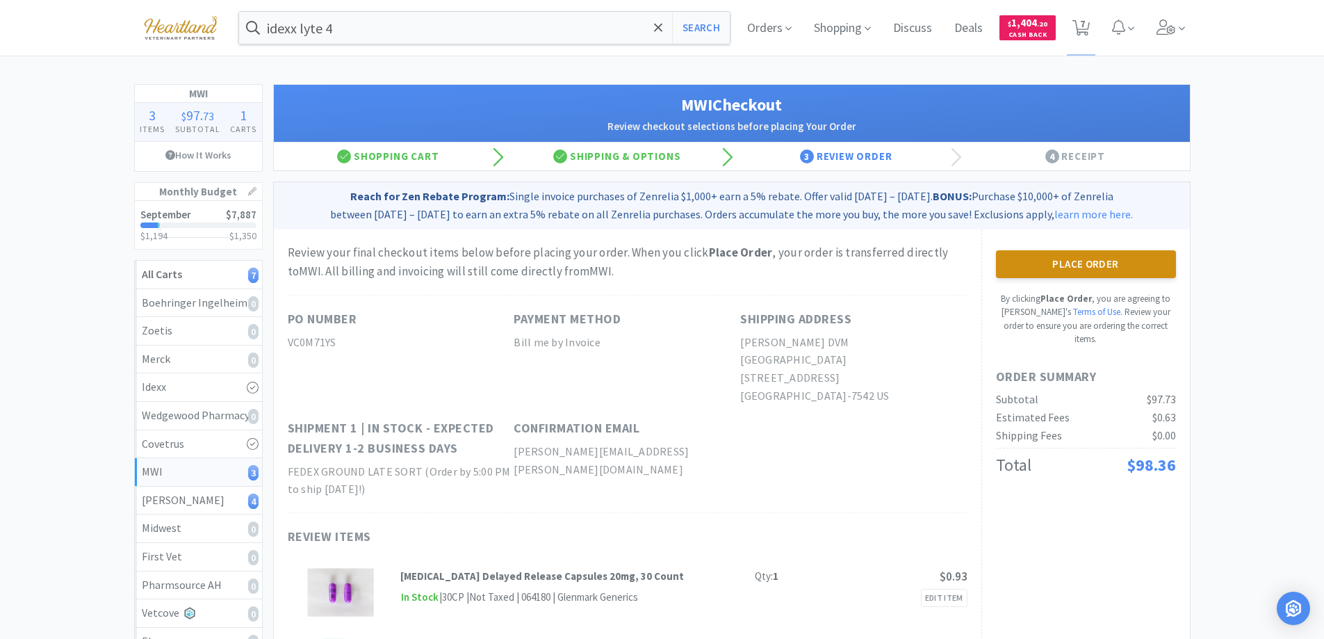
click at [1087, 261] on button "Place Order" at bounding box center [1086, 264] width 180 height 28
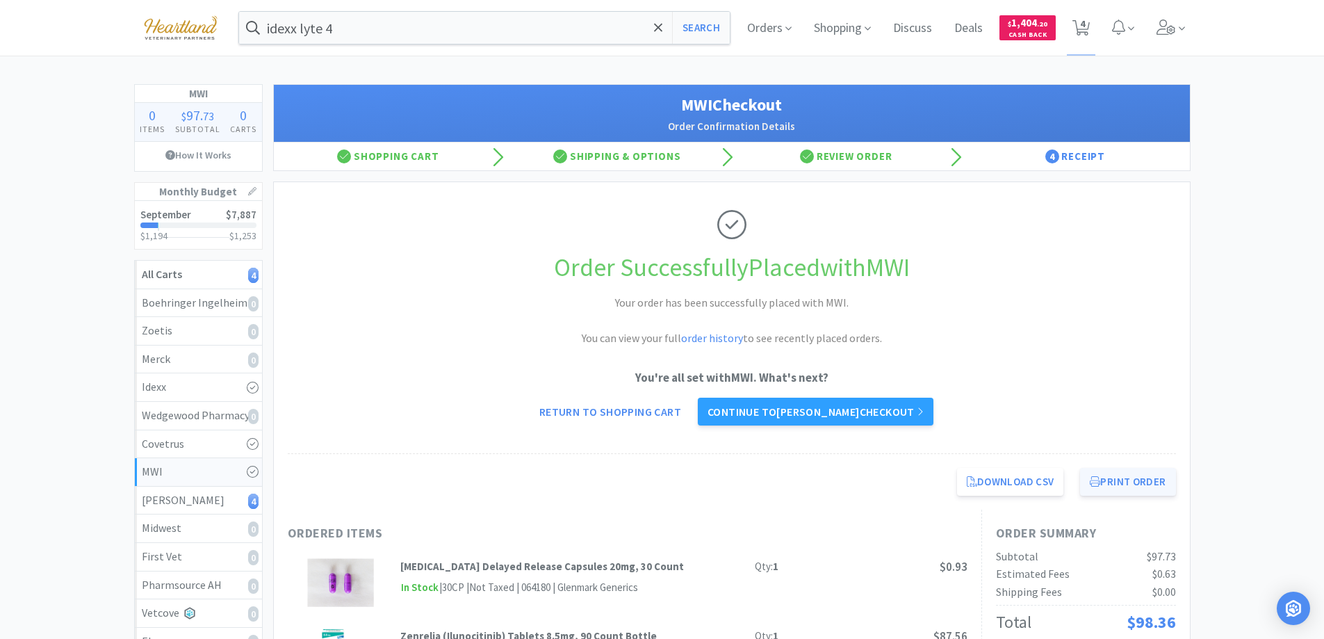
click at [1111, 484] on button "Print Order" at bounding box center [1127, 482] width 95 height 28
click at [835, 409] on link "Continue to [PERSON_NAME] checkout" at bounding box center [816, 412] width 236 height 28
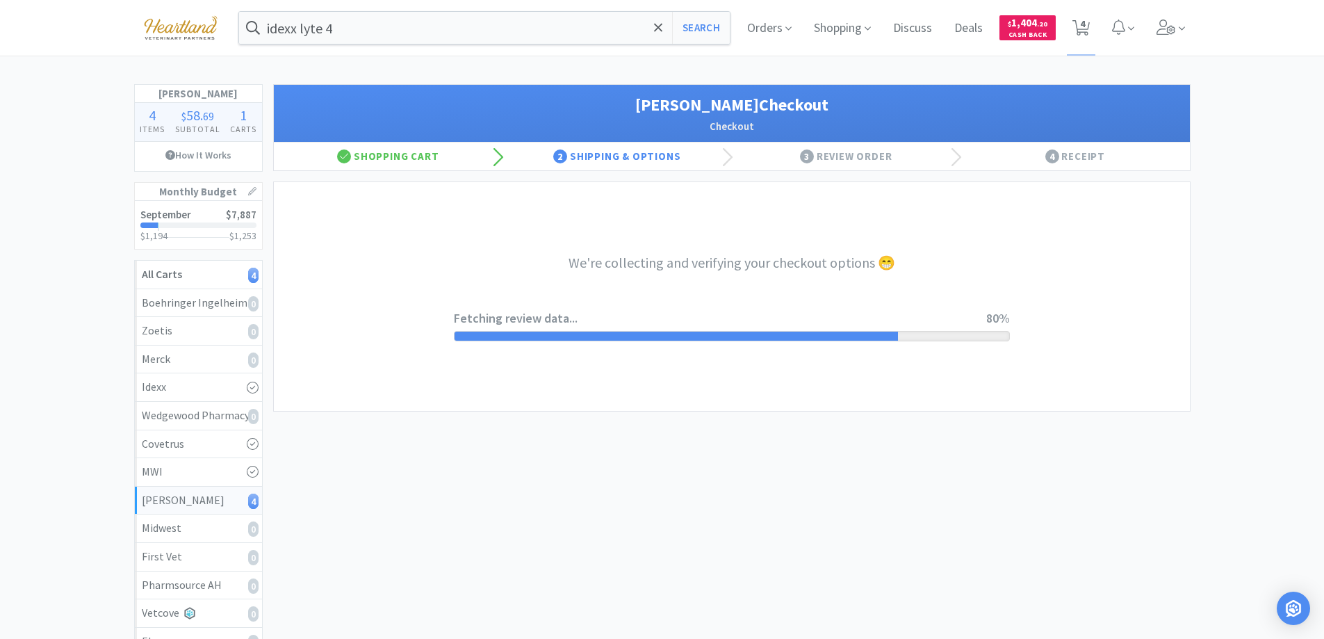
select select "1"
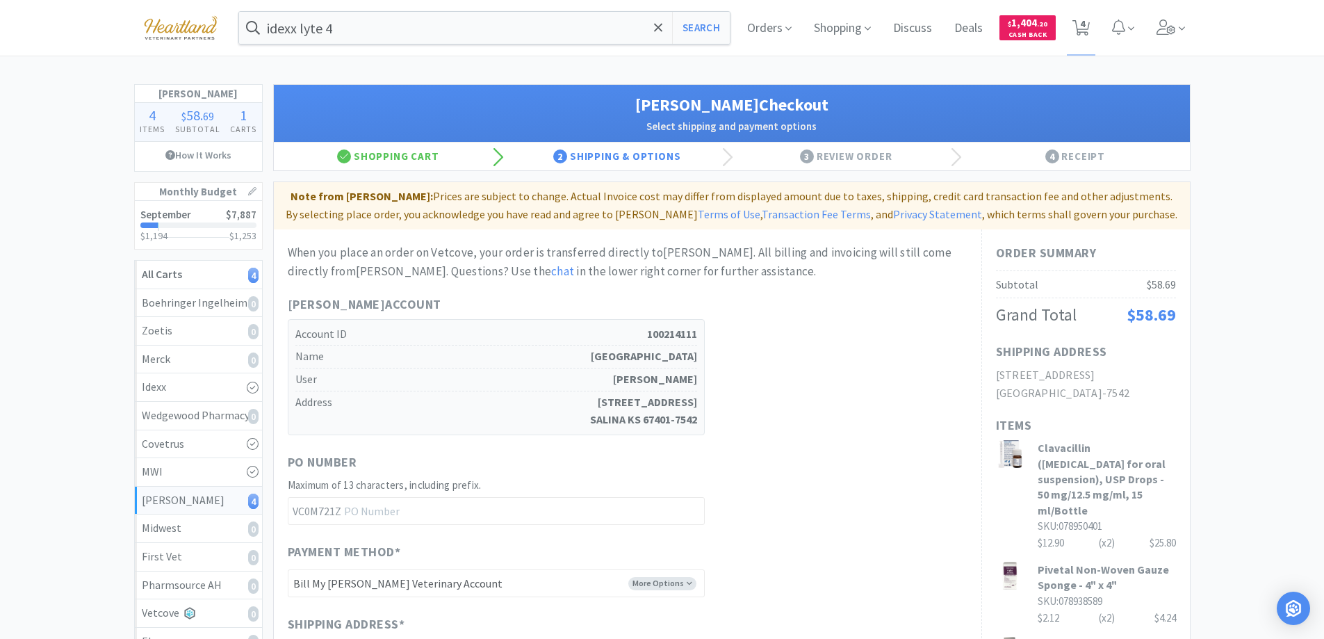
scroll to position [278, 0]
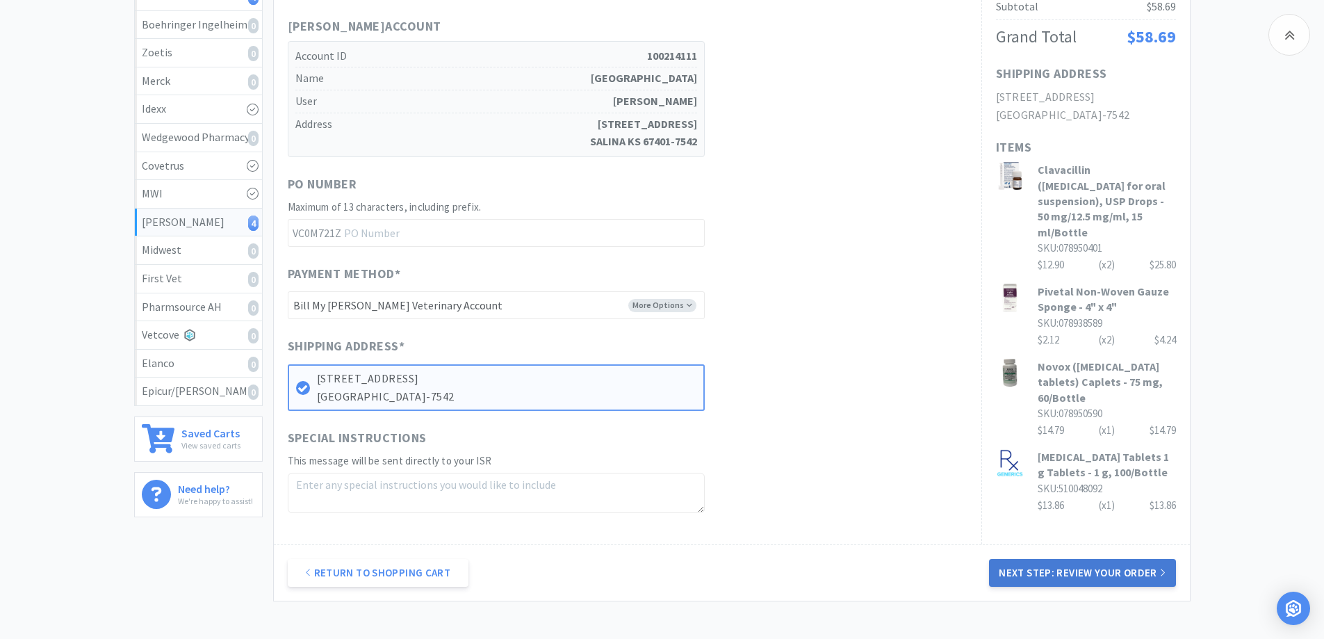
click at [1087, 569] on button "Next Step: Review Your Order" at bounding box center [1082, 573] width 186 height 28
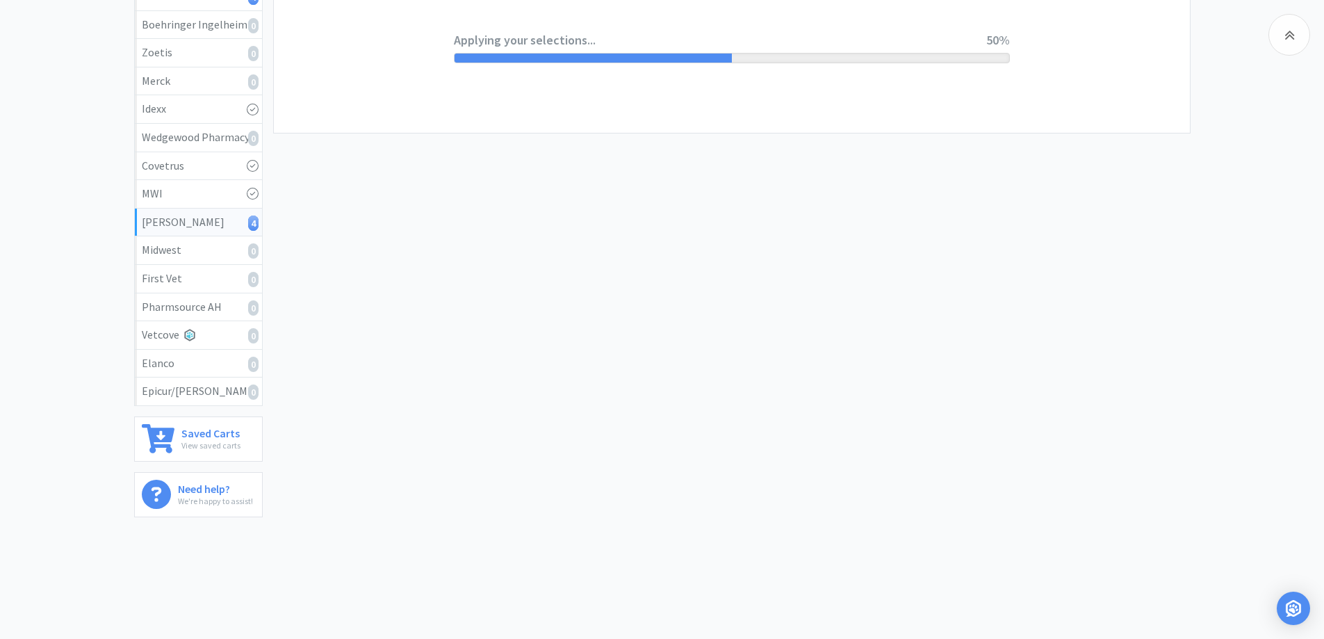
scroll to position [0, 0]
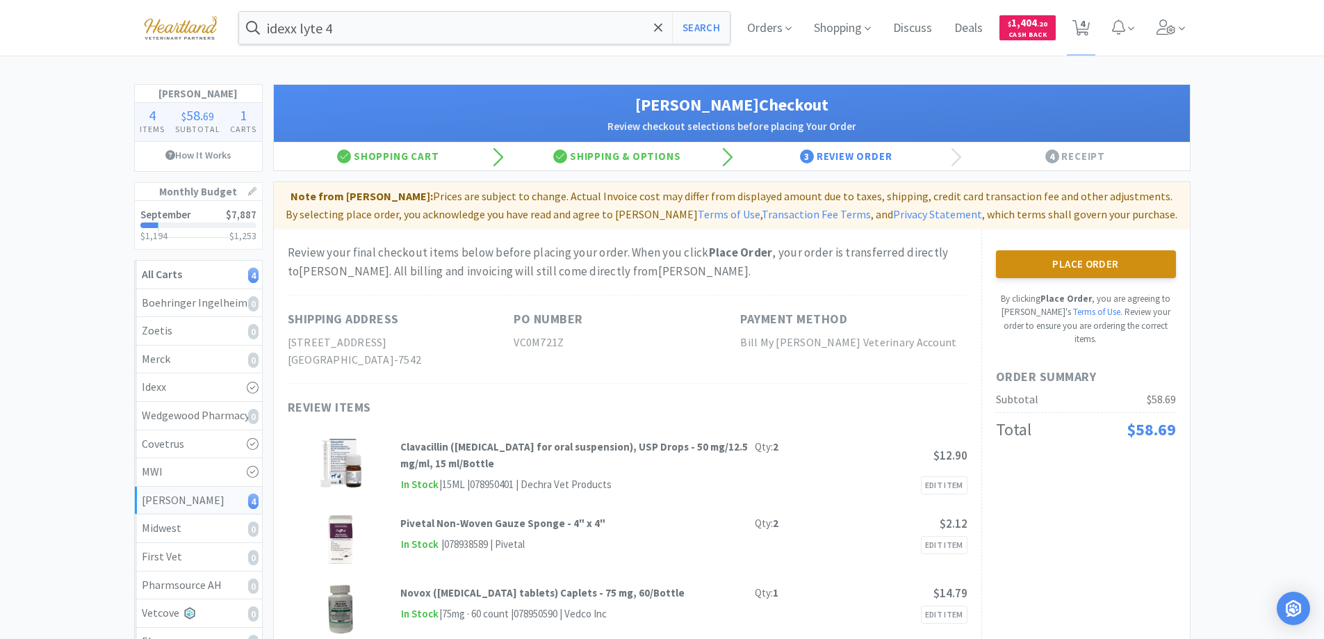
click at [1105, 263] on button "Place Order" at bounding box center [1086, 264] width 180 height 28
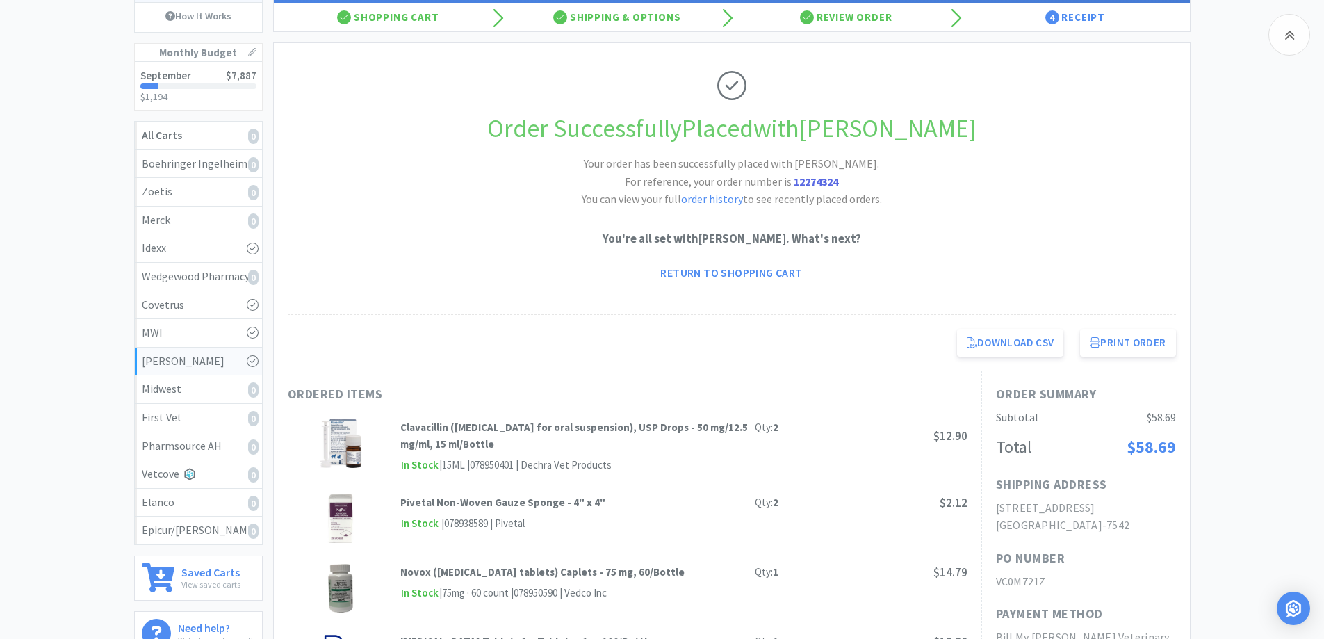
scroll to position [209, 0]
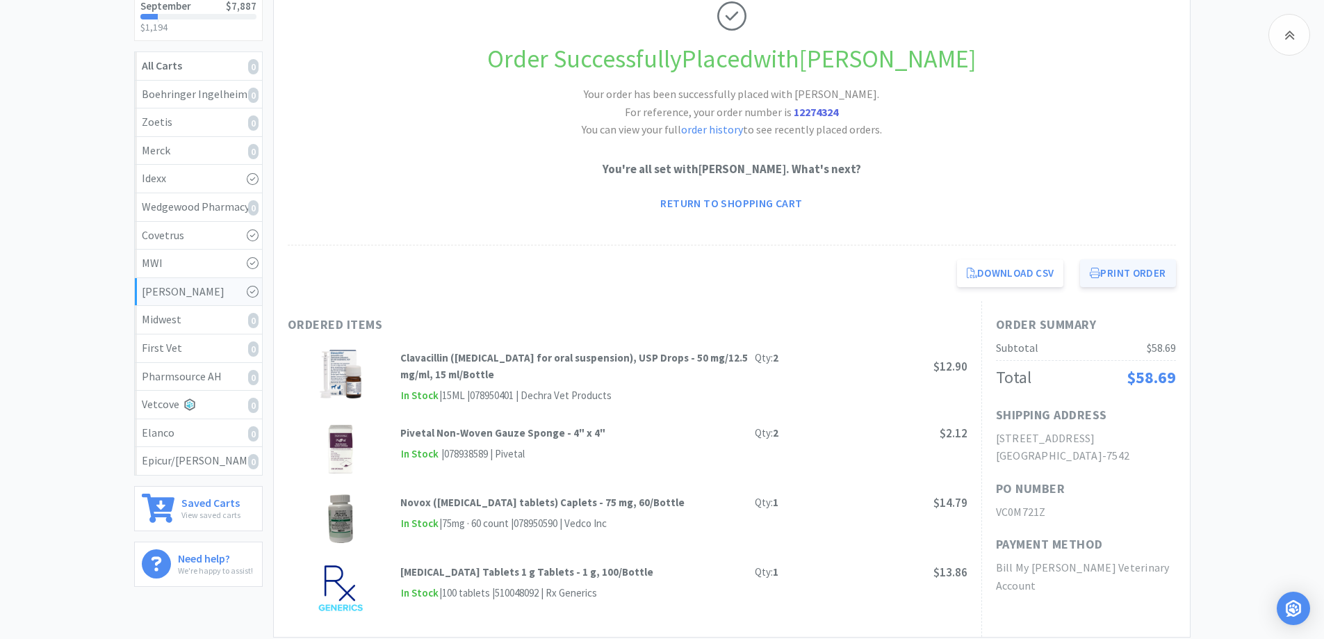
click at [1142, 278] on button "Print Order" at bounding box center [1127, 273] width 95 height 28
click at [719, 206] on link "Return to Shopping Cart" at bounding box center [731, 203] width 161 height 28
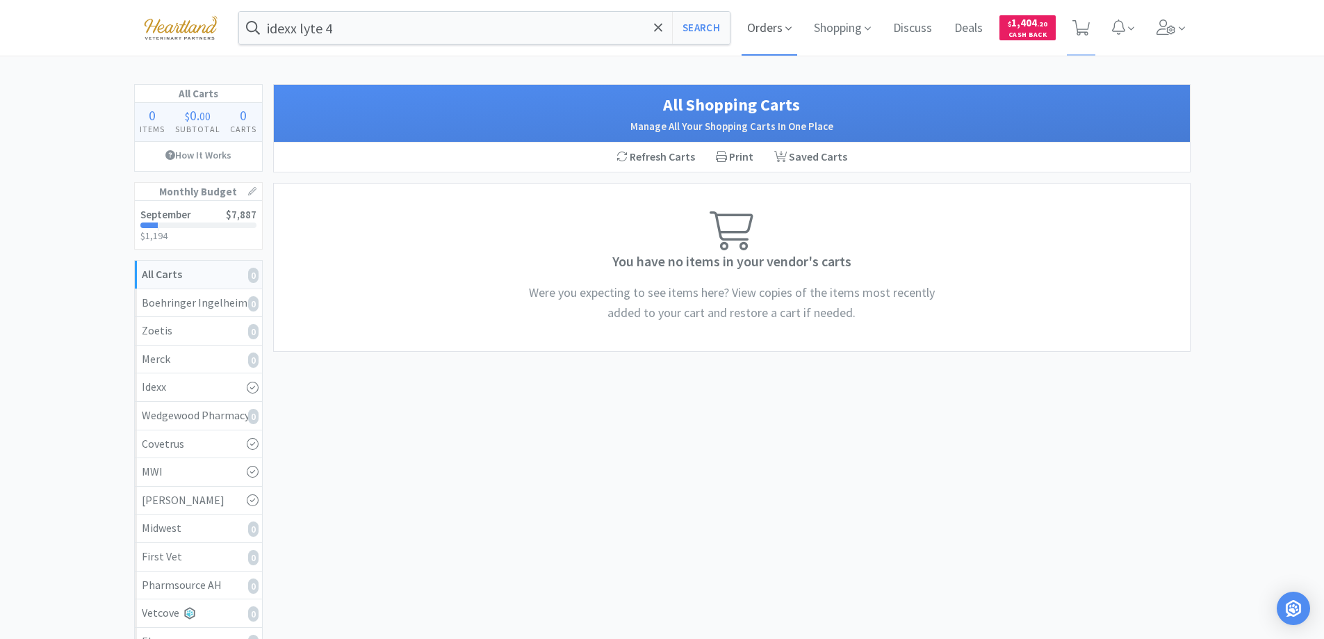
click at [777, 22] on span "Orders" at bounding box center [770, 28] width 56 height 56
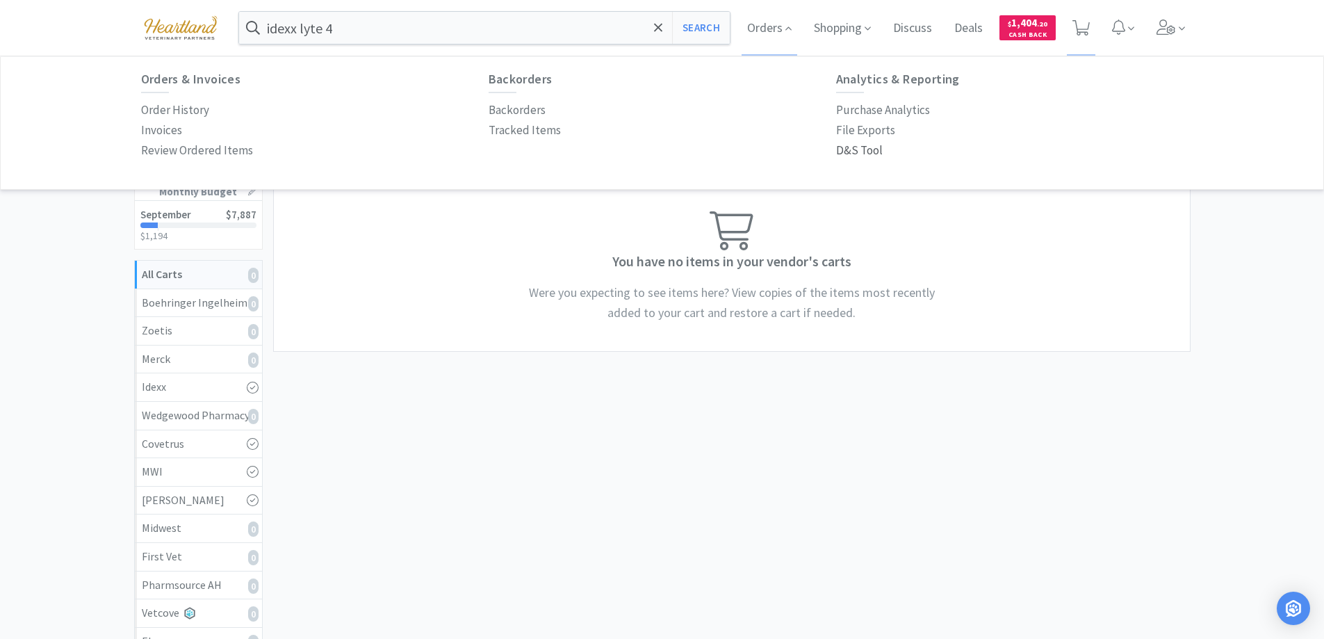
click at [843, 156] on p "D&S Tool" at bounding box center [859, 150] width 47 height 19
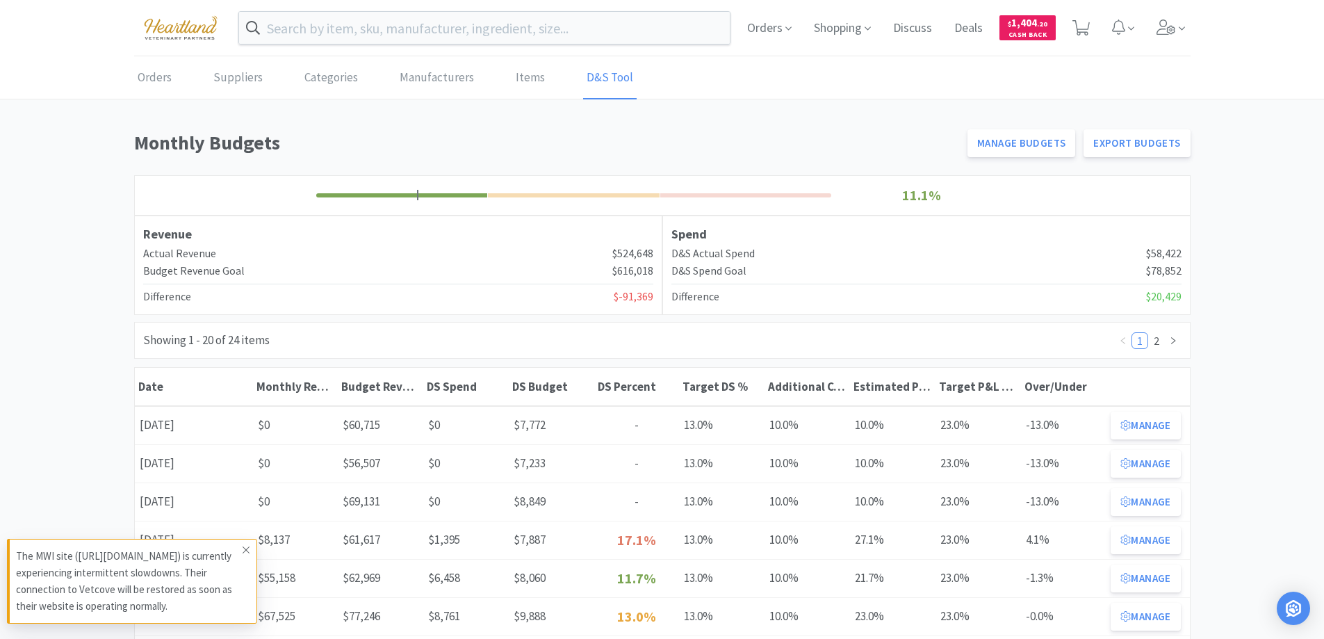
click at [247, 547] on icon at bounding box center [246, 549] width 8 height 11
